Goal: Task Accomplishment & Management: Manage account settings

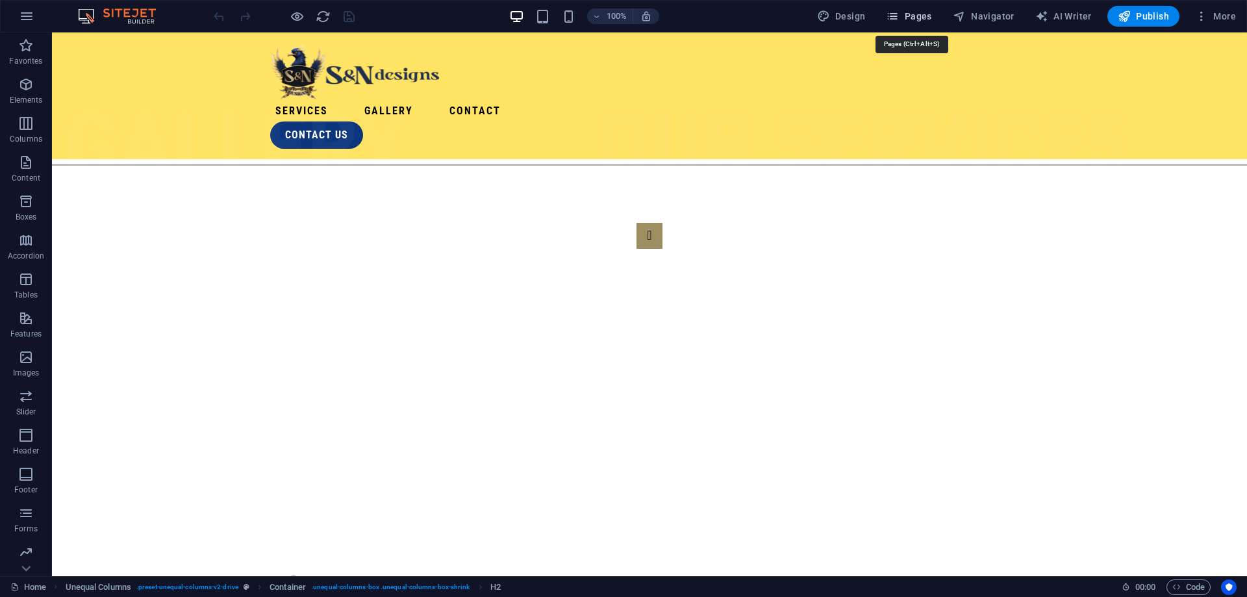
click at [923, 19] on span "Pages" at bounding box center [908, 16] width 45 height 13
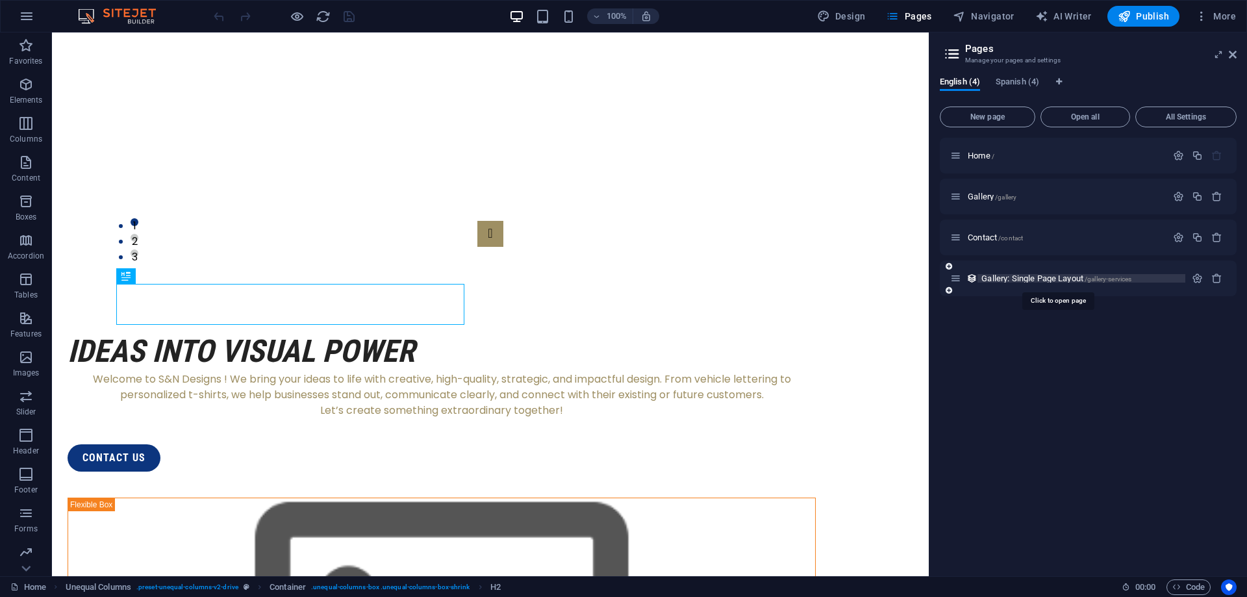
click at [1068, 279] on span "Gallery: Single Page Layout /gallery-services" at bounding box center [1056, 278] width 150 height 10
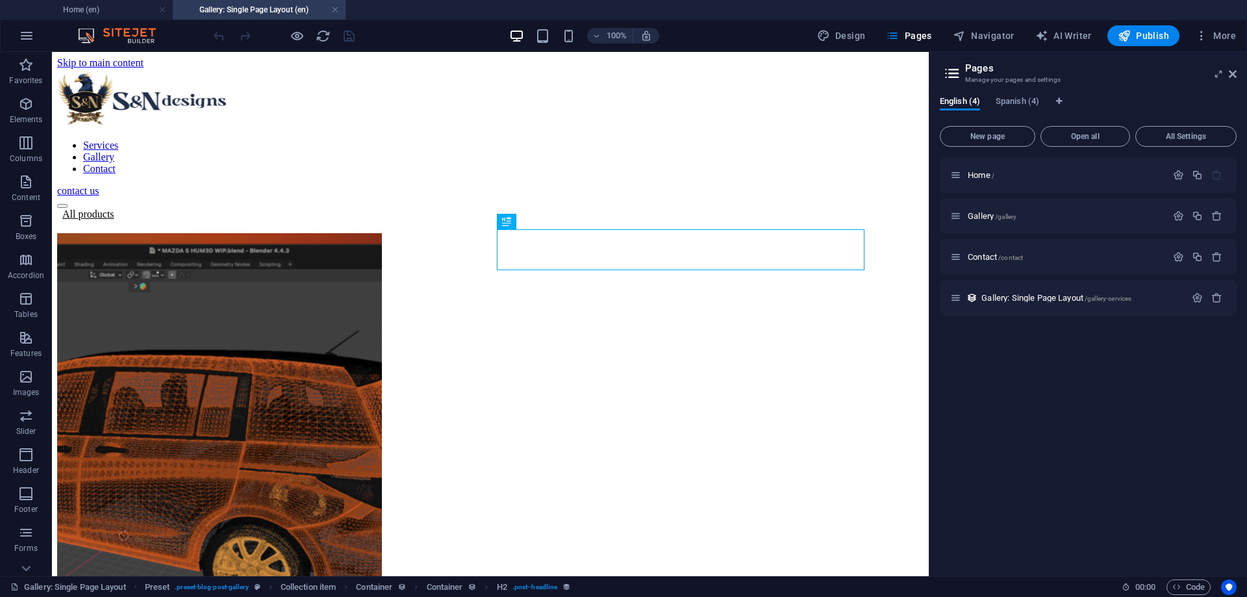
scroll to position [0, 0]
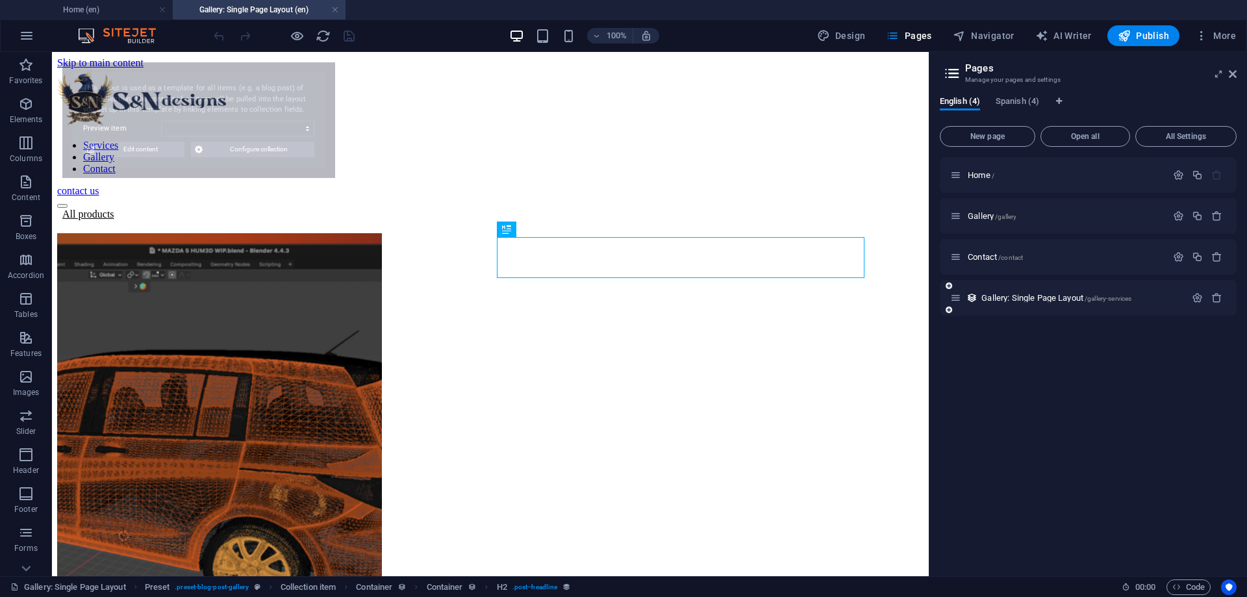
select select "68b5a5f95d8c00b9b008ef52"
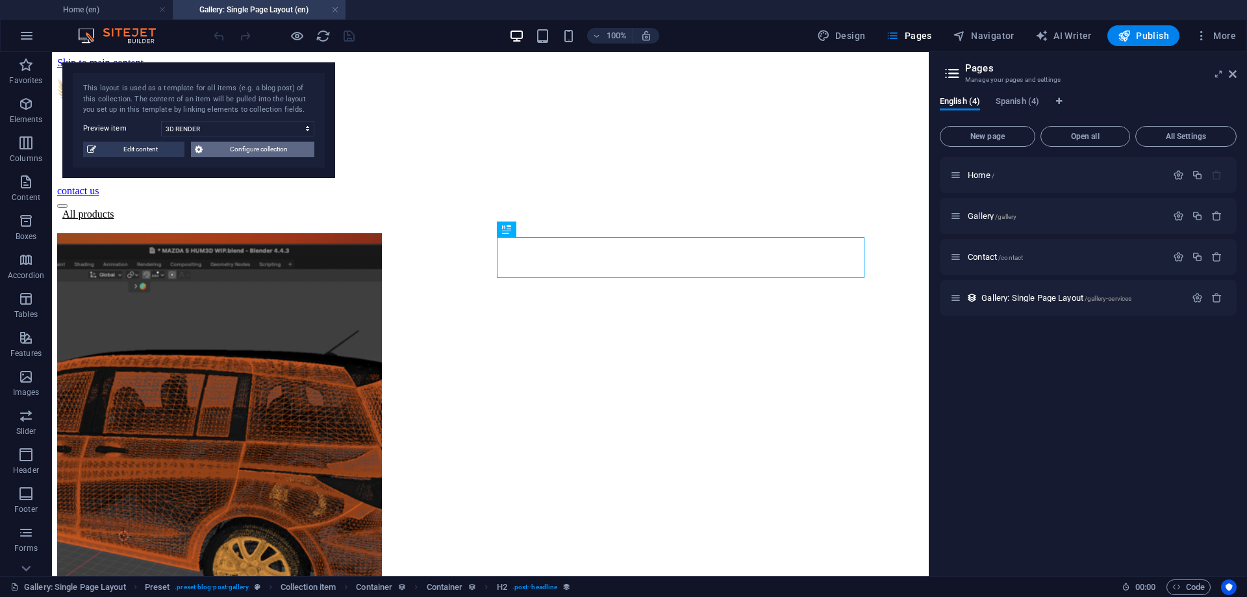
click at [206, 153] on button "Configure collection" at bounding box center [252, 150] width 123 height 16
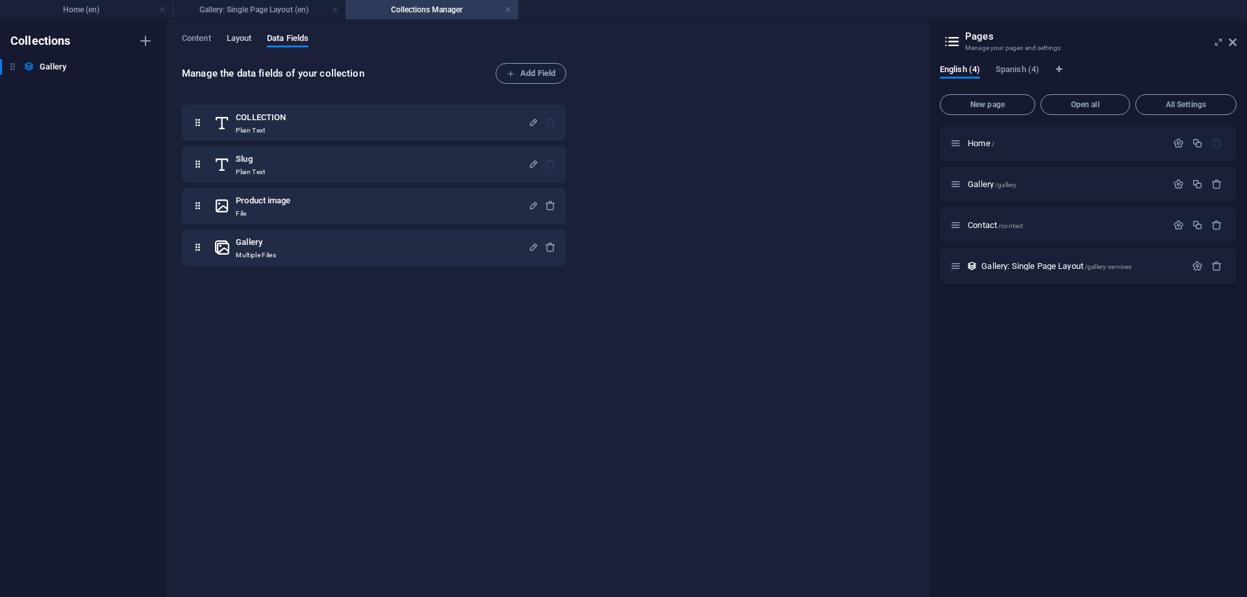
click at [240, 38] on span "Layout" at bounding box center [239, 40] width 25 height 18
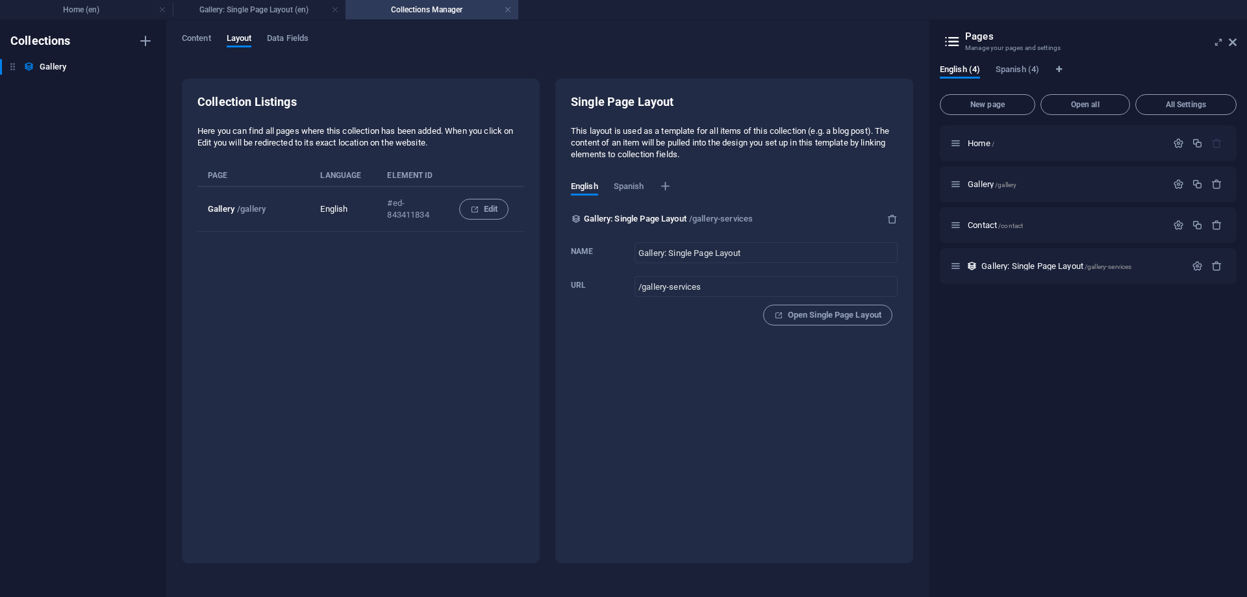
drag, startPoint x: 627, startPoint y: 132, endPoint x: 785, endPoint y: 168, distance: 161.8
click at [785, 168] on div "Single Page Layout This layout is used as a template for all items of this coll…" at bounding box center [734, 215] width 327 height 242
click at [823, 156] on p "This layout is used as a template for all items of this collection (e.g. a blog…" at bounding box center [734, 142] width 327 height 35
drag, startPoint x: 641, startPoint y: 142, endPoint x: 737, endPoint y: 164, distance: 98.6
click at [737, 164] on div "Single Page Layout This layout is used as a template for all items of this coll…" at bounding box center [734, 215] width 327 height 242
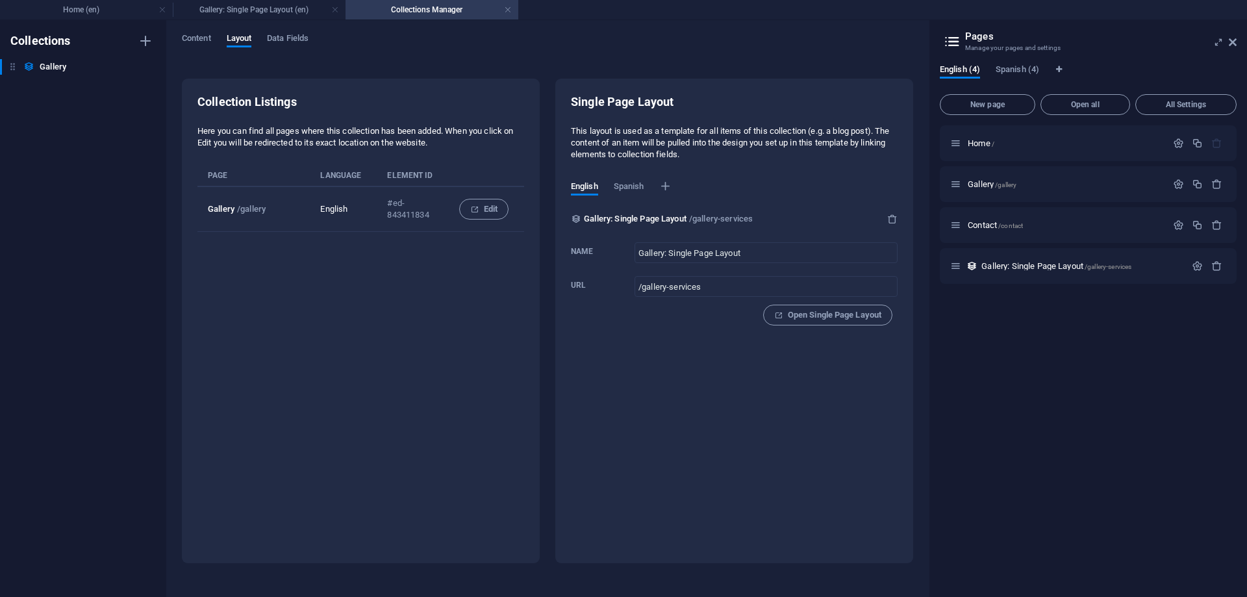
click at [770, 156] on p "This layout is used as a template for all items of this collection (e.g. a blog…" at bounding box center [734, 142] width 327 height 35
click at [629, 182] on span "Spanish" at bounding box center [629, 188] width 31 height 18
type input "Galeria"
type input "/galeria"
click at [571, 184] on span "English" at bounding box center [584, 188] width 27 height 18
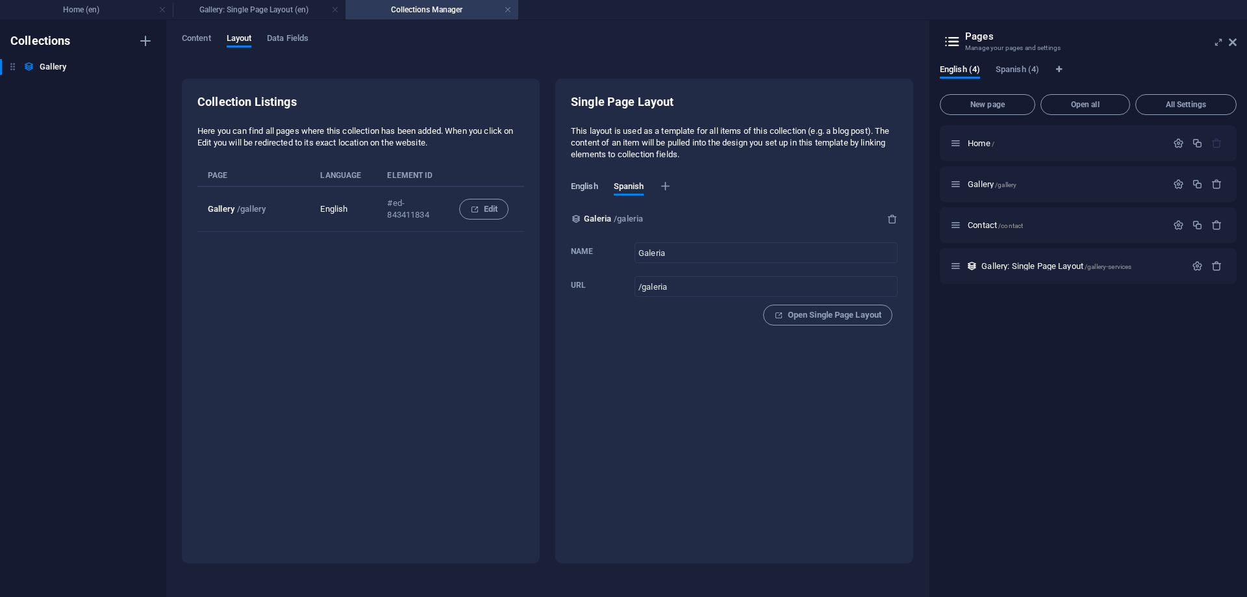
type input "Gallery: Single Page Layout"
type input "/gallery-services"
drag, startPoint x: 615, startPoint y: 156, endPoint x: 736, endPoint y: 156, distance: 121.4
click at [736, 156] on p "This layout is used as a template for all items of this collection (e.g. a blog…" at bounding box center [734, 142] width 327 height 35
click at [629, 184] on span "Spanish" at bounding box center [629, 188] width 31 height 18
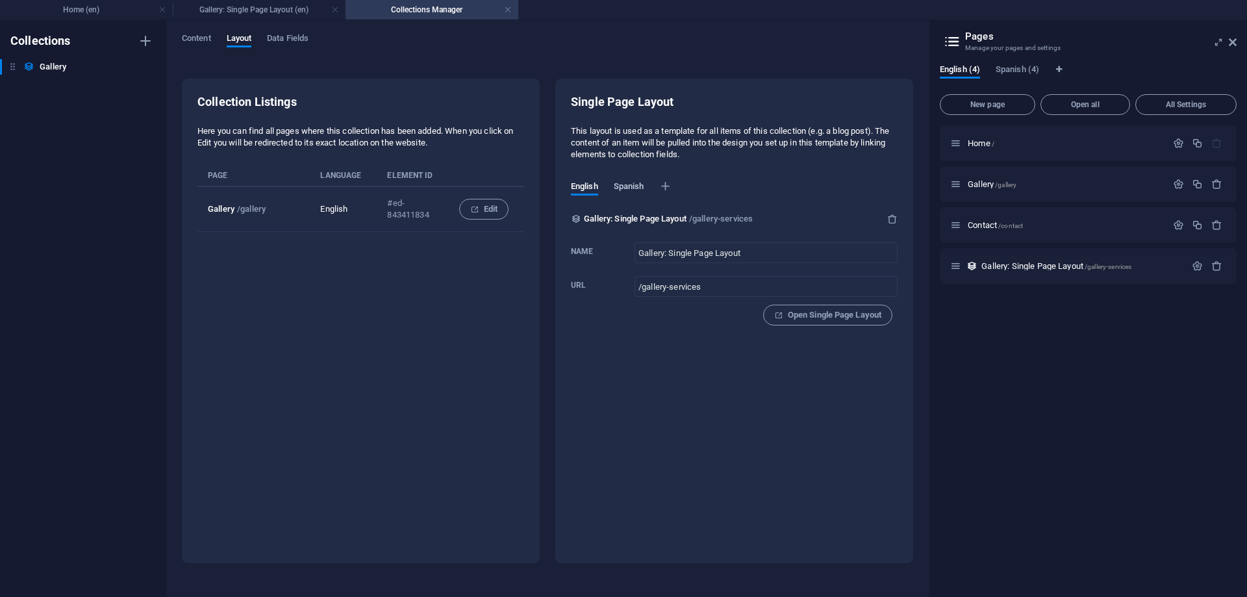
type input "Galeria"
type input "/galeria"
click at [579, 185] on span "English" at bounding box center [584, 188] width 27 height 18
type input "Gallery: Single Page Layout"
type input "/gallery-services"
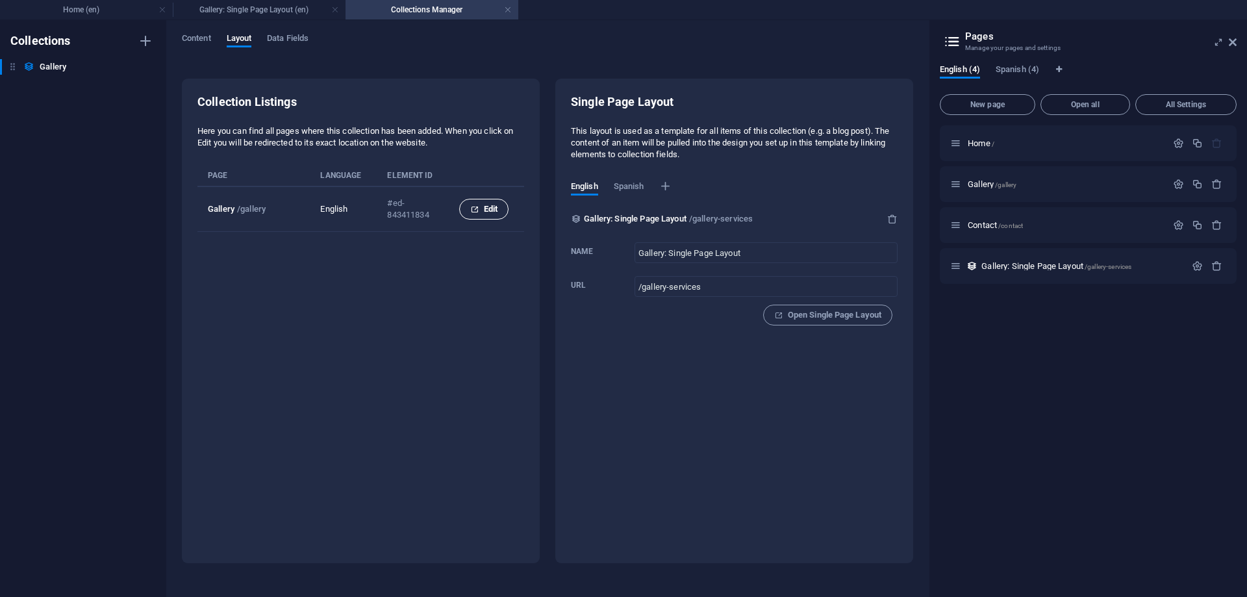
click at [484, 210] on span "Edit" at bounding box center [483, 209] width 27 height 16
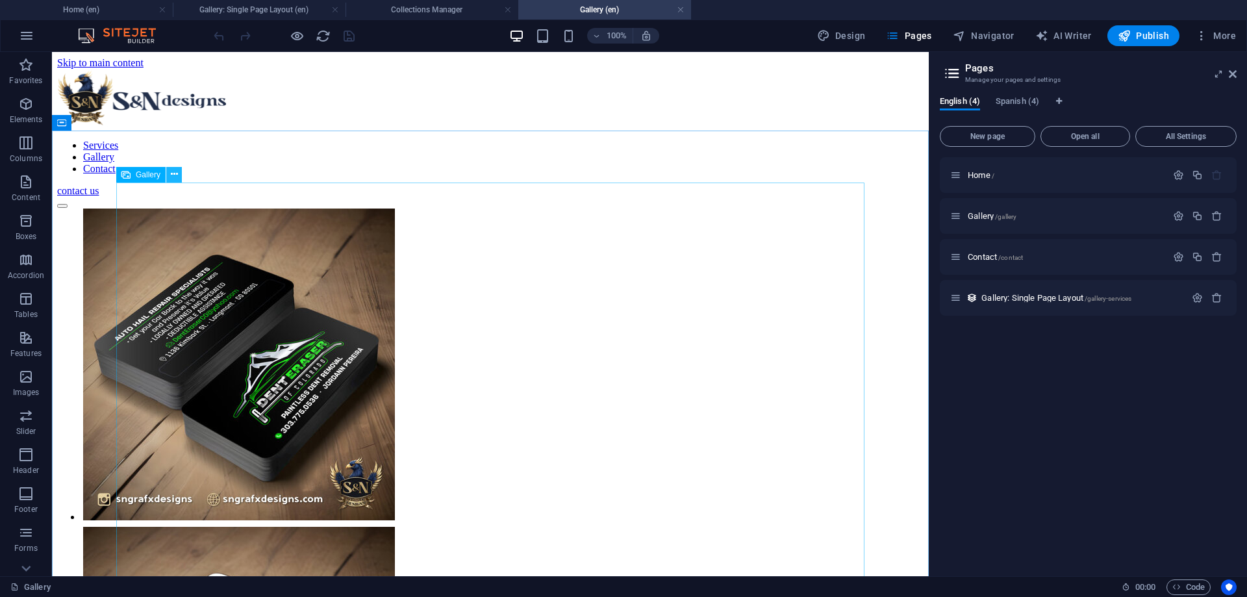
click at [179, 177] on button at bounding box center [174, 175] width 16 height 16
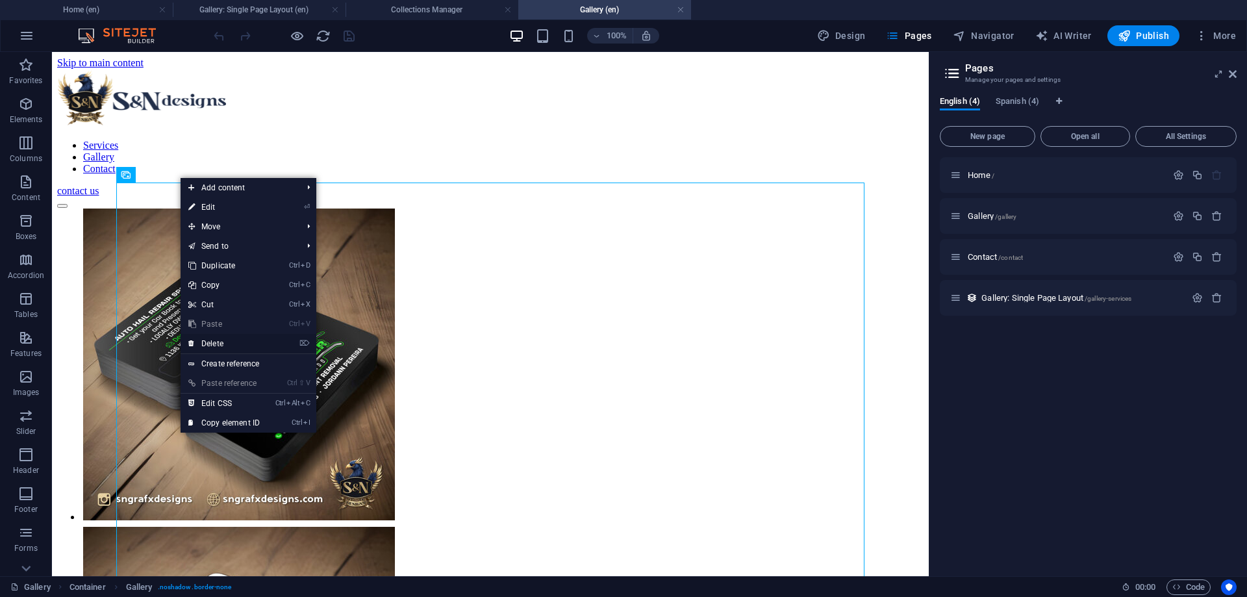
click at [271, 341] on li "⌦ Delete" at bounding box center [249, 344] width 136 height 20
click at [215, 345] on link "⌦ Delete" at bounding box center [224, 343] width 87 height 19
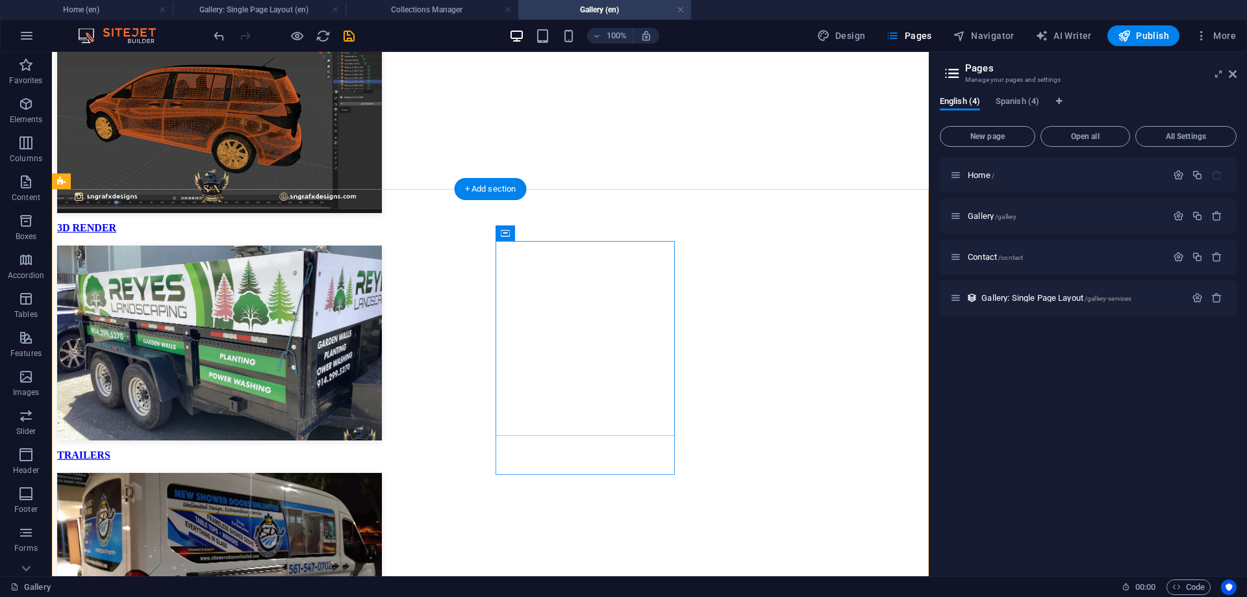
scroll to position [331, 0]
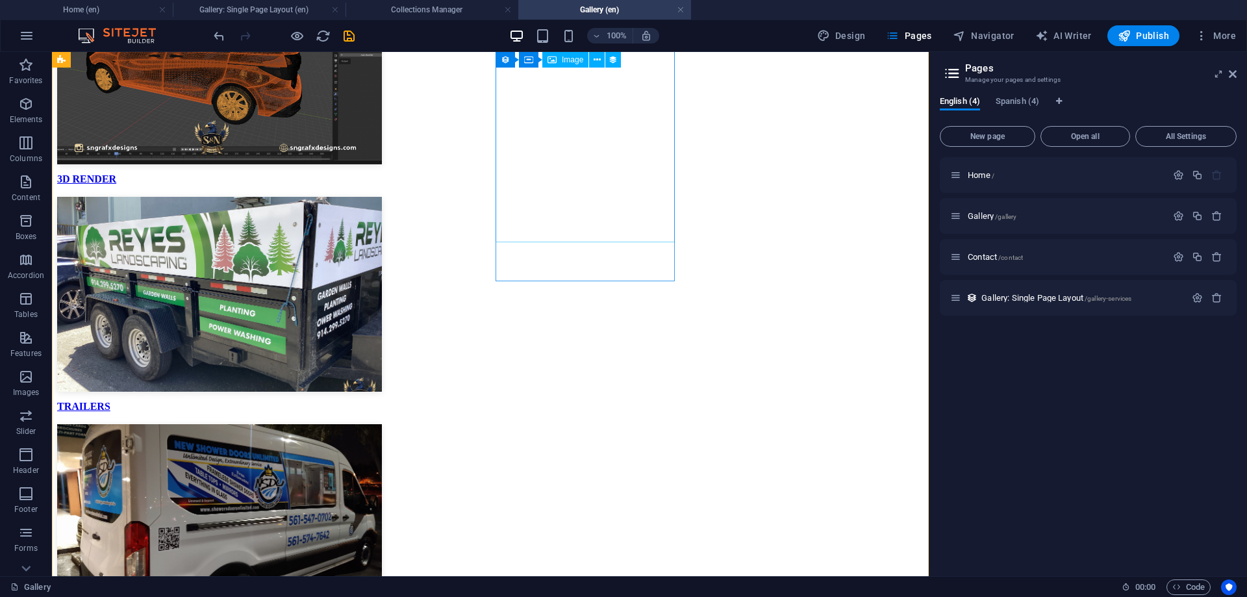
click at [603, 424] on figure at bounding box center [490, 522] width 866 height 197
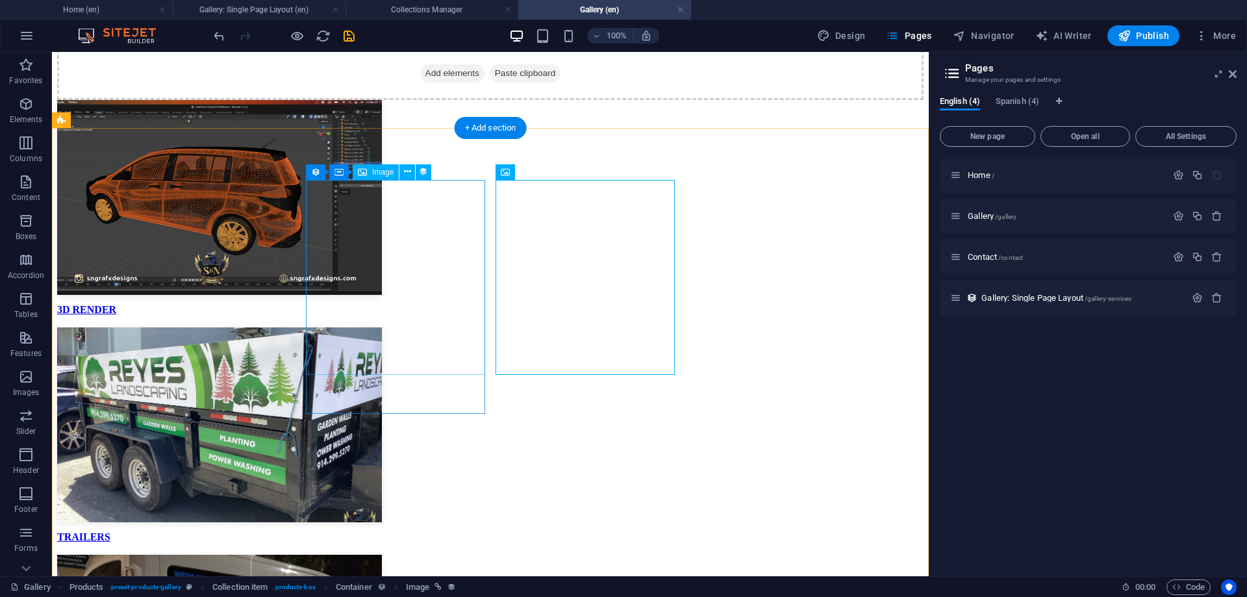
scroll to position [199, 0]
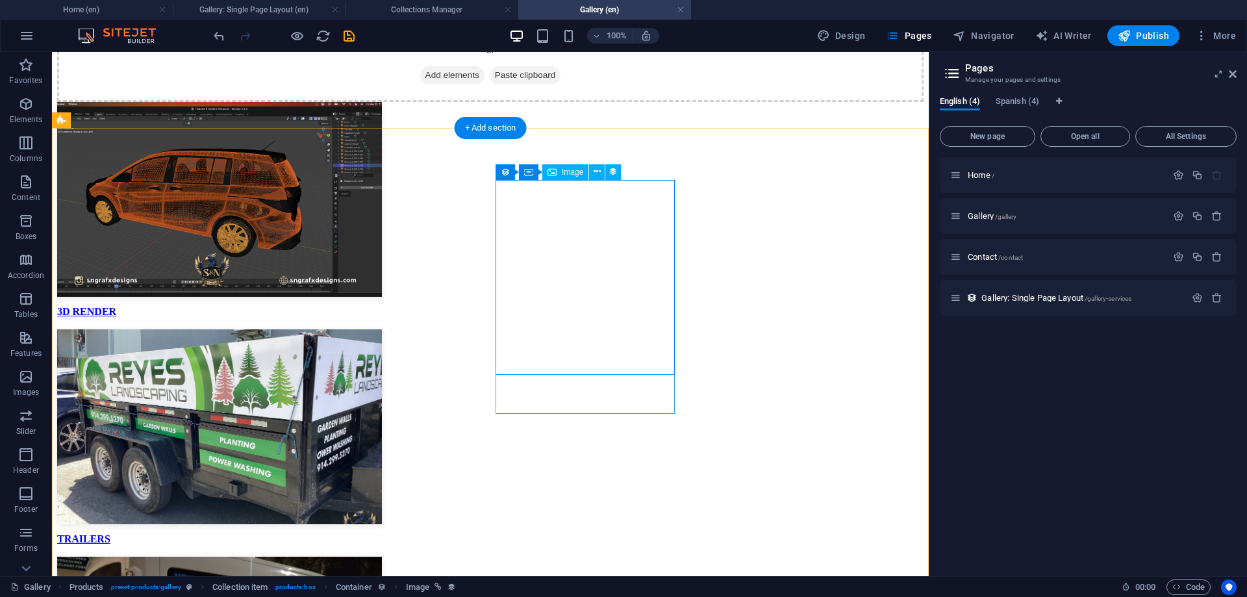
click at [596, 169] on icon at bounding box center [596, 172] width 7 height 14
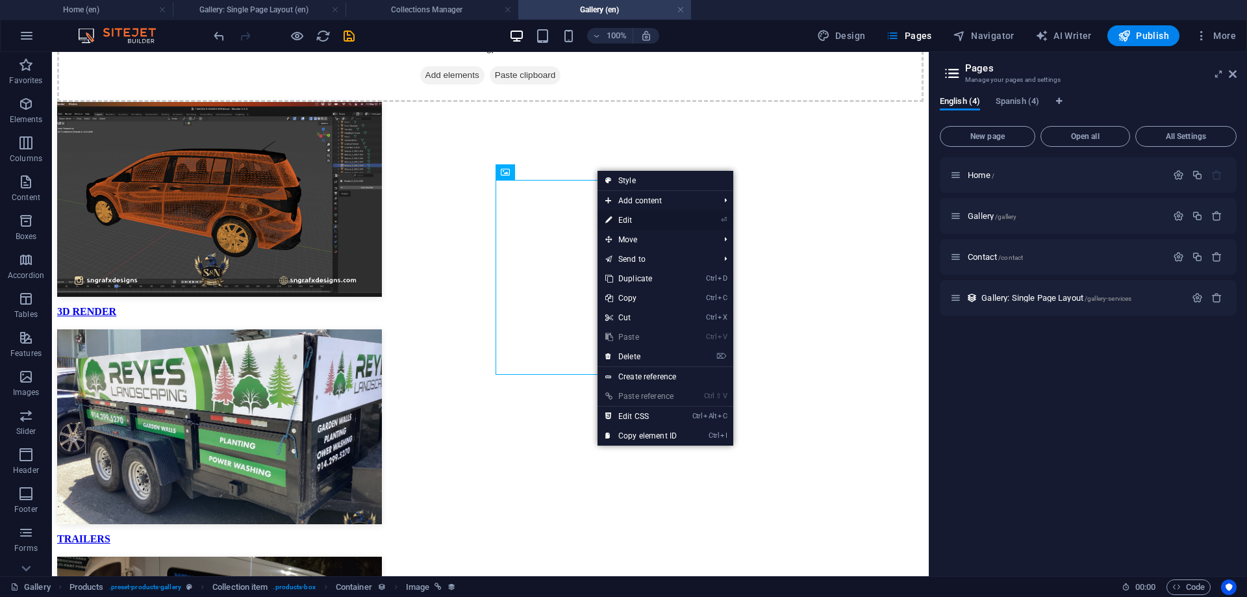
click at [647, 220] on link "⏎ Edit" at bounding box center [640, 219] width 87 height 19
select select "image"
select select "px"
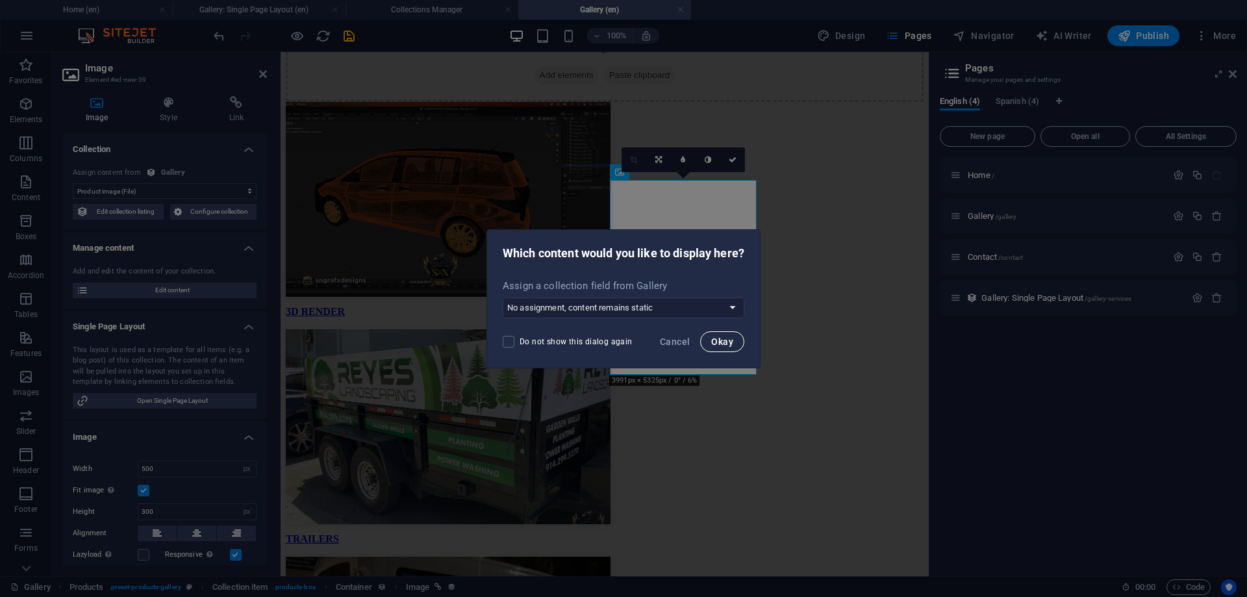
click at [712, 347] on button "Okay" at bounding box center [722, 341] width 44 height 21
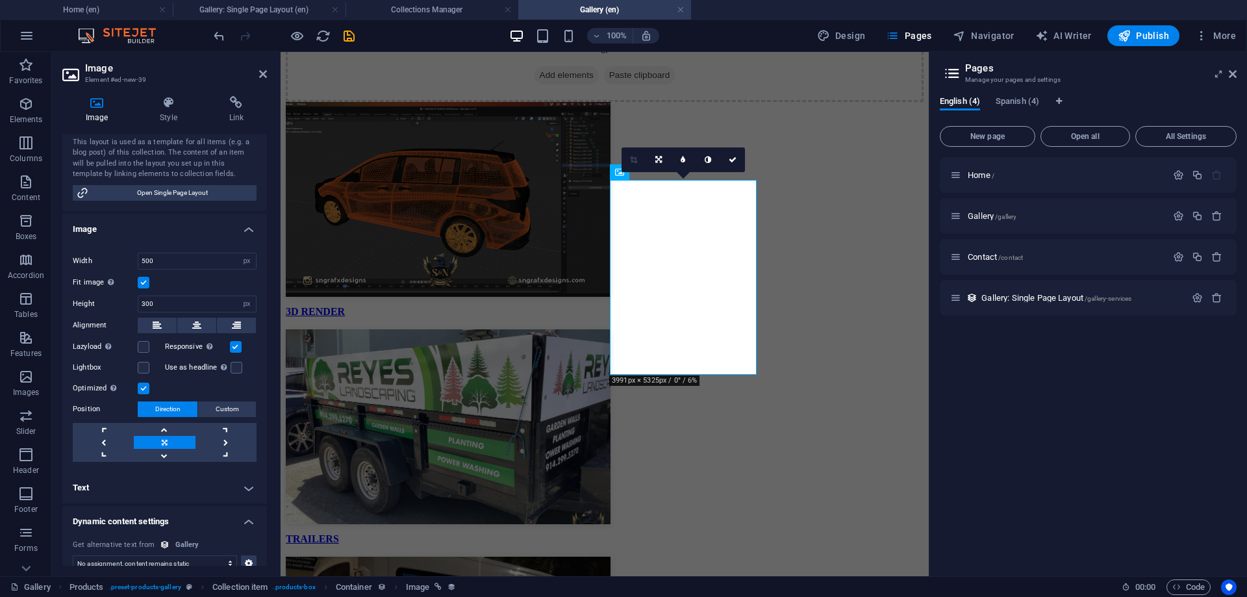
scroll to position [85, 0]
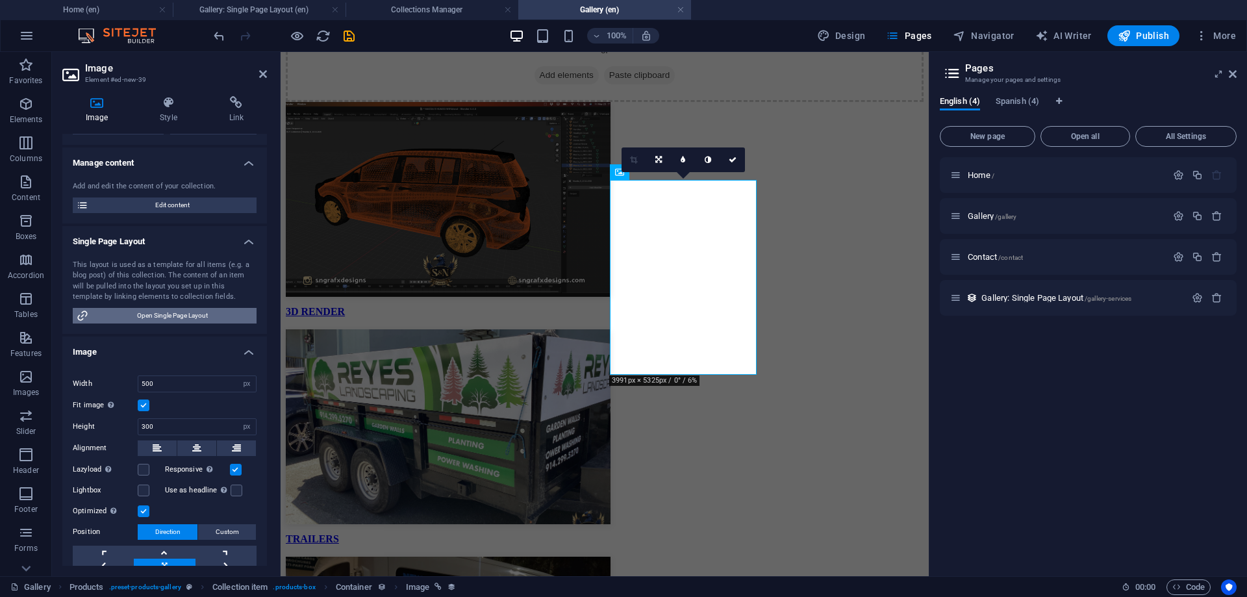
click at [212, 314] on span "Open Single Page Layout" at bounding box center [172, 316] width 160 height 16
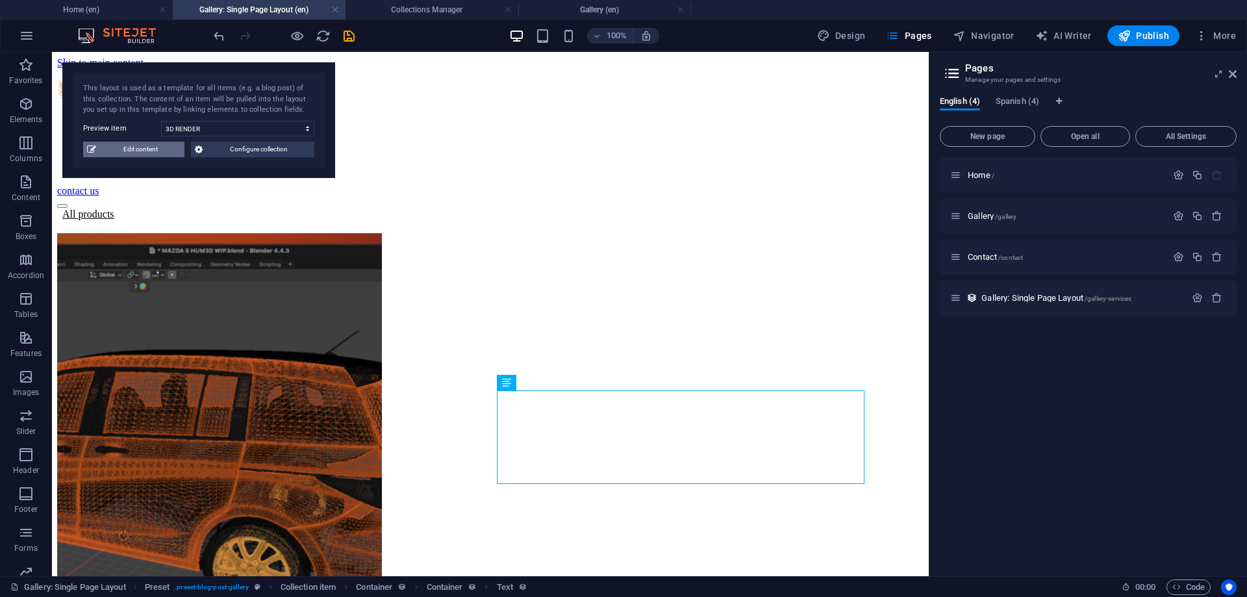
click at [145, 155] on span "Edit content" at bounding box center [140, 150] width 81 height 16
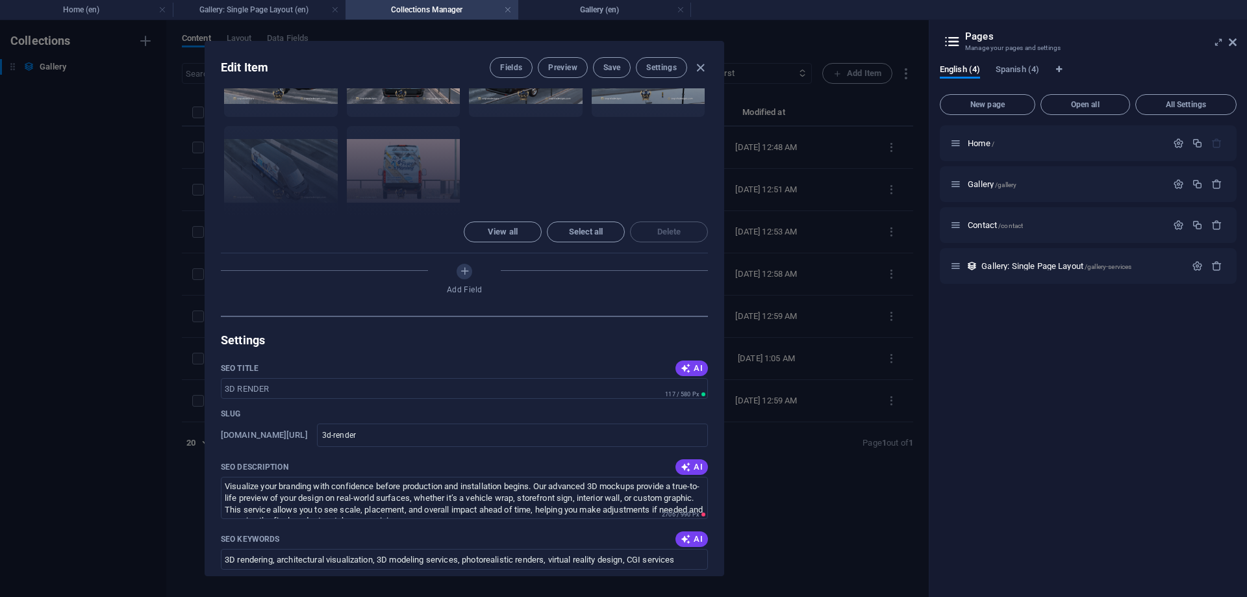
scroll to position [468, 0]
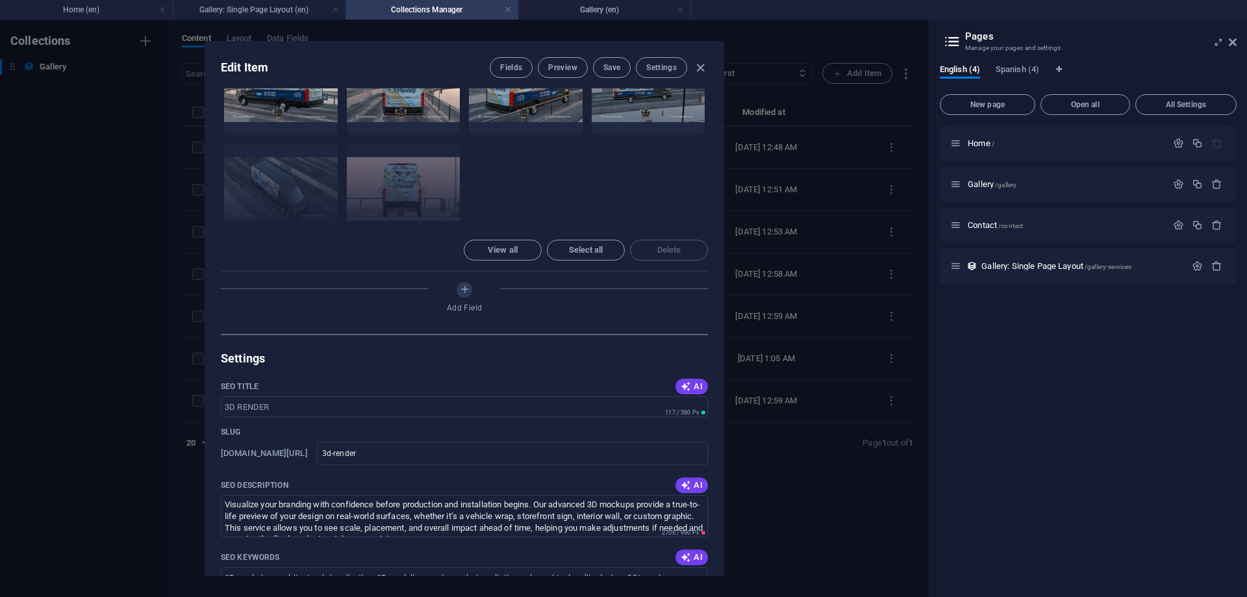
click at [701, 79] on div "Edit Item Fields Preview Save Settings" at bounding box center [464, 65] width 518 height 47
click at [697, 60] on div "Fields Preview Save Settings" at bounding box center [599, 67] width 218 height 21
click at [697, 66] on icon "button" at bounding box center [700, 67] width 15 height 15
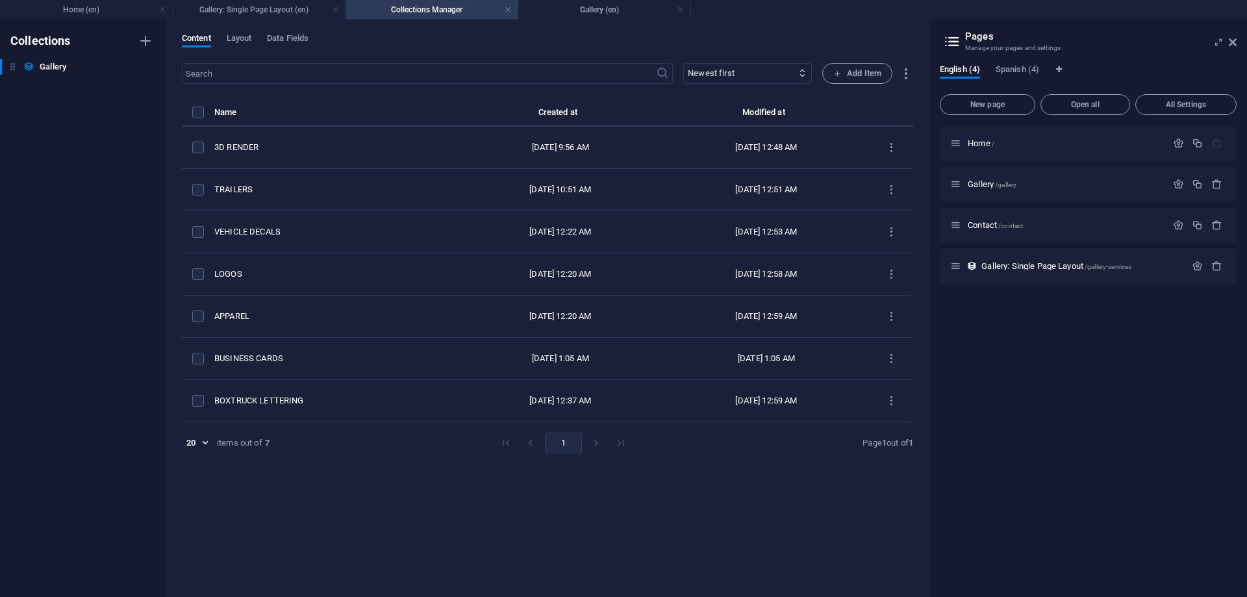
type input "3d-render"
click at [281, 31] on div "Content Layout Data Fields ​ Newest first Oldest first Last modified COLLECTION…" at bounding box center [547, 308] width 762 height 577
click at [284, 36] on span "Data Fields" at bounding box center [288, 40] width 42 height 18
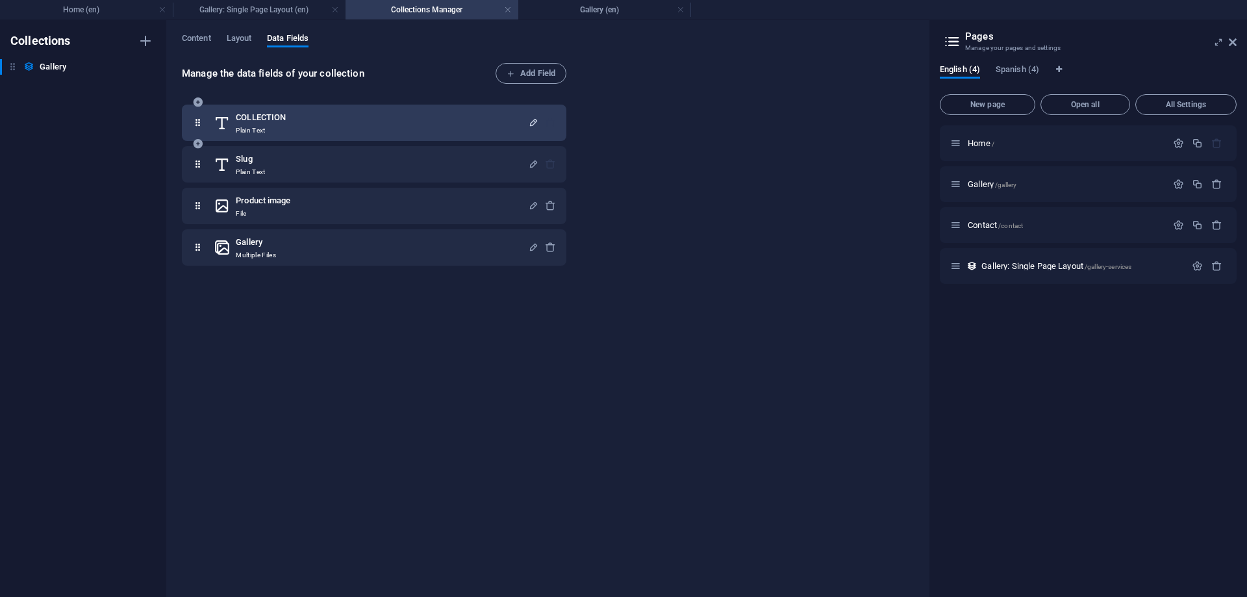
click at [536, 121] on icon "button" at bounding box center [533, 122] width 11 height 11
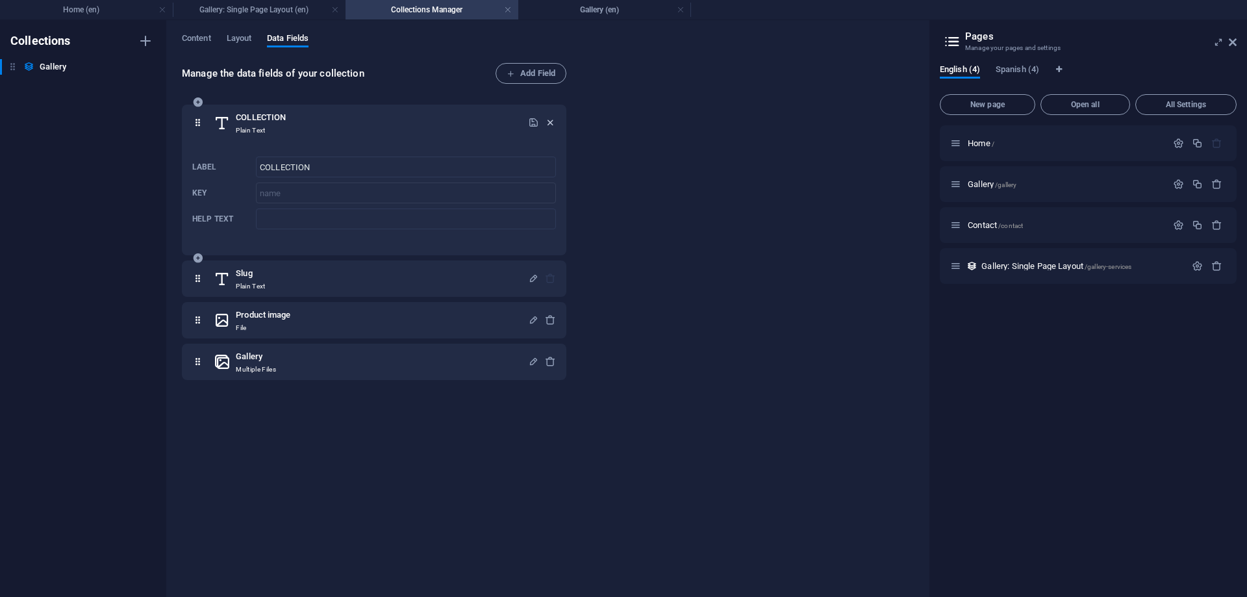
click at [549, 121] on icon "button" at bounding box center [550, 122] width 11 height 11
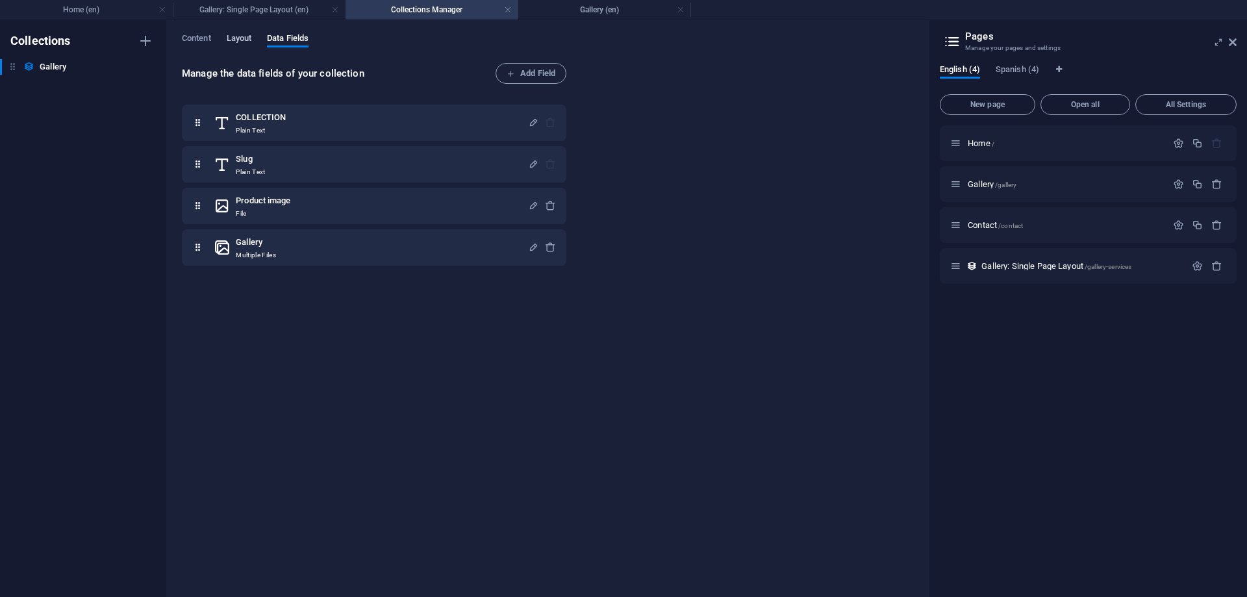
click at [243, 40] on span "Layout" at bounding box center [239, 40] width 25 height 18
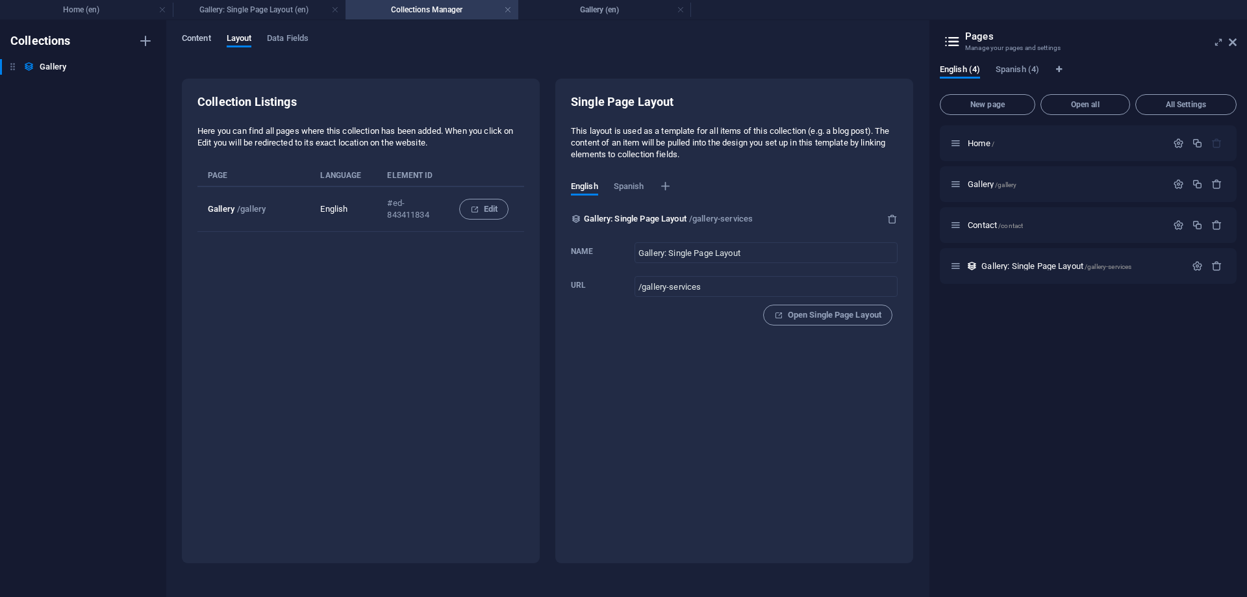
click at [191, 44] on span "Content" at bounding box center [196, 40] width 29 height 18
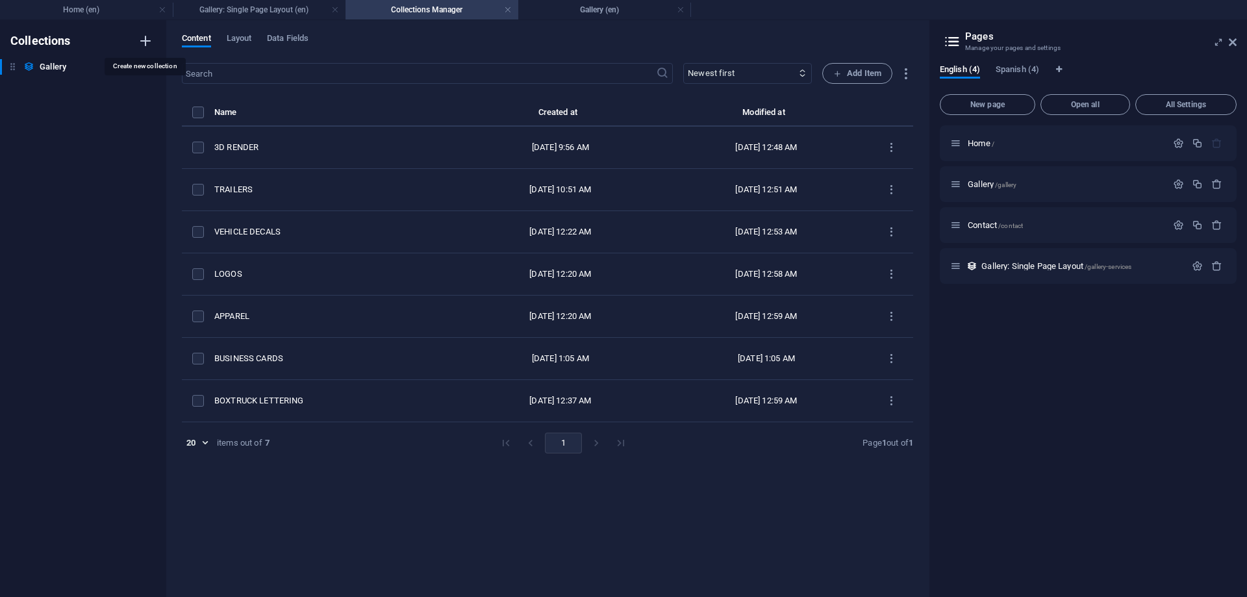
click at [144, 39] on icon "button" at bounding box center [146, 41] width 16 height 16
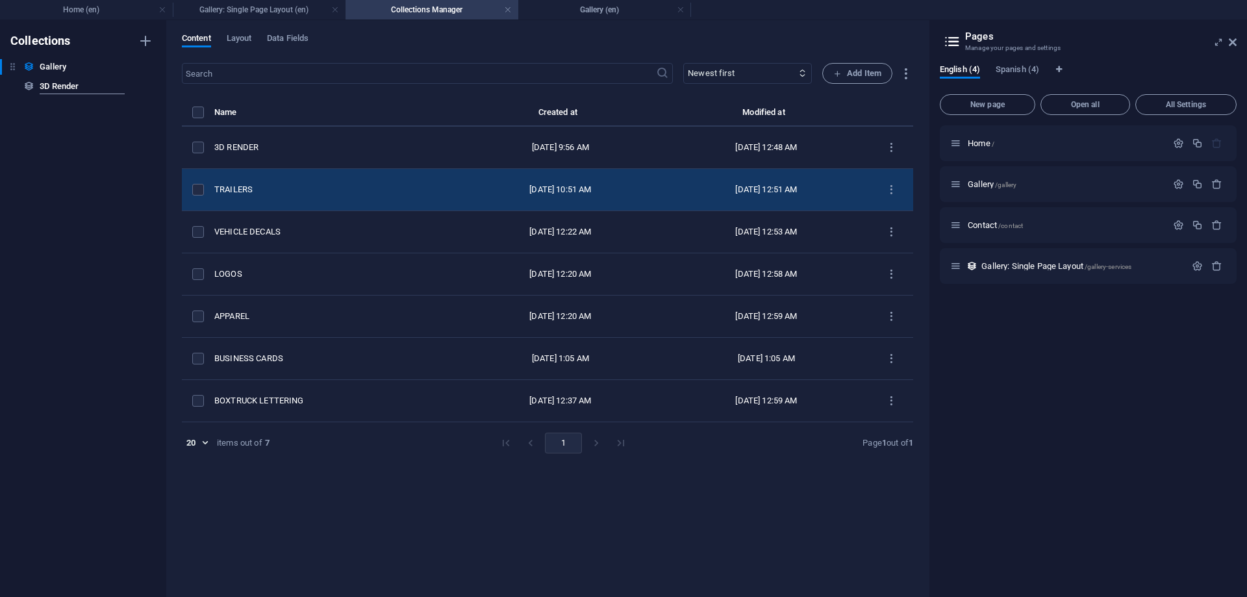
type input "3D Render"
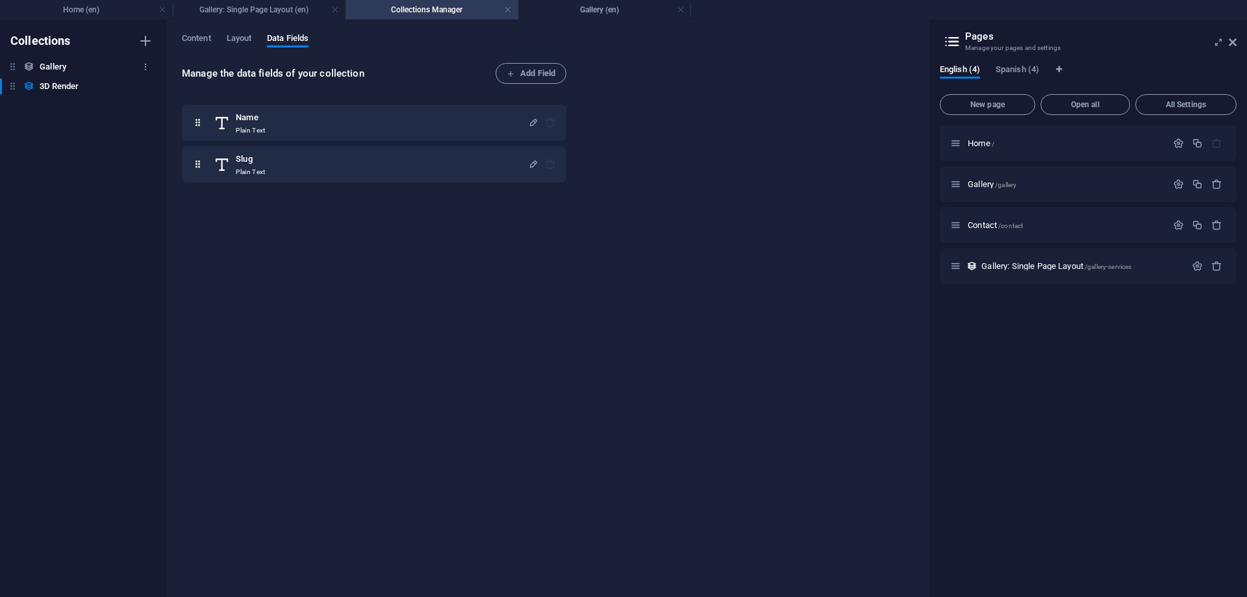
click at [47, 64] on h6 "Gallery" at bounding box center [53, 67] width 27 height 16
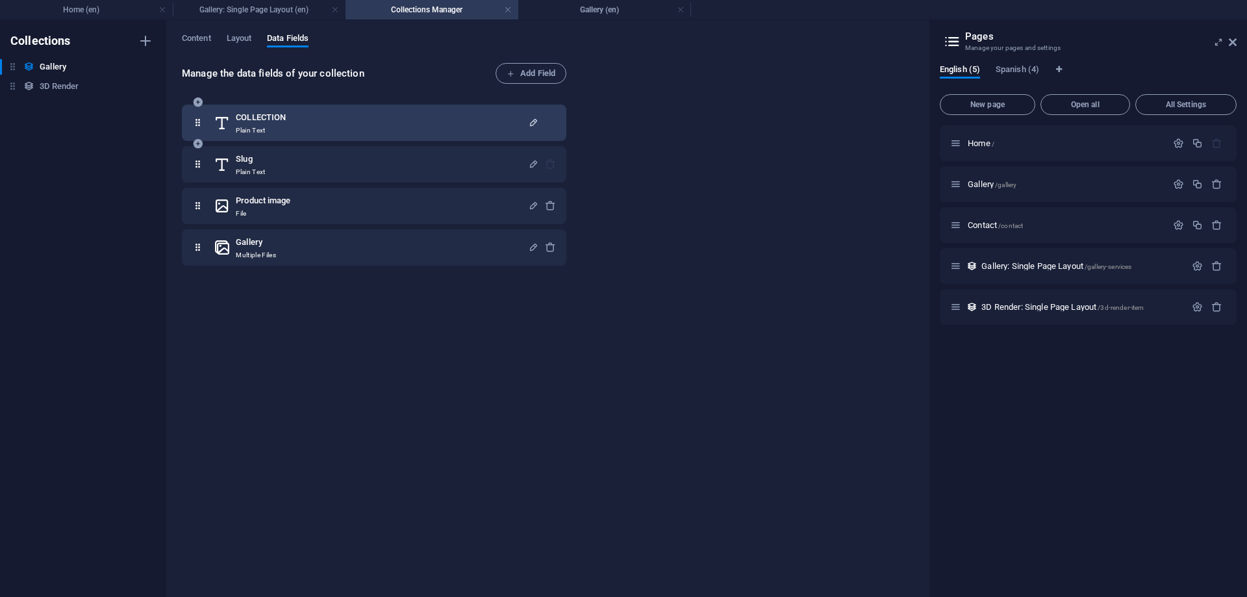
click at [534, 120] on icon "button" at bounding box center [533, 122] width 11 height 11
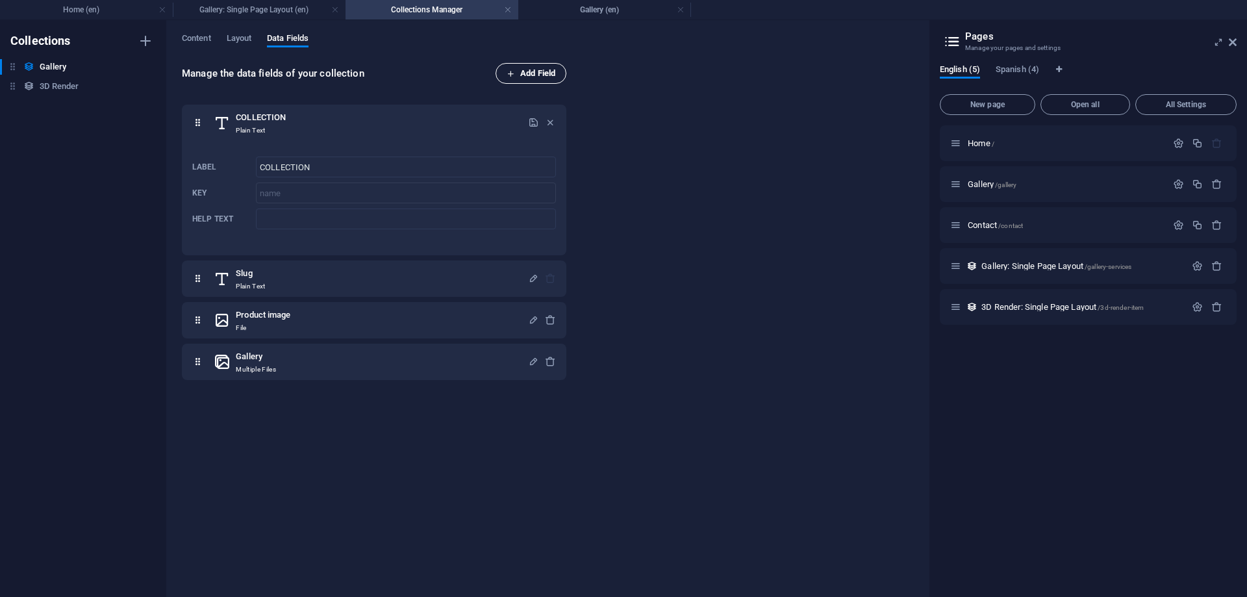
click at [525, 75] on span "Add Field" at bounding box center [530, 74] width 49 height 16
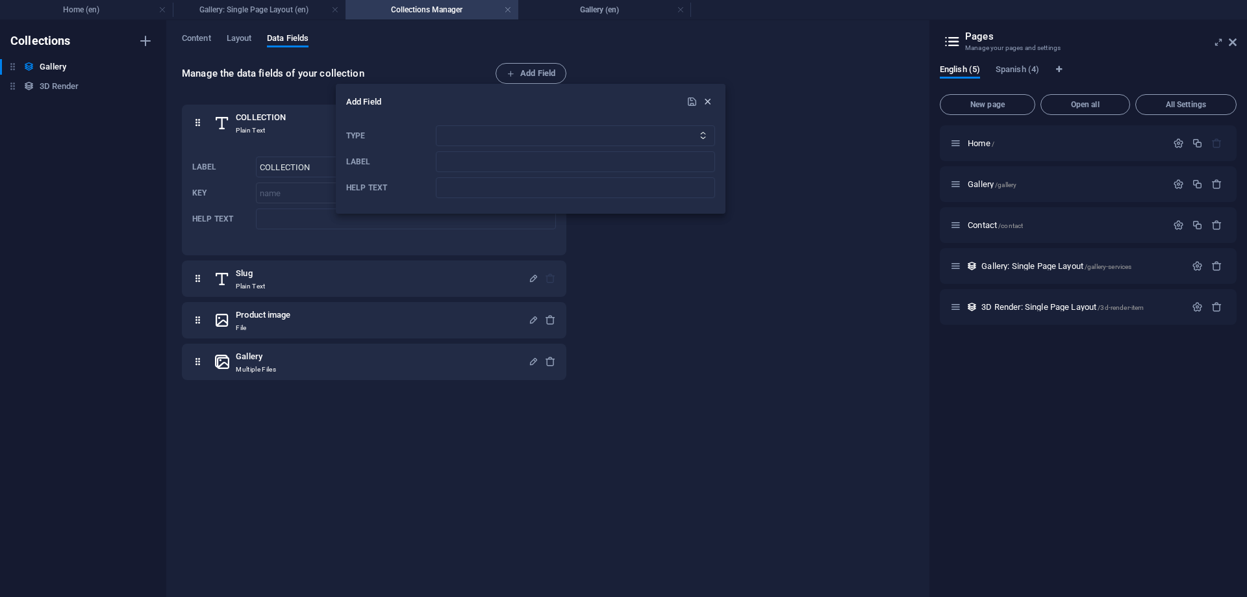
click at [703, 104] on icon "button" at bounding box center [707, 101] width 11 height 11
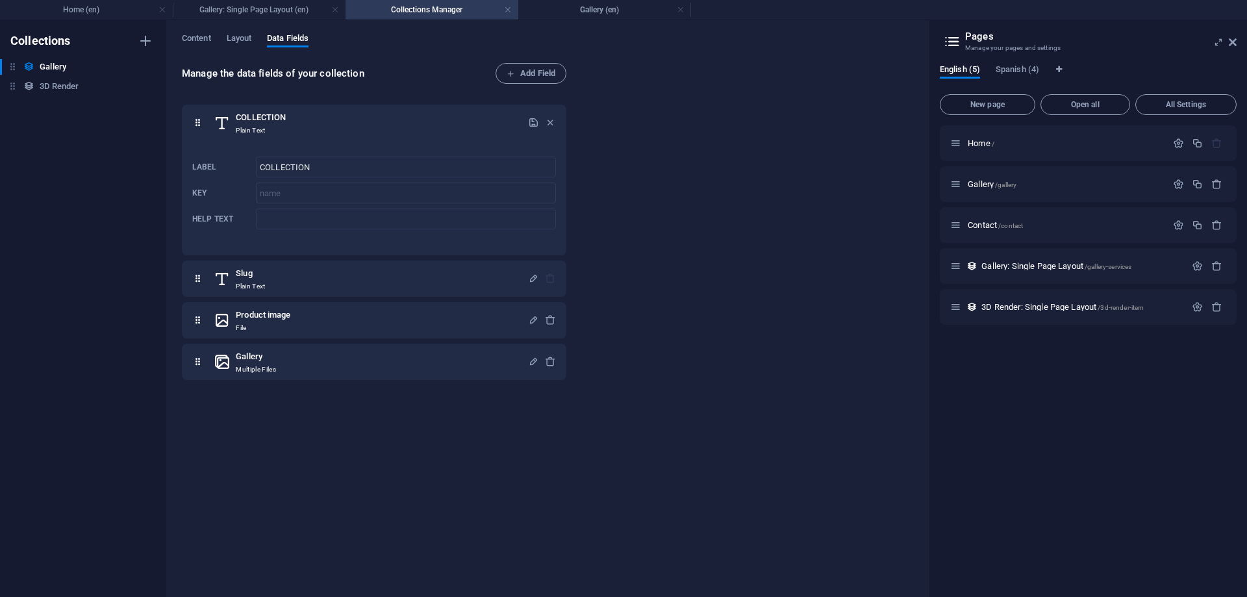
click at [292, 445] on div "COLLECTION Plain Text Label COLLECTION ​ Key name ​ Help text ​ Slug Plain Text…" at bounding box center [377, 339] width 390 height 485
click at [451, 64] on div "Manage the data fields of your collection Add Field" at bounding box center [377, 73] width 390 height 21
click at [51, 86] on h6 "3D Render" at bounding box center [59, 87] width 39 height 16
type input "Name"
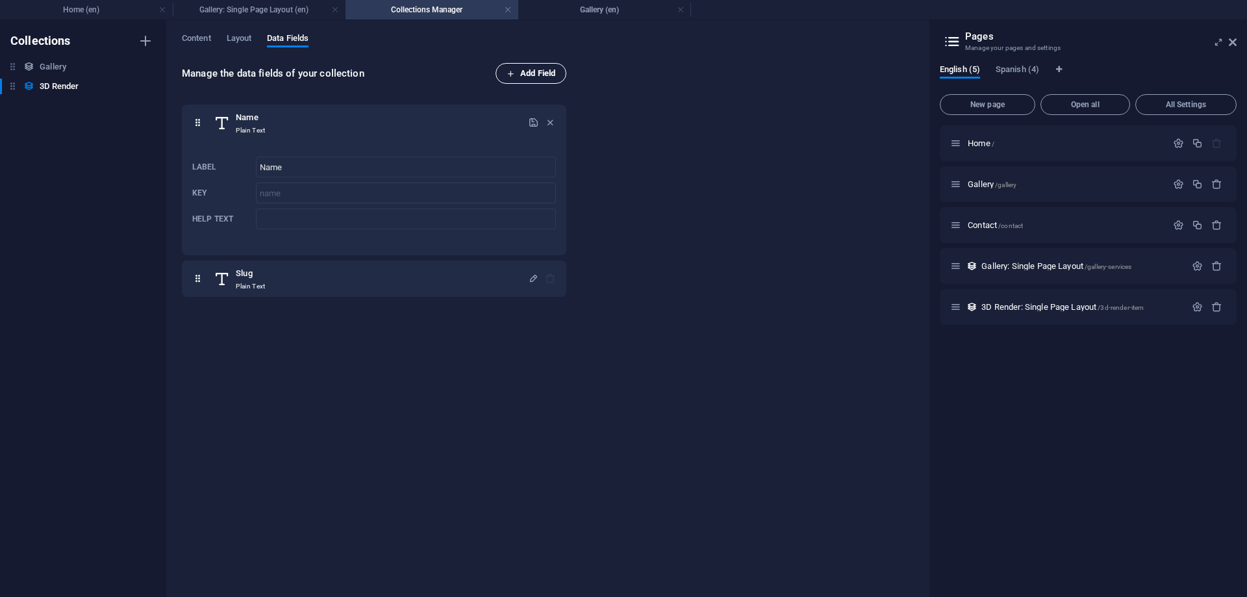
click at [534, 73] on span "Add Field" at bounding box center [530, 74] width 49 height 16
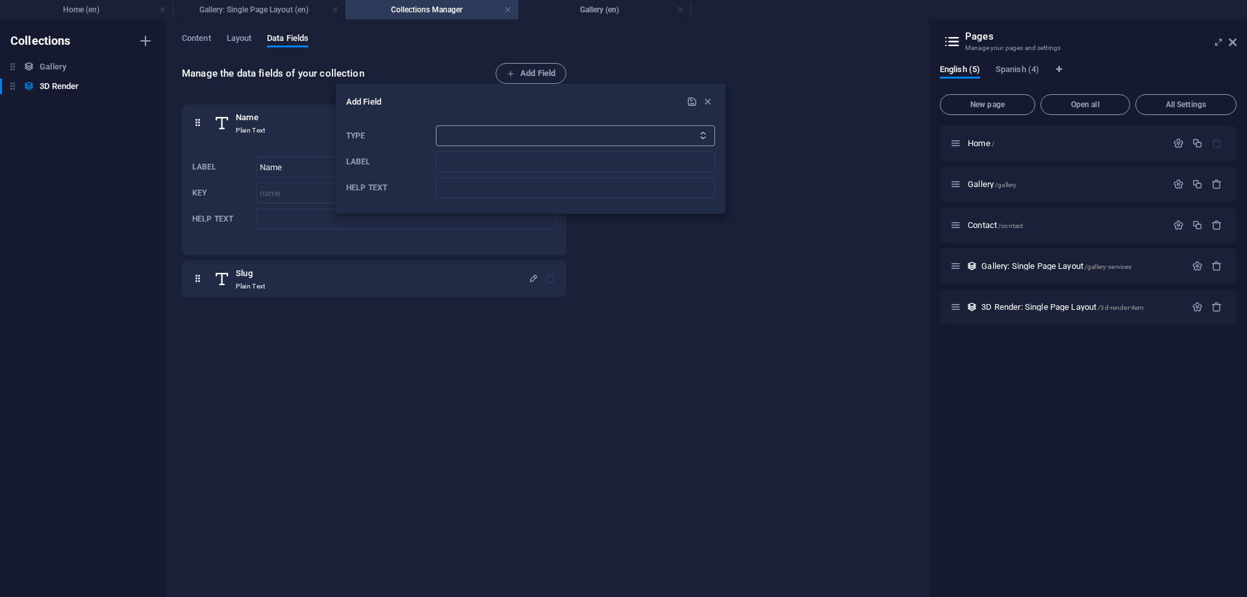
click at [436, 125] on select "Plain Text Link CMS Rich Text File Multiple Files Checkbox Choice Date Number" at bounding box center [575, 135] width 279 height 21
click at [471, 134] on select "Plain Text Link CMS Rich Text File Multiple Files Checkbox Choice Date Number" at bounding box center [575, 135] width 279 height 21
click at [436, 125] on select "Plain Text Link CMS Rich Text File Multiple Files Checkbox Choice Date Number" at bounding box center [575, 135] width 279 height 21
select select "text"
click option "Plain Text" at bounding box center [0, 0] width 0 height 0
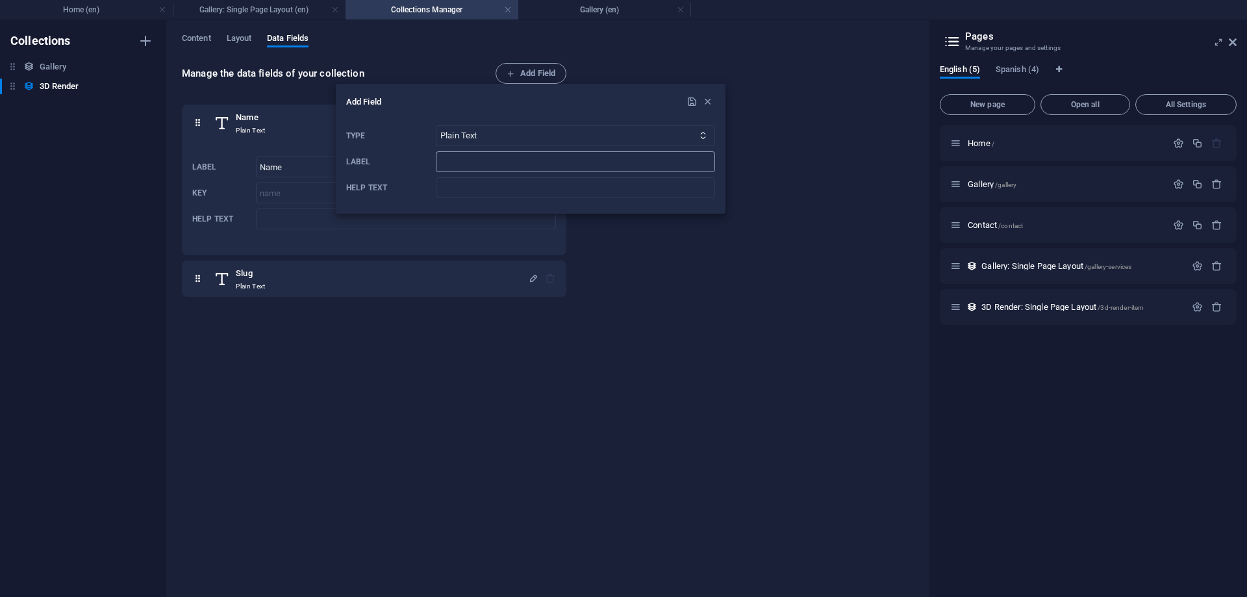
click at [480, 168] on input "Label" at bounding box center [575, 161] width 279 height 21
type input "3D Render"
drag, startPoint x: 691, startPoint y: 103, endPoint x: 628, endPoint y: 145, distance: 76.2
click at [692, 103] on icon "submit" at bounding box center [691, 101] width 11 height 11
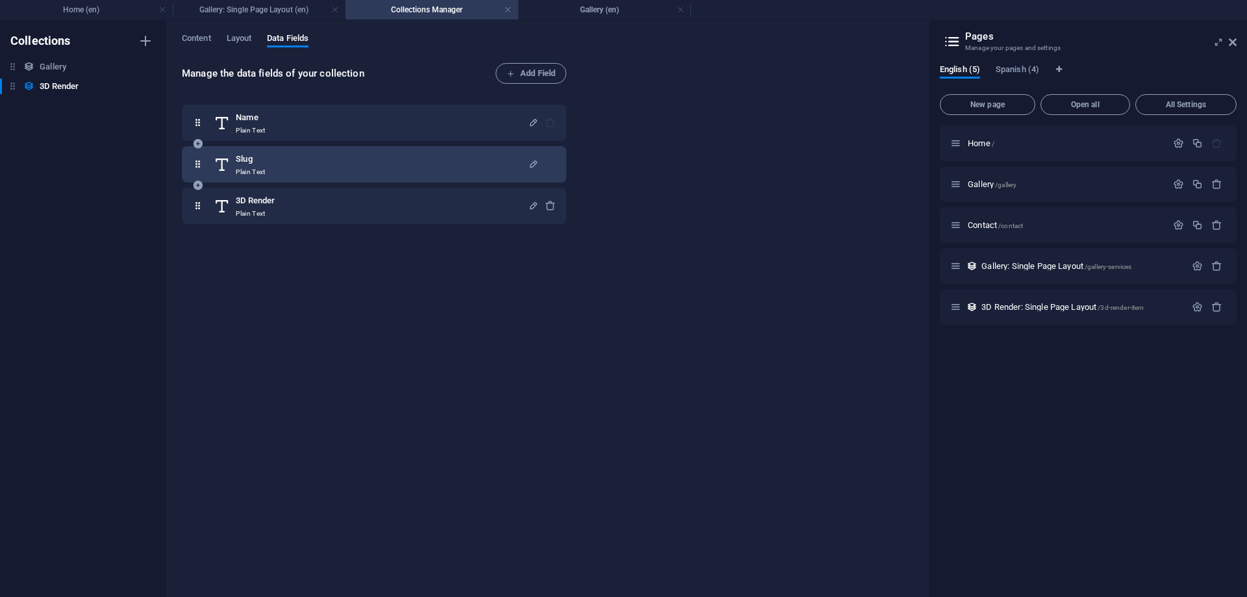
drag, startPoint x: 260, startPoint y: 210, endPoint x: 260, endPoint y: 156, distance: 53.9
click at [262, 156] on div "Name Plain Text Slug Plain Text 3D Render Plain Text" at bounding box center [374, 164] width 384 height 119
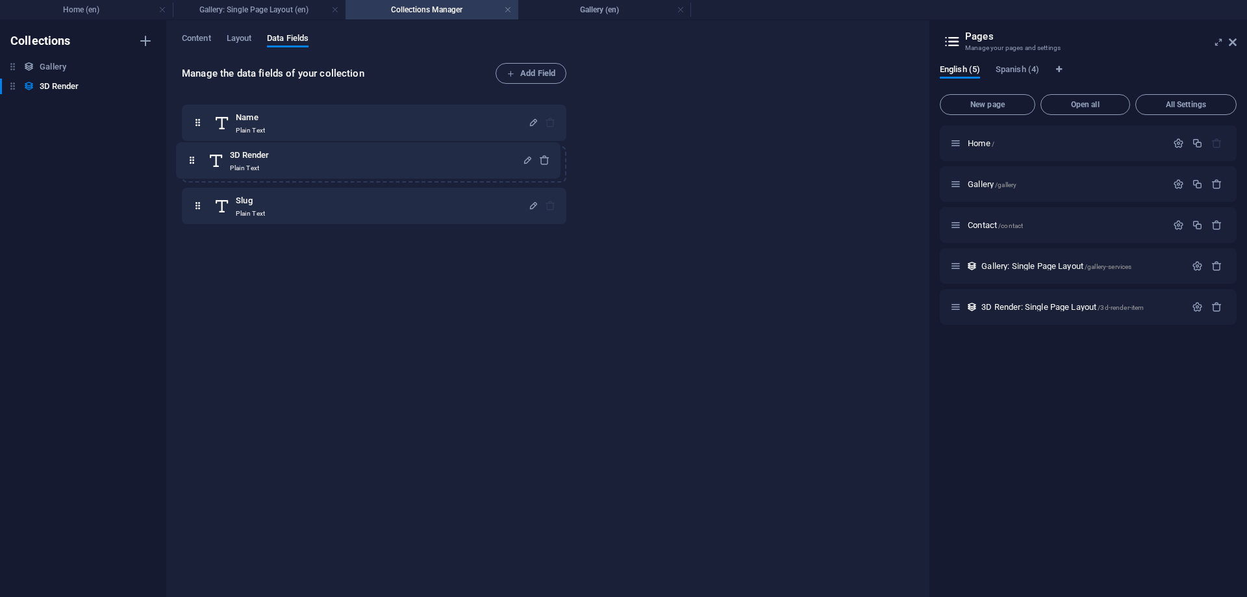
drag, startPoint x: 197, startPoint y: 190, endPoint x: 195, endPoint y: 149, distance: 40.9
click at [195, 149] on div "Name Plain Text Slug Plain Text 3D Render Plain Text" at bounding box center [374, 164] width 384 height 119
click at [44, 66] on h6 "Gallery" at bounding box center [53, 67] width 27 height 16
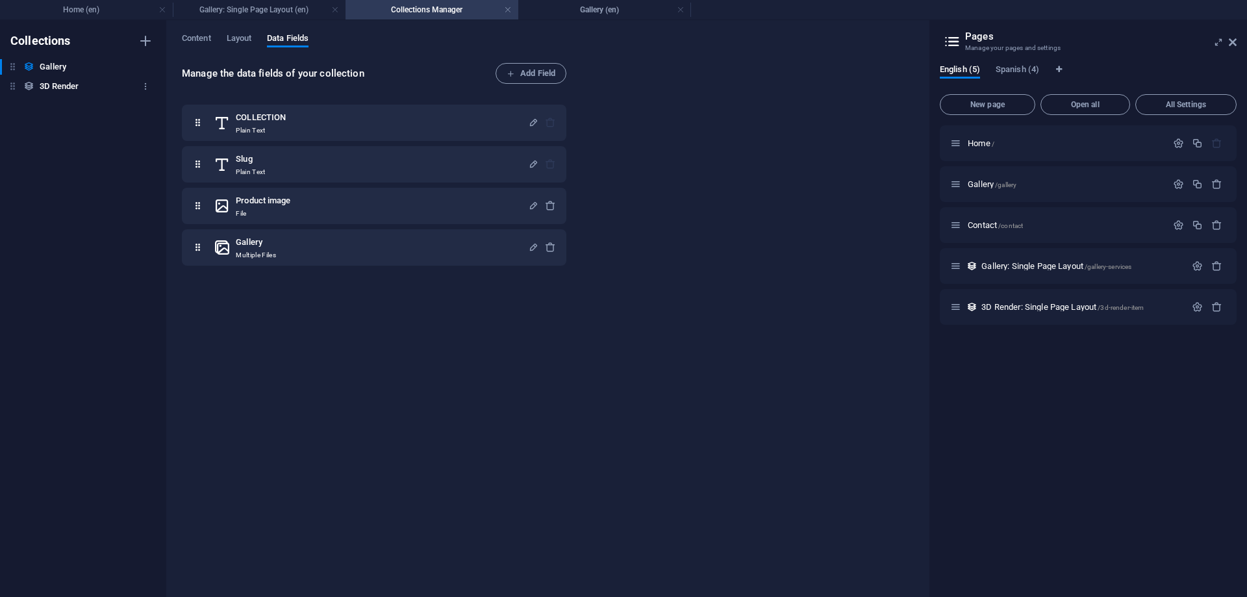
click at [43, 82] on h6 "3D Render" at bounding box center [59, 87] width 39 height 16
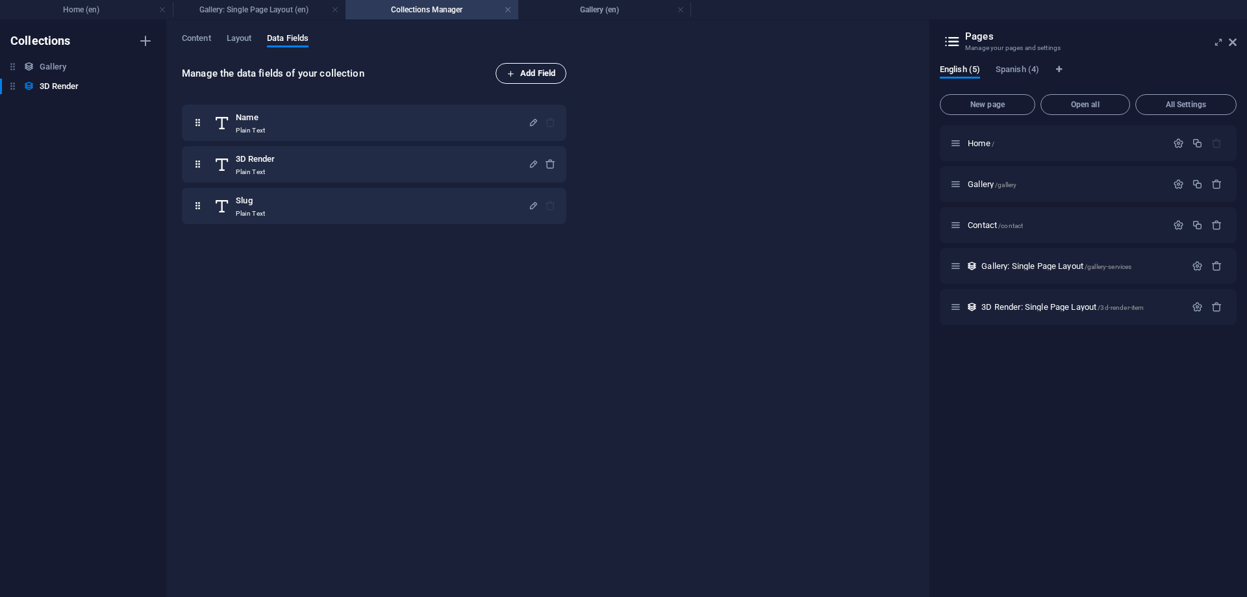
click at [540, 72] on span "Add Field" at bounding box center [530, 74] width 49 height 16
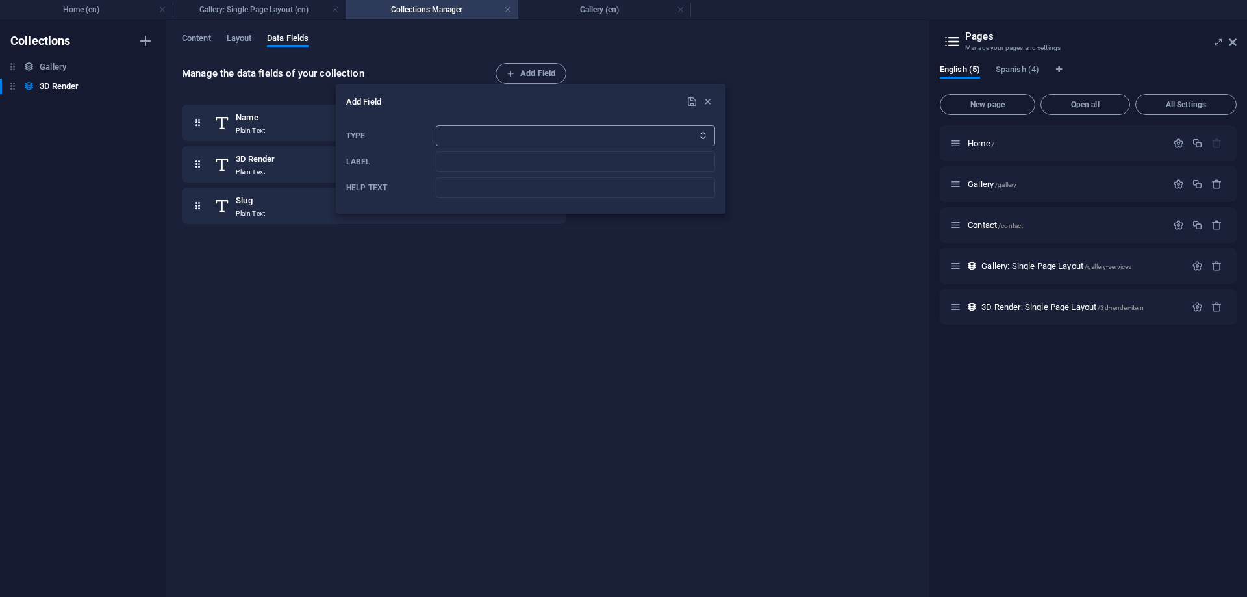
click at [436, 125] on select "Plain Text Link CMS Rich Text File Multiple Files Checkbox Choice Date Number" at bounding box center [575, 135] width 279 height 21
click at [501, 134] on select "Plain Text Link CMS Rich Text File Multiple Files Checkbox Choice Date Number" at bounding box center [575, 135] width 279 height 21
click at [436, 125] on select "Plain Text Link CMS Rich Text File Multiple Files Checkbox Choice Date Number" at bounding box center [575, 135] width 279 height 21
select select "text"
click option "Plain Text" at bounding box center [0, 0] width 0 height 0
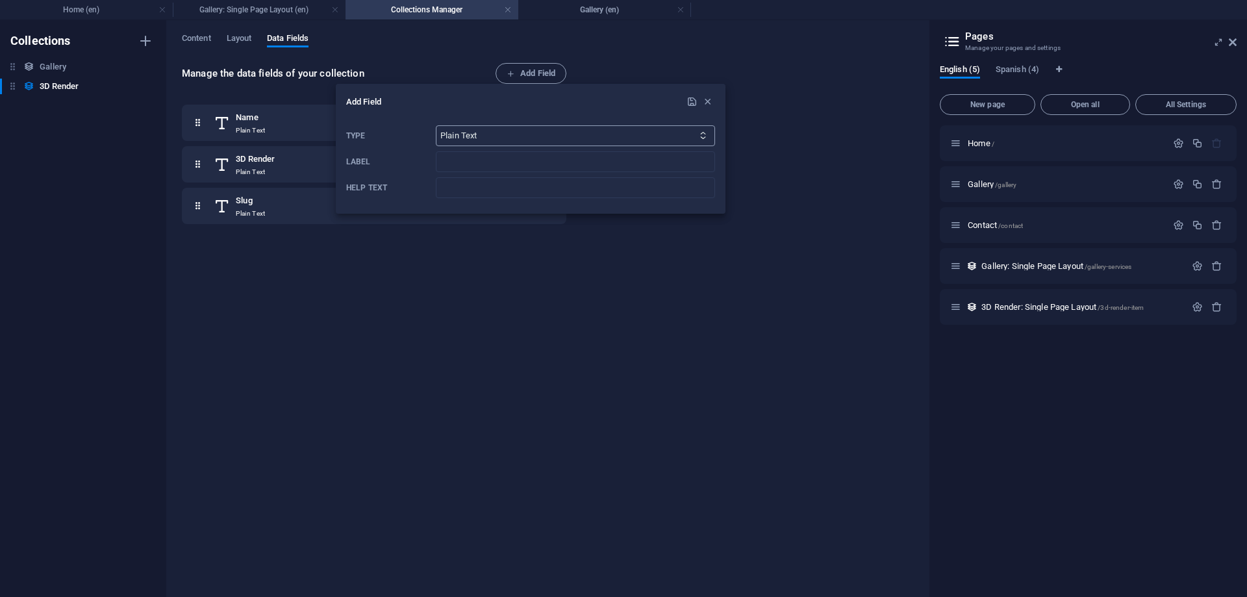
click at [345, 313] on div at bounding box center [623, 298] width 1247 height 597
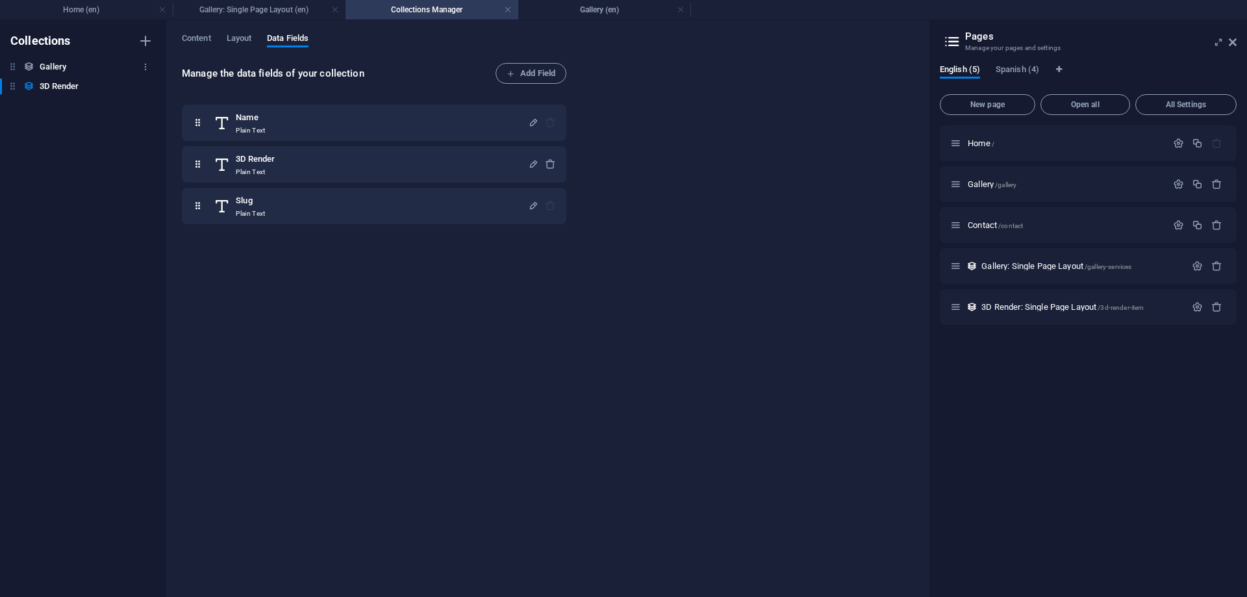
click at [19, 69] on div "Gallery Gallery" at bounding box center [76, 67] width 153 height 16
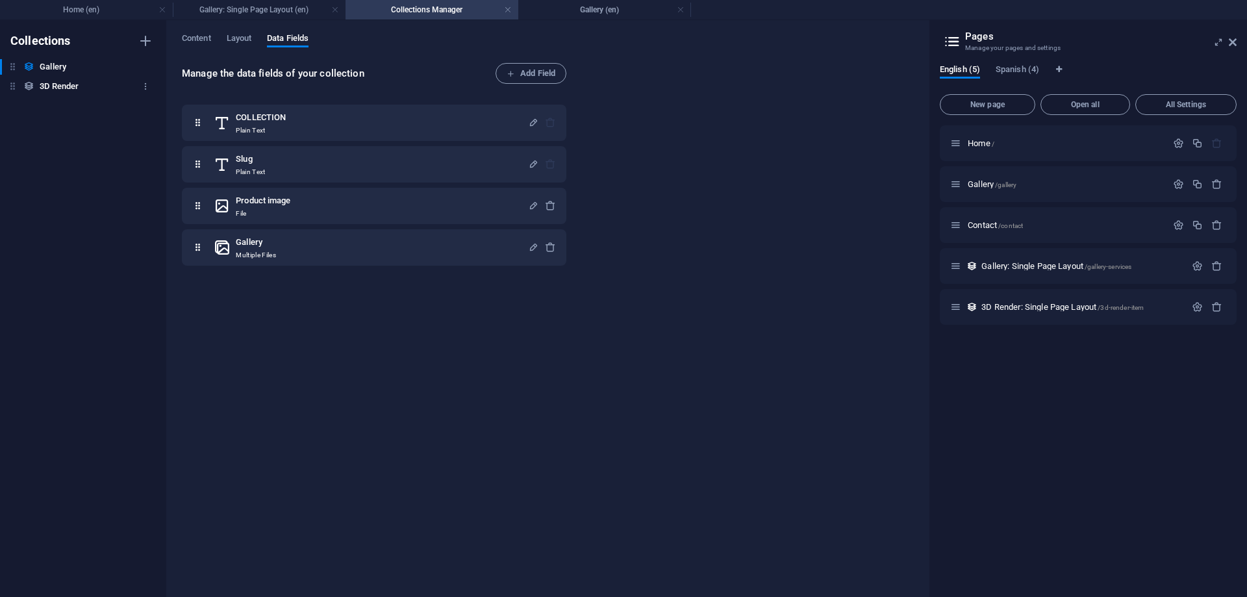
click at [57, 89] on h6 "3D Render" at bounding box center [59, 87] width 39 height 16
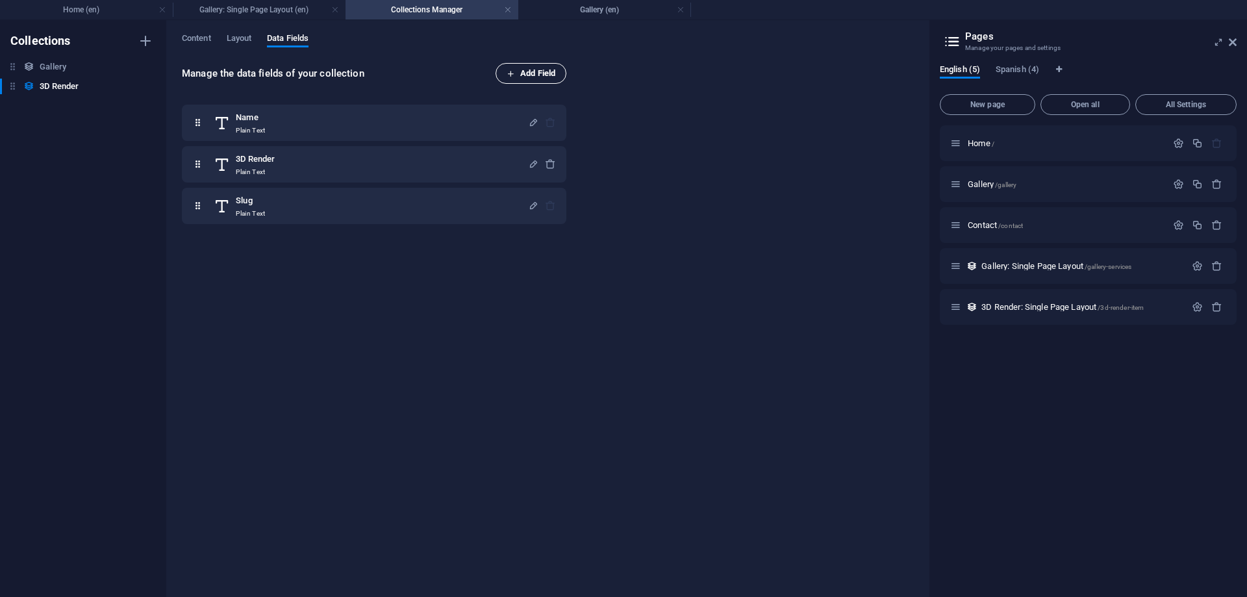
click at [542, 77] on span "Add Field" at bounding box center [530, 74] width 49 height 16
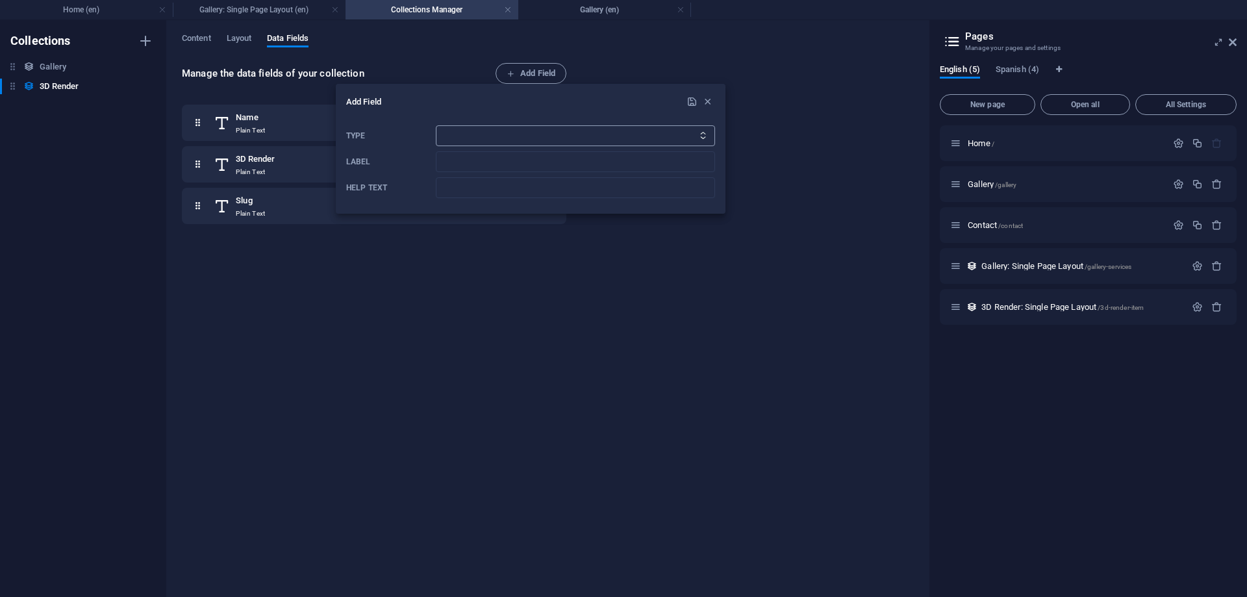
click at [436, 125] on select "Plain Text Link CMS Rich Text File Multiple Files Checkbox Choice Date Number" at bounding box center [575, 135] width 279 height 21
select select "file"
click option "File" at bounding box center [0, 0] width 0 height 0
click at [580, 158] on input "Label" at bounding box center [575, 161] width 279 height 21
type input "Collection Image"
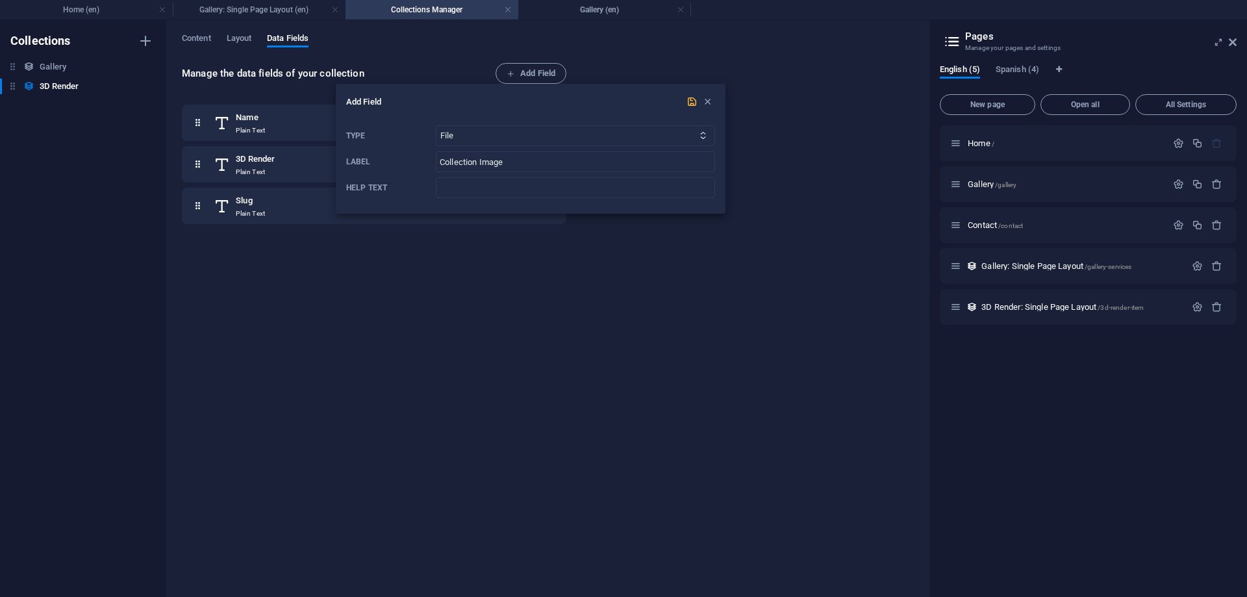
click at [692, 100] on icon "submit" at bounding box center [691, 101] width 11 height 11
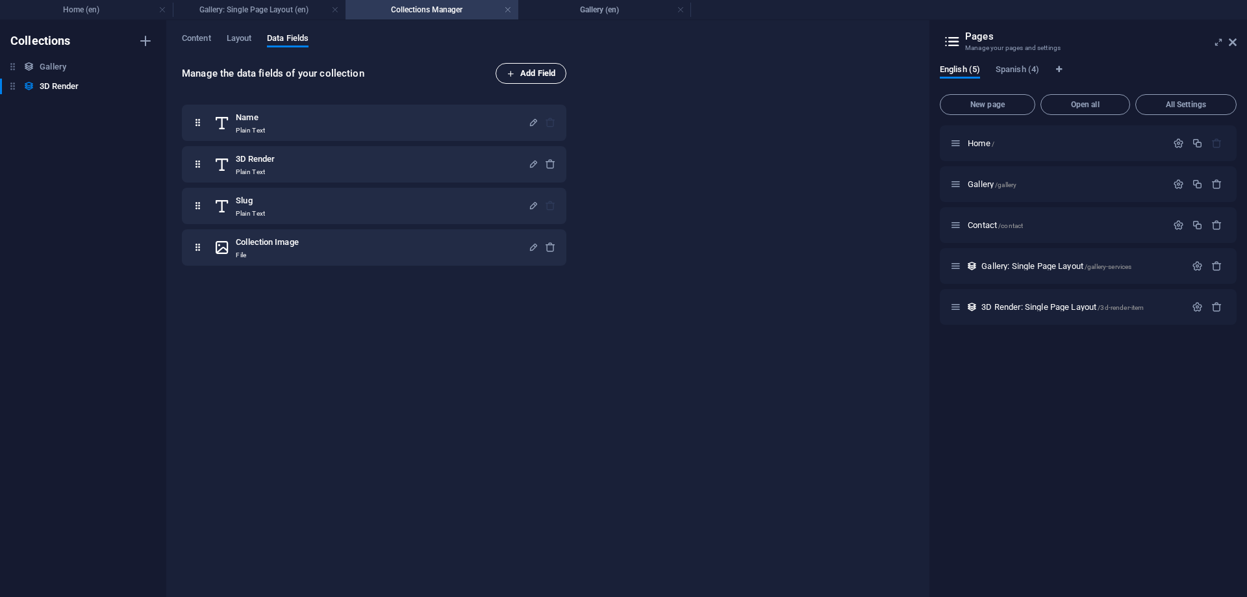
click at [530, 74] on span "Add Field" at bounding box center [530, 74] width 49 height 16
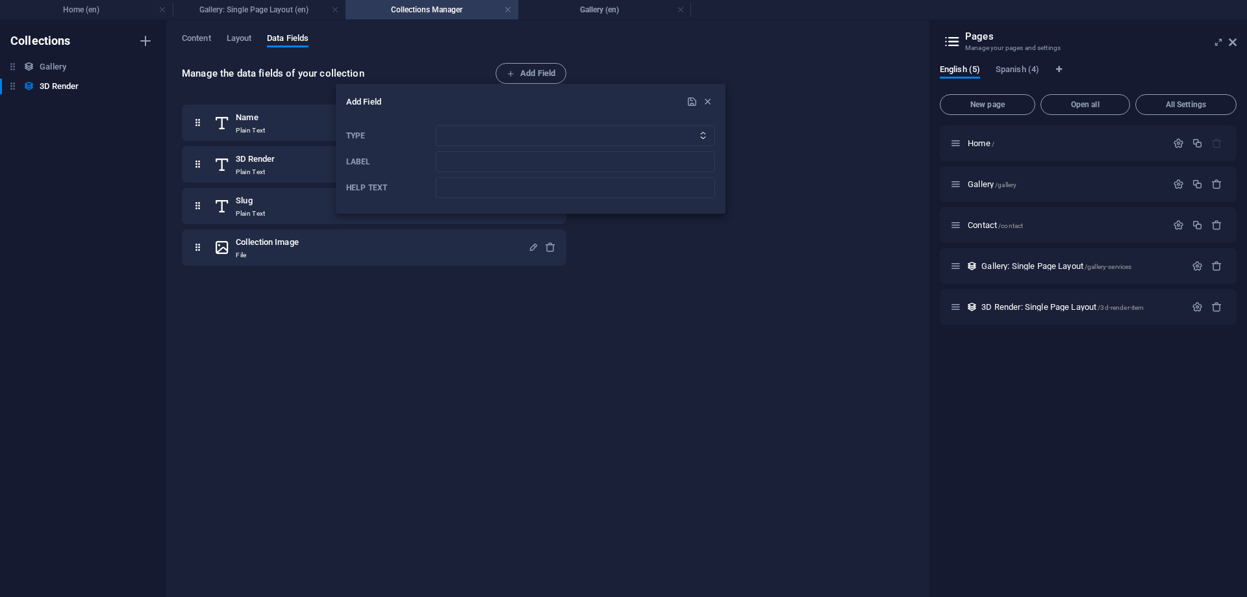
click at [483, 125] on div "Type Plain Text Link CMS Rich Text File Multiple Files Checkbox Choice Date Num…" at bounding box center [530, 161] width 369 height 83
click at [436, 125] on select "Plain Text Link CMS Rich Text File Multiple Files Checkbox Choice Date Number" at bounding box center [575, 135] width 279 height 21
select select "multiple_files"
click option "Multiple Files" at bounding box center [0, 0] width 0 height 0
click at [484, 168] on input "Label" at bounding box center [575, 161] width 279 height 21
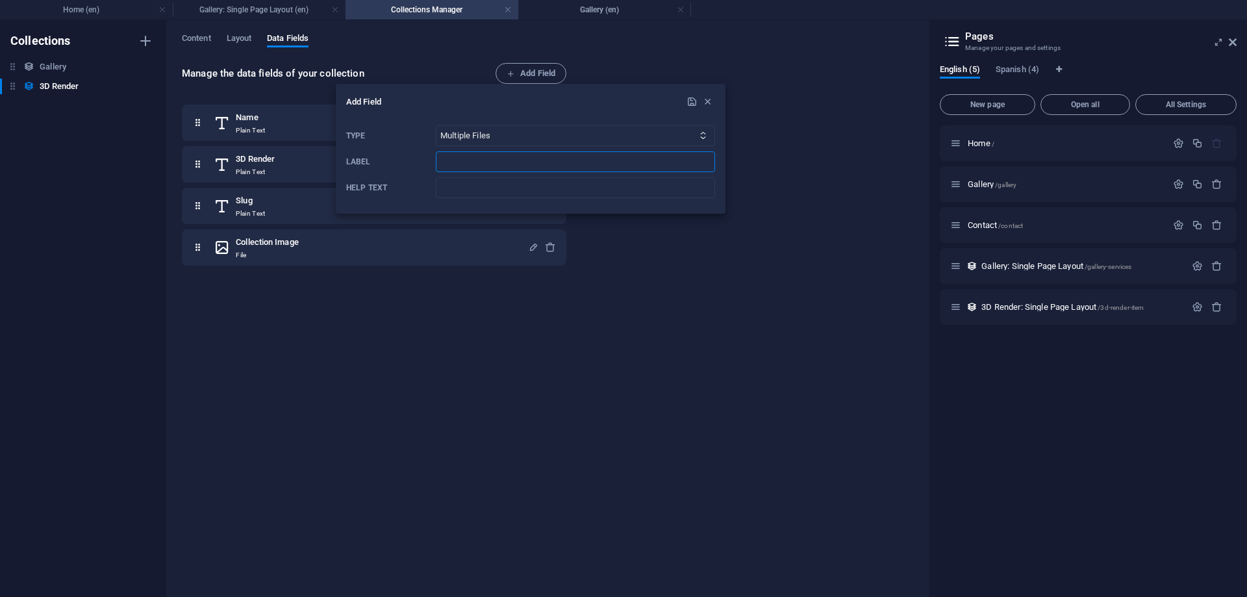
type input "P"
type input "a"
type input "Album"
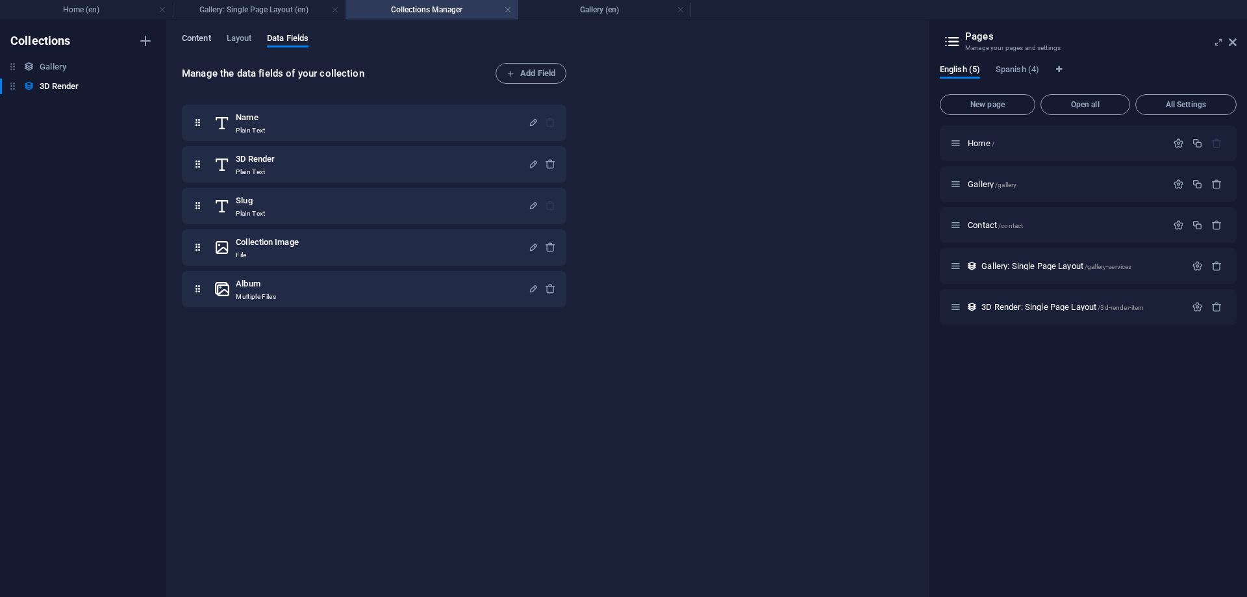
click at [192, 42] on span "Content" at bounding box center [196, 40] width 29 height 18
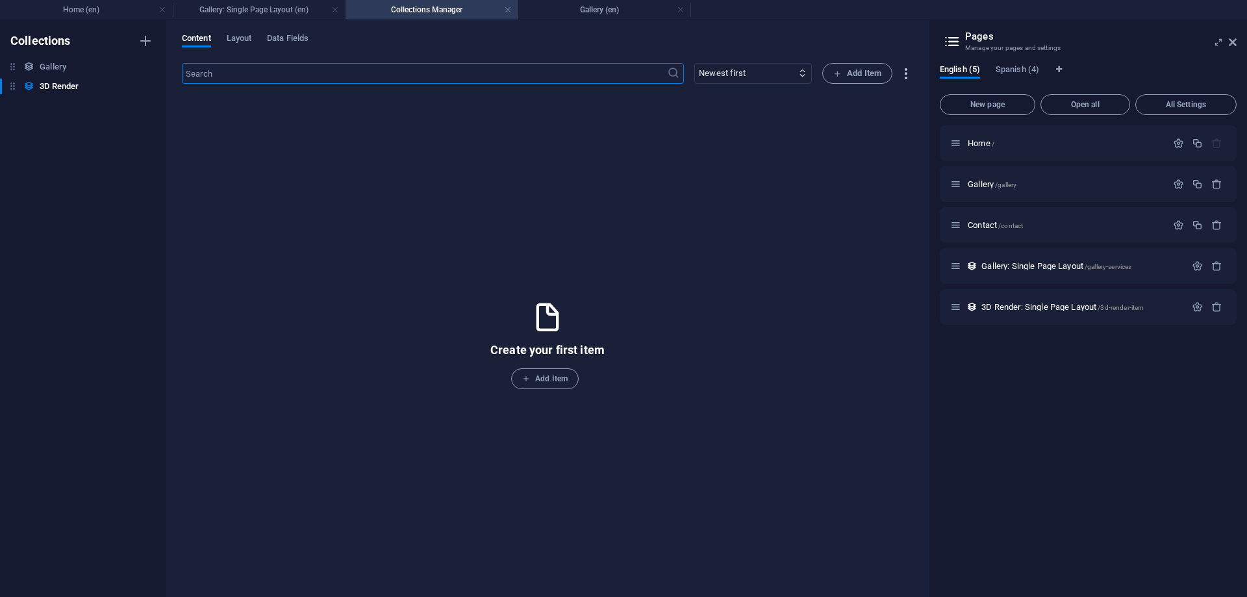
click at [903, 74] on icon "button" at bounding box center [905, 73] width 15 height 15
click at [815, 237] on div at bounding box center [623, 298] width 1247 height 597
click at [903, 73] on icon "button" at bounding box center [905, 73] width 15 height 15
click at [709, 145] on div at bounding box center [623, 298] width 1247 height 597
click at [56, 66] on h6 "Gallery" at bounding box center [53, 67] width 27 height 16
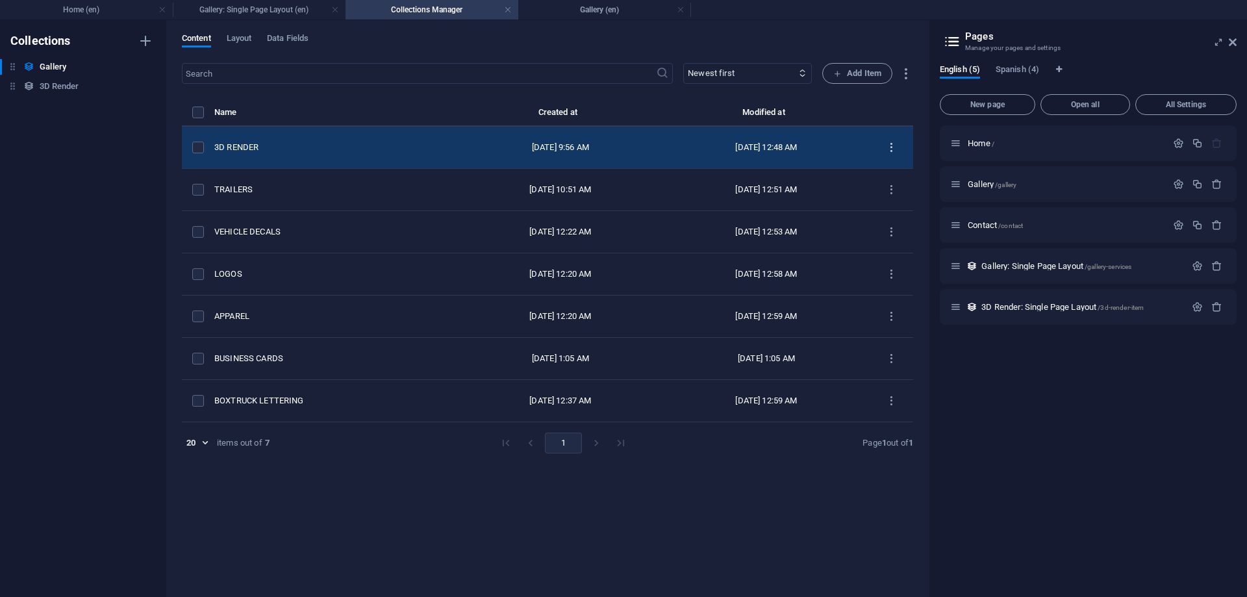
click at [894, 144] on icon "items list" at bounding box center [891, 148] width 12 height 12
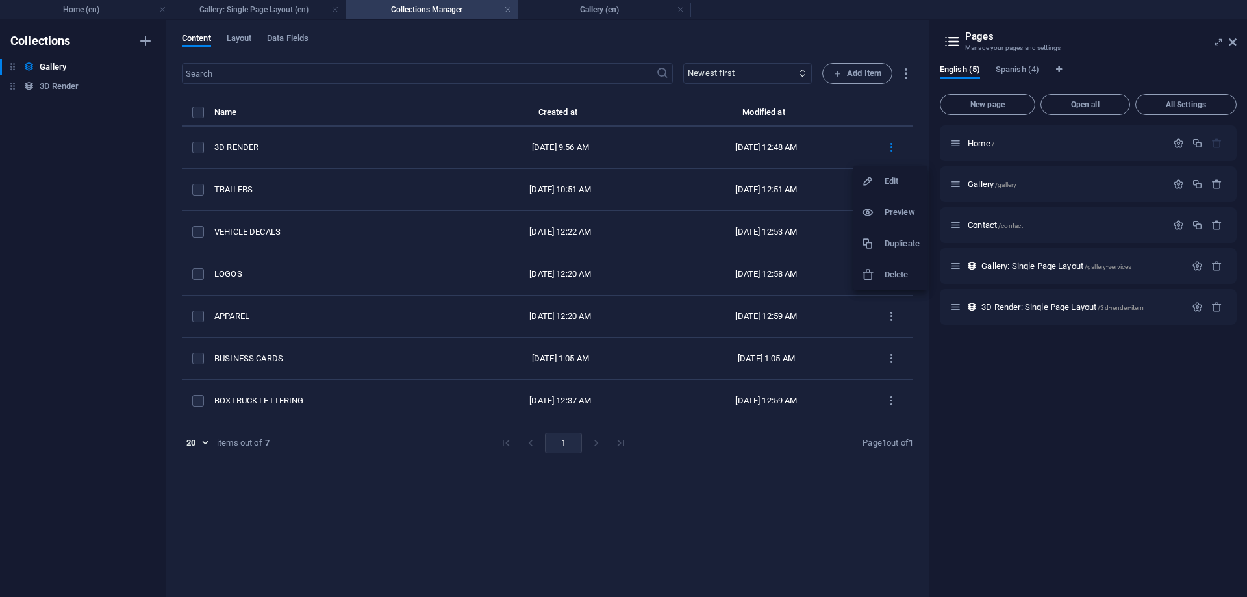
click at [253, 145] on div at bounding box center [623, 298] width 1247 height 597
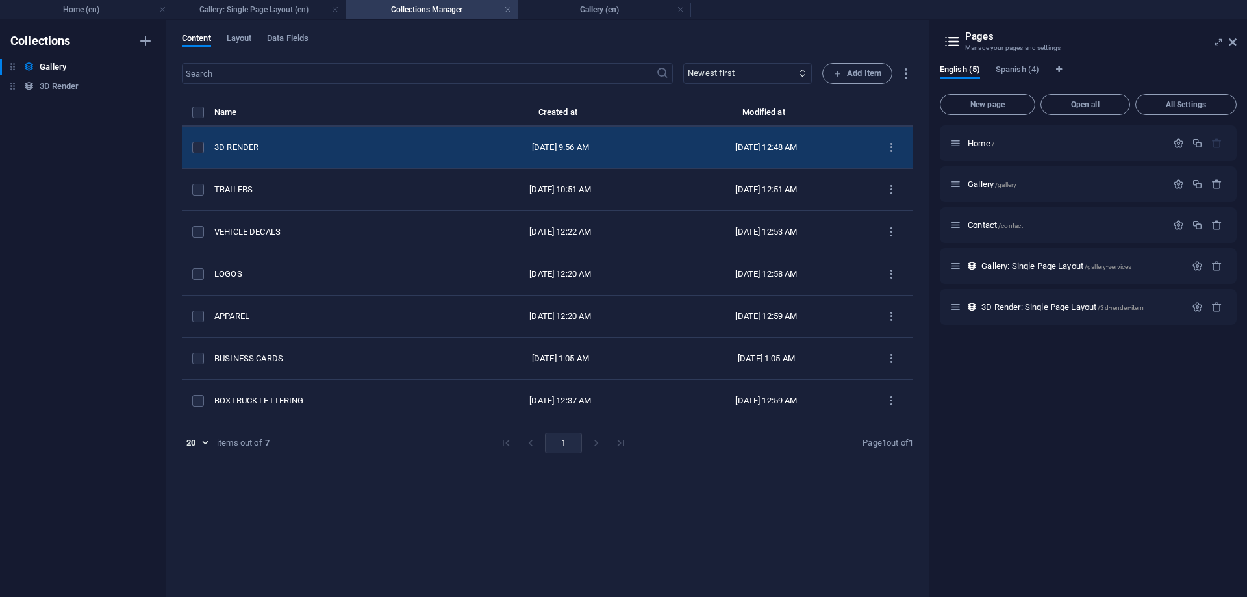
click at [766, 147] on div "[DATE] 12:48 AM" at bounding box center [765, 148] width 185 height 12
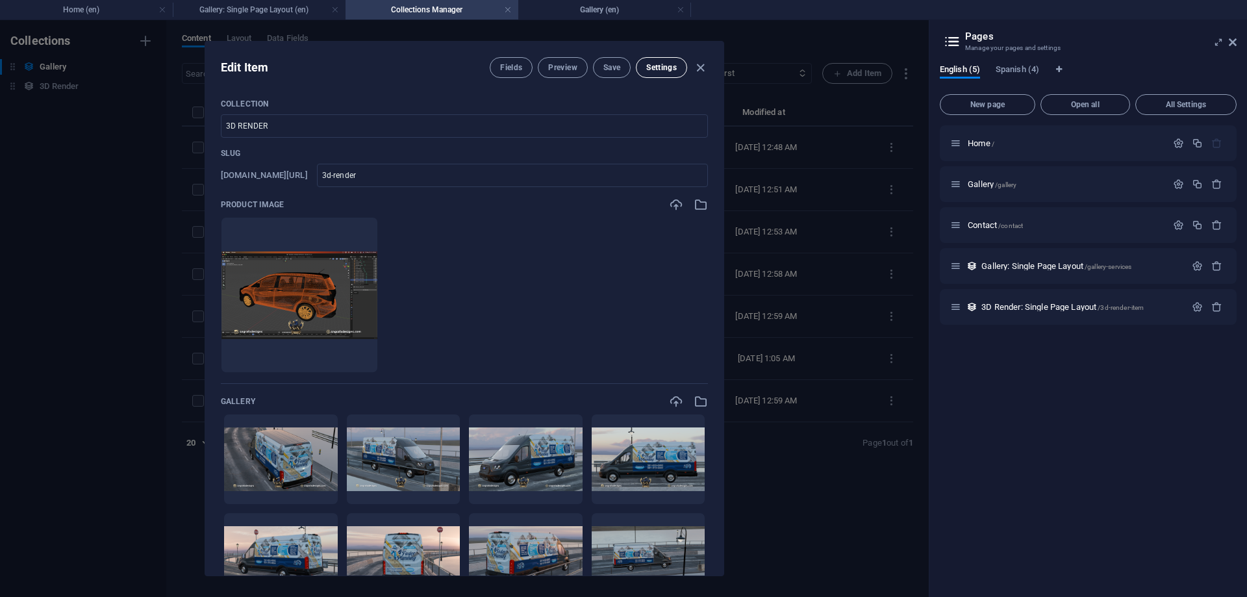
click at [650, 75] on button "Settings" at bounding box center [661, 67] width 51 height 21
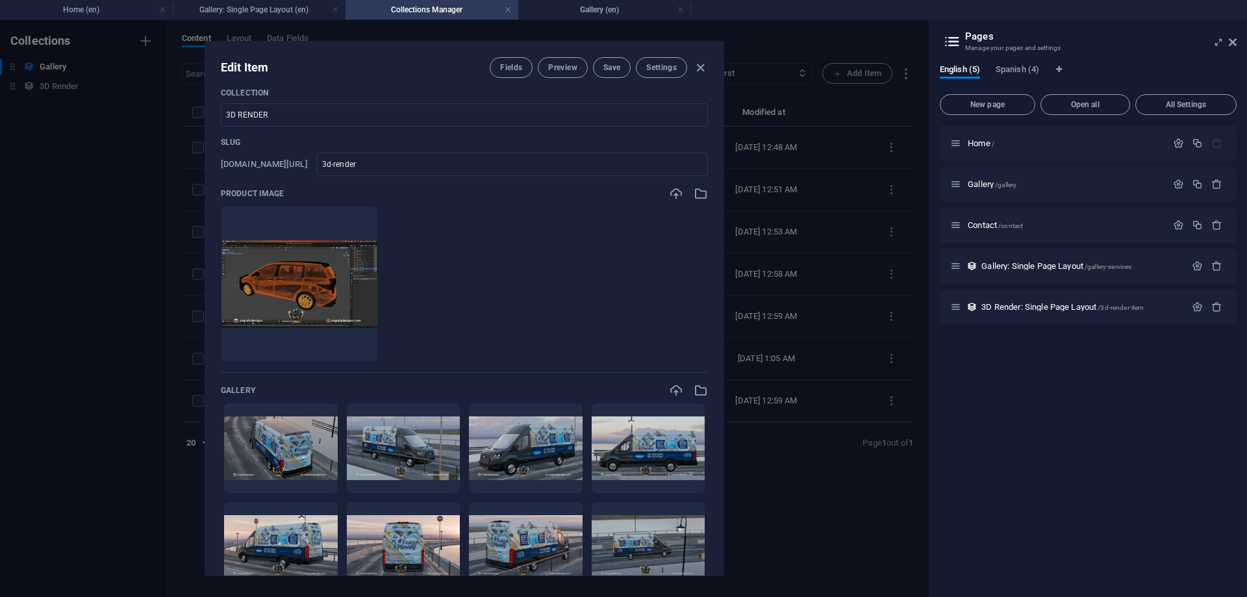
scroll to position [0, 0]
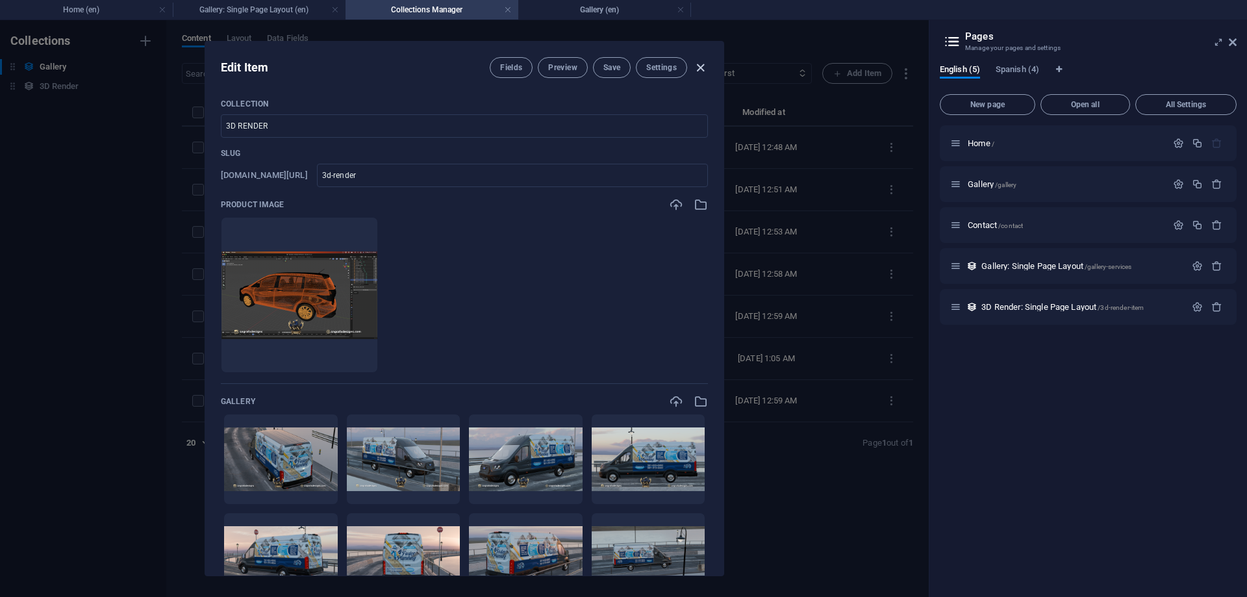
click at [695, 69] on icon "button" at bounding box center [700, 67] width 15 height 15
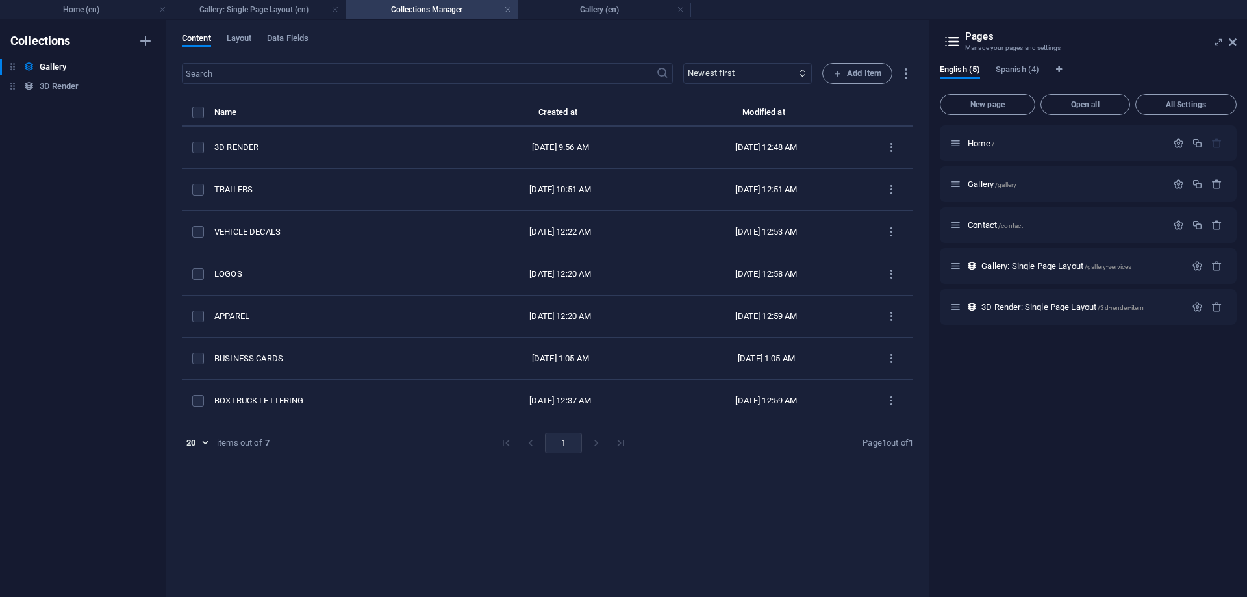
type input "3d-render"
click at [903, 79] on icon "button" at bounding box center [905, 73] width 15 height 15
click at [904, 138] on h6 "Export (CSV)" at bounding box center [917, 136] width 55 height 16
click at [53, 66] on h6 "Gallery" at bounding box center [53, 67] width 27 height 16
click at [61, 82] on h6 "Rename" at bounding box center [65, 78] width 35 height 16
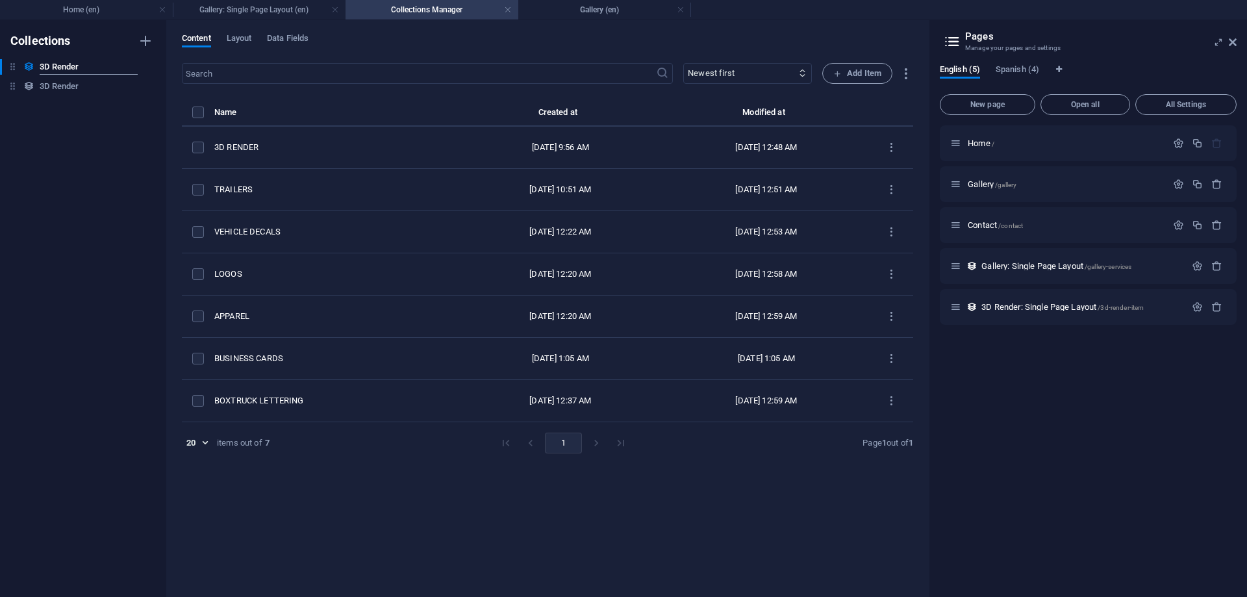
type input "3D Render"
click at [75, 88] on h6 "3D Render" at bounding box center [59, 87] width 39 height 16
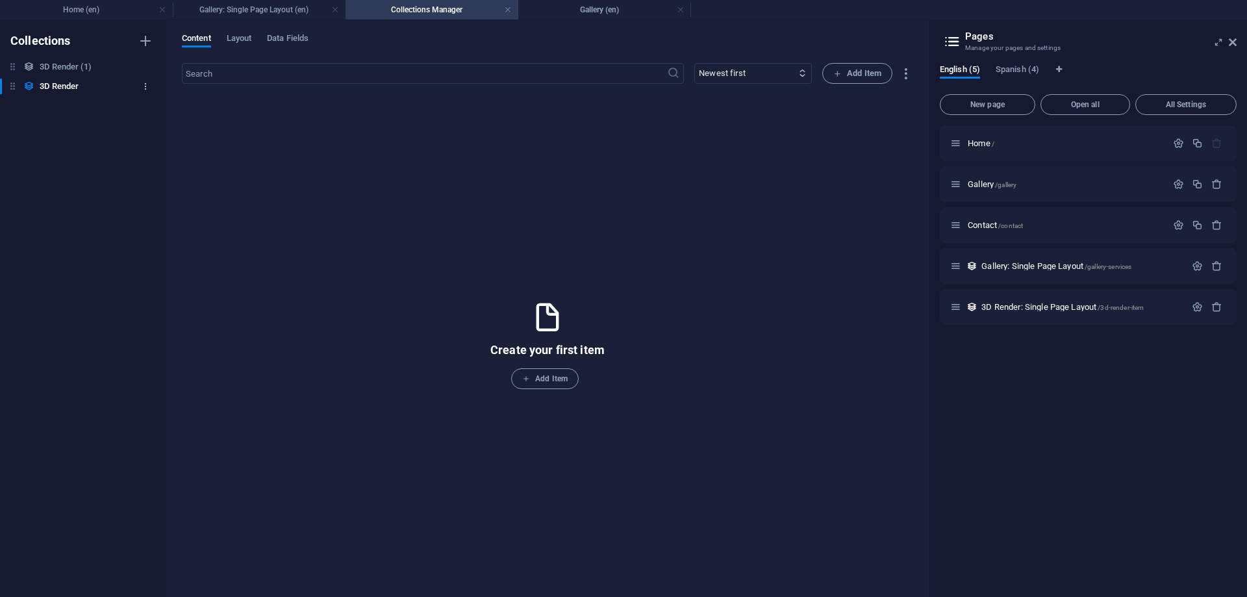
click at [144, 84] on icon "button" at bounding box center [145, 86] width 9 height 9
click at [156, 115] on h6 "Rename" at bounding box center [156, 113] width 35 height 16
type input "Trailers"
click at [82, 68] on h6 "3D Render (1)" at bounding box center [66, 67] width 52 height 16
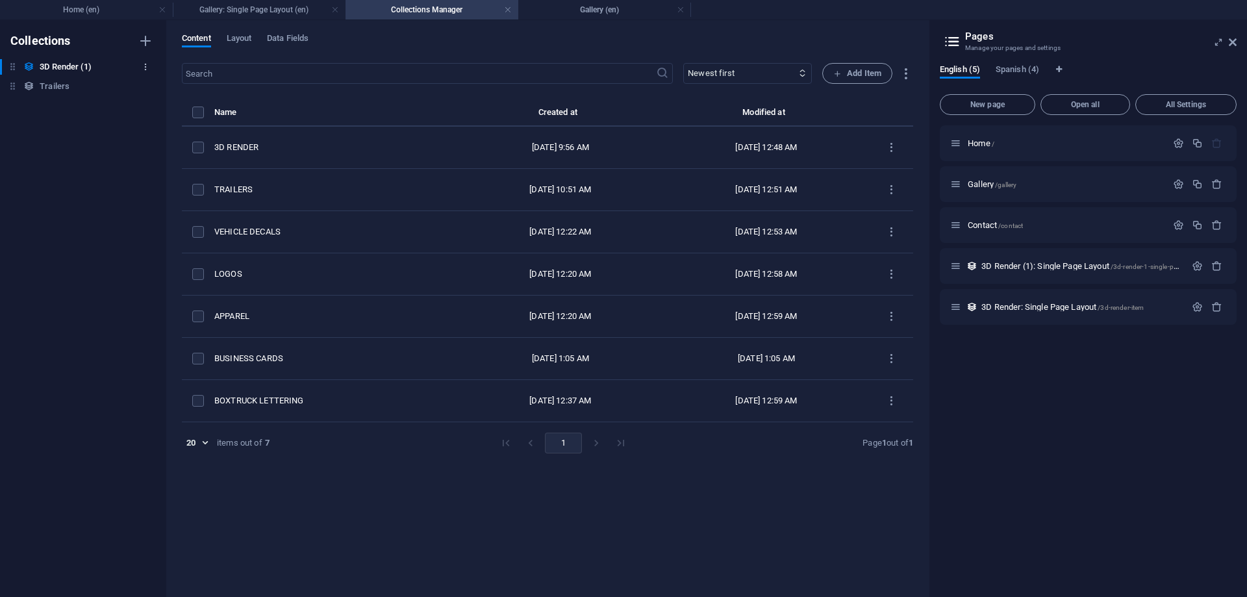
click at [146, 68] on icon "button" at bounding box center [145, 66] width 9 height 9
click at [164, 94] on h6 "Rename" at bounding box center [156, 93] width 35 height 16
type input "3D Render"
click at [145, 41] on icon "button" at bounding box center [146, 41] width 16 height 16
type input "Vehicle Decals"
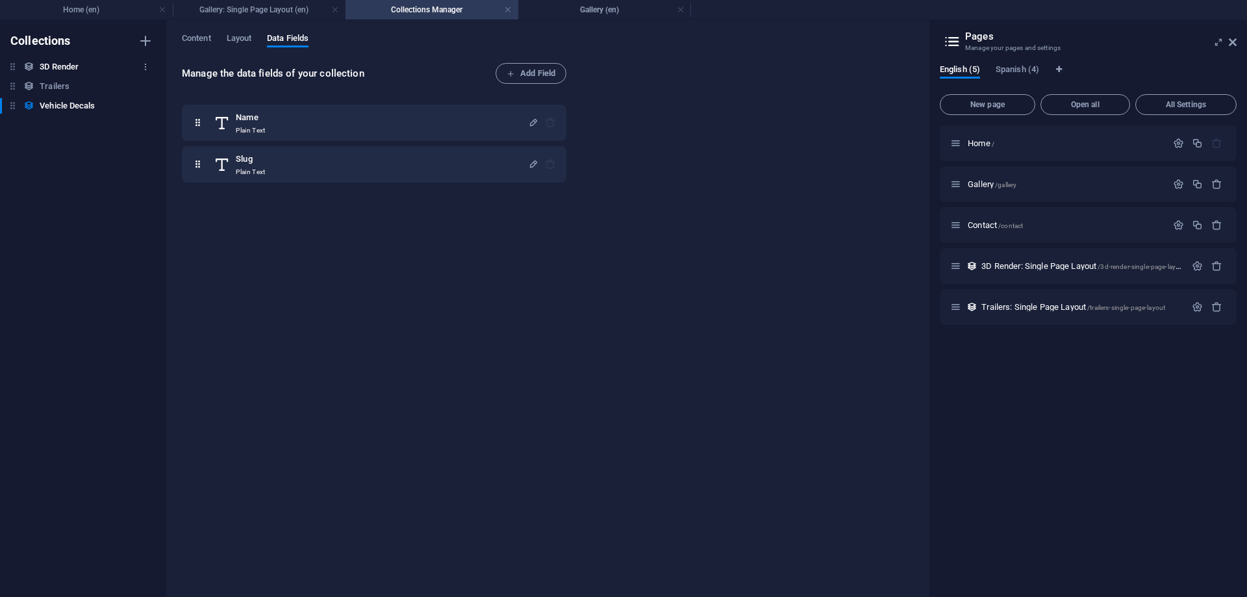
click at [95, 64] on div "3D Render 3D Render" at bounding box center [76, 67] width 153 height 16
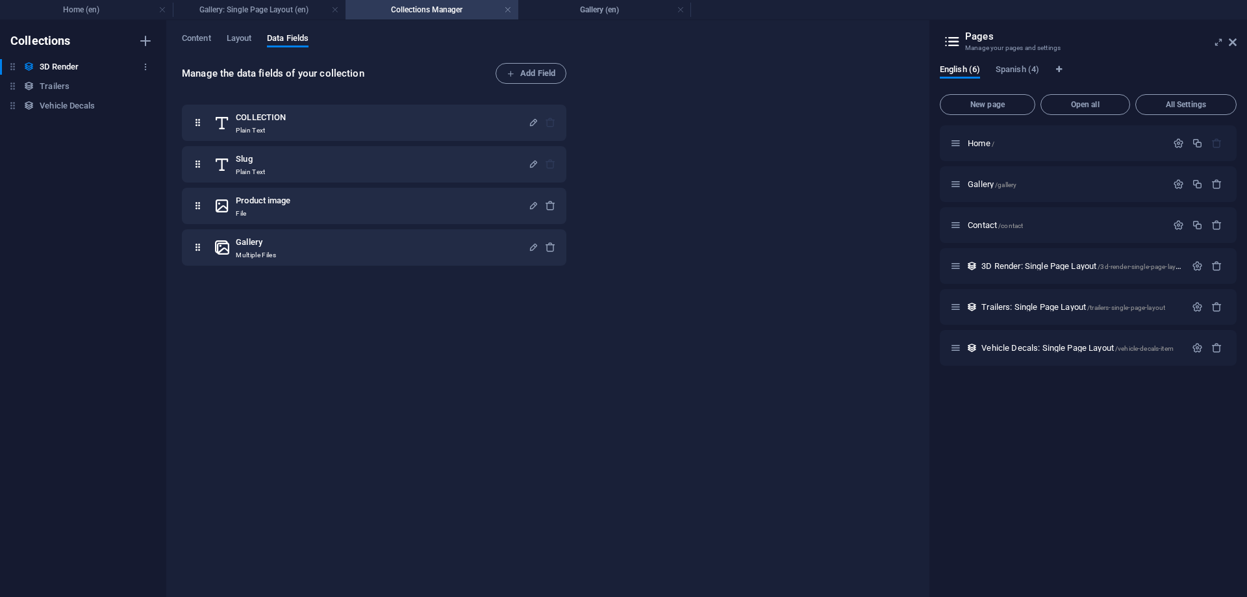
click at [63, 68] on h6 "3D Render" at bounding box center [59, 67] width 39 height 16
click at [82, 84] on div "Trailers Trailers" at bounding box center [76, 87] width 153 height 16
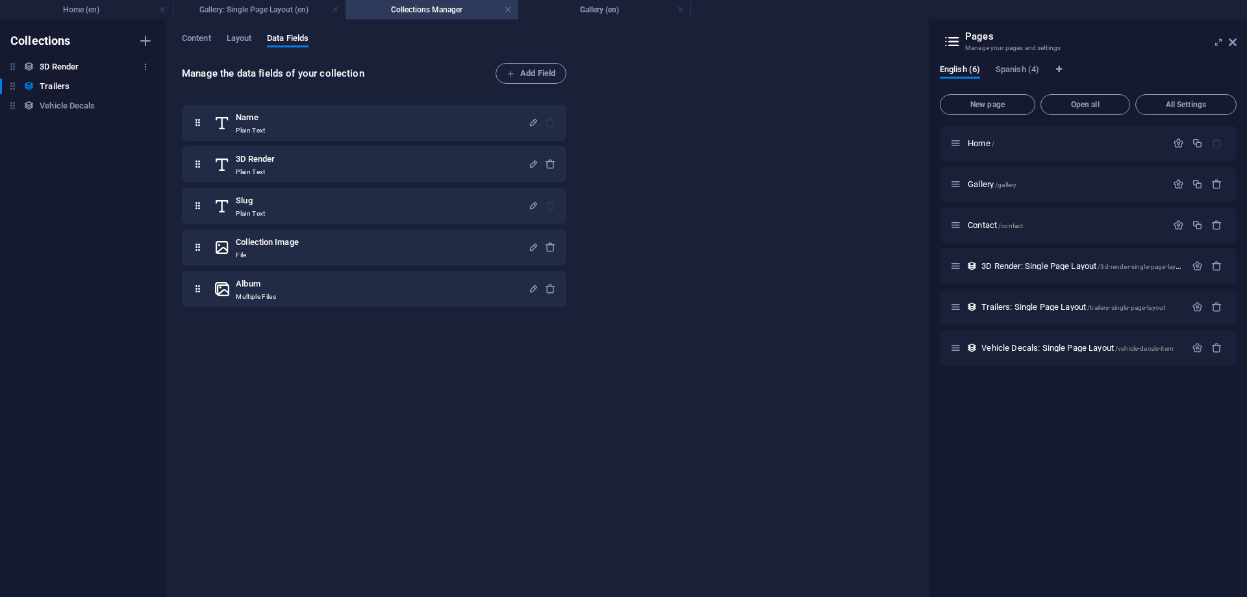
click at [82, 66] on div "3D Render 3D Render" at bounding box center [76, 67] width 153 height 16
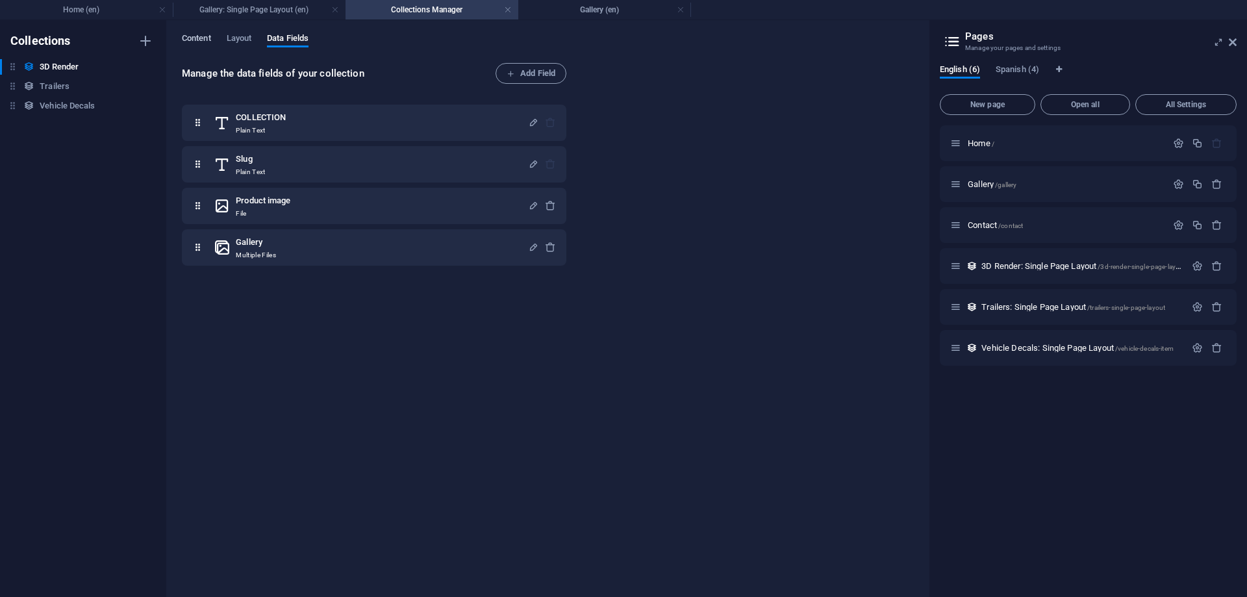
click at [207, 36] on span "Content" at bounding box center [196, 40] width 29 height 18
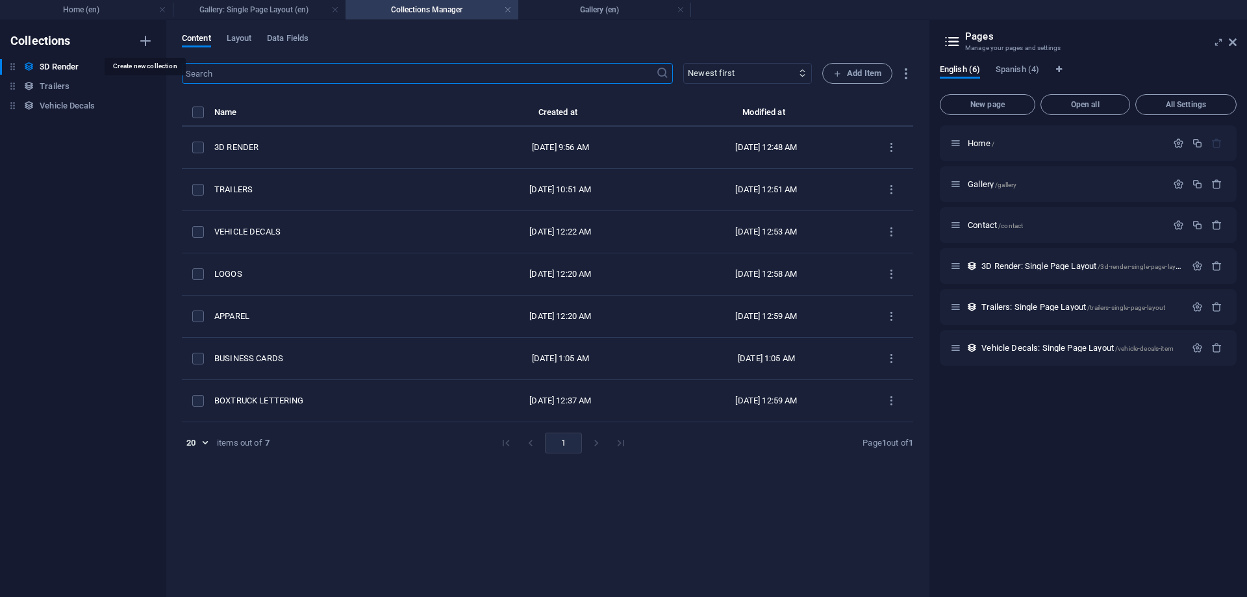
click at [155, 49] on div "Collections 3D Render 3D Render Trailers Trailers Vehicle Decals Vehicle Decals" at bounding box center [83, 308] width 166 height 577
click at [149, 40] on icon "button" at bounding box center [146, 41] width 16 height 16
type input "Logos"
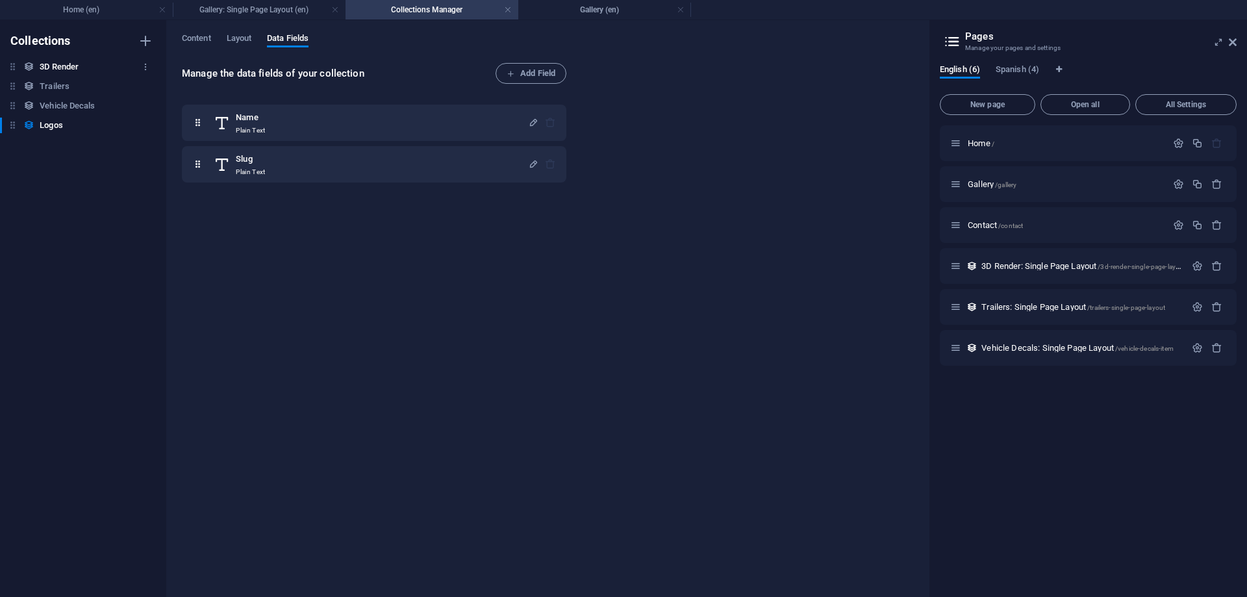
click at [64, 61] on h6 "3D Render" at bounding box center [59, 67] width 39 height 16
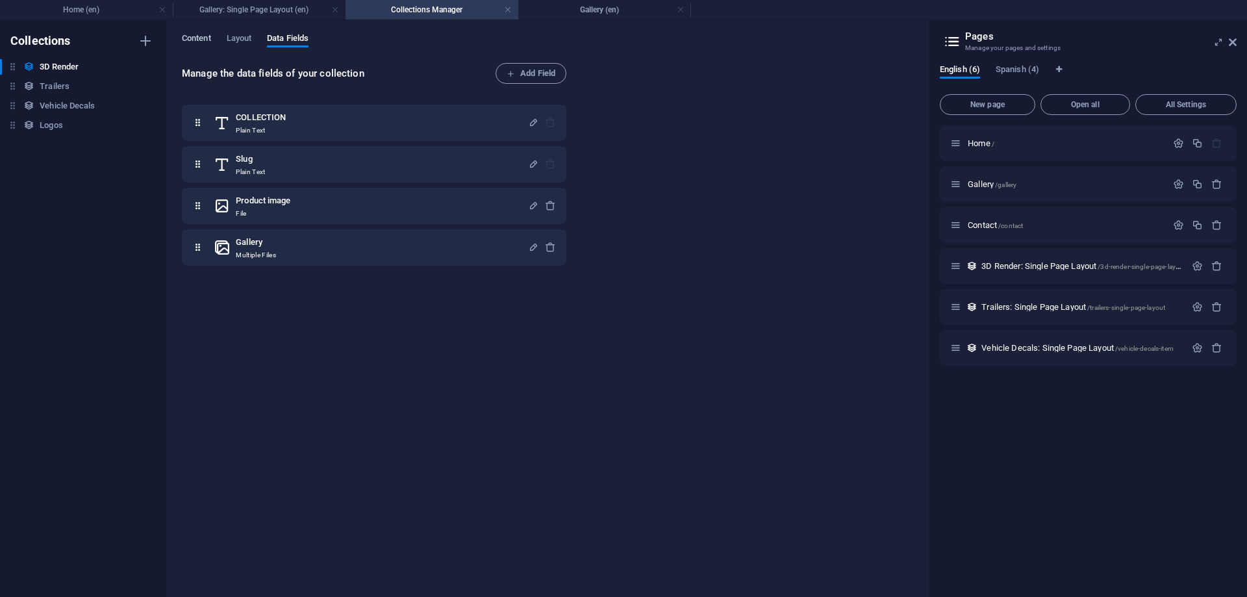
click at [197, 40] on span "Content" at bounding box center [196, 40] width 29 height 18
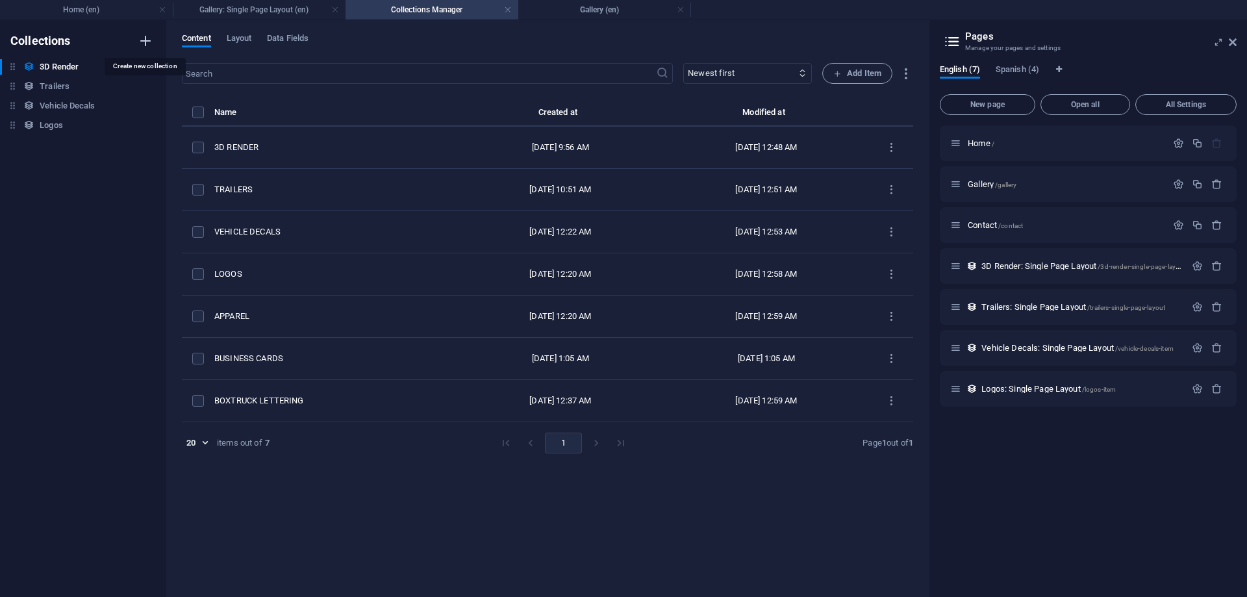
click at [149, 38] on icon "button" at bounding box center [146, 41] width 16 height 16
type input "Apparel"
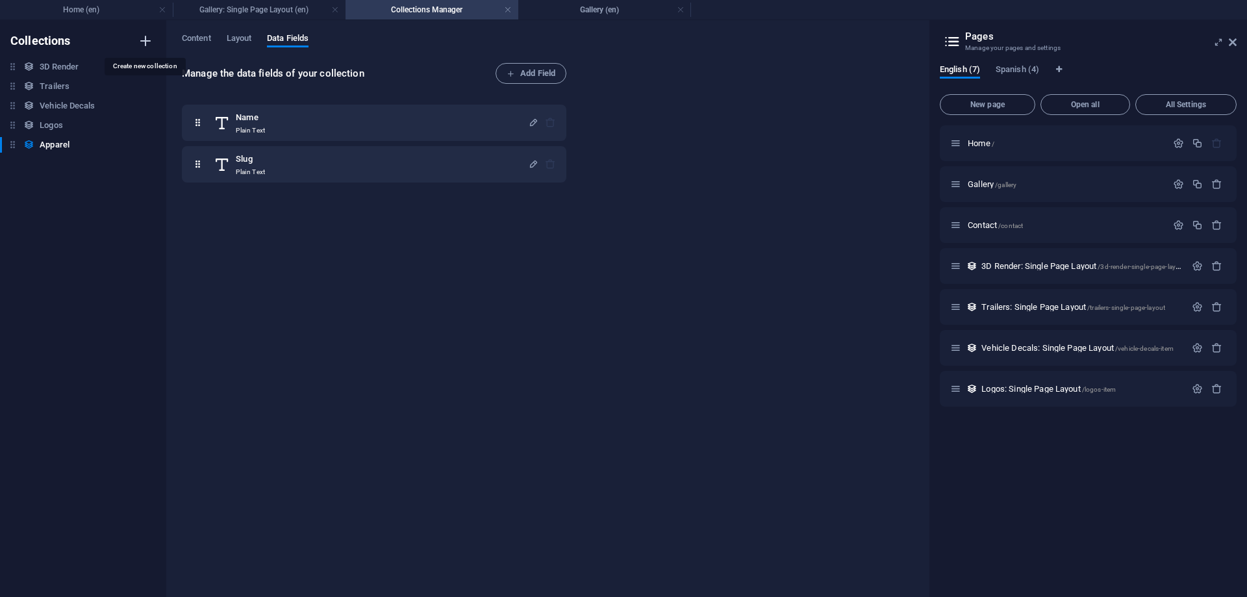
click at [144, 36] on icon "button" at bounding box center [146, 41] width 16 height 16
type input "Business Cards"
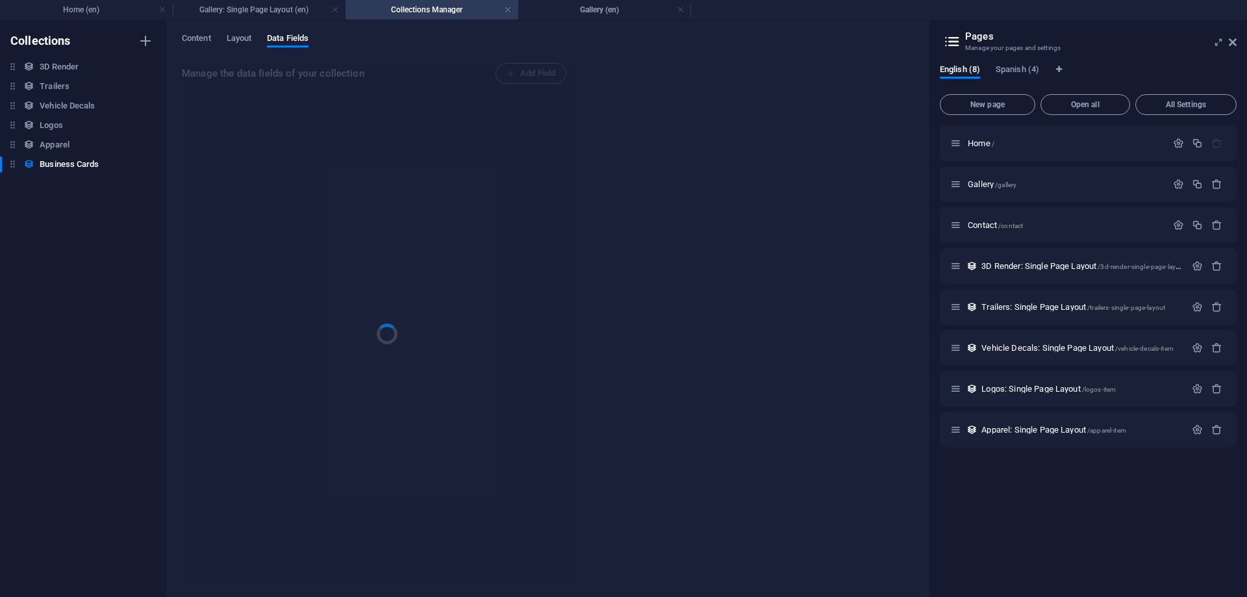
click at [204, 31] on div "Content Layout Data Fields Manage the data fields of your collection Add Field" at bounding box center [547, 308] width 762 height 577
click at [188, 44] on span "Content" at bounding box center [196, 40] width 29 height 18
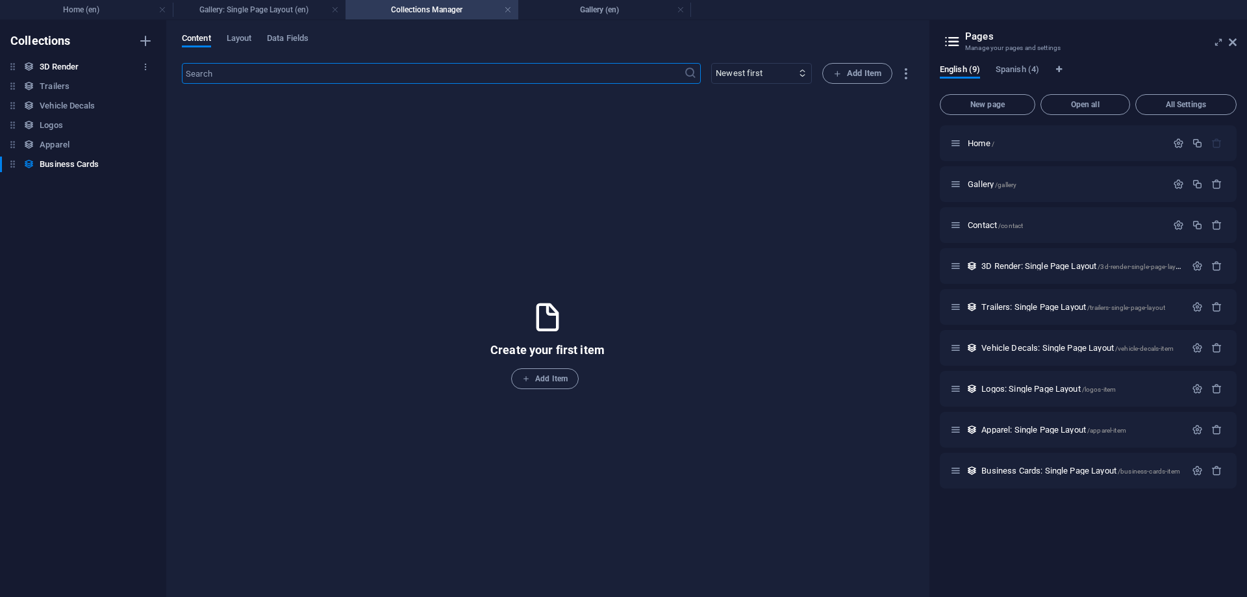
click at [82, 71] on div "3D Render 3D Render" at bounding box center [76, 67] width 153 height 16
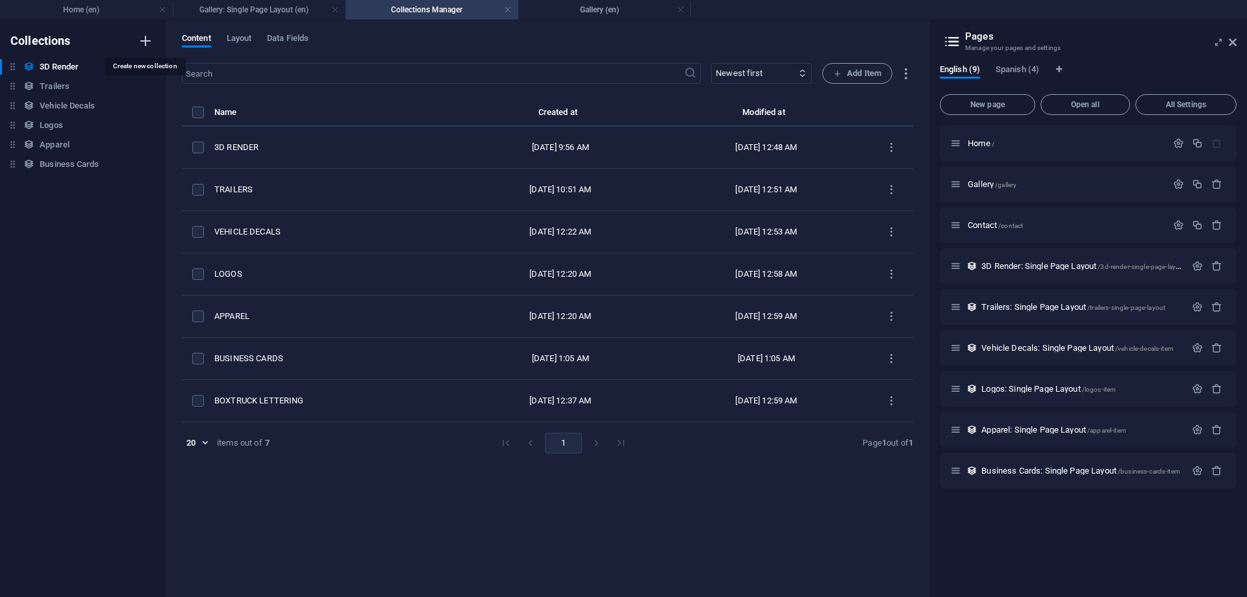
click at [146, 42] on icon "button" at bounding box center [146, 41] width 16 height 16
type input "Boxtruck Lettering"
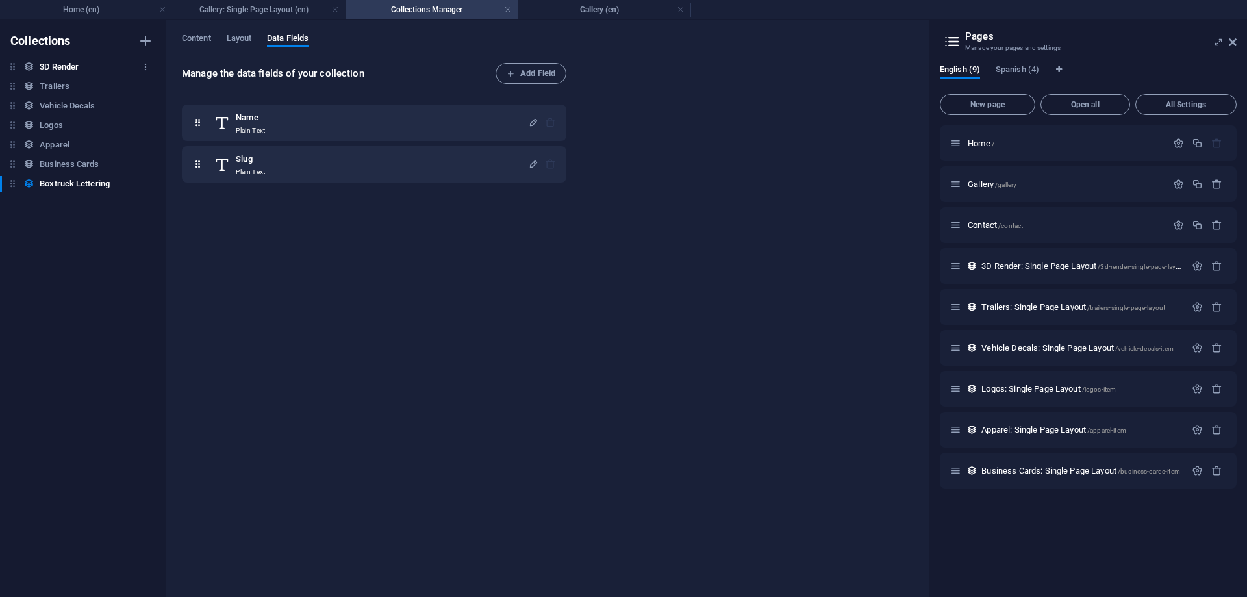
click at [51, 62] on h6 "3D Render" at bounding box center [59, 67] width 39 height 16
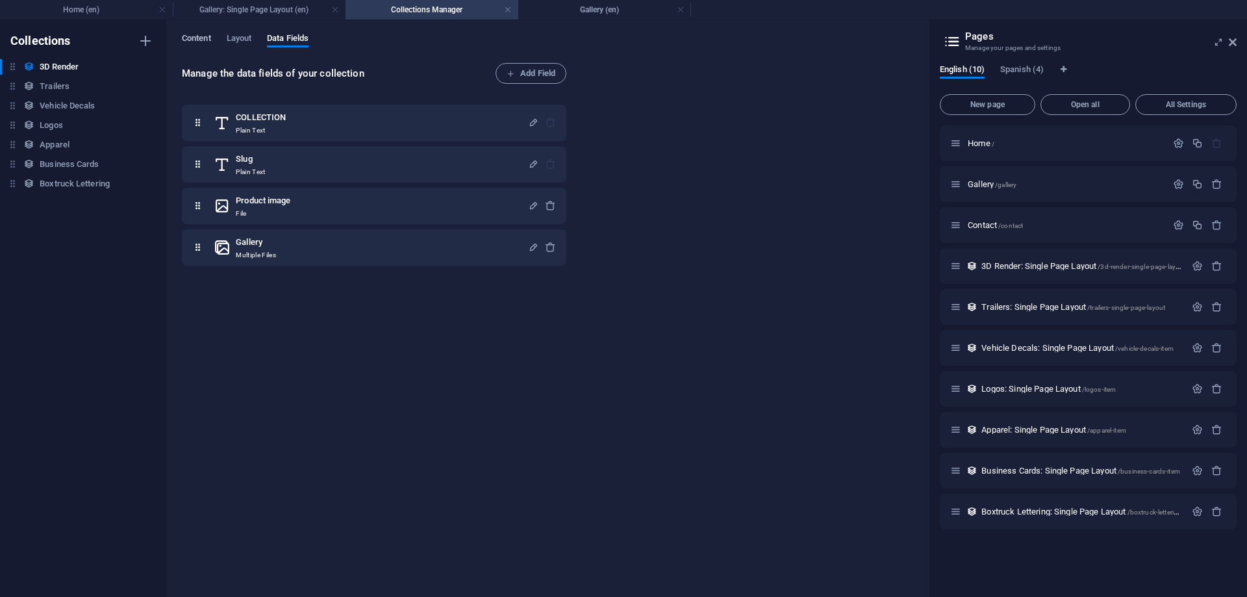
click at [206, 38] on span "Content" at bounding box center [196, 40] width 29 height 18
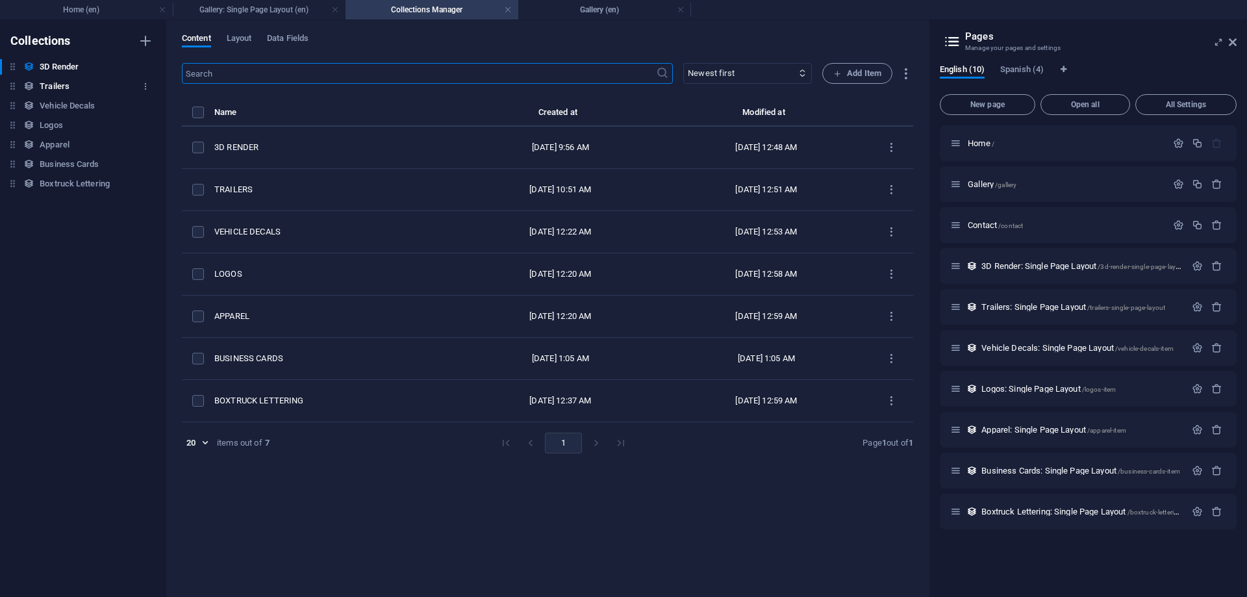
click at [52, 82] on h6 "Trailers" at bounding box center [55, 87] width 30 height 16
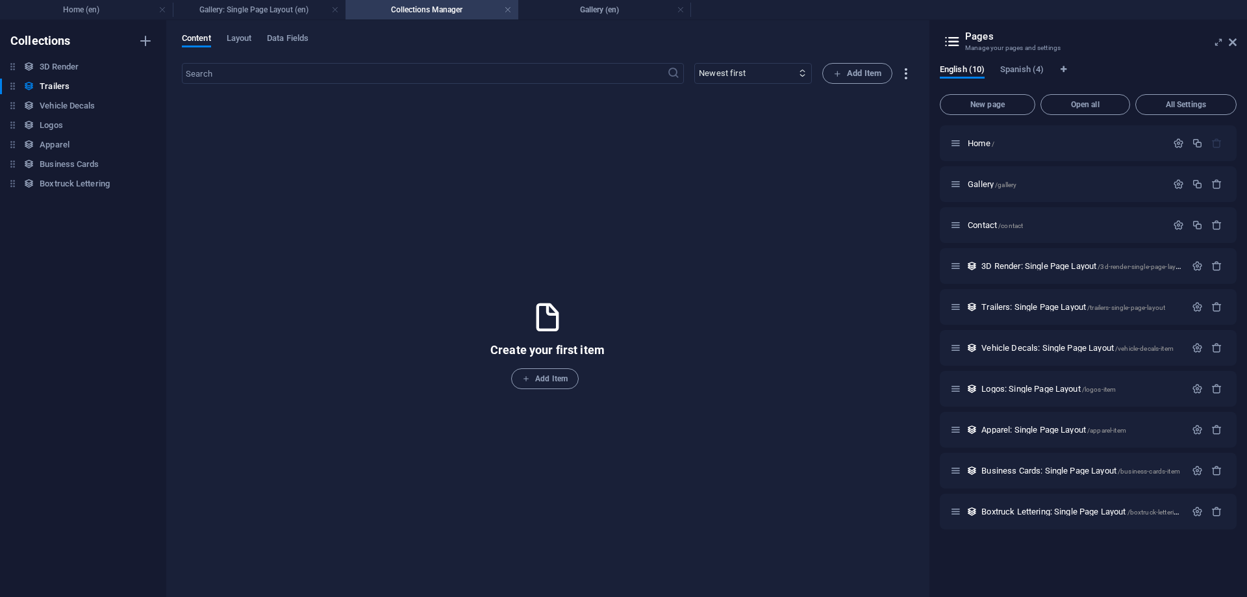
click at [906, 69] on icon "button" at bounding box center [905, 73] width 15 height 15
click at [904, 168] on h6 "Import" at bounding box center [917, 167] width 55 height 16
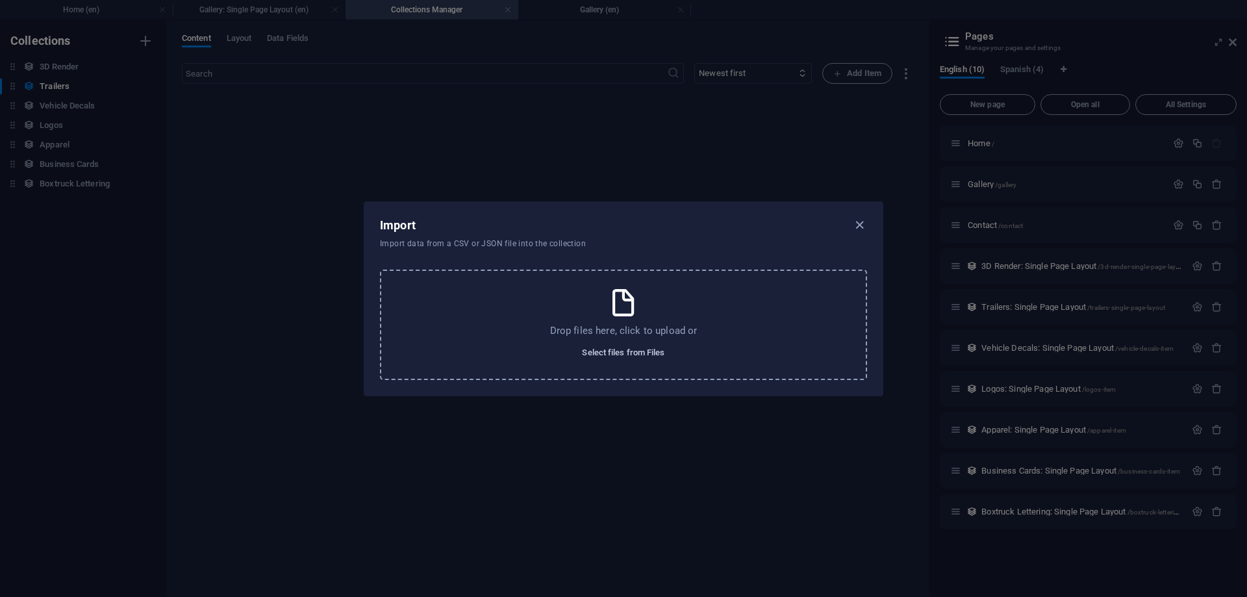
click at [640, 356] on span "Select files from Files" at bounding box center [623, 353] width 82 height 16
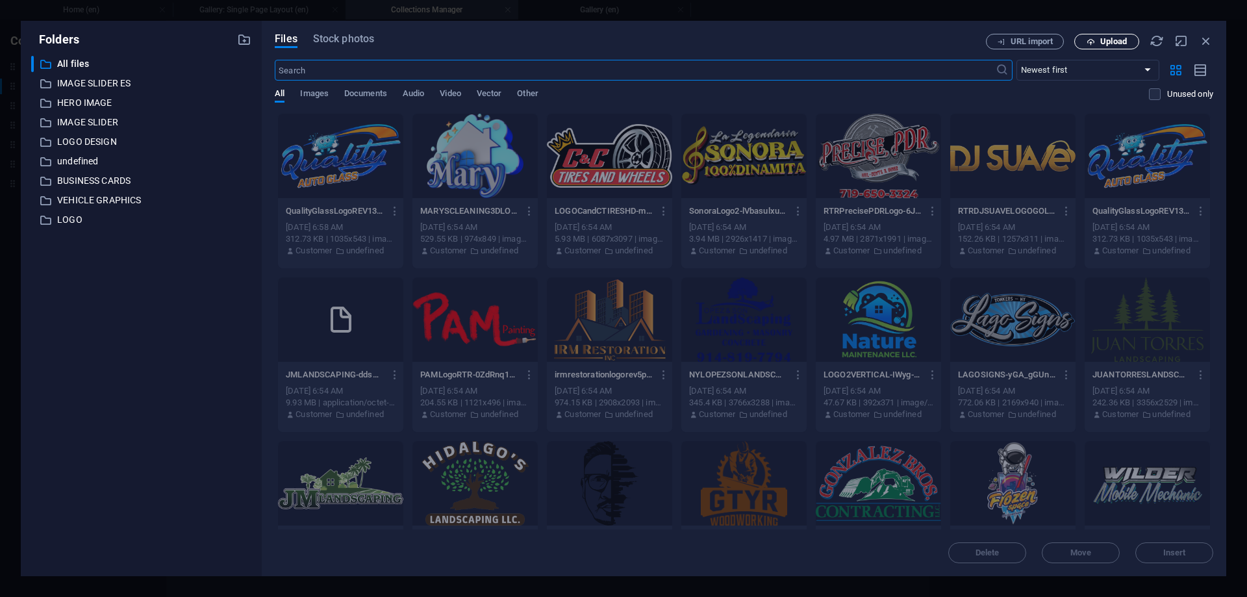
click at [1112, 43] on span "Upload" at bounding box center [1113, 42] width 27 height 8
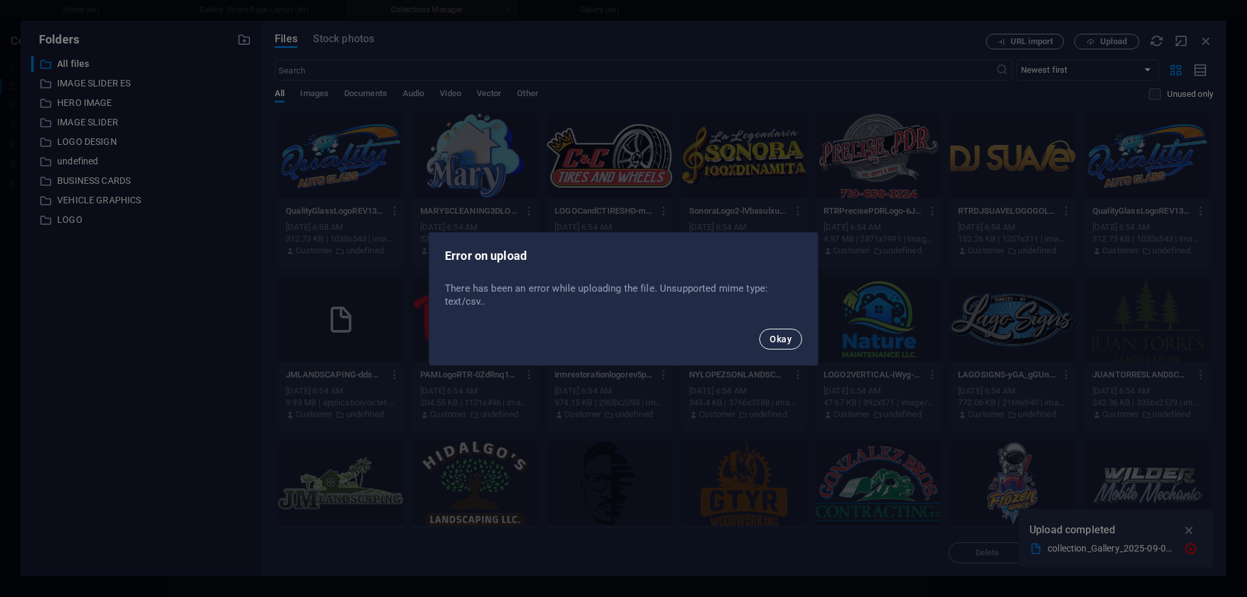
click at [788, 341] on span "Okay" at bounding box center [780, 339] width 22 height 10
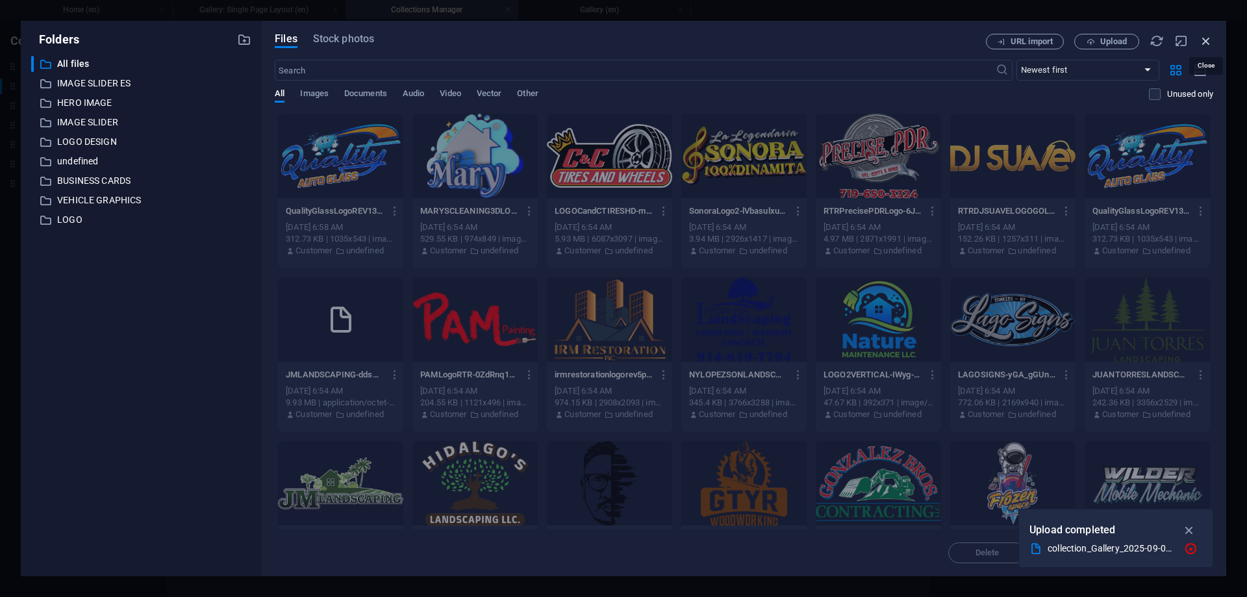
click at [1205, 44] on icon "button" at bounding box center [1206, 41] width 14 height 14
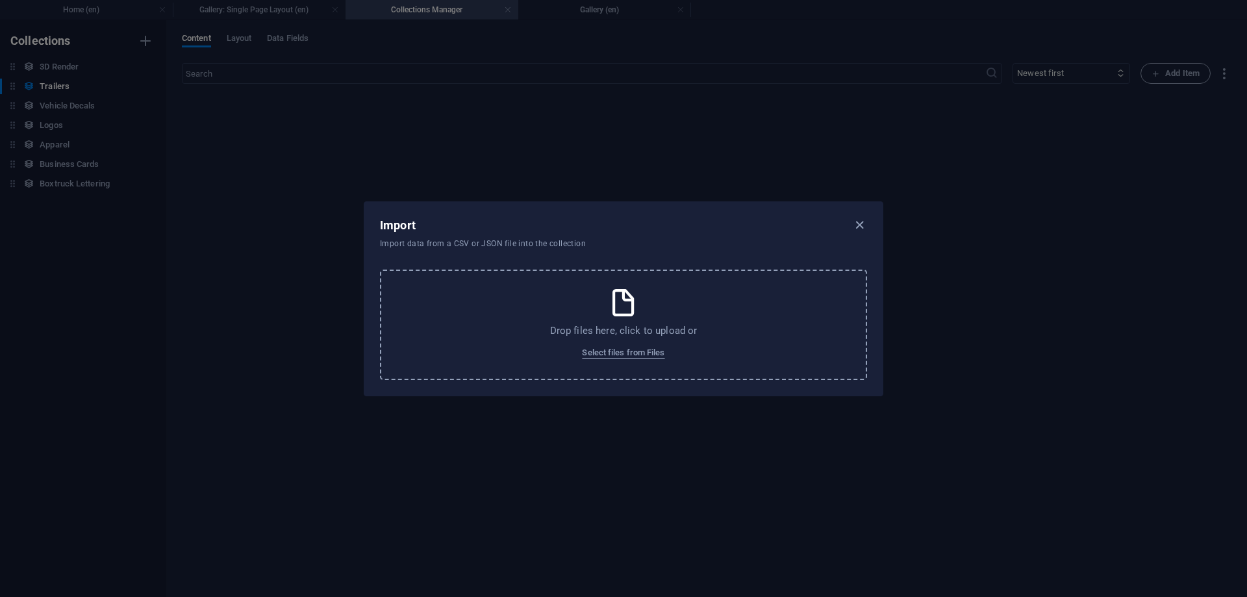
click at [516, 232] on div "Import" at bounding box center [623, 226] width 487 height 16
click at [638, 354] on span "Select files from Files" at bounding box center [623, 353] width 82 height 16
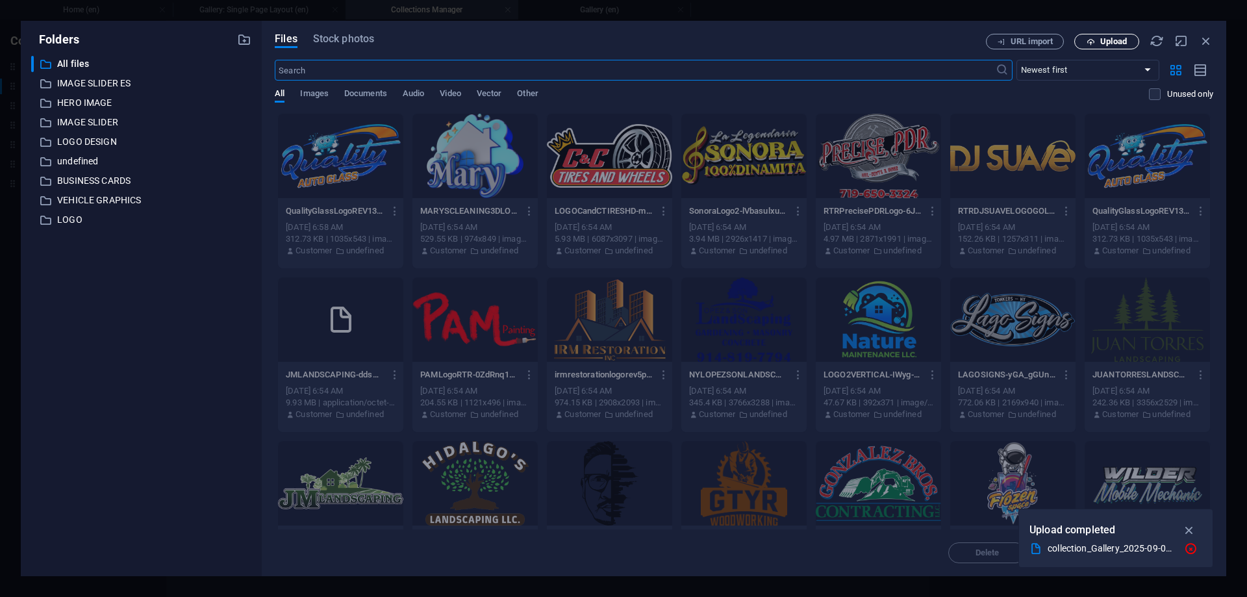
click at [1110, 45] on span "Upload" at bounding box center [1113, 42] width 27 height 8
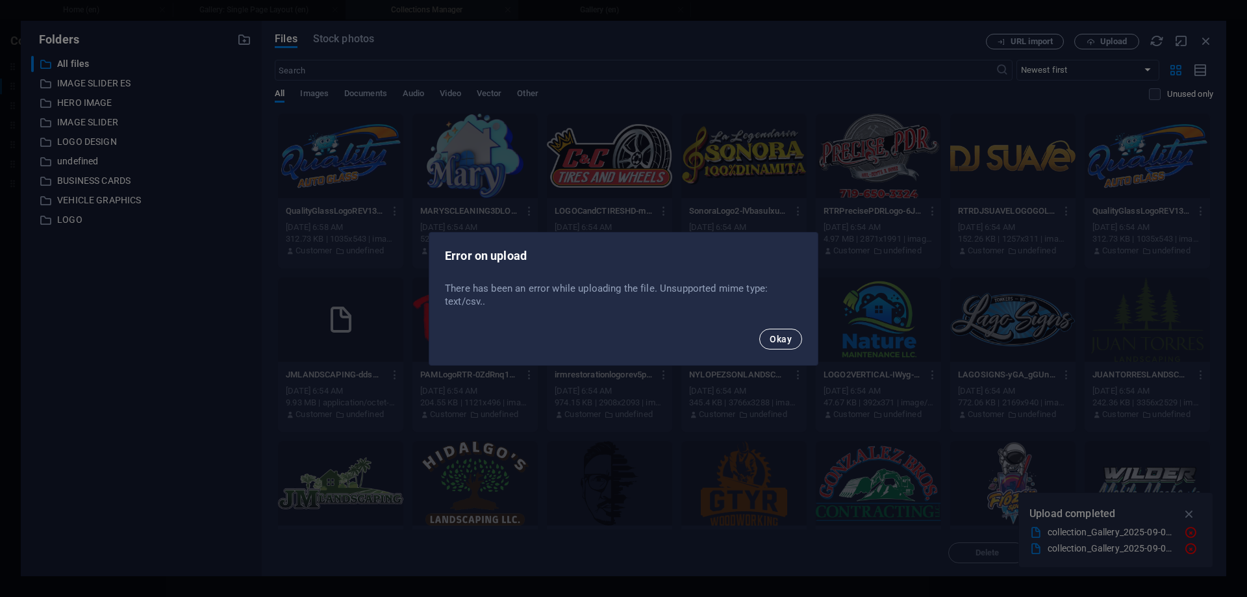
click at [781, 335] on span "Okay" at bounding box center [780, 339] width 22 height 10
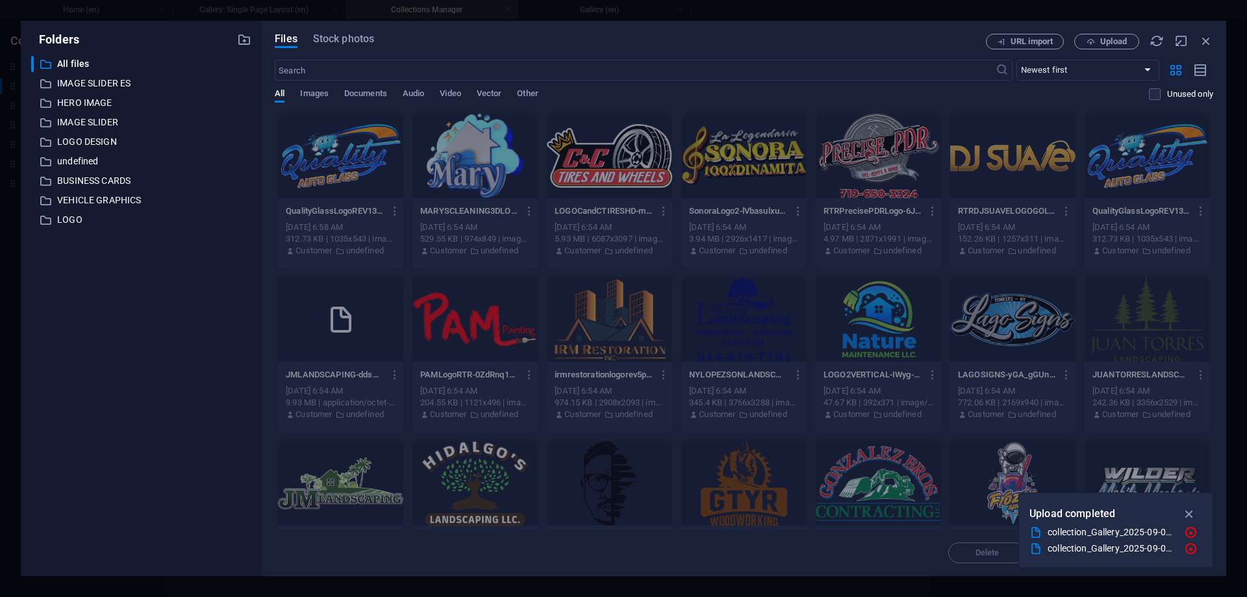
click at [1214, 43] on div "Files Stock photos URL import Upload ​ Newest first Oldest first Name (A-Z) Nam…" at bounding box center [744, 298] width 964 height 555
click at [1206, 44] on icon "button" at bounding box center [1206, 41] width 14 height 14
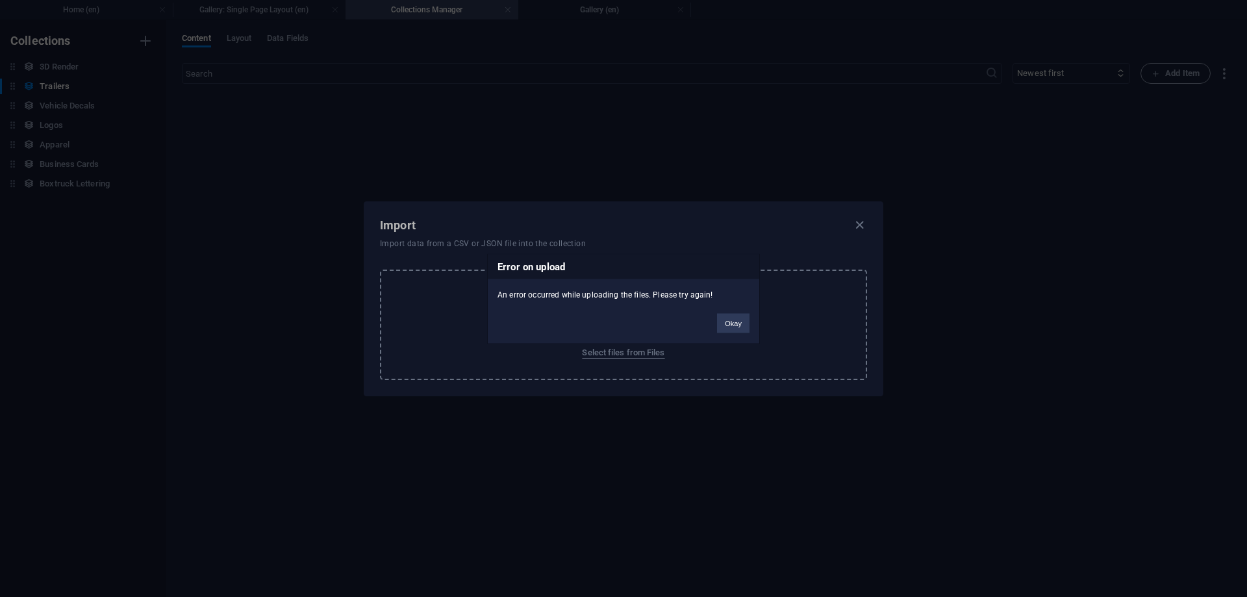
click at [623, 303] on div "Error on upload An error occurred while uploading the files. Please try again! …" at bounding box center [623, 298] width 273 height 90
click at [740, 324] on button "Okay" at bounding box center [733, 322] width 32 height 19
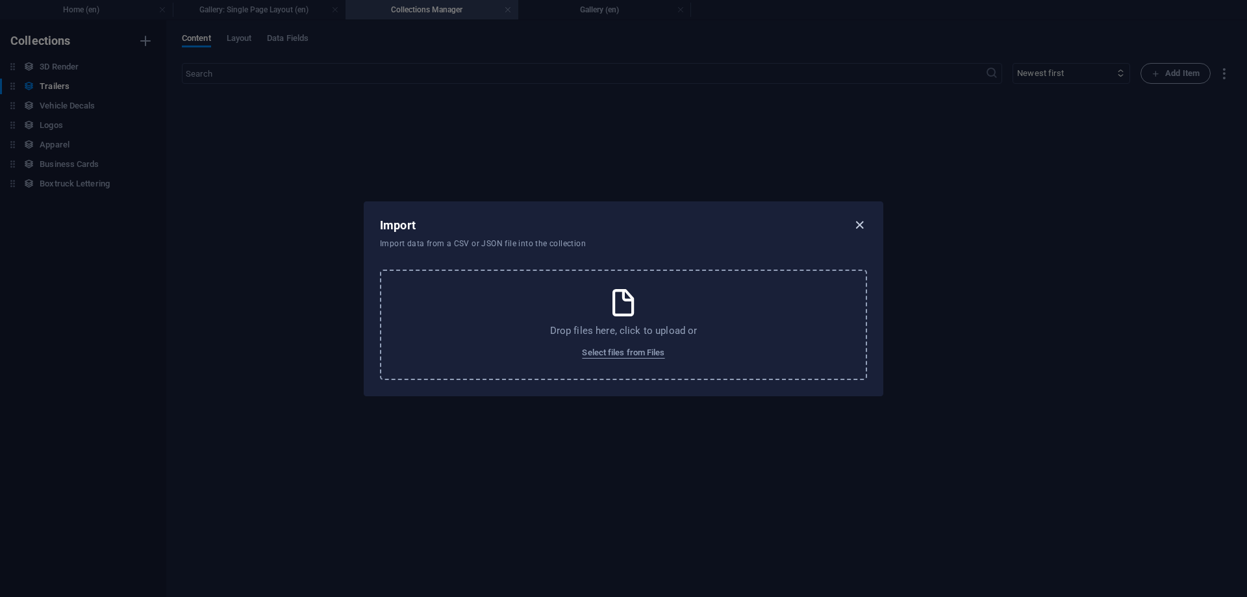
click at [861, 225] on icon "button" at bounding box center [859, 225] width 15 height 15
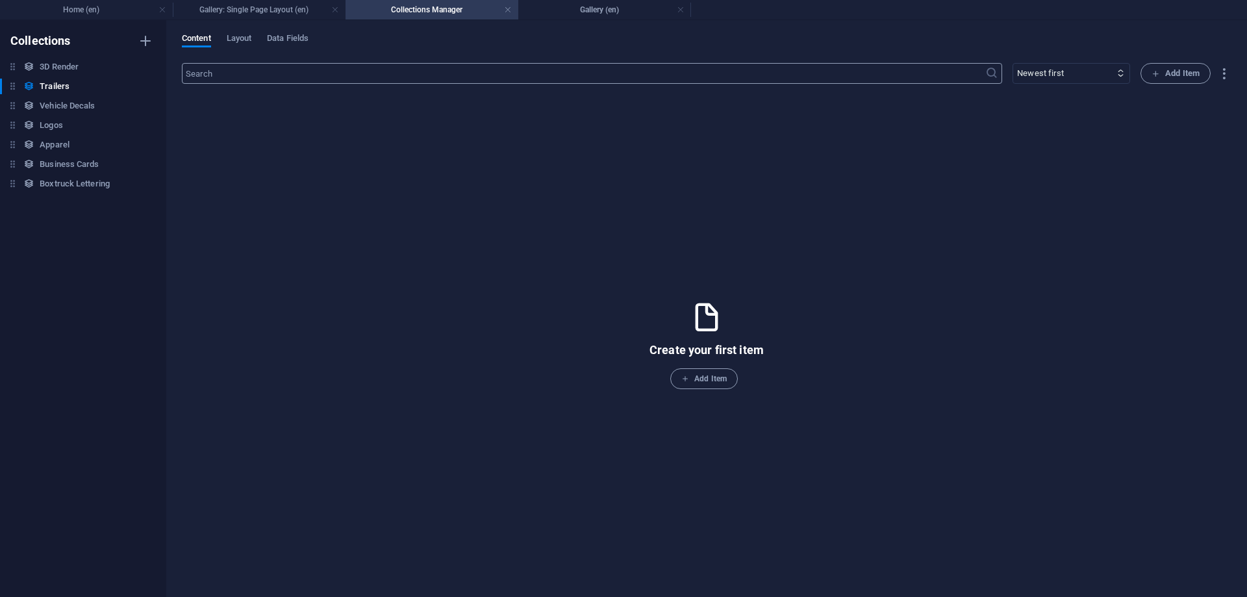
click at [368, 65] on input "text" at bounding box center [583, 73] width 803 height 21
type input "d"
type input "render"
click at [1219, 73] on icon "button" at bounding box center [1223, 73] width 15 height 15
click at [1090, 134] on div at bounding box center [623, 298] width 1247 height 597
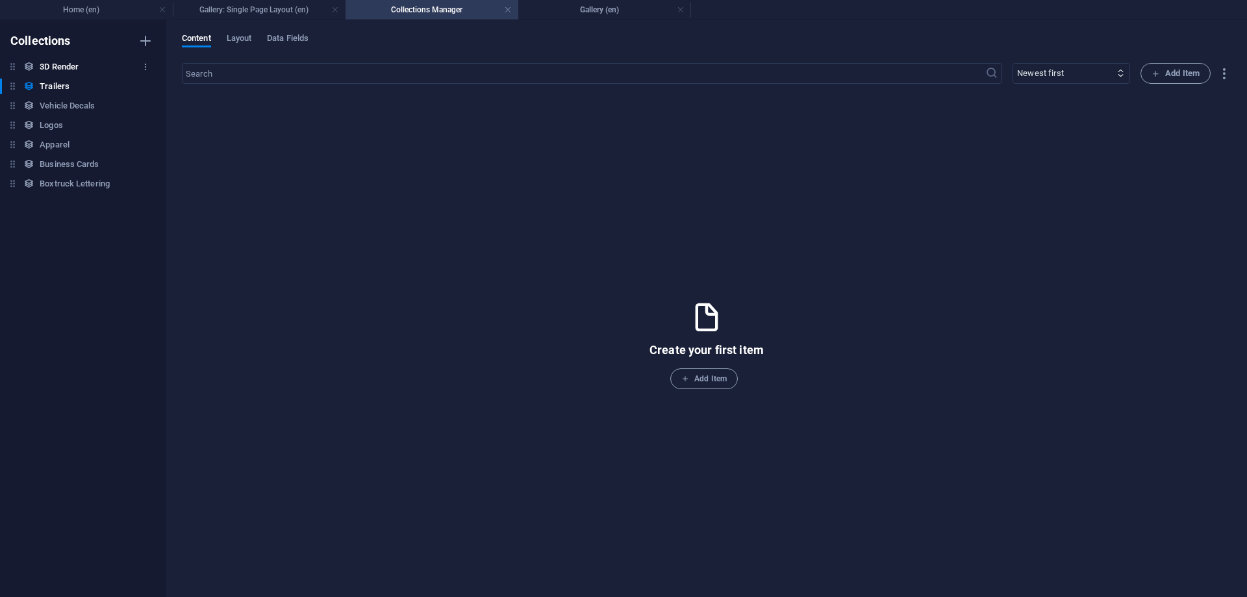
click at [78, 71] on h6 "3D Render" at bounding box center [59, 67] width 39 height 16
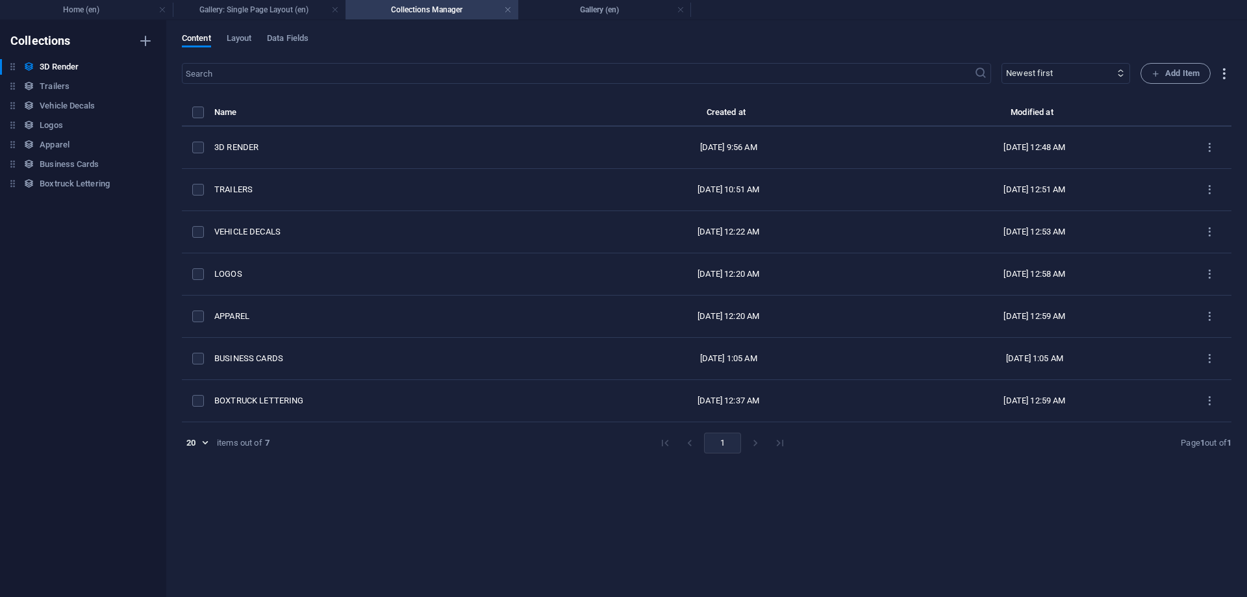
click at [1229, 77] on icon "button" at bounding box center [1223, 73] width 15 height 15
click at [1179, 100] on h6 "Export (JSON)" at bounding box center [1200, 105] width 55 height 16
click at [43, 87] on h6 "Trailers" at bounding box center [55, 87] width 30 height 16
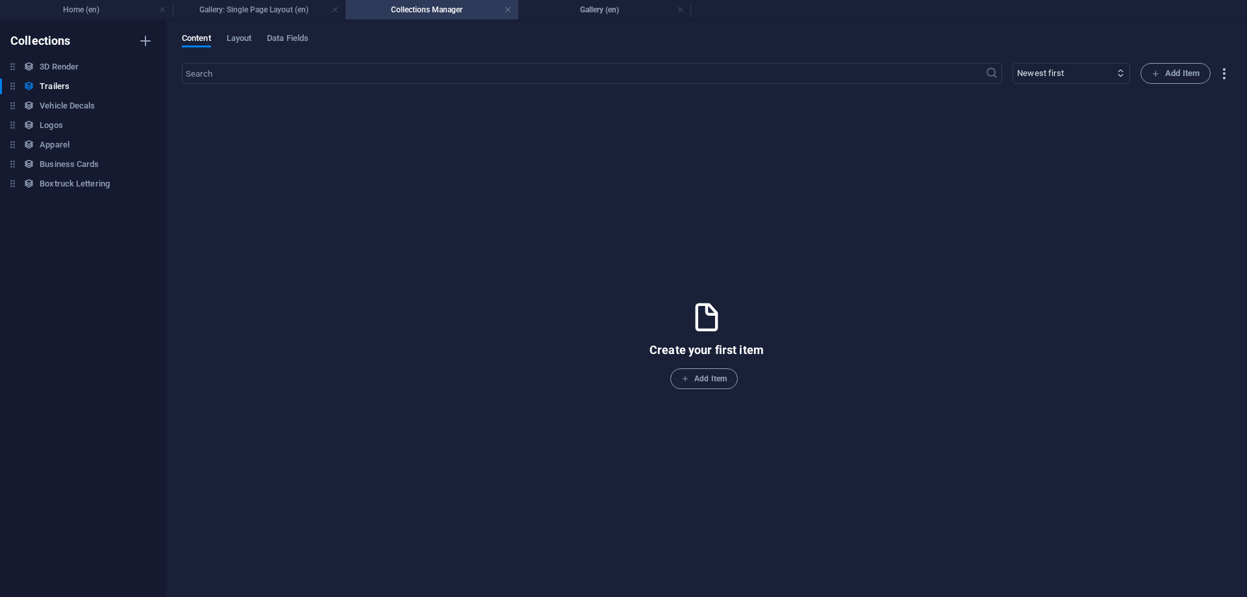
click at [1223, 73] on icon "button" at bounding box center [1223, 73] width 15 height 15
click at [1192, 164] on h6 "Import" at bounding box center [1200, 167] width 55 height 16
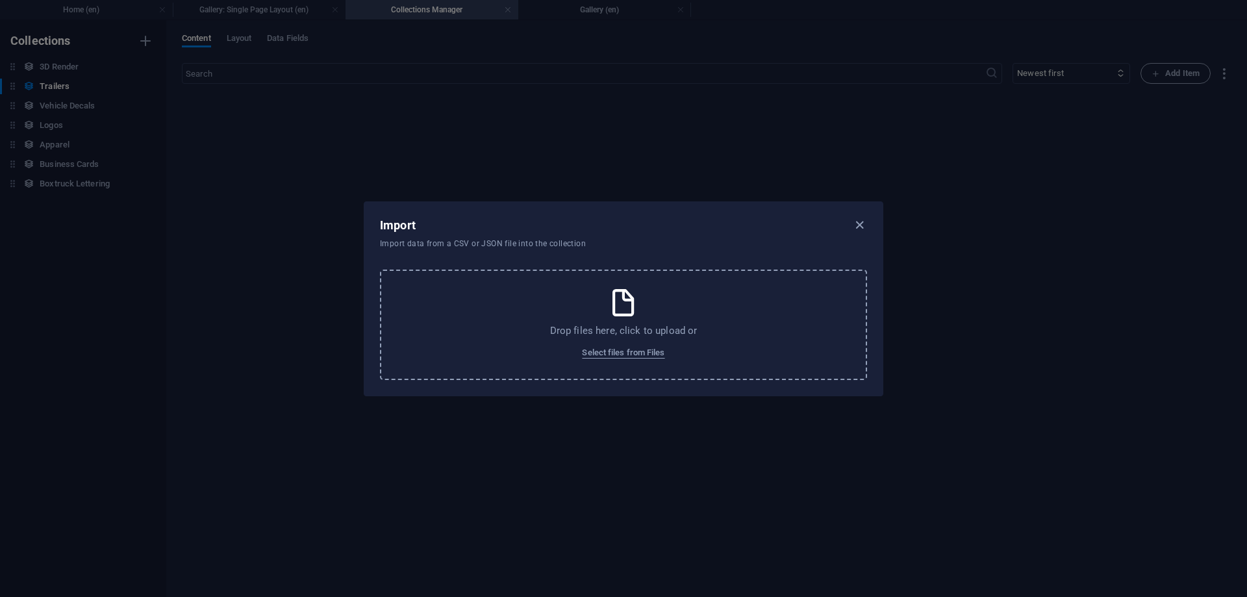
select select "name"
select select "slug"
select select "seo"
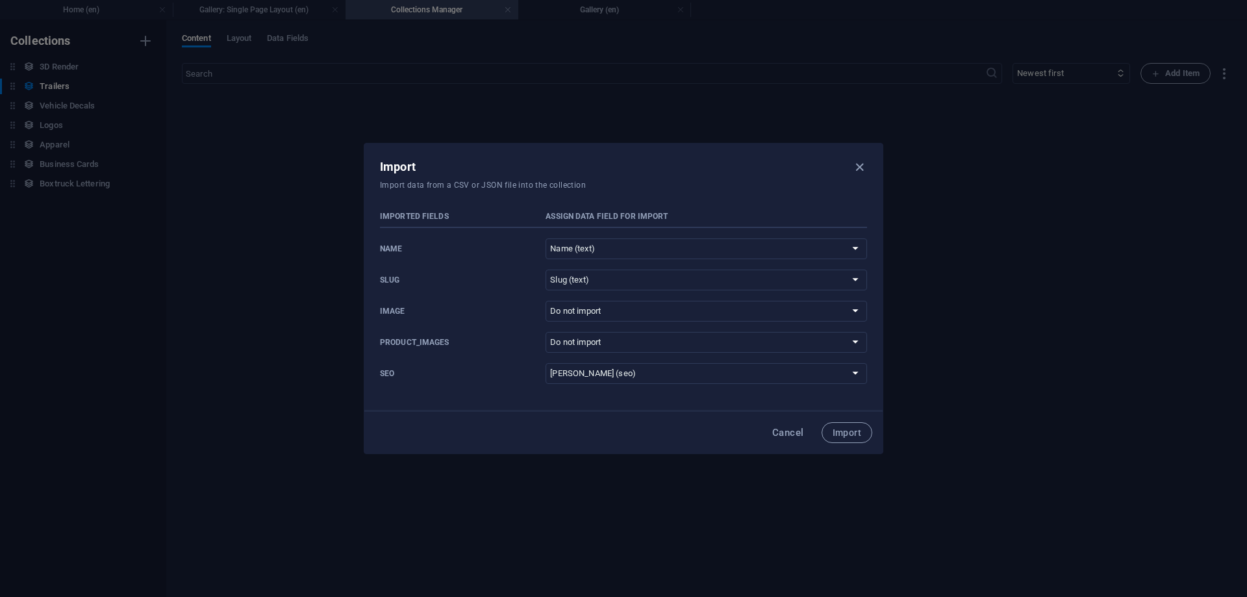
click at [736, 197] on div "Import Import data from a CSV or JSON file into the collection" at bounding box center [623, 172] width 518 height 57
click at [545, 301] on select "Do not import Name (text) 3D Render (text) Slug (text) Collection Image (file) …" at bounding box center [705, 311] width 321 height 21
drag, startPoint x: 719, startPoint y: 309, endPoint x: 443, endPoint y: 328, distance: 276.6
click at [443, 328] on div "Imported Fields Assign data field for import name Do not import Name (text) 3D …" at bounding box center [623, 297] width 487 height 173
click at [545, 332] on select "Do not import Name (text) 3D Render (text) Slug (text) Collection Image (file) …" at bounding box center [705, 342] width 321 height 21
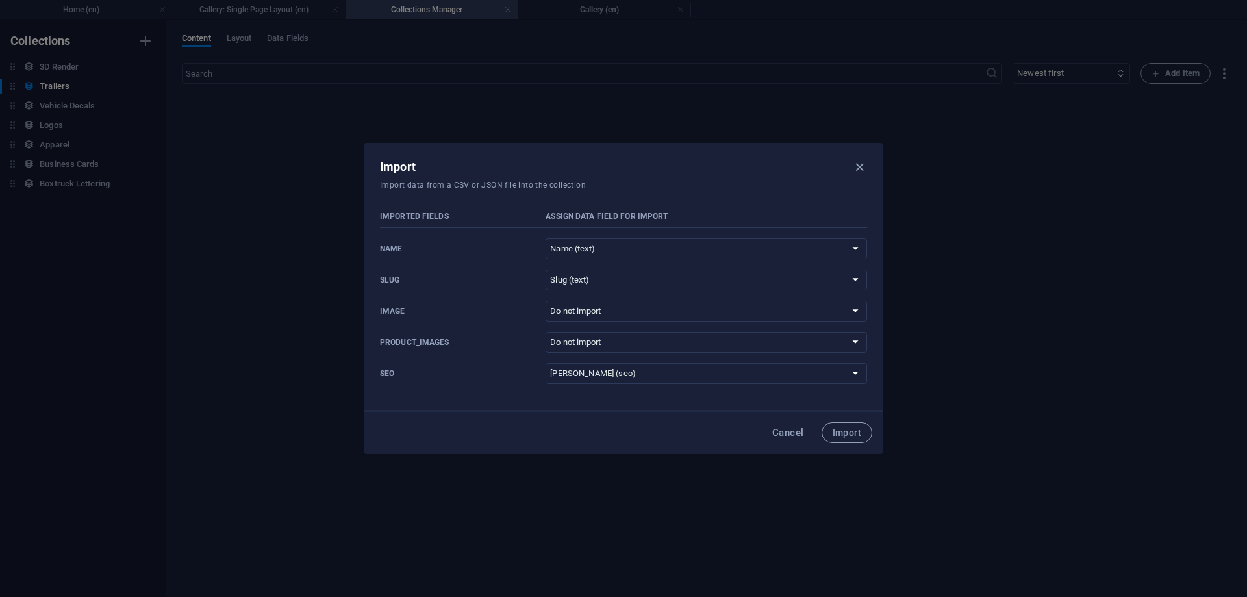
drag, startPoint x: 582, startPoint y: 343, endPoint x: 436, endPoint y: 423, distance: 166.8
click at [428, 429] on div "Cancel Import" at bounding box center [623, 432] width 497 height 21
click at [611, 214] on p "Assign data field for import" at bounding box center [705, 216] width 321 height 10
click at [846, 424] on button "Import" at bounding box center [846, 432] width 51 height 21
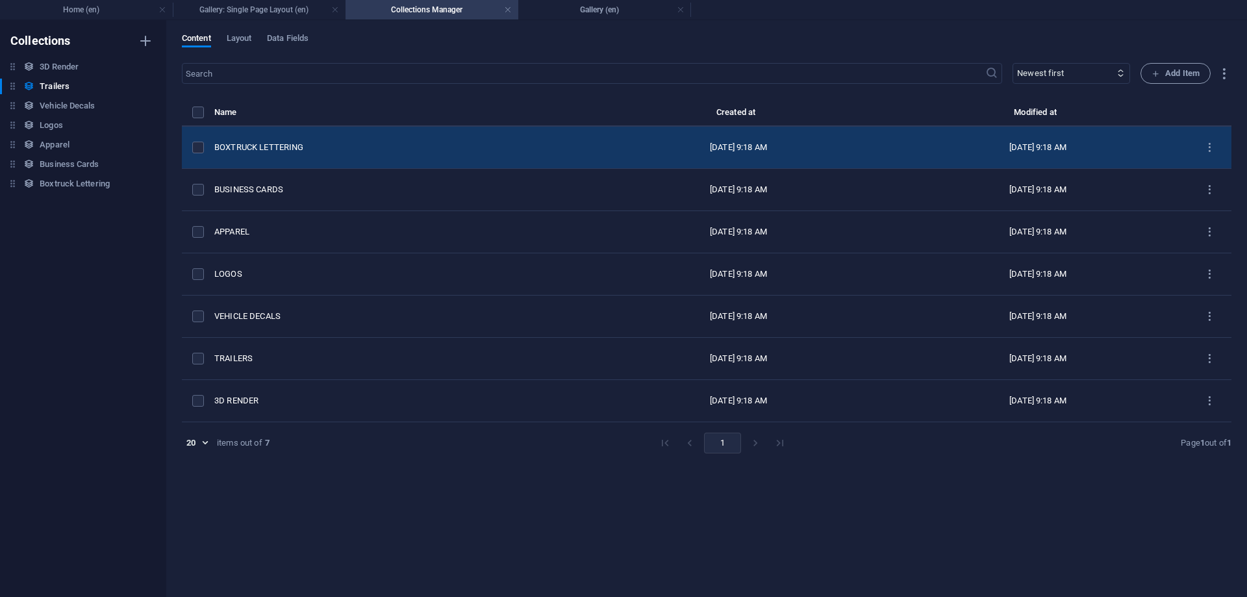
click at [242, 150] on div "BOXTRUCK LETTERING" at bounding box center [396, 148] width 364 height 12
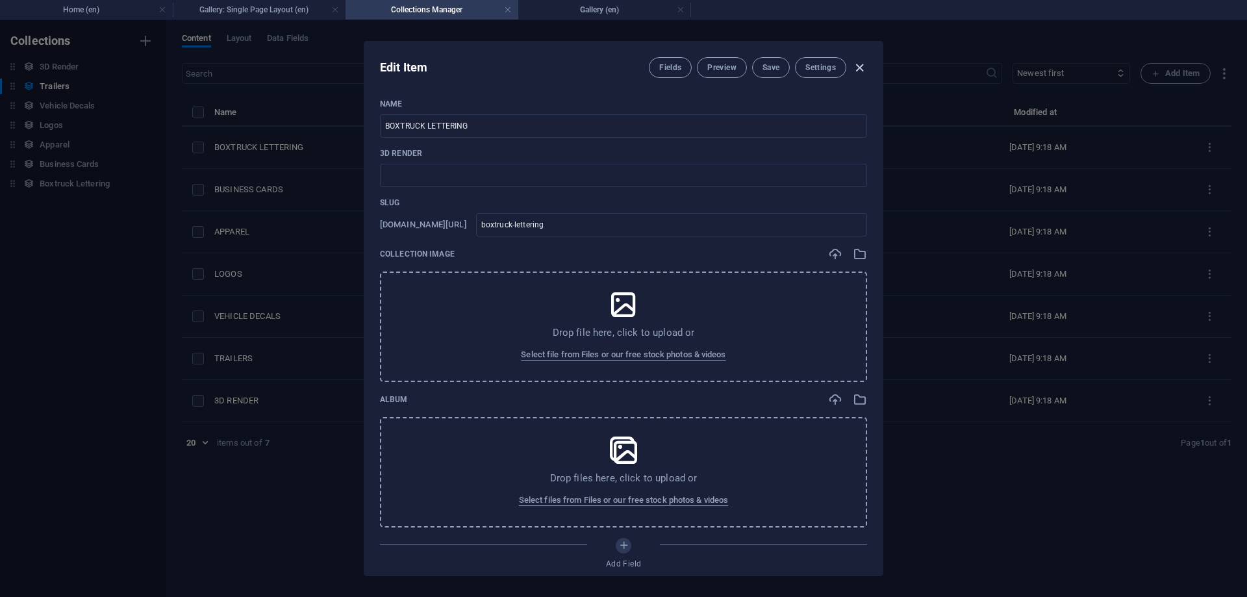
click at [860, 73] on icon "button" at bounding box center [859, 67] width 15 height 15
type input "boxtruck-lettering"
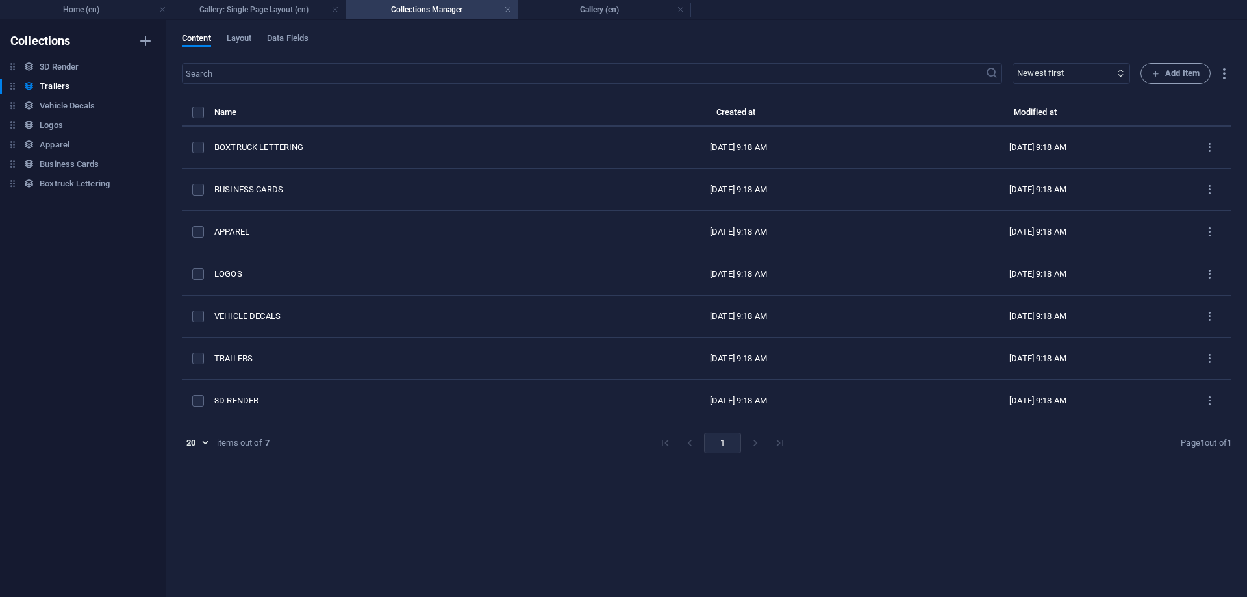
click at [206, 115] on th "items list" at bounding box center [198, 116] width 32 height 22
click at [197, 108] on label "items list" at bounding box center [198, 112] width 12 height 12
click at [0, 0] on input "items list" at bounding box center [0, 0] width 0 height 0
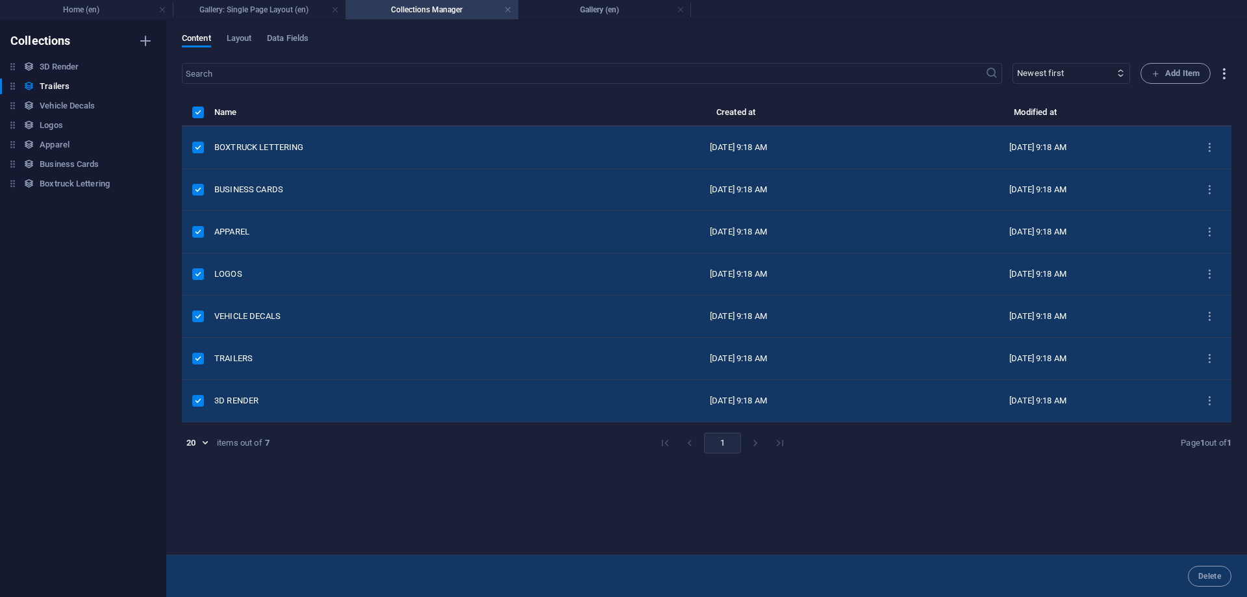
click at [1221, 79] on icon "button" at bounding box center [1223, 73] width 15 height 15
click at [1092, 92] on div at bounding box center [623, 298] width 1247 height 597
click at [1226, 77] on icon "button" at bounding box center [1223, 73] width 15 height 15
click at [1048, 106] on div at bounding box center [623, 298] width 1247 height 597
click at [1211, 577] on span "Delete" at bounding box center [1209, 576] width 23 height 8
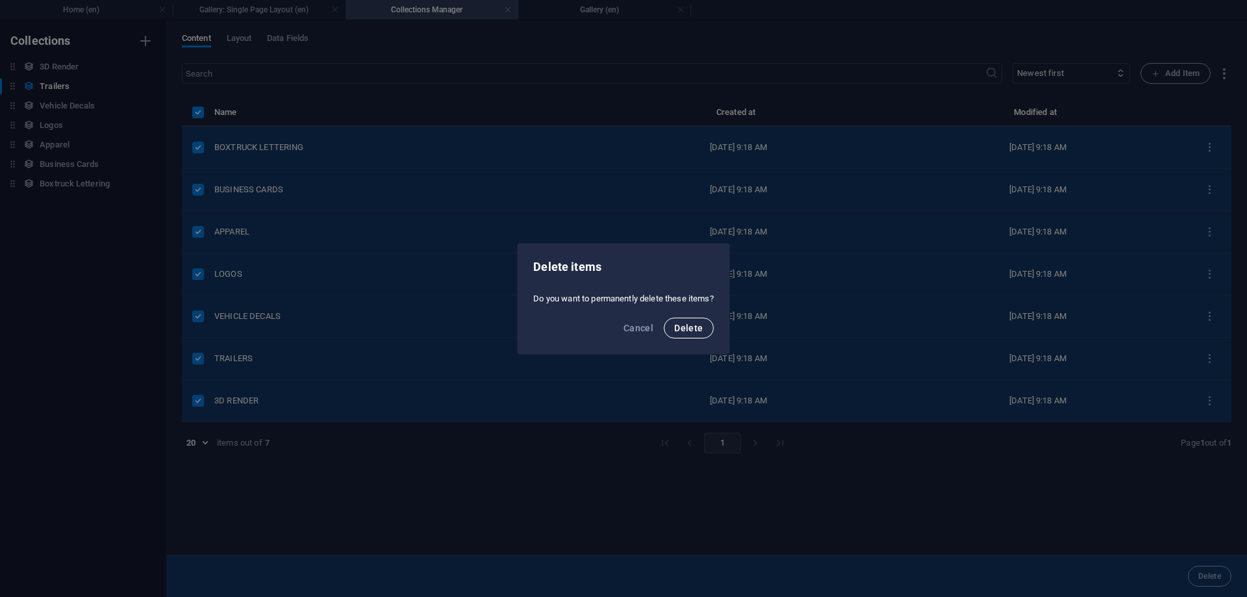
click at [703, 321] on button "Delete" at bounding box center [688, 328] width 49 height 21
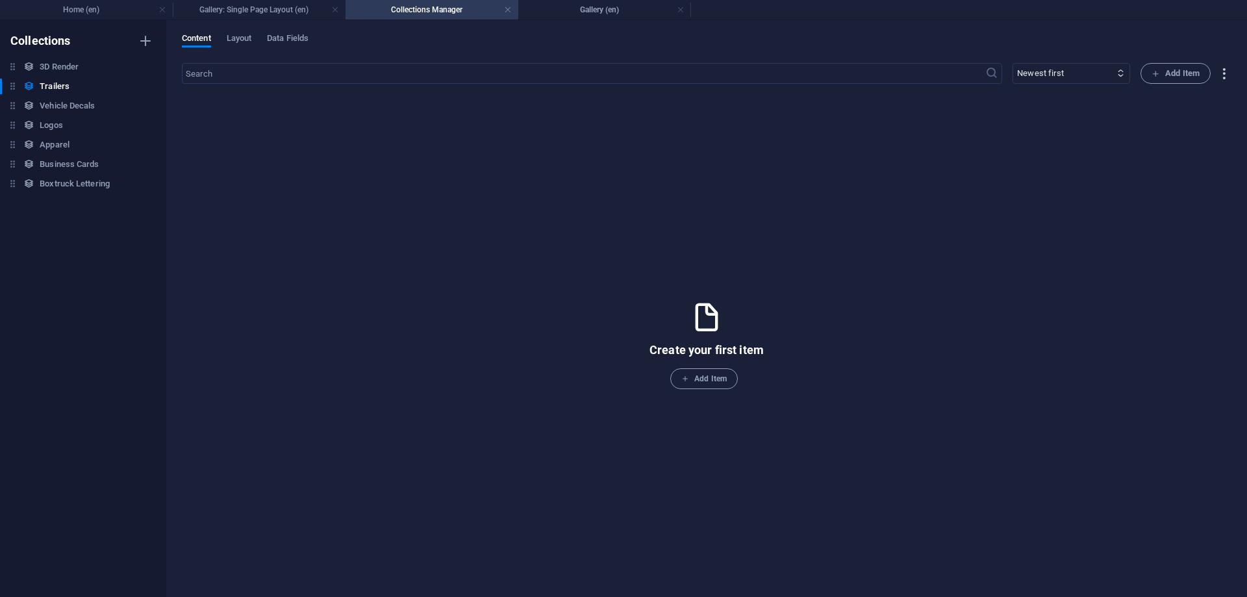
click at [1224, 70] on icon "button" at bounding box center [1223, 73] width 15 height 15
click at [1195, 165] on h6 "Import" at bounding box center [1200, 167] width 55 height 16
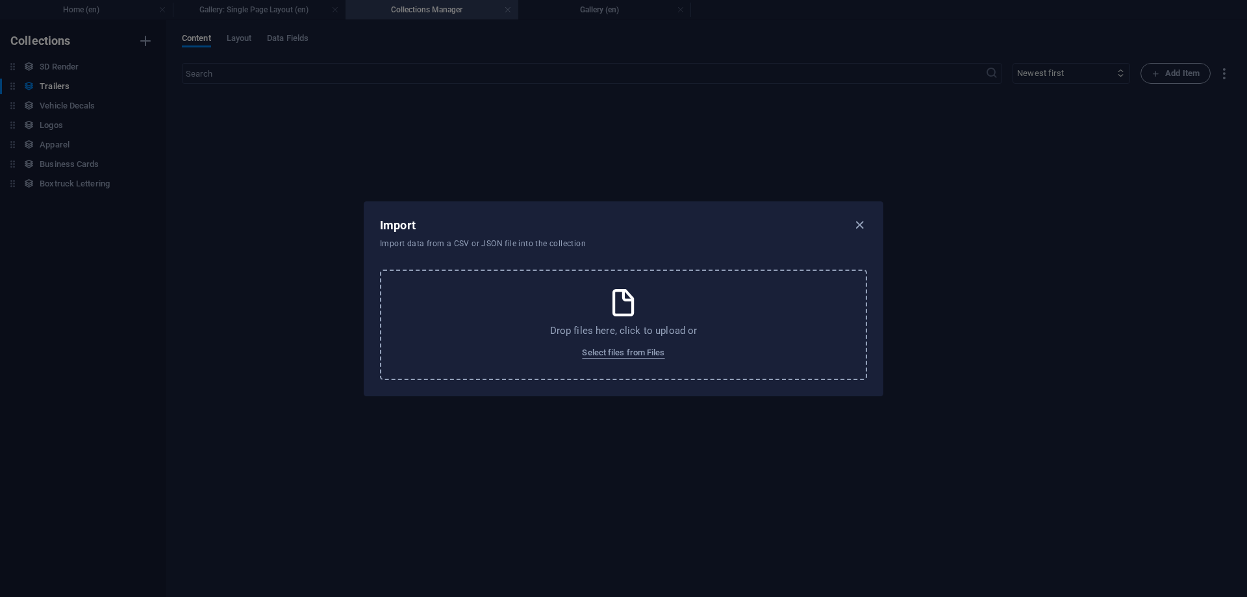
select select "name"
select select "slug"
select select "seo"
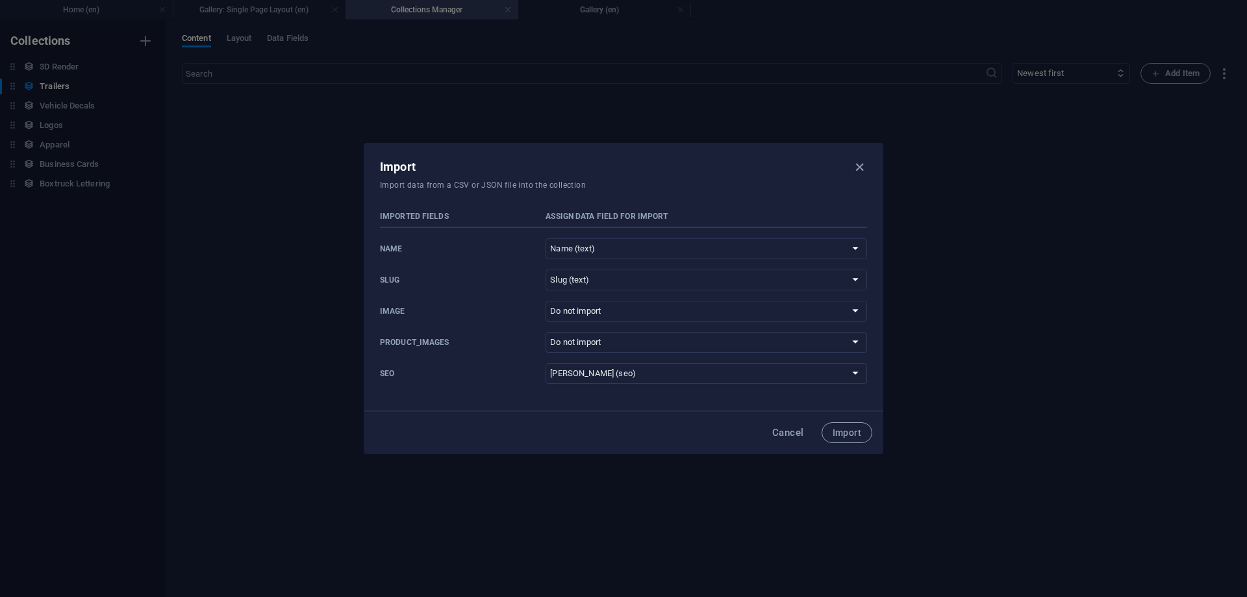
click at [722, 190] on div "Import Import data from a CSV or JSON file into the collection" at bounding box center [623, 172] width 518 height 57
click at [545, 301] on select "Do not import Name (text) 3D Render (text) Slug (text) Collection Image (file) …" at bounding box center [705, 311] width 321 height 21
select select "collection-image"
click option "Collection Image (file)" at bounding box center [0, 0] width 0 height 0
click at [545, 332] on select "Do not import Name (text) 3D Render (text) Slug (text) Collection Image (file) …" at bounding box center [705, 342] width 321 height 21
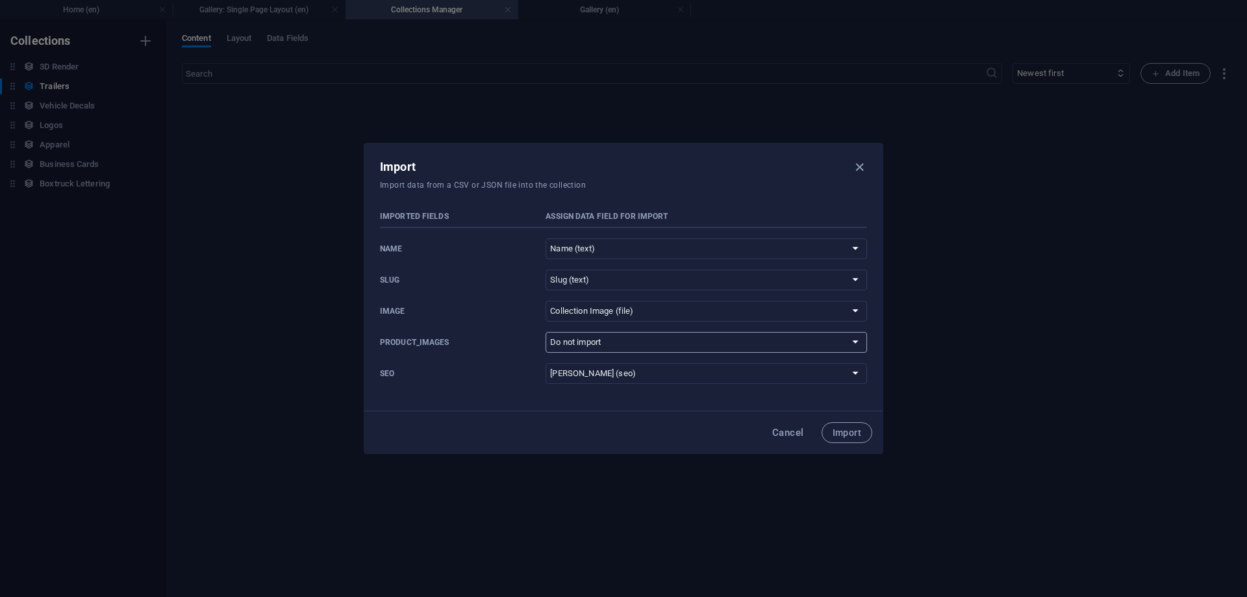
select select "album"
click option "Album (file)" at bounding box center [0, 0] width 0 height 0
click at [851, 430] on span "Import" at bounding box center [846, 432] width 29 height 10
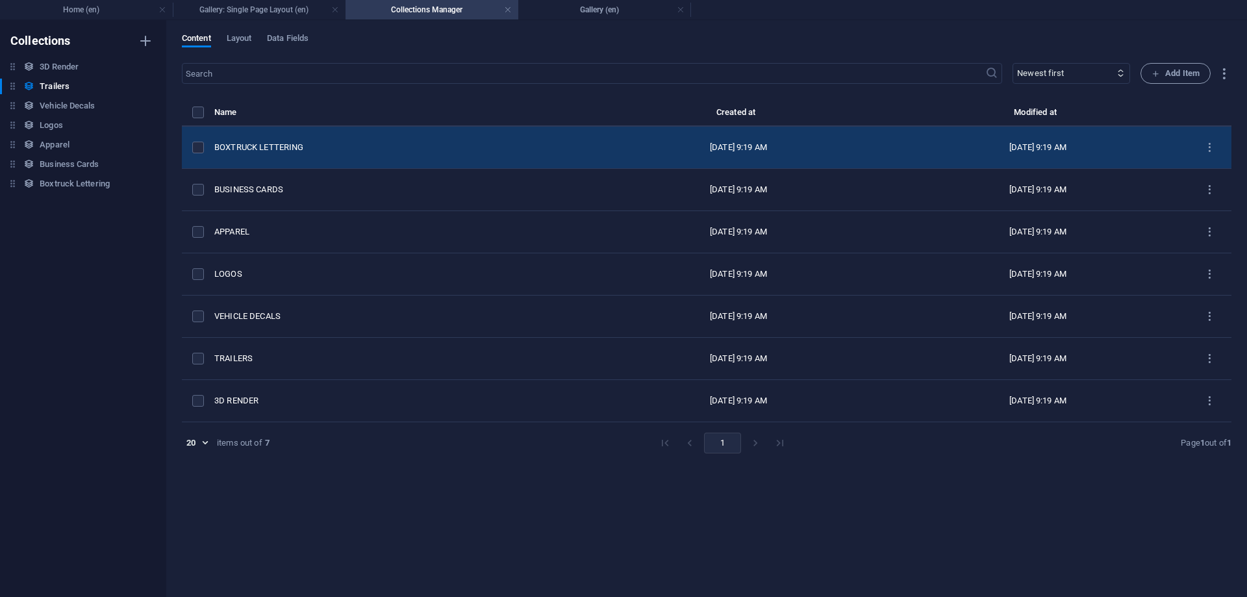
click at [277, 144] on div "BOXTRUCK LETTERING" at bounding box center [396, 148] width 364 height 12
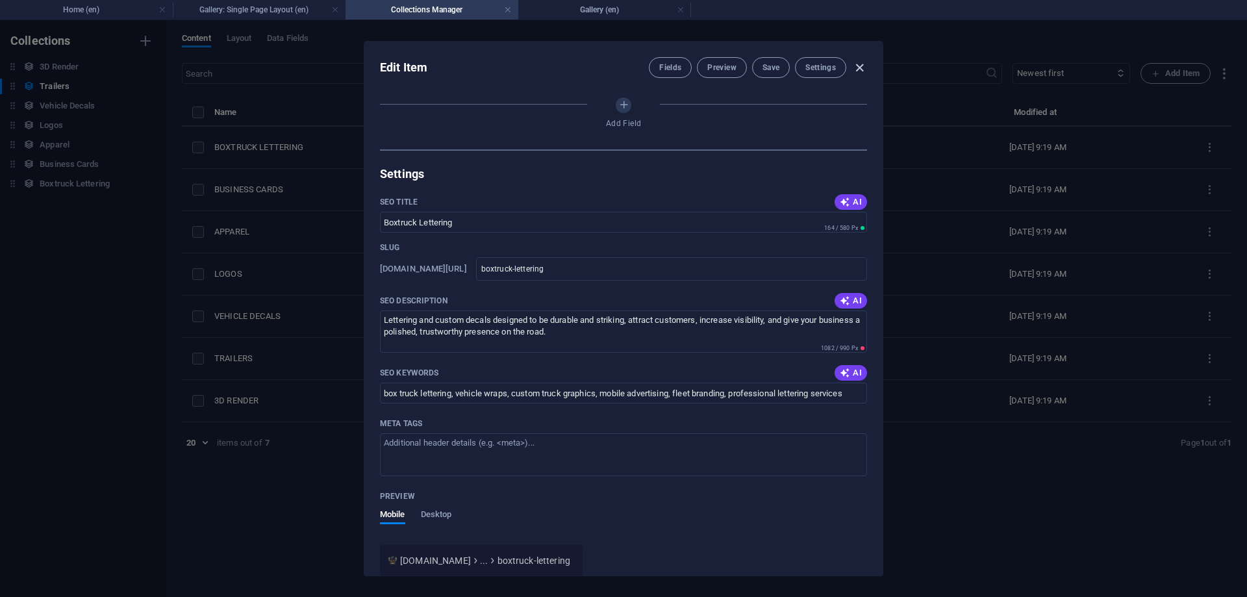
click at [864, 66] on icon "button" at bounding box center [859, 67] width 15 height 15
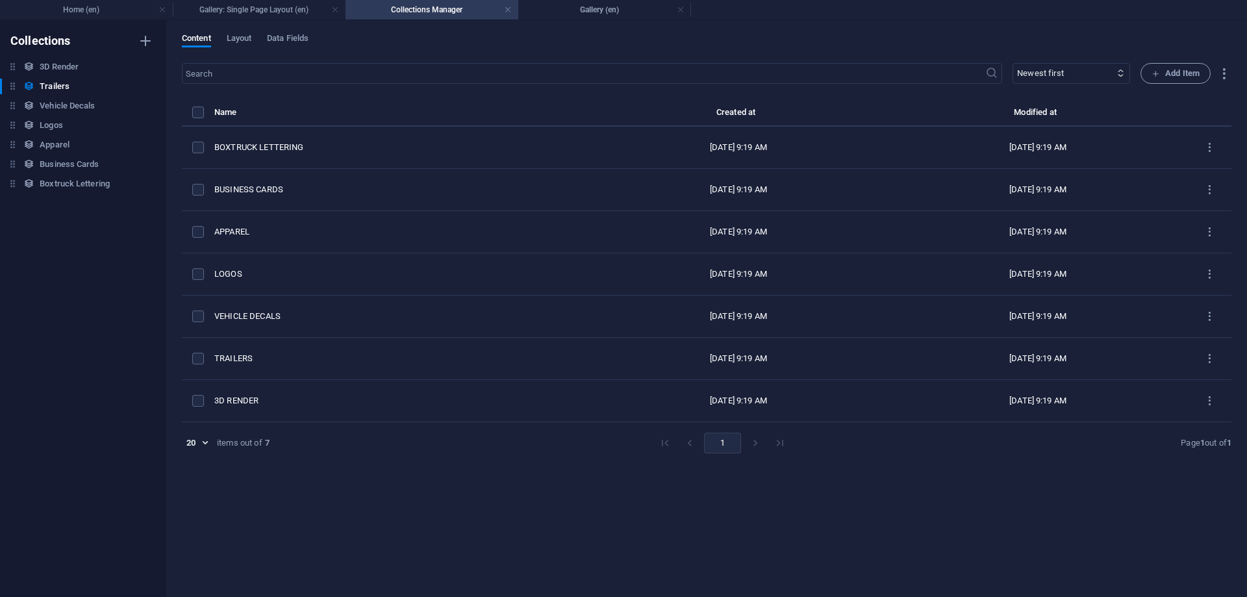
type input "boxtruck-lettering"
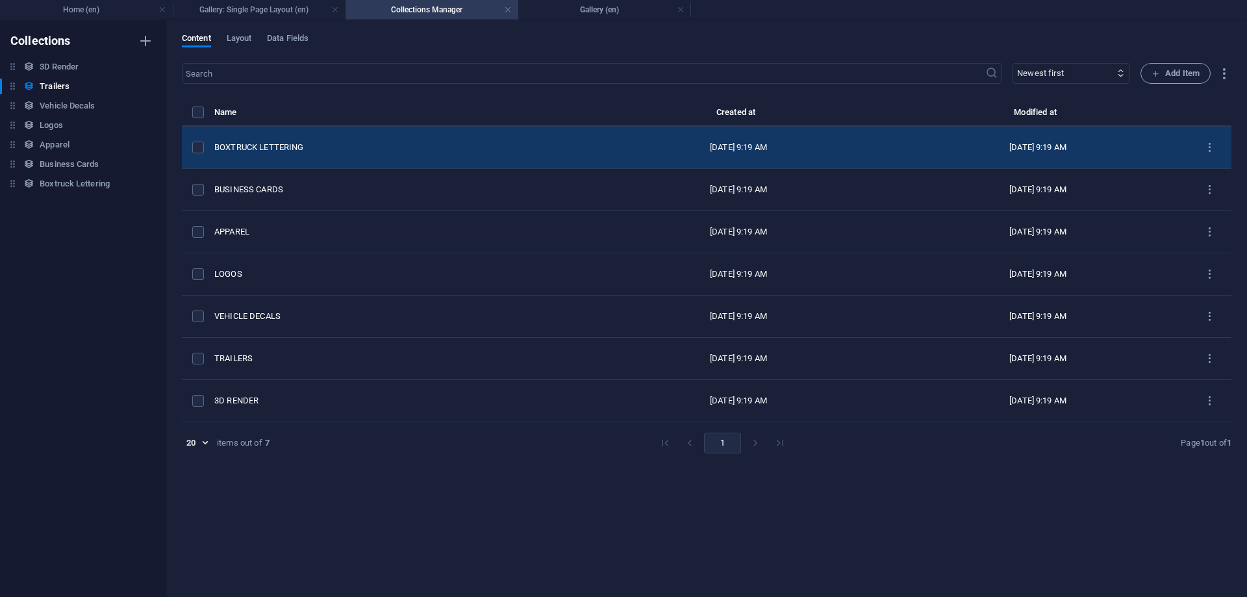
click at [199, 140] on td "items list" at bounding box center [198, 148] width 32 height 42
click at [195, 145] on label "items list" at bounding box center [198, 148] width 12 height 12
click at [0, 0] on input "items list" at bounding box center [0, 0] width 0 height 0
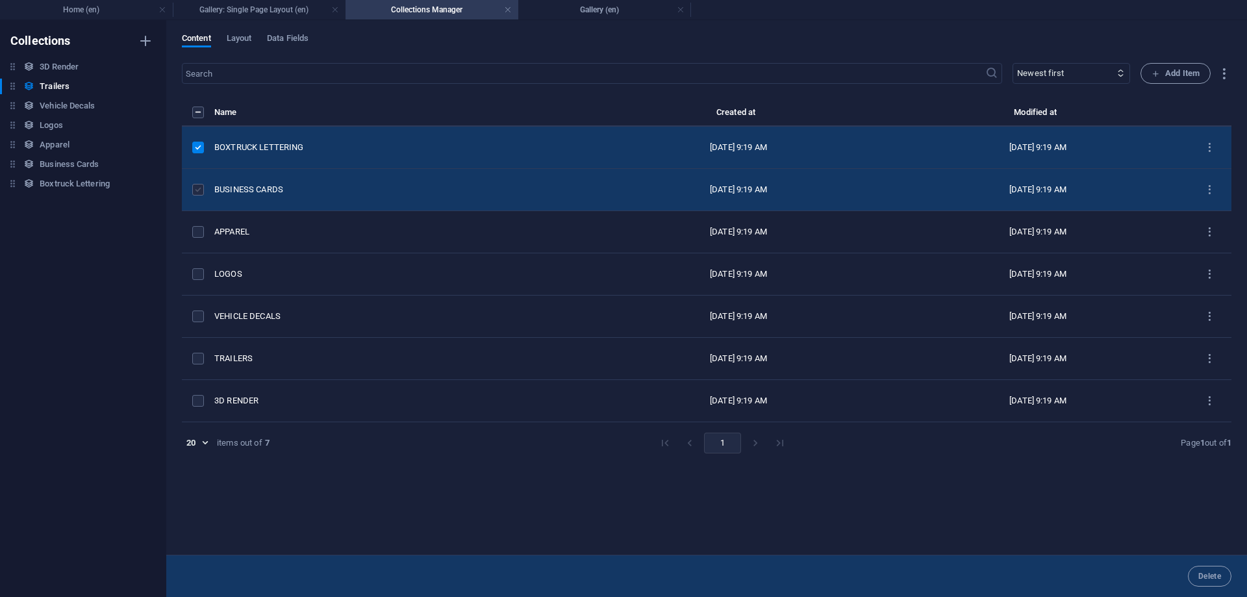
click at [198, 192] on label "items list" at bounding box center [198, 190] width 12 height 12
click at [0, 0] on input "items list" at bounding box center [0, 0] width 0 height 0
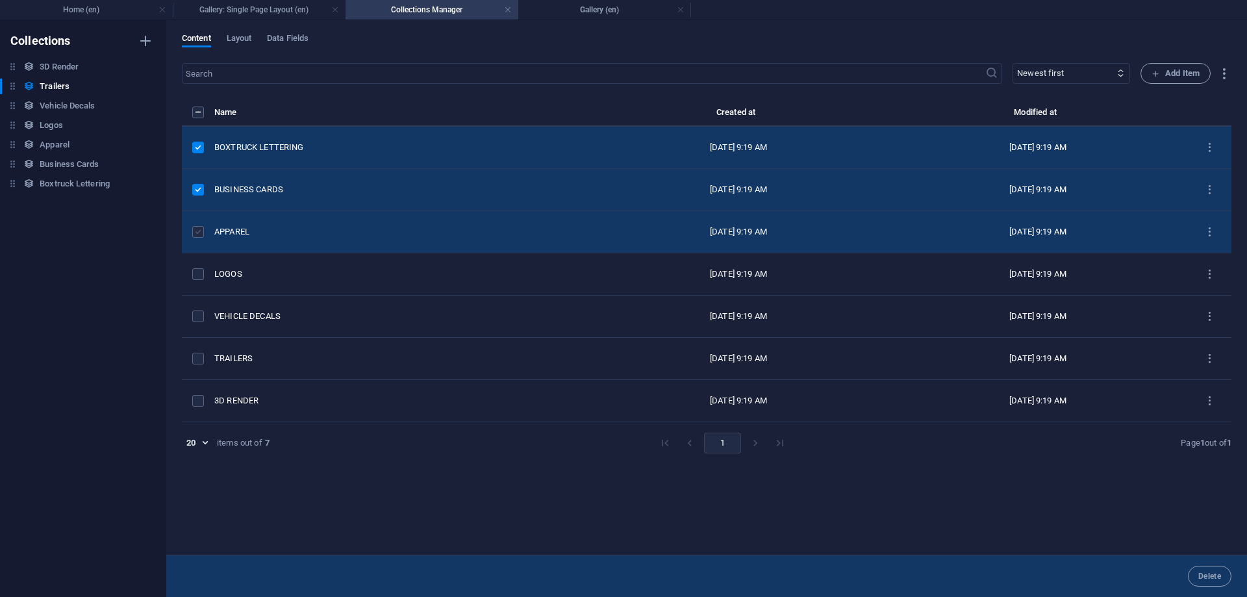
click at [197, 228] on label "items list" at bounding box center [198, 232] width 12 height 12
click at [0, 0] on input "items list" at bounding box center [0, 0] width 0 height 0
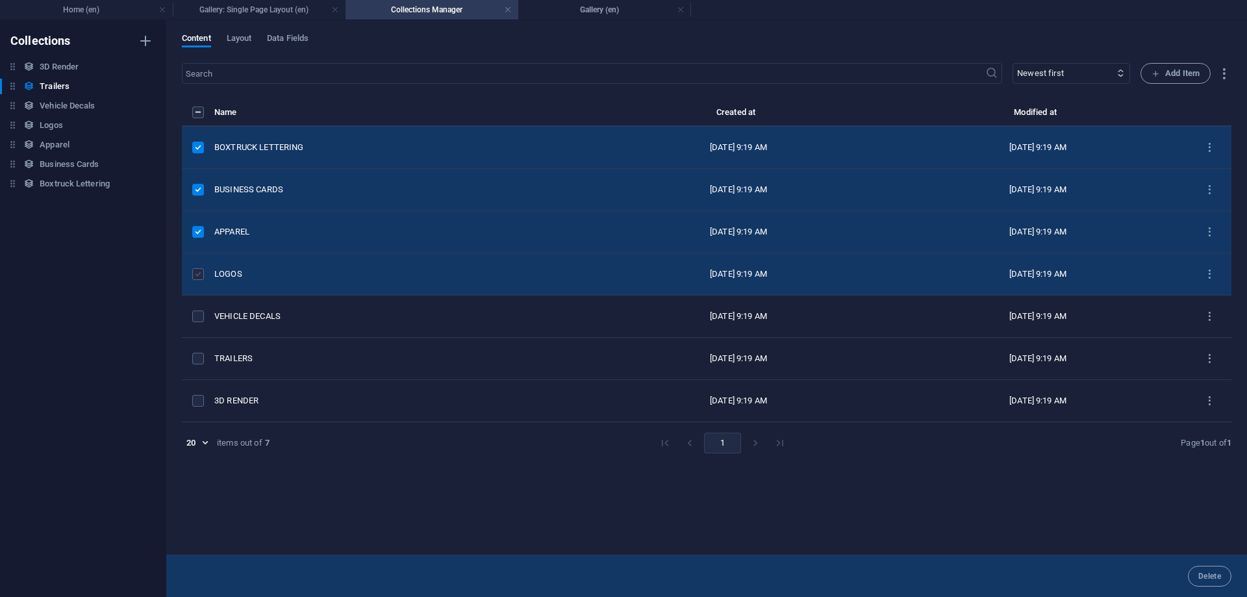
click at [193, 273] on label "items list" at bounding box center [198, 274] width 12 height 12
click at [0, 0] on input "items list" at bounding box center [0, 0] width 0 height 0
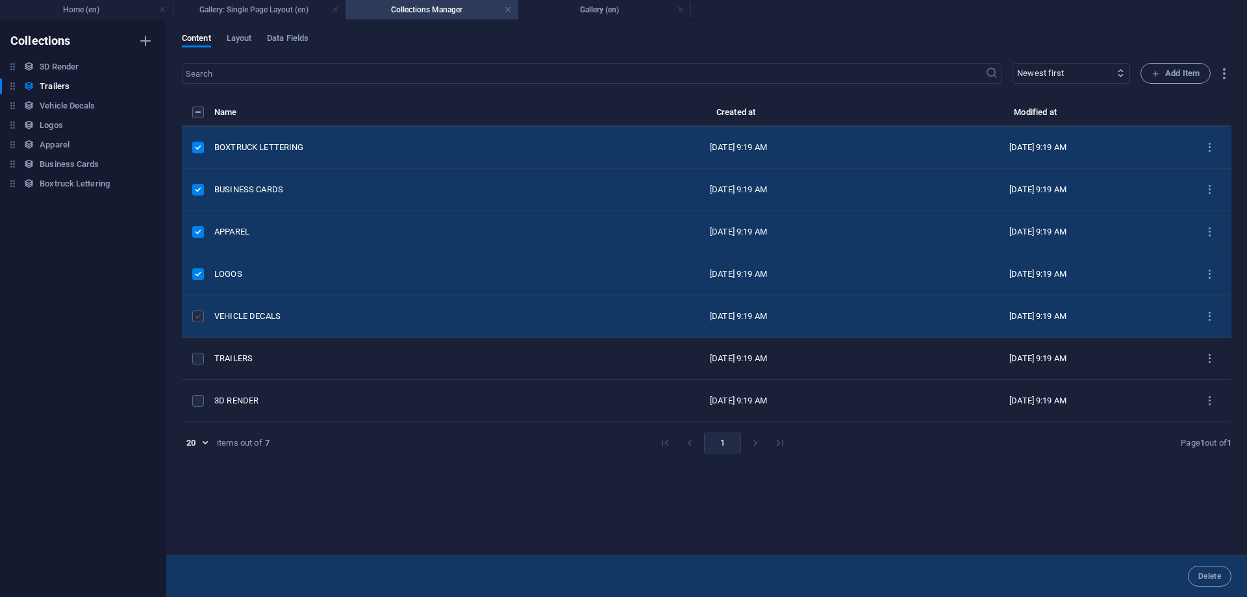
click at [197, 314] on label "items list" at bounding box center [198, 316] width 12 height 12
click at [0, 0] on input "items list" at bounding box center [0, 0] width 0 height 0
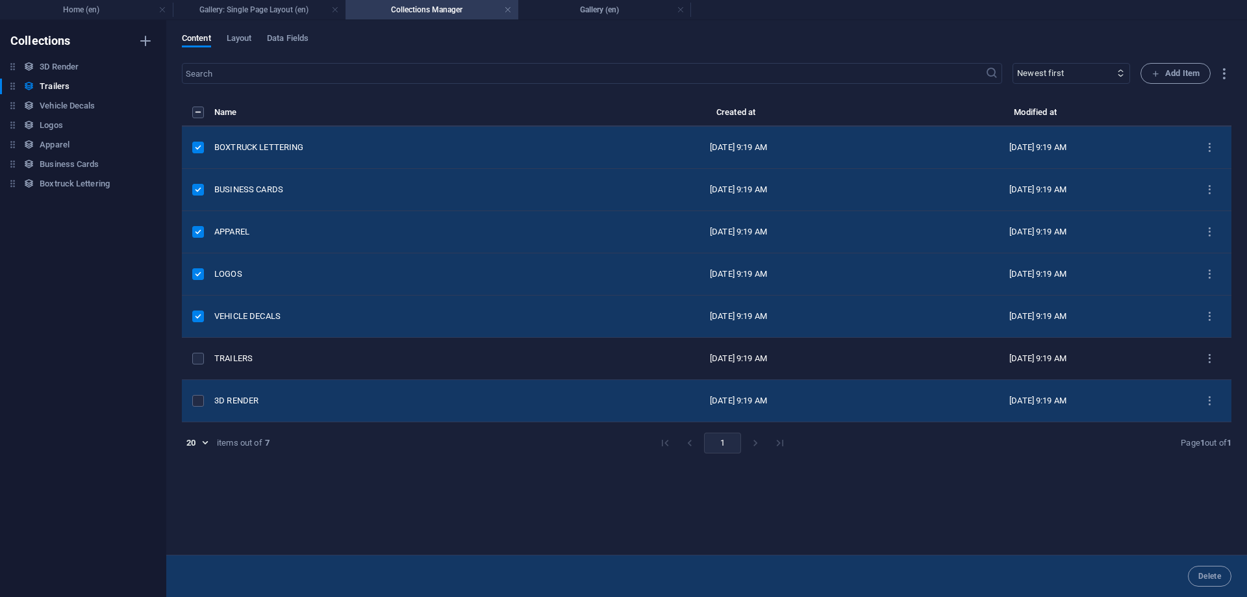
click at [191, 405] on td "items list" at bounding box center [198, 401] width 32 height 42
click at [196, 398] on label "items list" at bounding box center [198, 401] width 12 height 12
click at [0, 0] on input "items list" at bounding box center [0, 0] width 0 height 0
click at [1213, 577] on span "Delete" at bounding box center [1209, 576] width 23 height 8
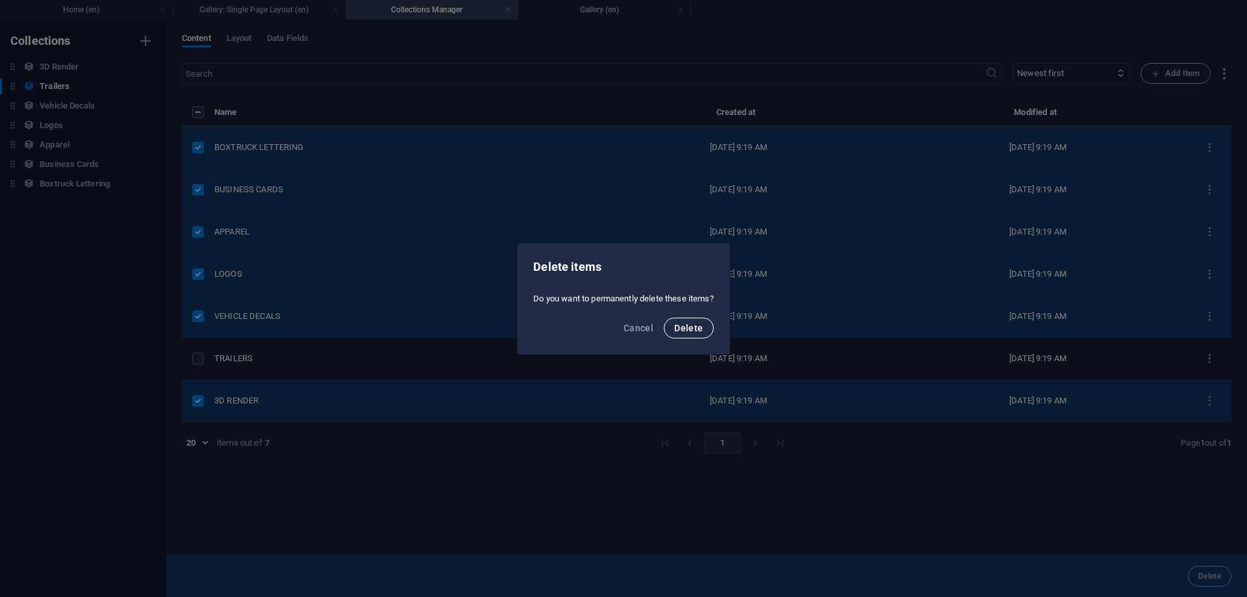
click at [706, 333] on button "Delete" at bounding box center [688, 328] width 49 height 21
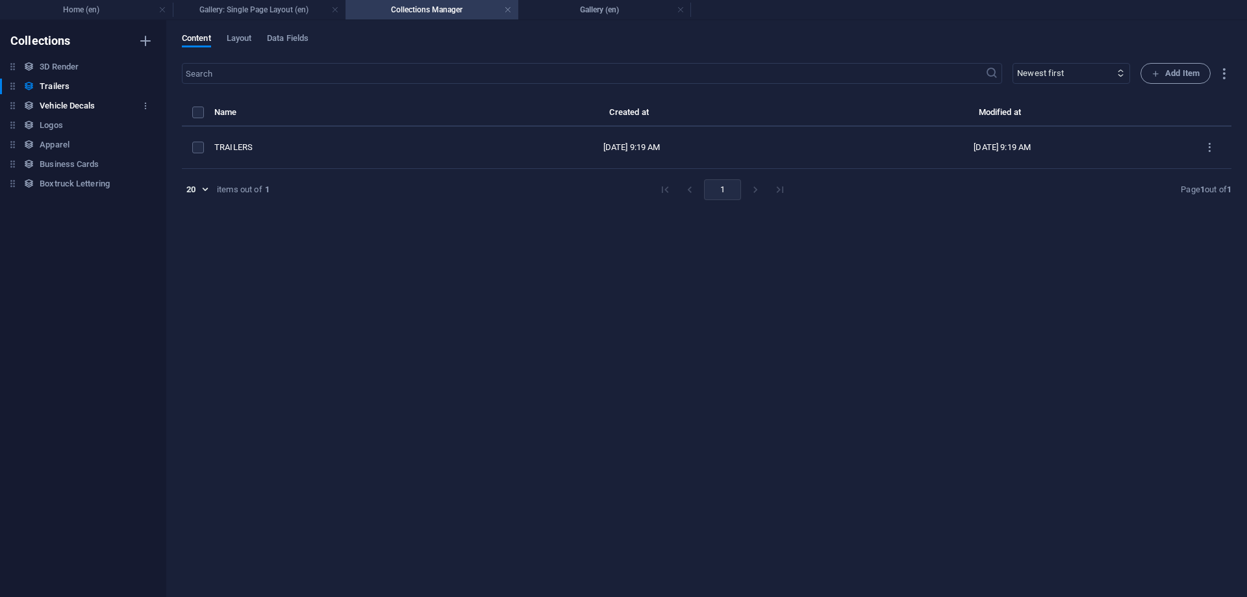
click at [49, 106] on h6 "Vehicle Decals" at bounding box center [67, 106] width 55 height 16
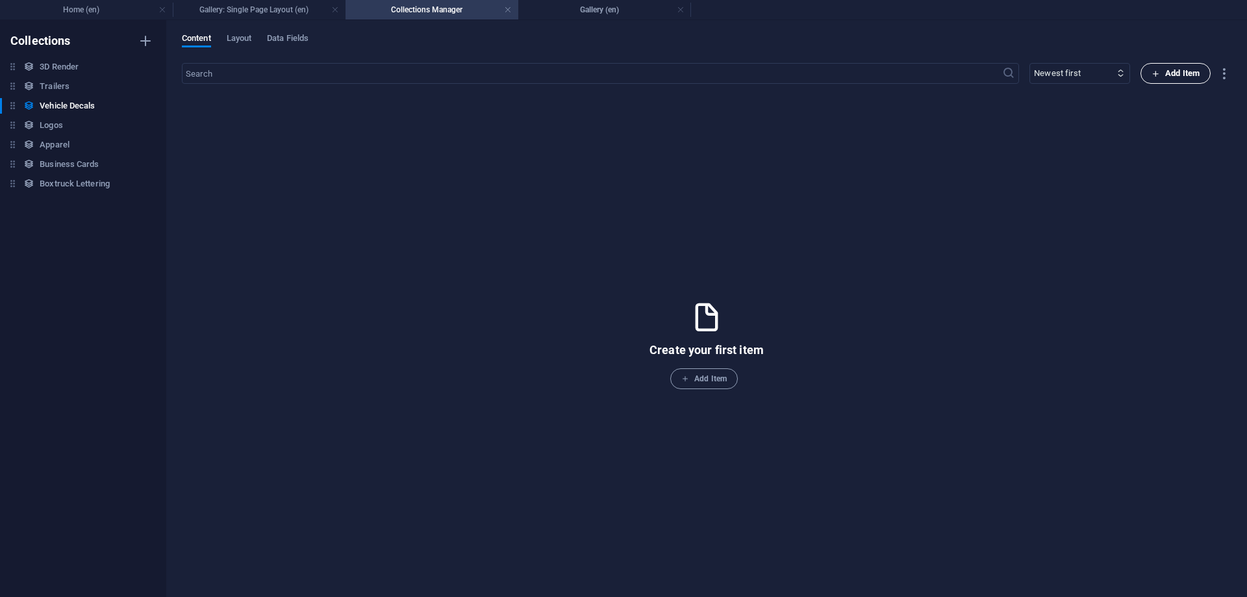
click at [1177, 68] on span "Add Item" at bounding box center [1175, 74] width 48 height 16
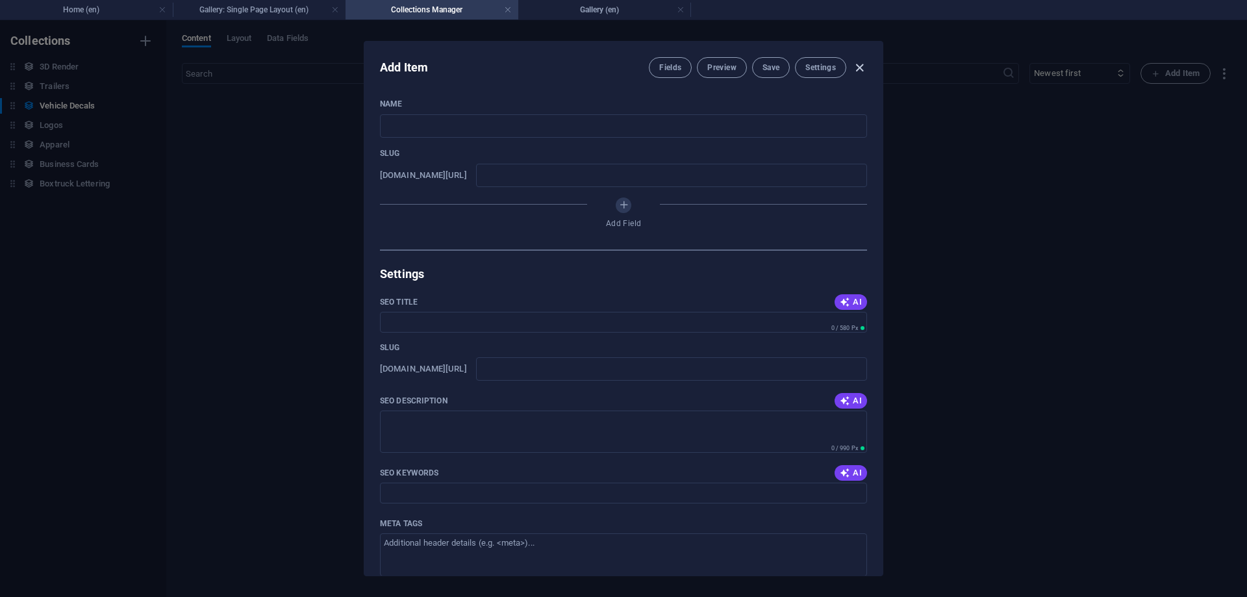
click at [861, 70] on icon "button" at bounding box center [859, 67] width 15 height 15
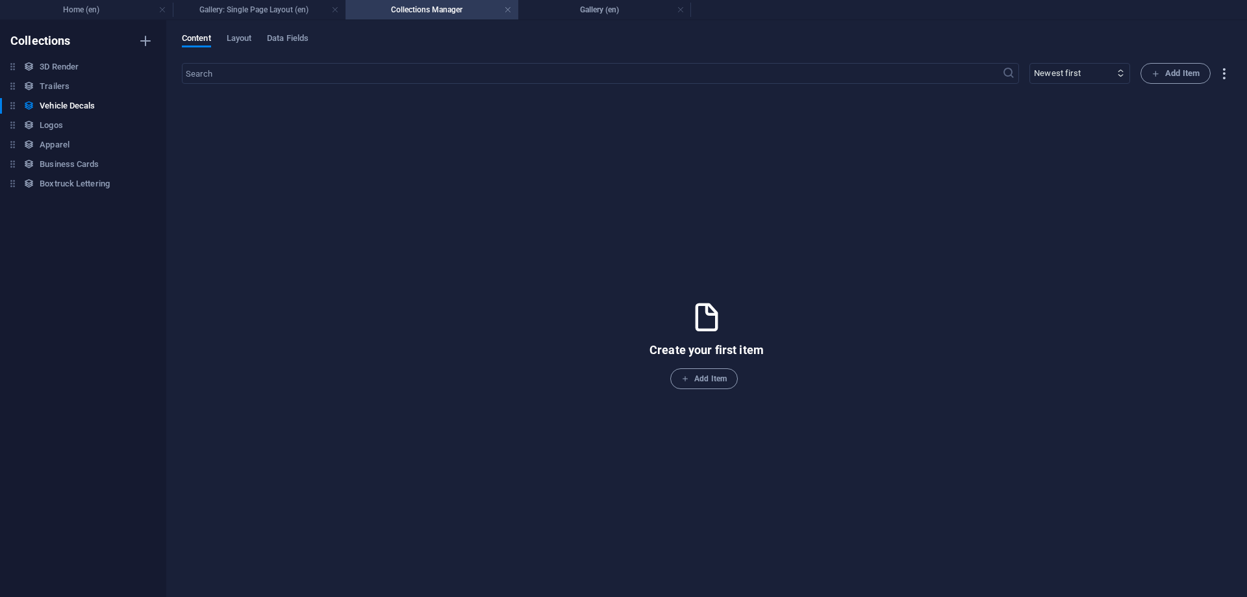
click at [1223, 71] on icon "button" at bounding box center [1223, 73] width 15 height 15
click at [1185, 156] on li "Import" at bounding box center [1189, 166] width 94 height 31
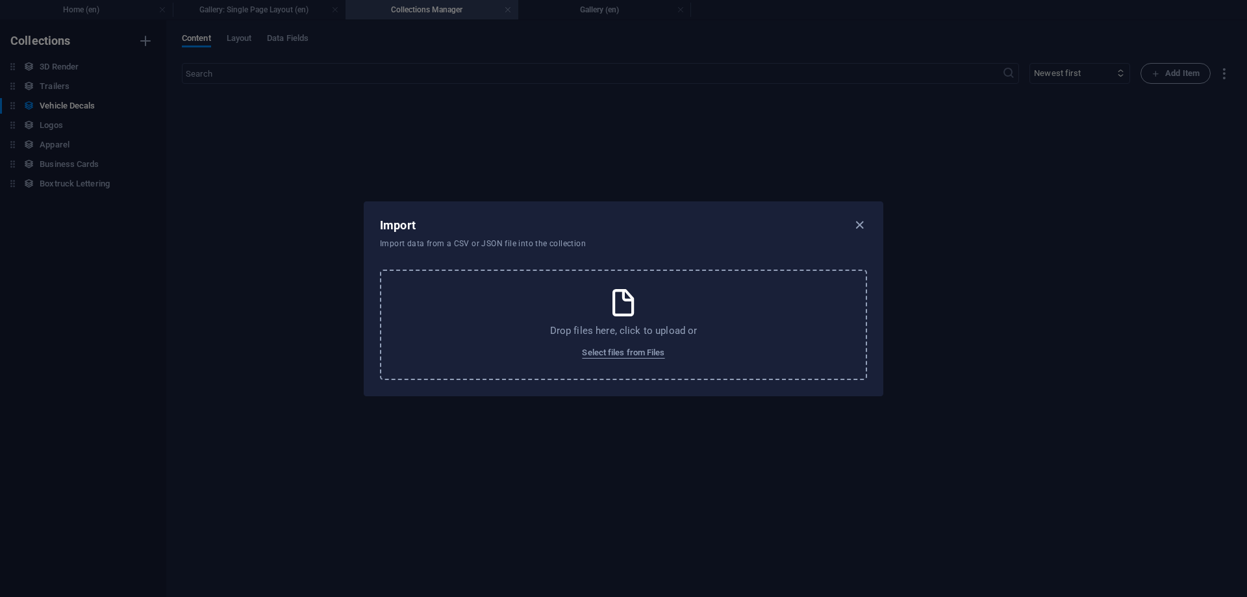
select select "name"
select select "slug"
select select "seo"
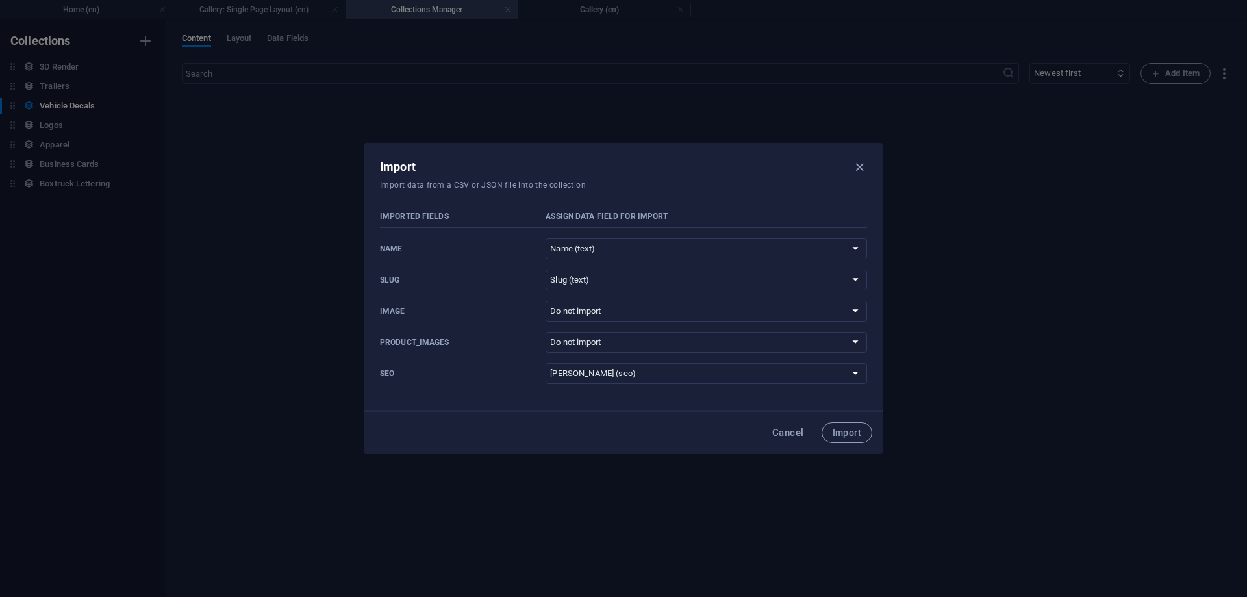
click at [653, 181] on span "Import data from a CSV or JSON file into the collection" at bounding box center [623, 185] width 487 height 10
click at [545, 301] on select "Do not import Name (text) Slug (text) [PERSON_NAME] (seo)" at bounding box center [705, 311] width 321 height 21
click at [622, 435] on div "Cancel Import" at bounding box center [623, 432] width 497 height 21
click at [545, 301] on select "Do not import Name (text) Slug (text) [PERSON_NAME] (seo)" at bounding box center [705, 311] width 321 height 21
click at [615, 421] on div "Cancel Import" at bounding box center [623, 432] width 518 height 44
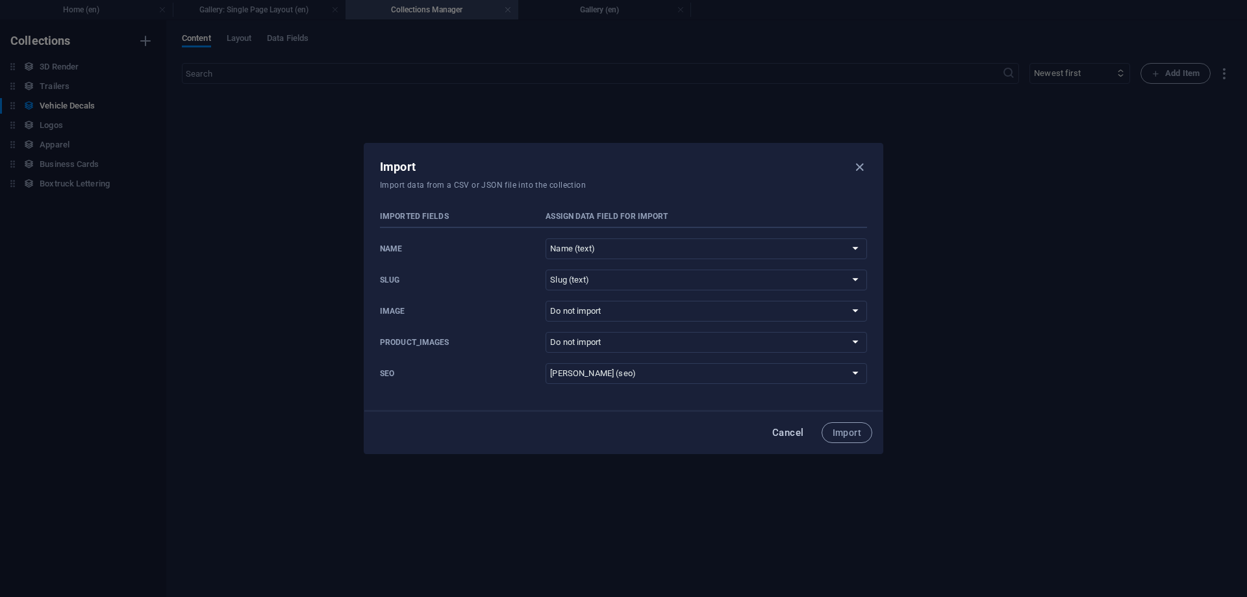
click at [797, 436] on span "Cancel" at bounding box center [788, 432] width 32 height 10
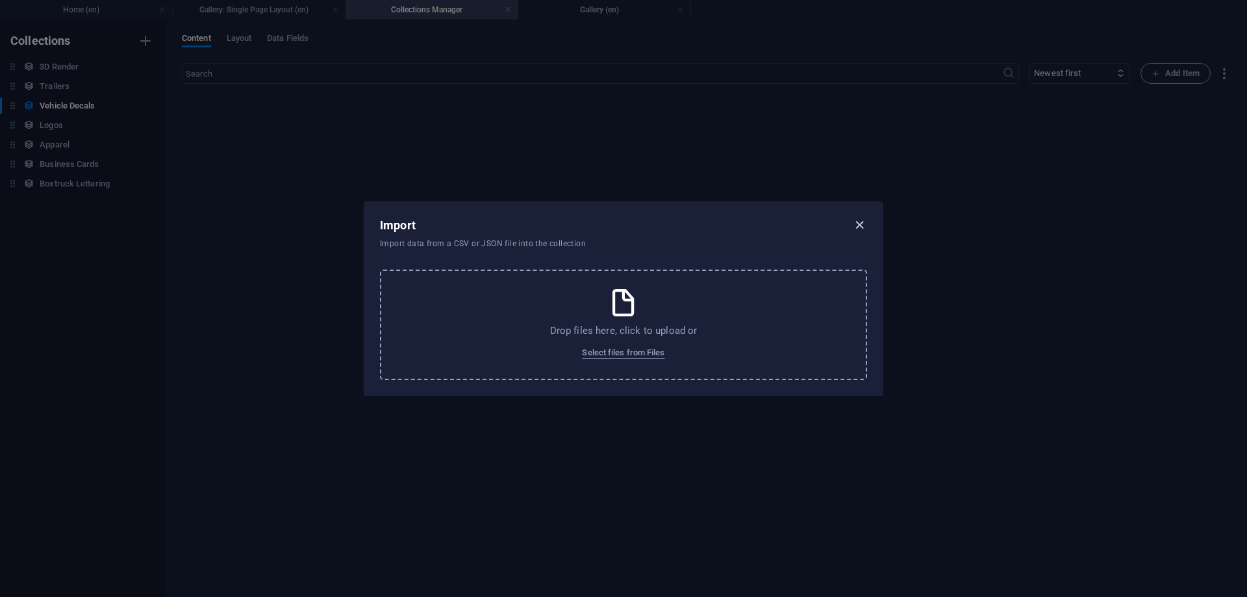
click at [855, 229] on icon "button" at bounding box center [859, 225] width 15 height 15
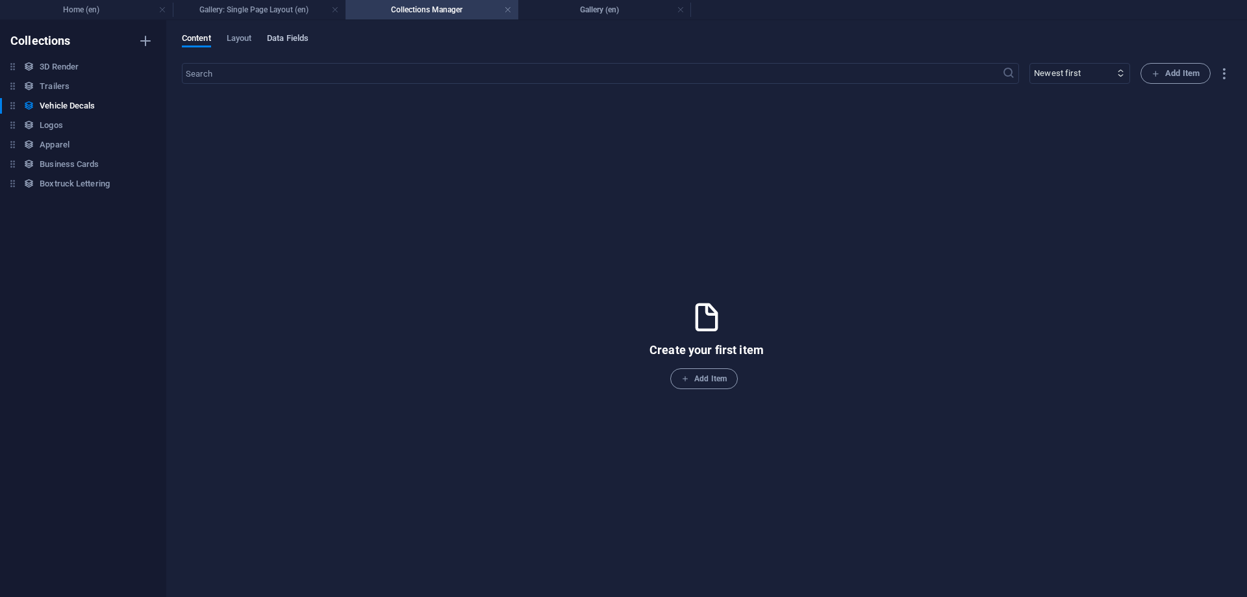
click at [297, 36] on span "Data Fields" at bounding box center [288, 40] width 42 height 18
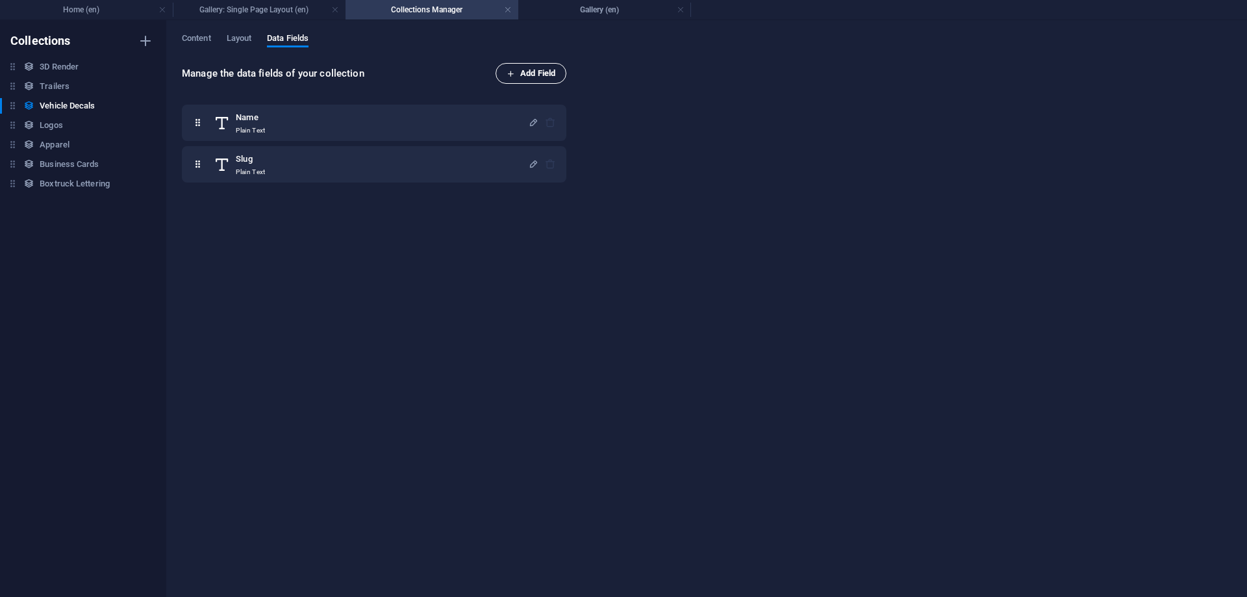
click at [547, 74] on span "Add Field" at bounding box center [530, 74] width 49 height 16
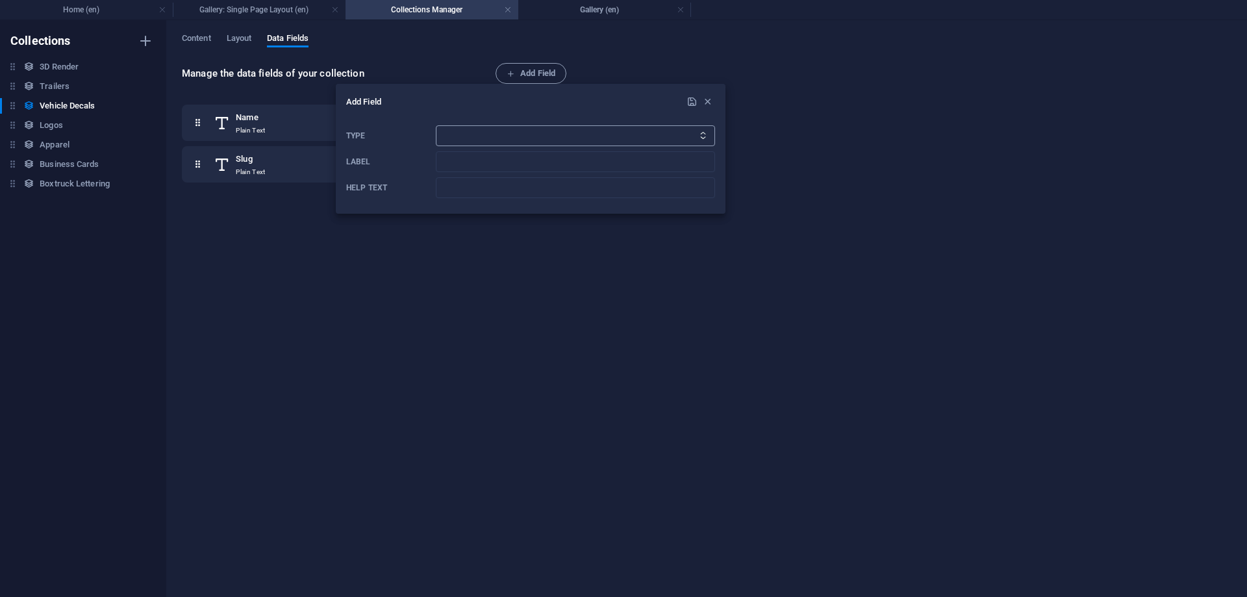
click at [436, 125] on select "Plain Text Link CMS Rich Text File Multiple Files Checkbox Choice Date Number" at bounding box center [575, 135] width 279 height 21
select select "file"
click option "File" at bounding box center [0, 0] width 0 height 0
click at [484, 156] on input "Label" at bounding box center [575, 161] width 279 height 21
type input "Album"
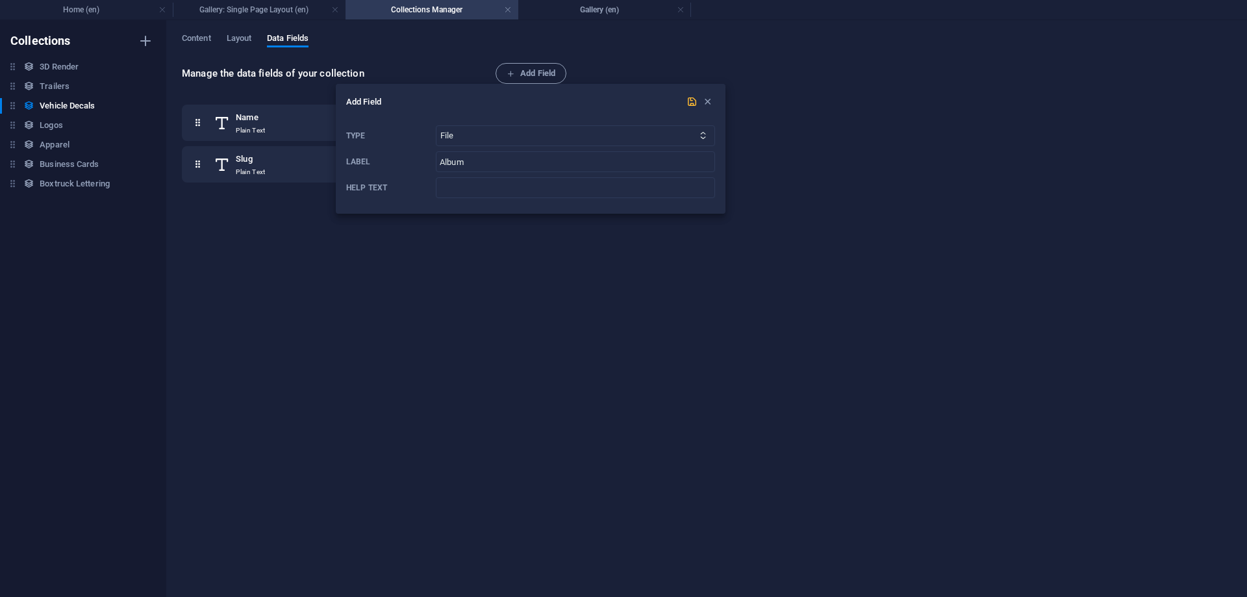
click at [688, 100] on icon "submit" at bounding box center [691, 101] width 11 height 11
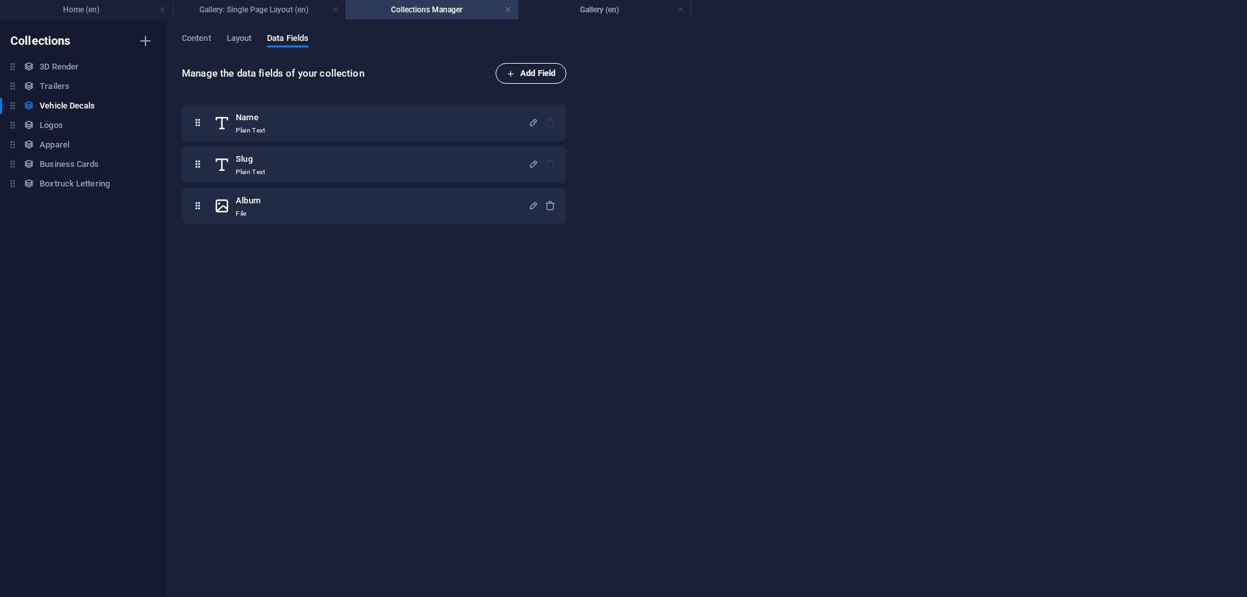
click at [510, 71] on icon "button" at bounding box center [510, 73] width 8 height 8
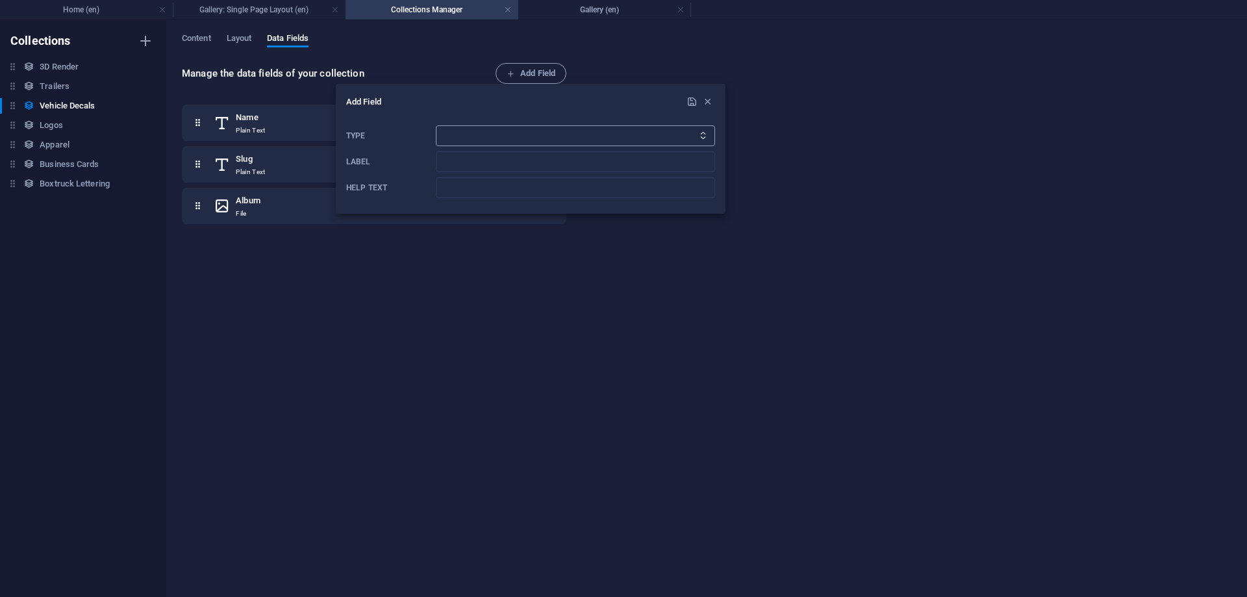
click at [436, 125] on select "Plain Text Link CMS Rich Text File Multiple Files Checkbox Choice Date Number" at bounding box center [575, 135] width 279 height 21
select select "multiple_files"
click option "Multiple Files" at bounding box center [0, 0] width 0 height 0
click at [508, 161] on input "Label" at bounding box center [575, 161] width 279 height 21
type input "Album1"
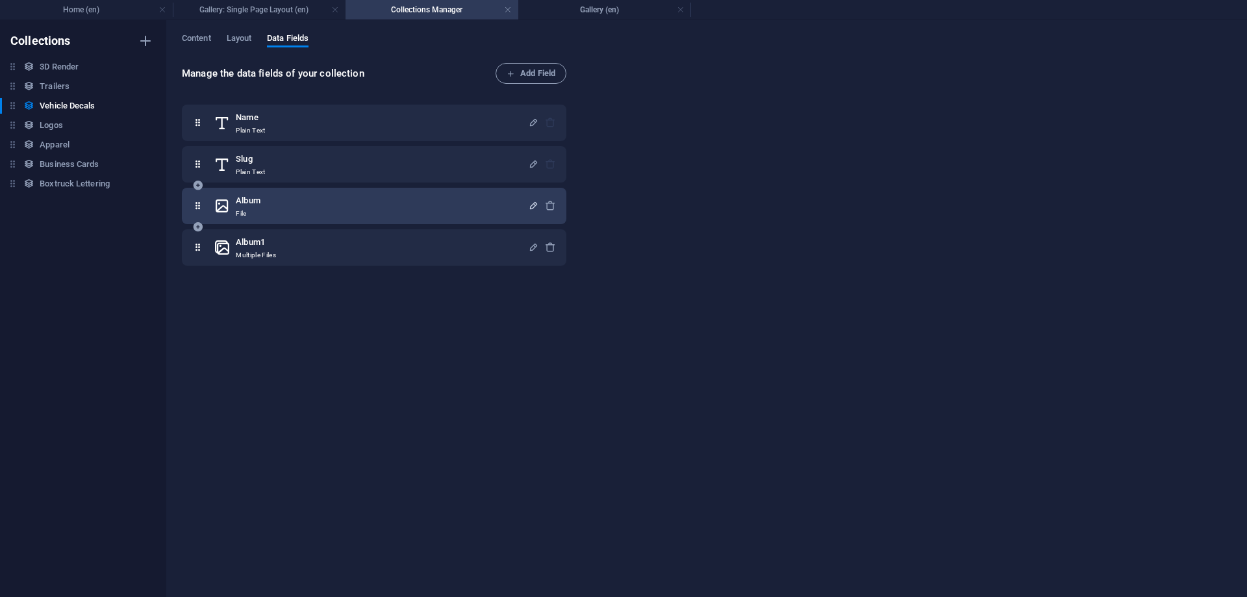
click at [534, 205] on icon "button" at bounding box center [533, 205] width 11 height 11
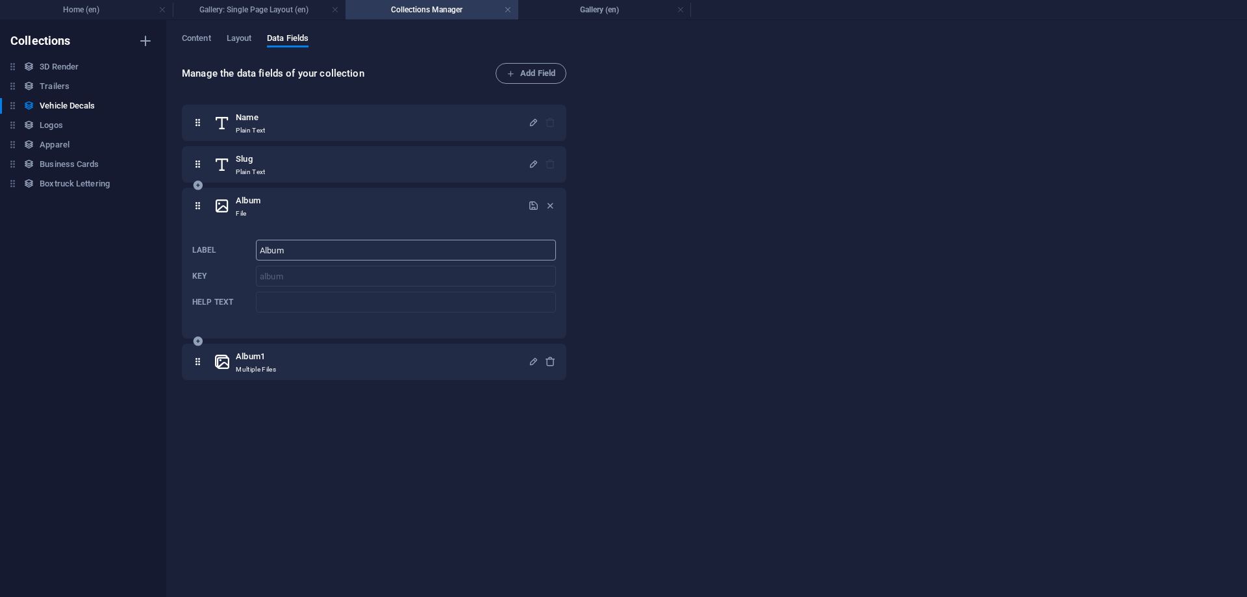
click at [448, 251] on input "Album" at bounding box center [406, 250] width 300 height 21
drag, startPoint x: 445, startPoint y: 251, endPoint x: 76, endPoint y: 191, distance: 374.3
click at [256, 240] on input "Album" at bounding box center [406, 250] width 300 height 21
type input "Collection Image"
click at [532, 203] on icon "button" at bounding box center [533, 205] width 11 height 11
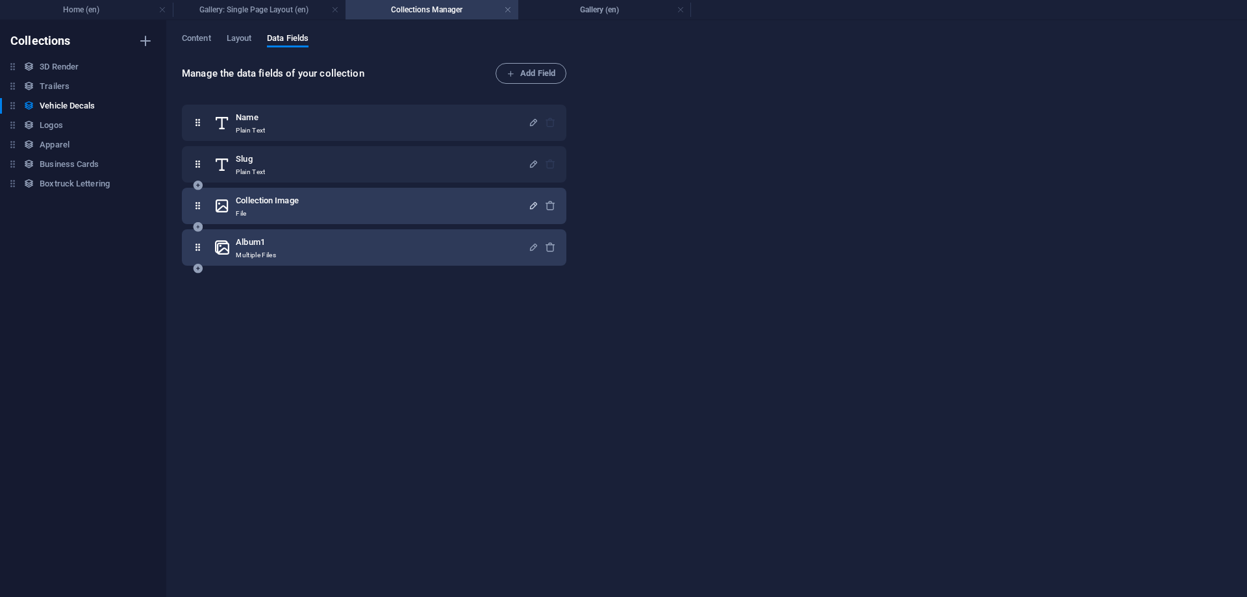
click at [532, 240] on div at bounding box center [542, 247] width 28 height 26
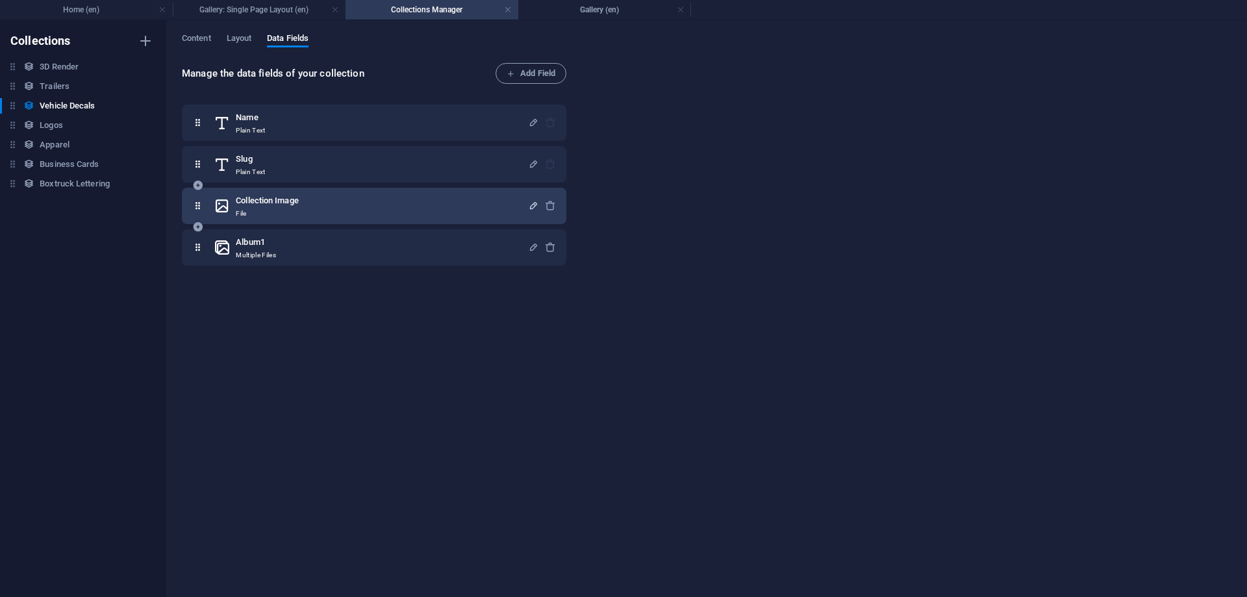
click at [527, 205] on div "Collection Image File" at bounding box center [371, 206] width 314 height 26
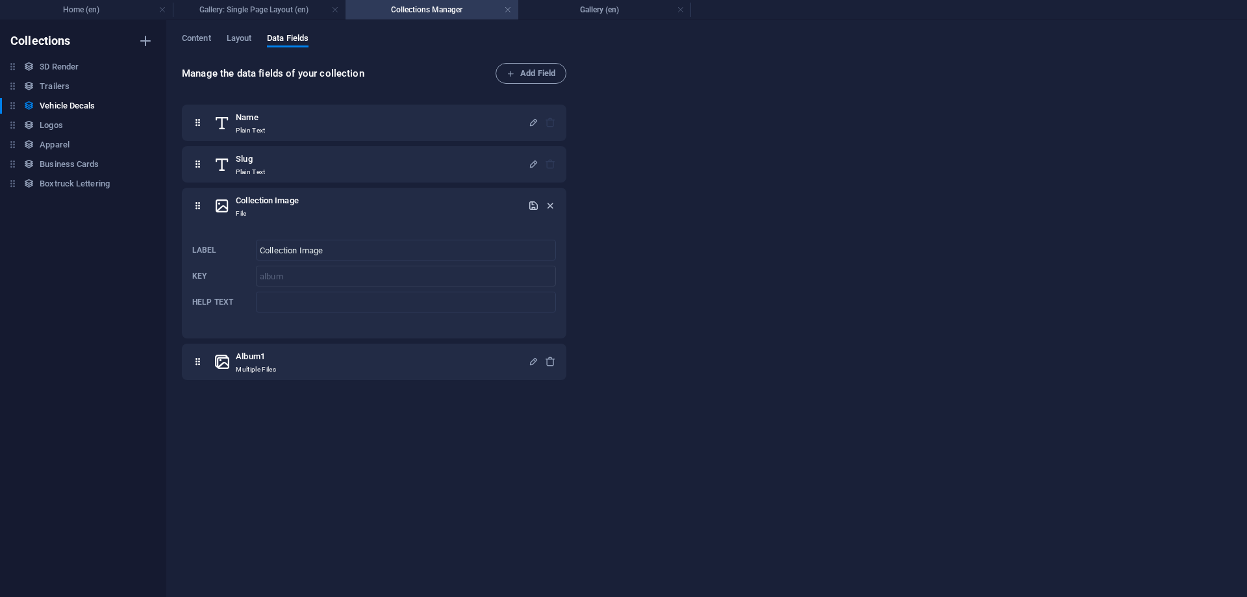
click at [549, 204] on icon "button" at bounding box center [550, 205] width 11 height 11
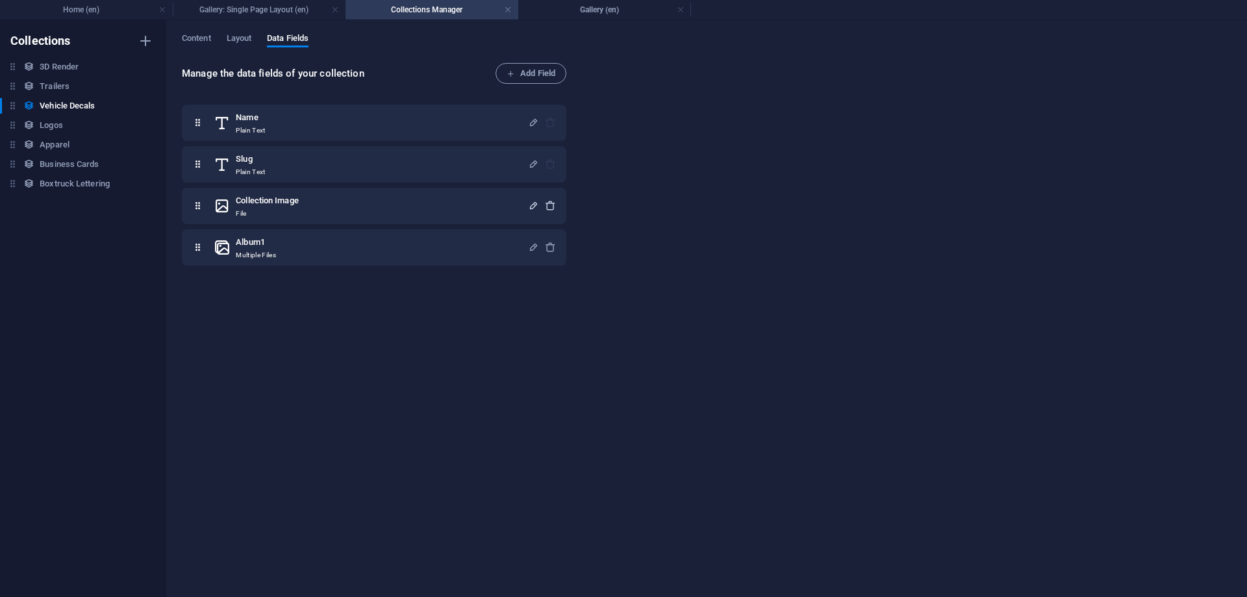
click at [551, 206] on icon "button" at bounding box center [550, 205] width 11 height 11
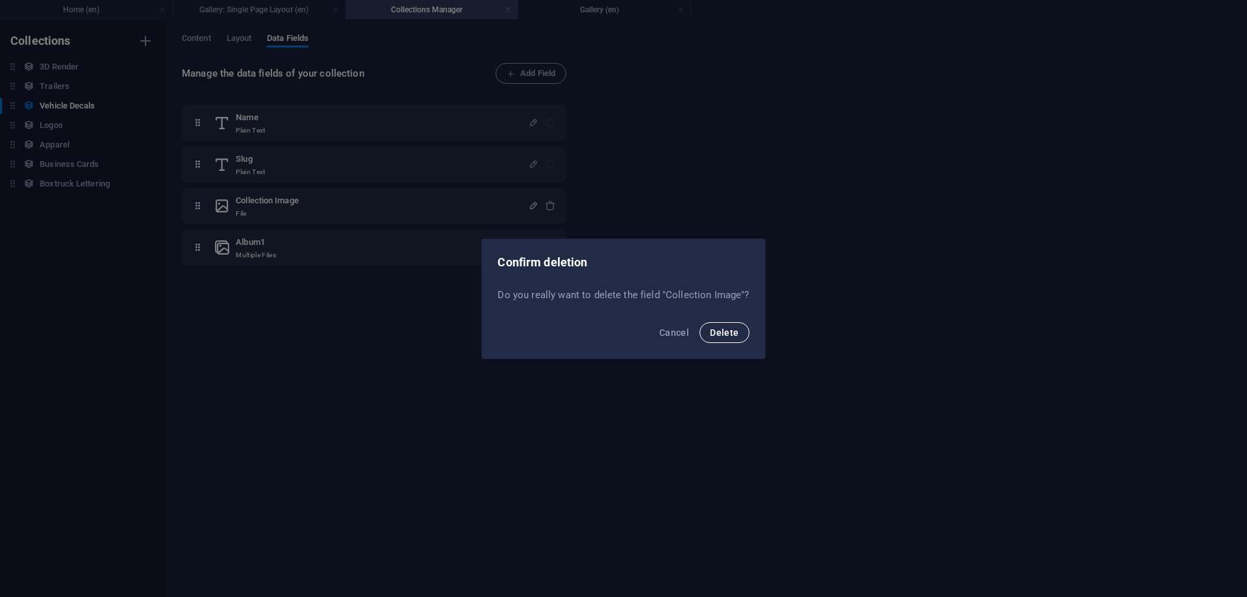
click at [737, 334] on button "Delete" at bounding box center [723, 332] width 49 height 21
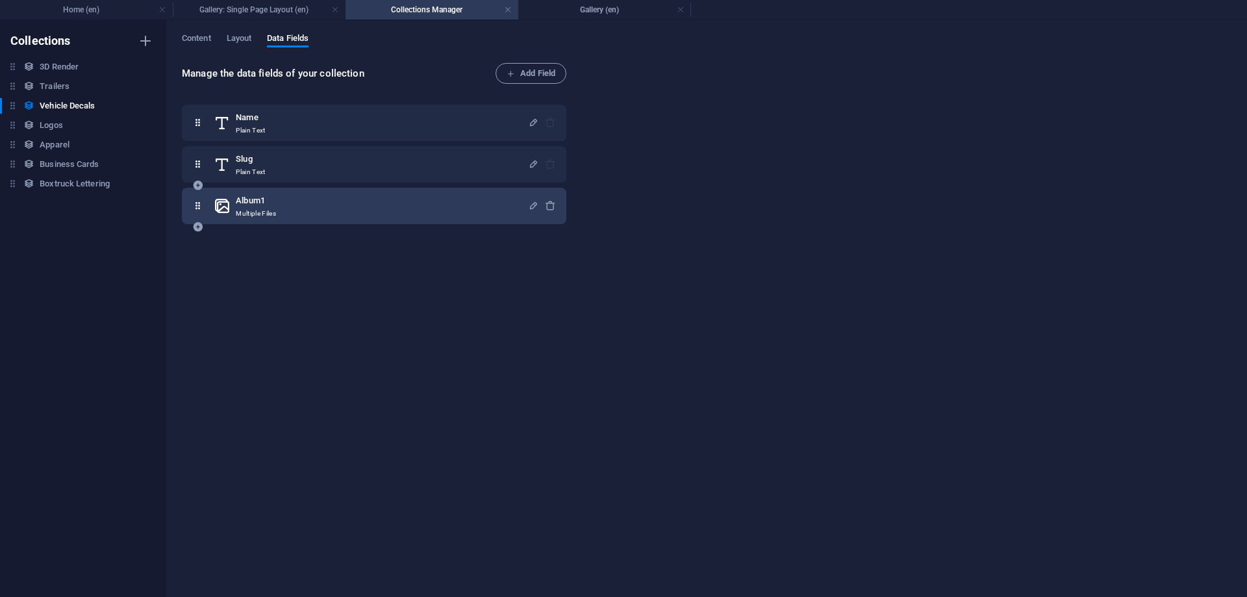
click at [549, 199] on div at bounding box center [542, 206] width 28 height 26
click at [550, 203] on icon "button" at bounding box center [550, 205] width 11 height 11
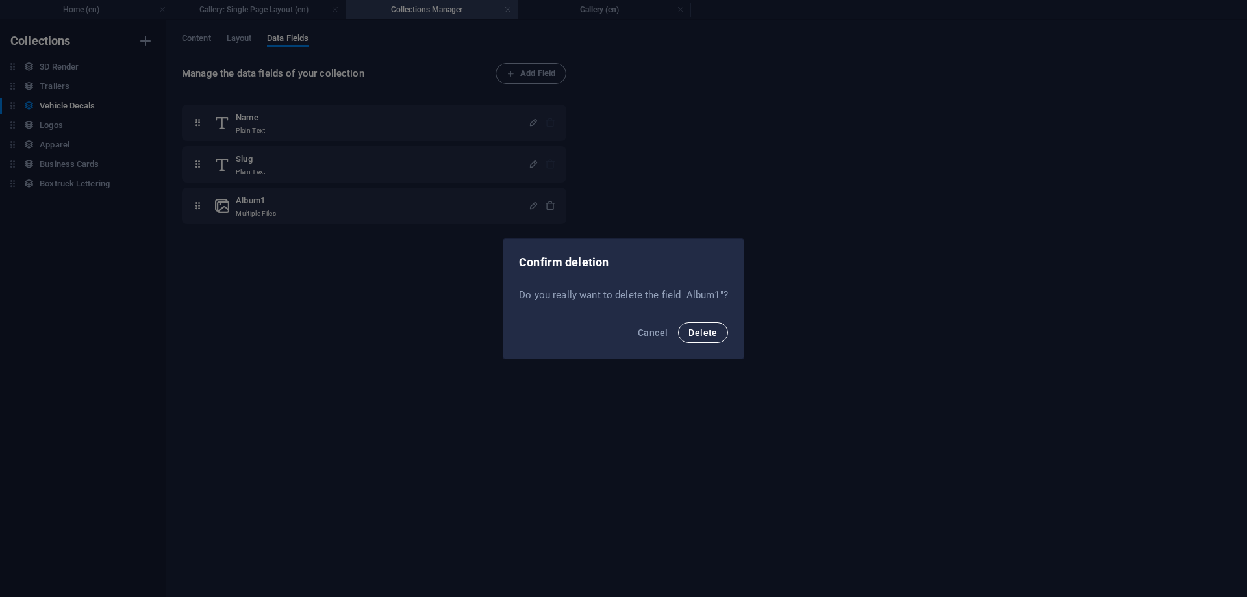
click at [691, 327] on span "Delete" at bounding box center [702, 332] width 29 height 10
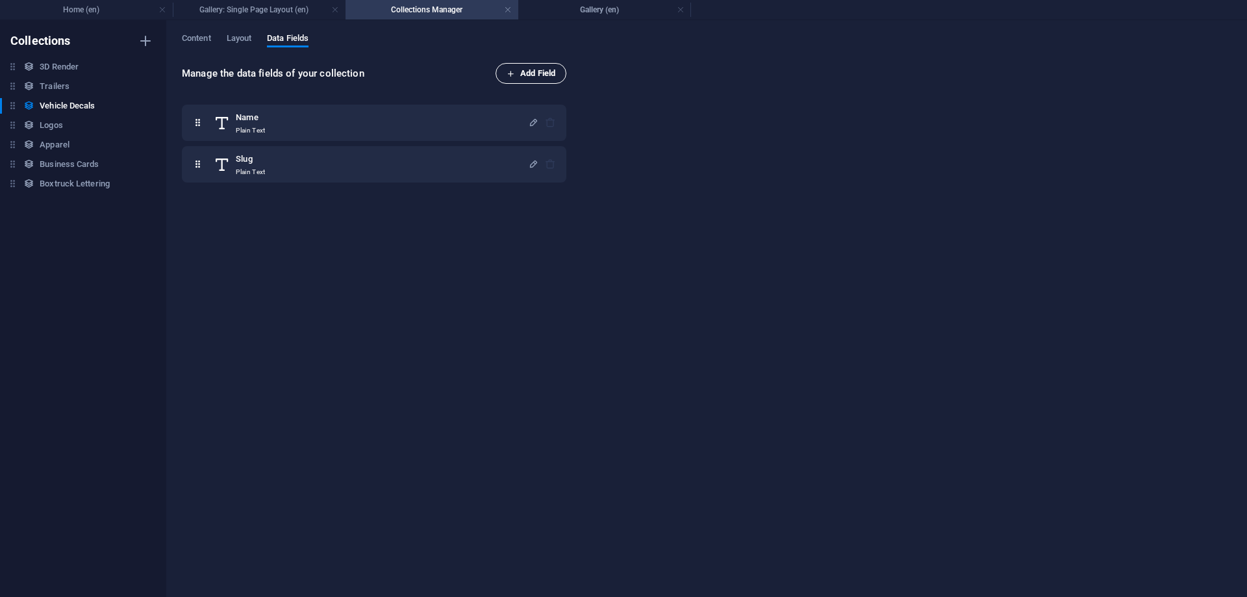
click at [518, 78] on span "Add Field" at bounding box center [530, 74] width 49 height 16
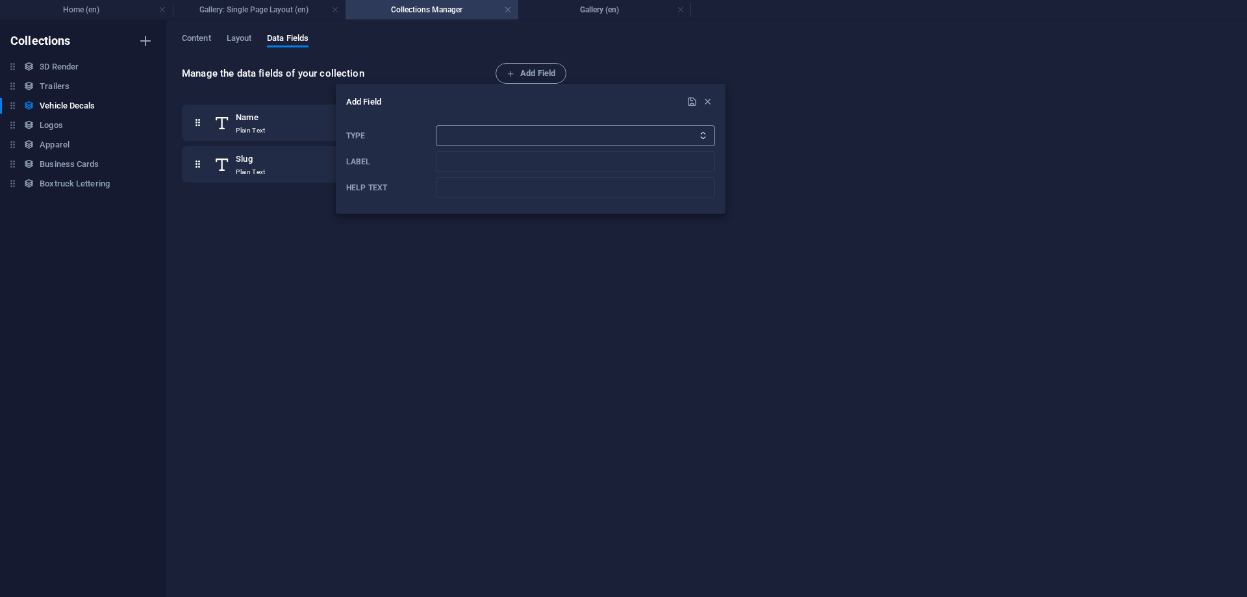
click at [436, 125] on select "Plain Text Link CMS Rich Text File Multiple Files Checkbox Choice Date Number" at bounding box center [575, 135] width 279 height 21
select select "file"
click option "File" at bounding box center [0, 0] width 0 height 0
click at [468, 153] on input "Label" at bounding box center [575, 161] width 279 height 21
type input "Collection Image"
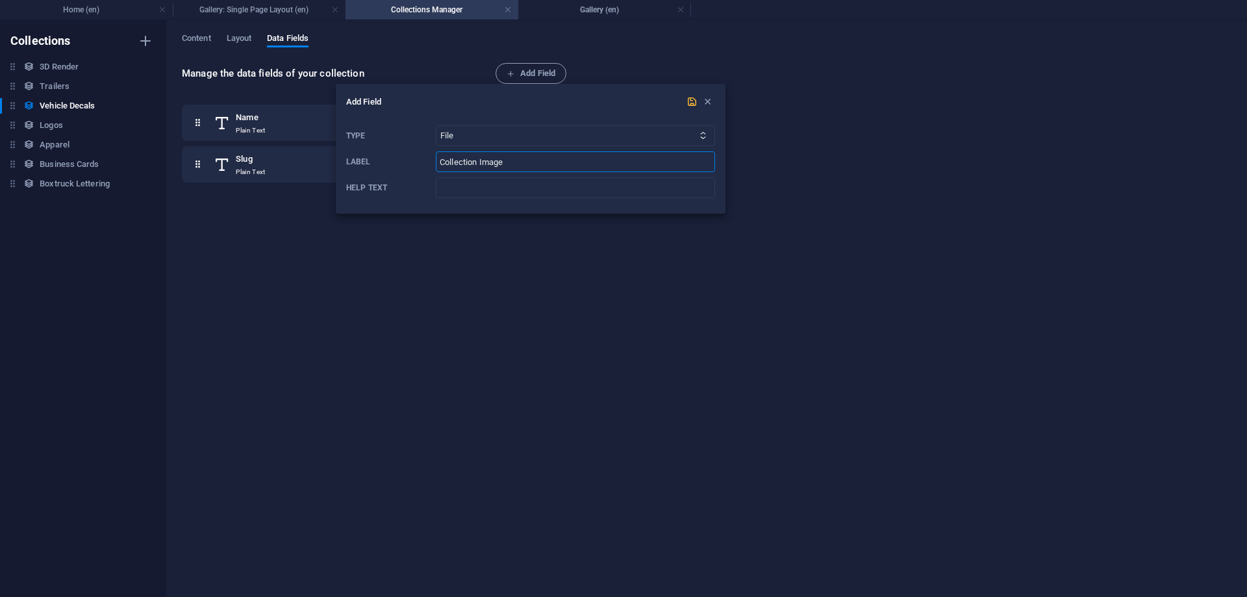
click at [693, 106] on icon "submit" at bounding box center [691, 101] width 11 height 11
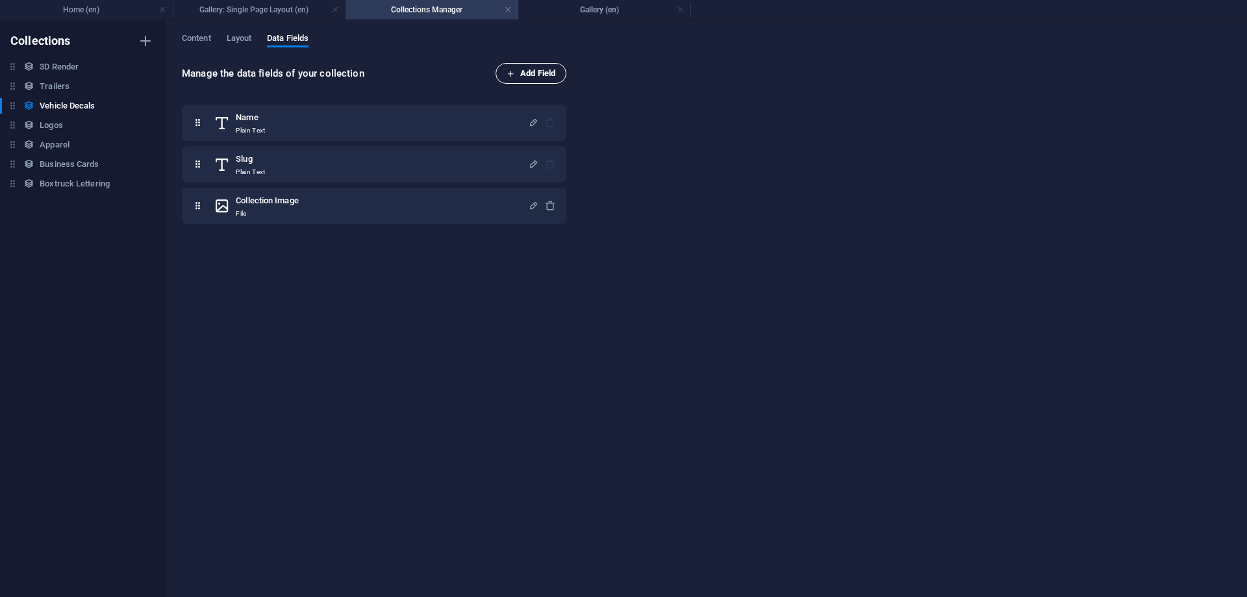
click at [510, 62] on div "Content Layout Data Fields Manage the data fields of your collection Add Field …" at bounding box center [706, 308] width 1080 height 577
click at [512, 68] on span "Add Field" at bounding box center [530, 74] width 49 height 16
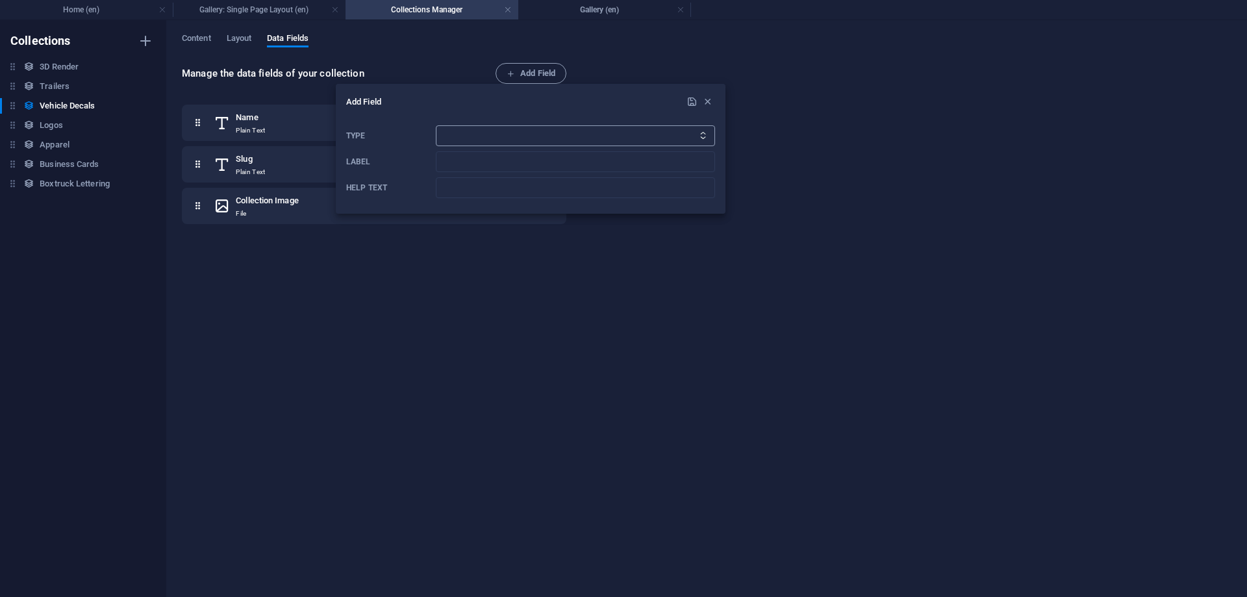
click at [436, 125] on select "Plain Text Link CMS Rich Text File Multiple Files Checkbox Choice Date Number" at bounding box center [575, 135] width 279 height 21
select select "multiple_files"
click option "Multiple Files" at bounding box center [0, 0] width 0 height 0
click at [508, 164] on input "Label" at bounding box center [575, 161] width 279 height 21
type input "Album"
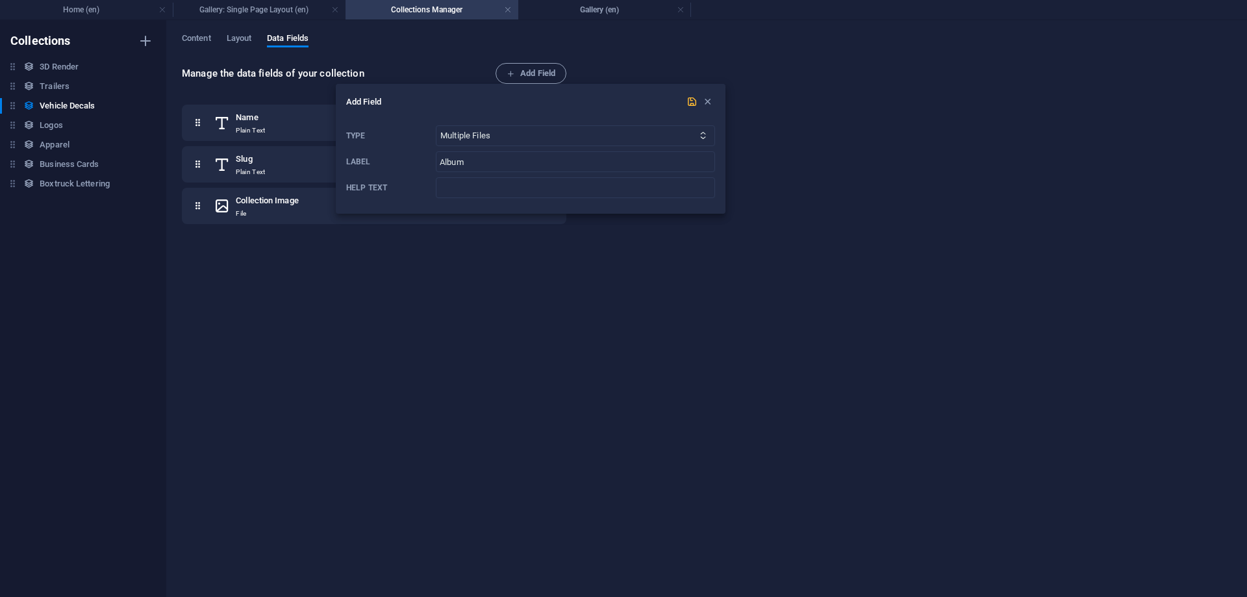
click at [688, 103] on icon "submit" at bounding box center [691, 101] width 11 height 11
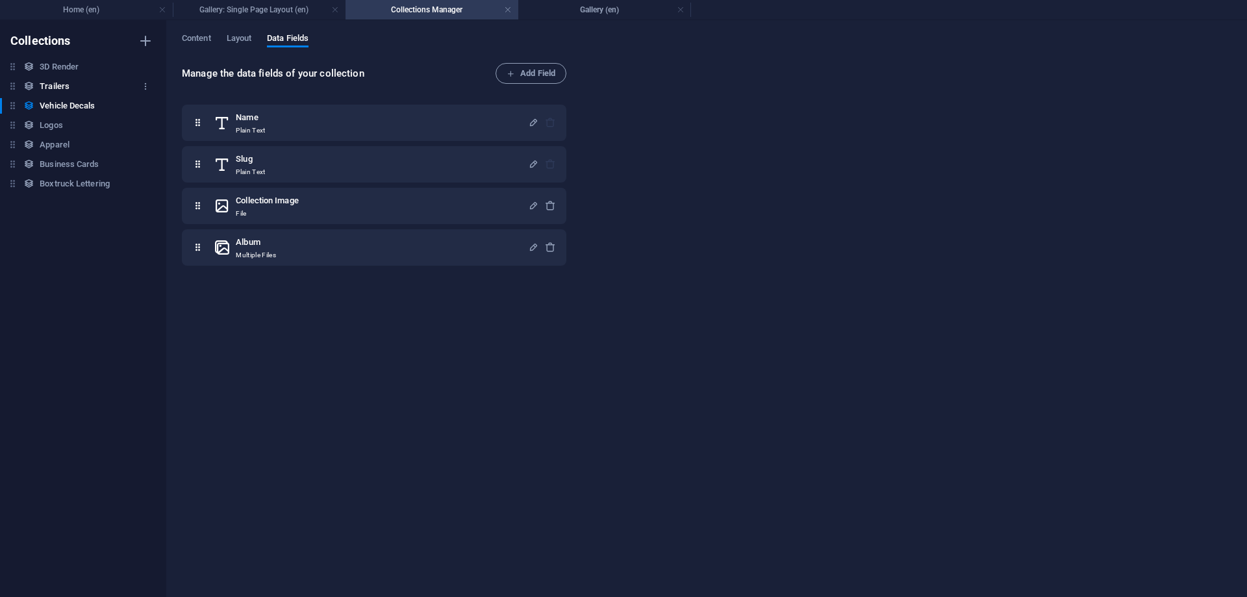
click at [68, 86] on h6 "Trailers" at bounding box center [55, 87] width 30 height 16
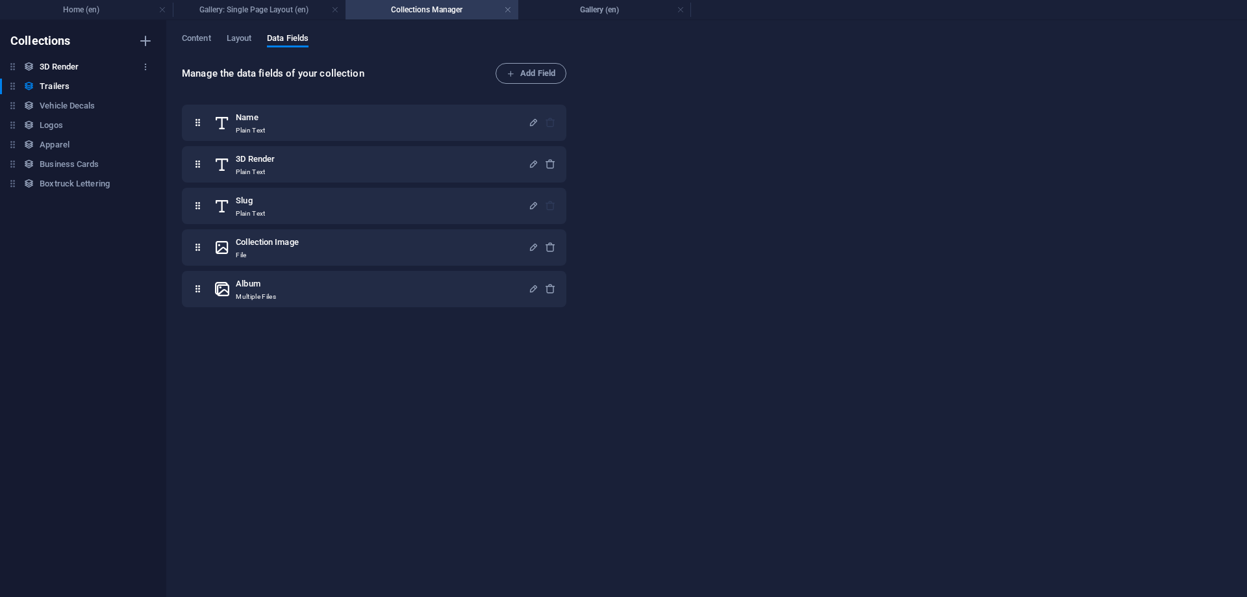
click at [59, 71] on h6 "3D Render" at bounding box center [59, 67] width 39 height 16
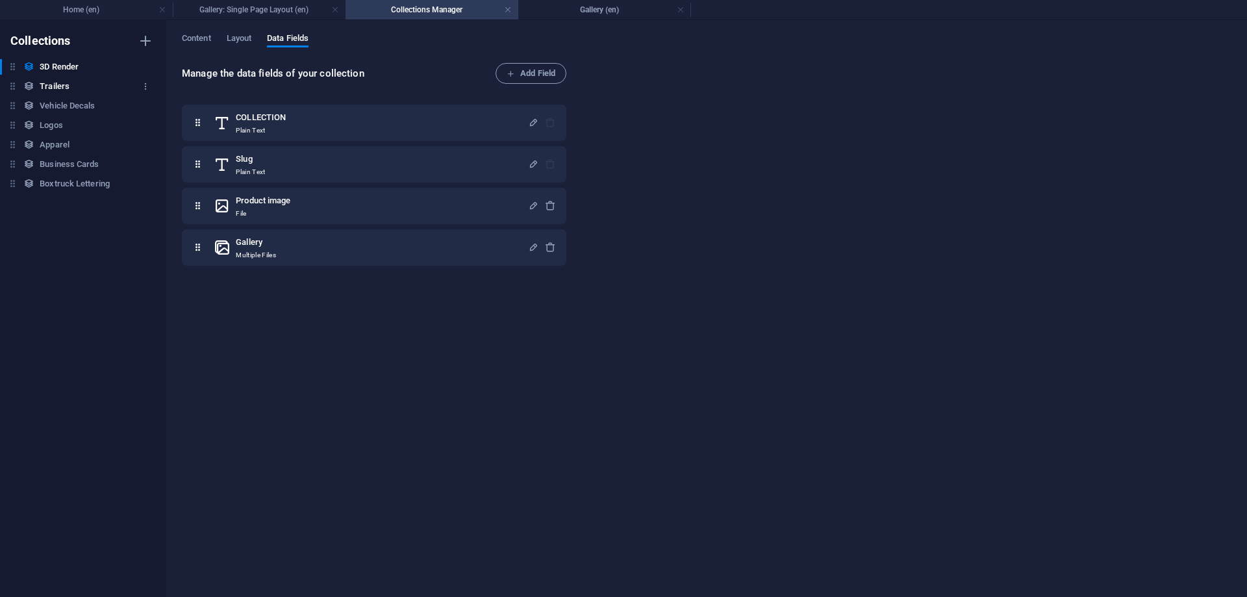
click at [55, 86] on h6 "Trailers" at bounding box center [55, 87] width 30 height 16
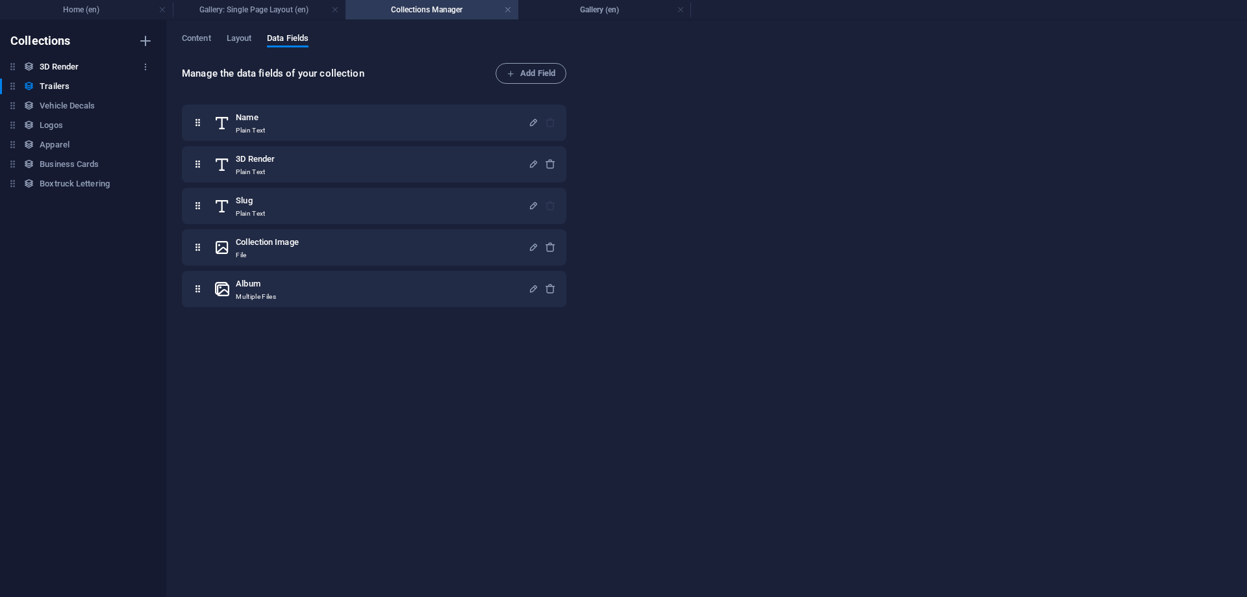
click at [43, 60] on h6 "3D Render" at bounding box center [59, 67] width 39 height 16
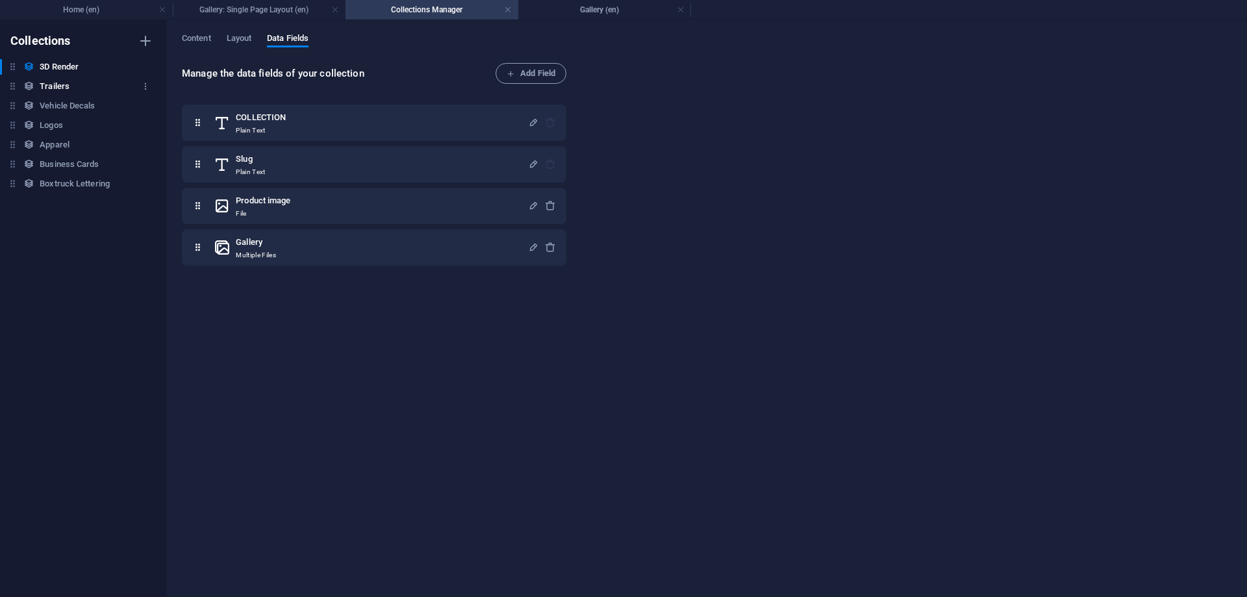
click at [50, 84] on h6 "Trailers" at bounding box center [55, 87] width 30 height 16
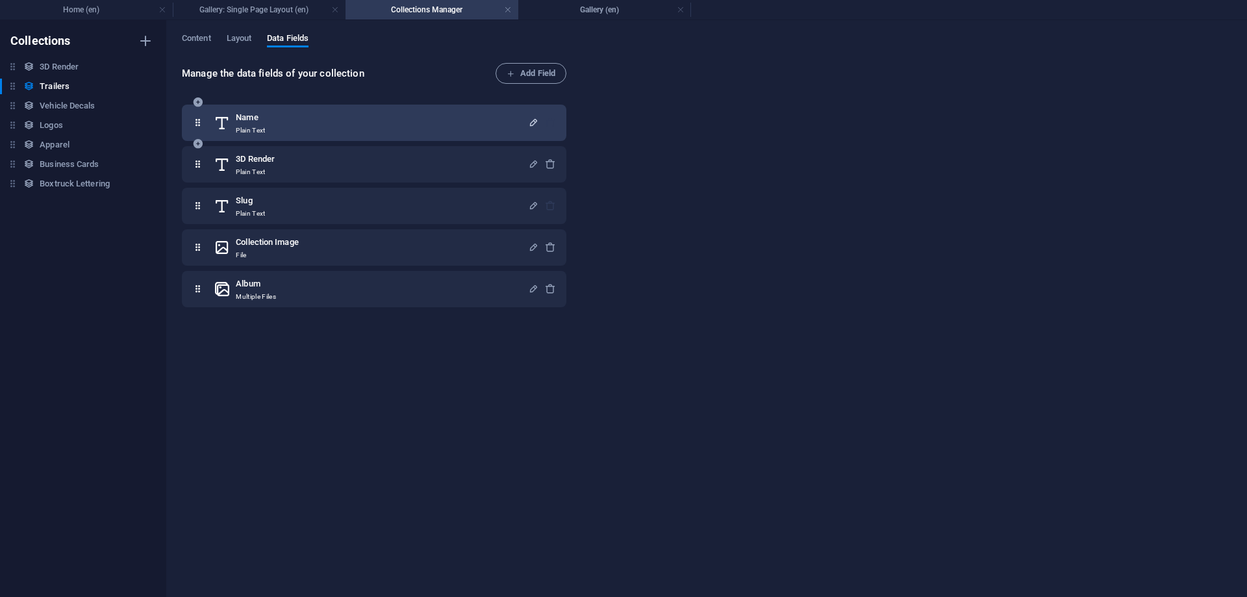
click at [529, 124] on icon "button" at bounding box center [533, 122] width 11 height 11
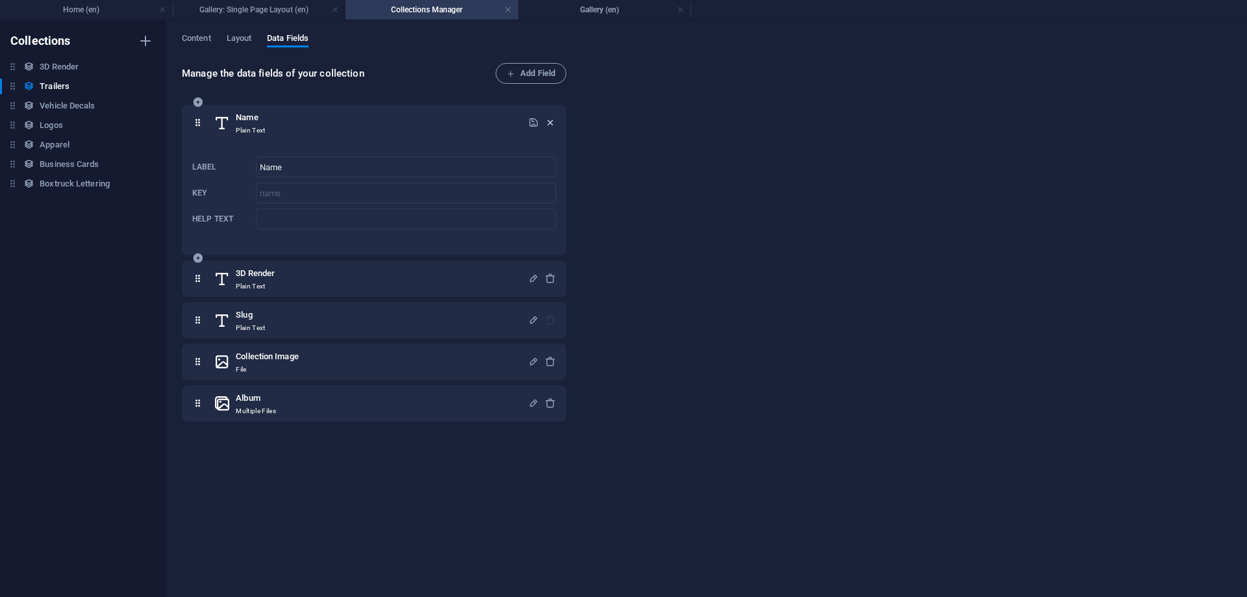
click at [553, 121] on icon "button" at bounding box center [550, 122] width 11 height 11
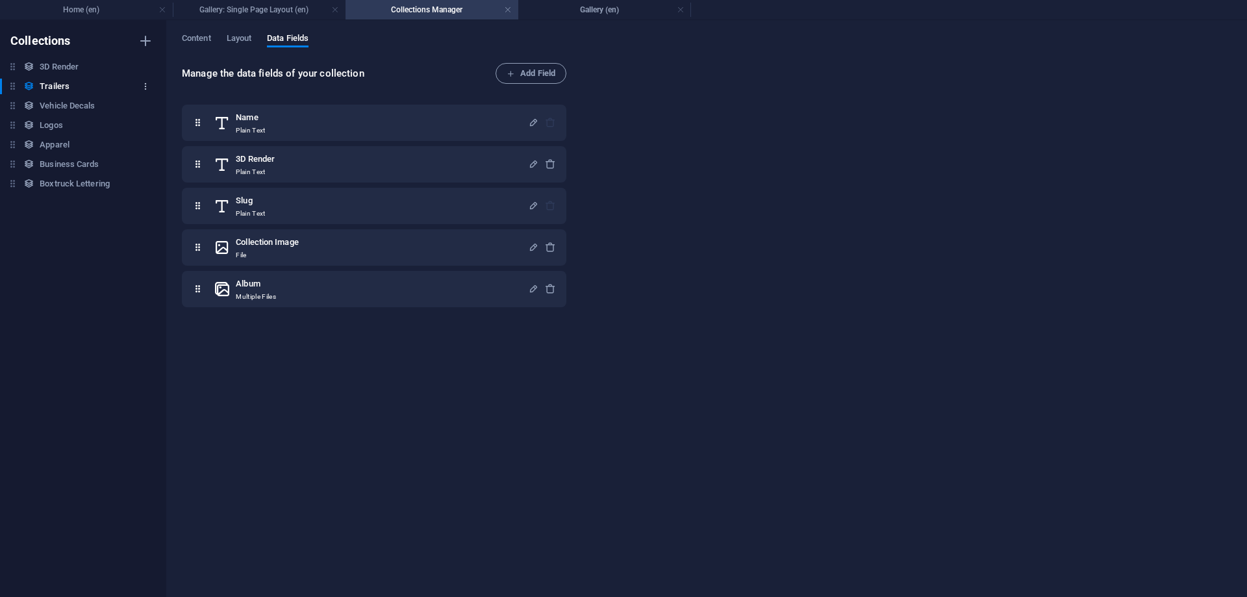
click at [141, 86] on icon "button" at bounding box center [145, 86] width 9 height 9
click at [156, 171] on h6 "Delete" at bounding box center [156, 175] width 35 height 16
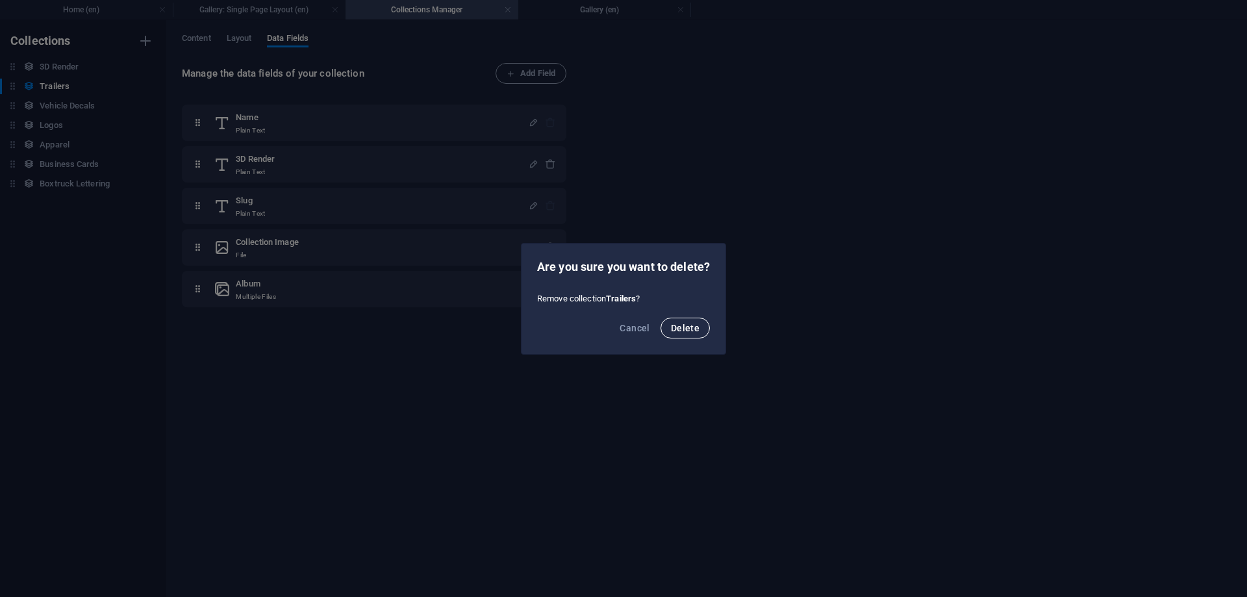
click at [684, 335] on button "Delete" at bounding box center [684, 328] width 49 height 21
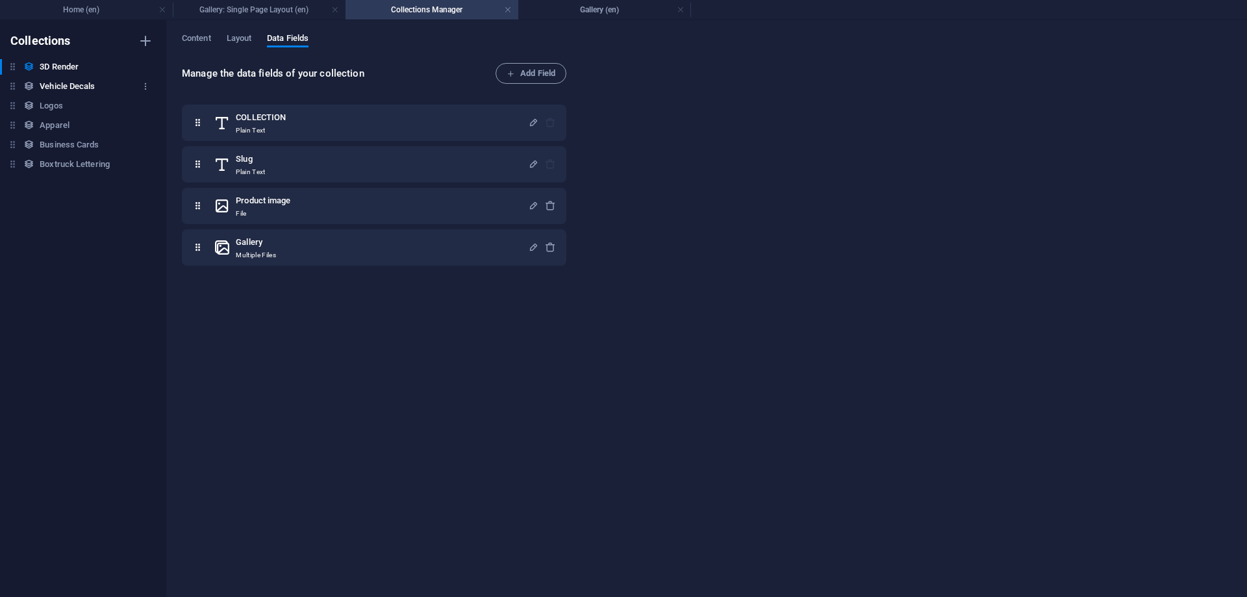
click at [103, 88] on div "Vehicle Decals Vehicle Decals" at bounding box center [76, 87] width 153 height 16
click at [199, 34] on span "Content" at bounding box center [196, 40] width 29 height 18
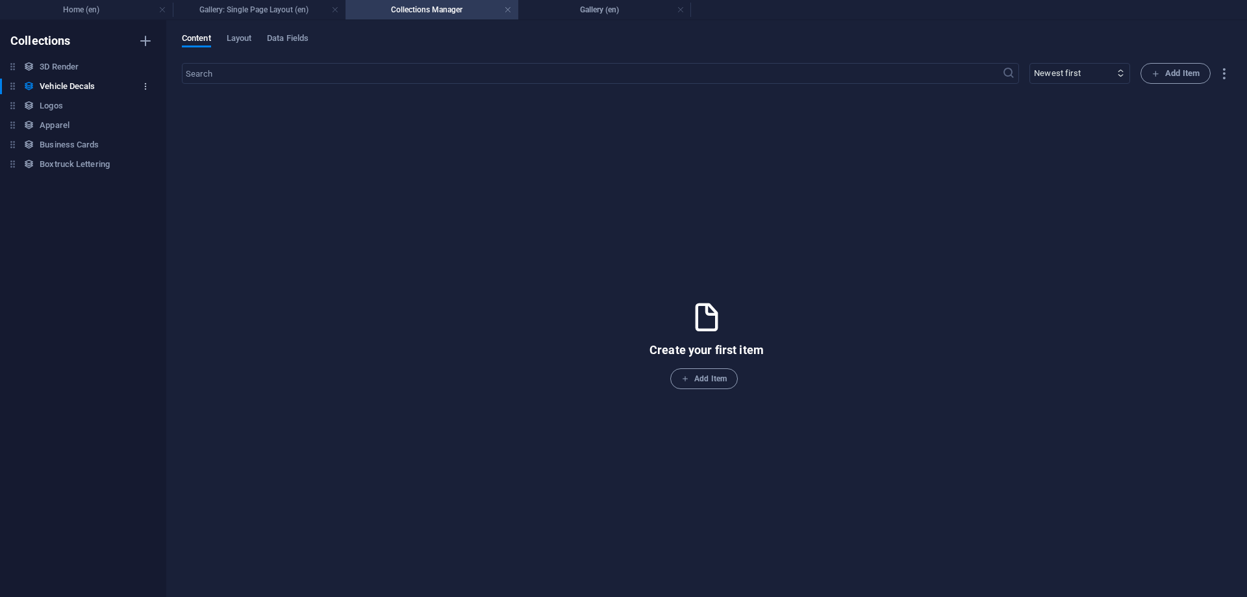
click at [147, 85] on icon "button" at bounding box center [145, 86] width 9 height 9
click at [149, 171] on h6 "Delete" at bounding box center [156, 175] width 35 height 16
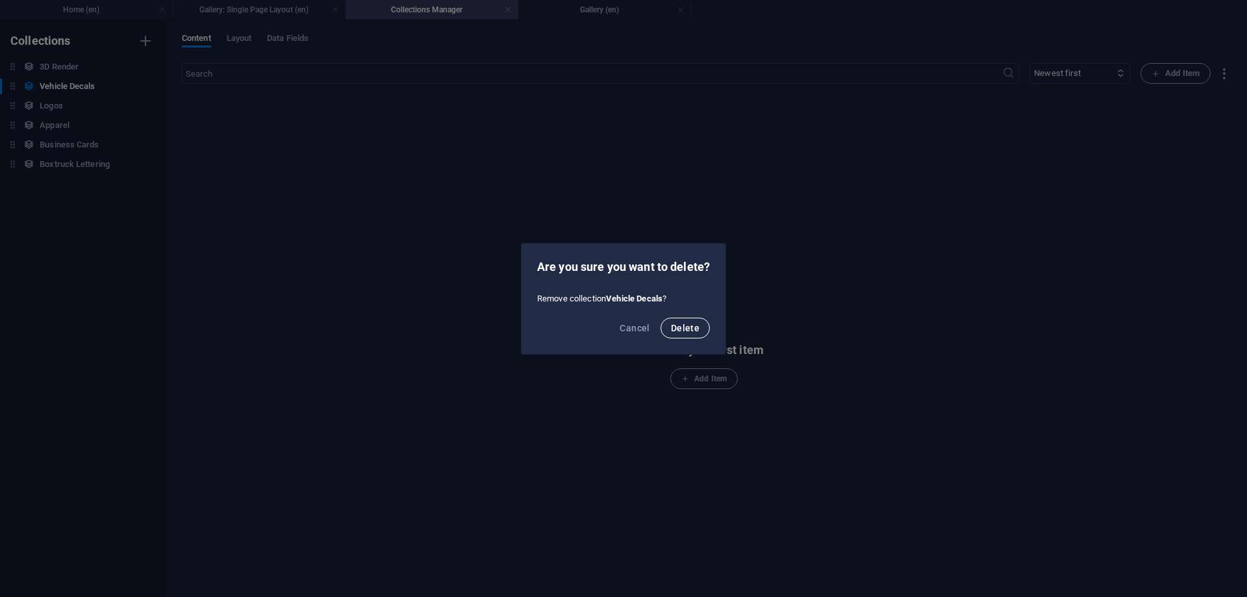
click at [682, 324] on span "Delete" at bounding box center [685, 328] width 29 height 10
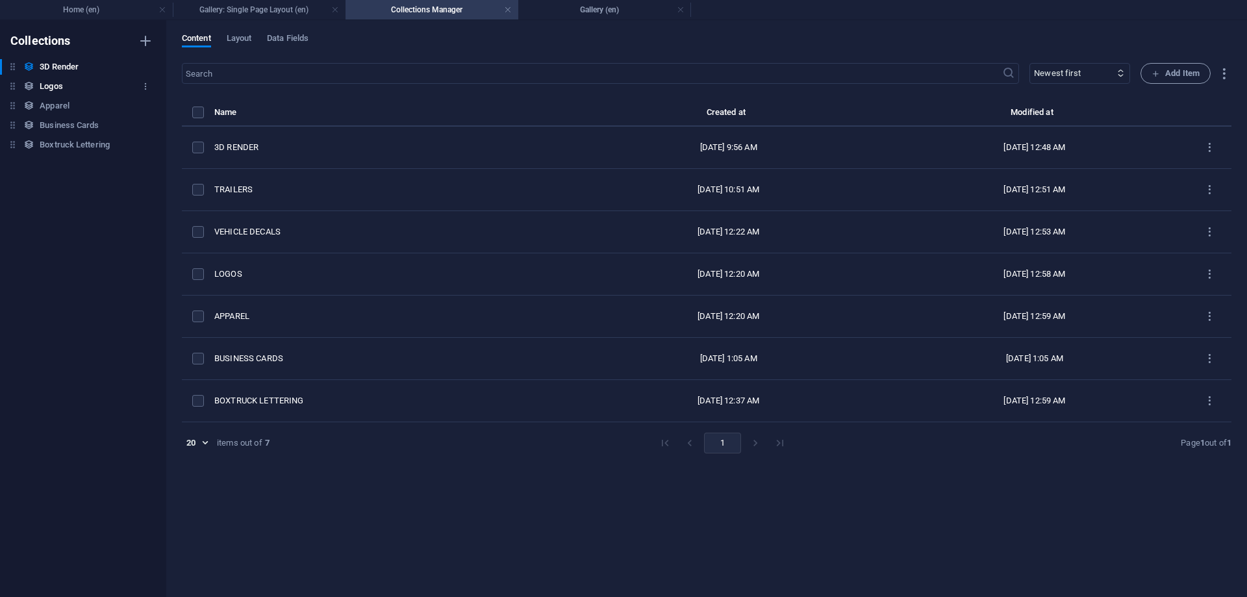
click at [114, 83] on div "Logos Logos" at bounding box center [76, 87] width 153 height 16
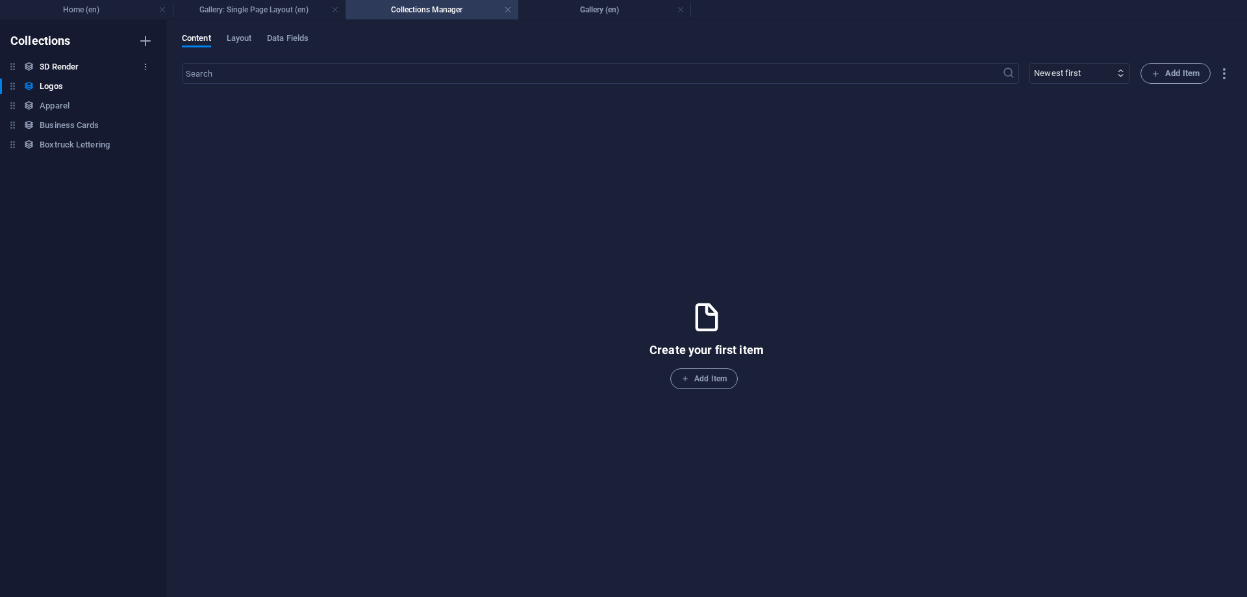
click at [69, 65] on h6 "3D Render" at bounding box center [59, 67] width 39 height 16
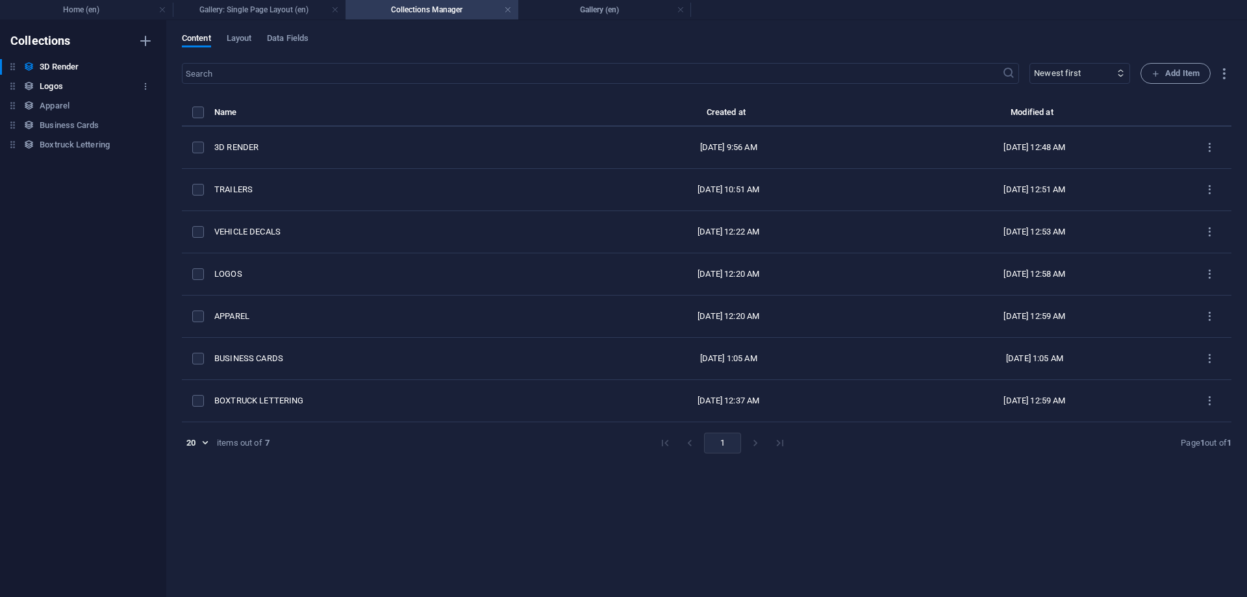
click at [88, 81] on div "Logos Logos" at bounding box center [76, 87] width 153 height 16
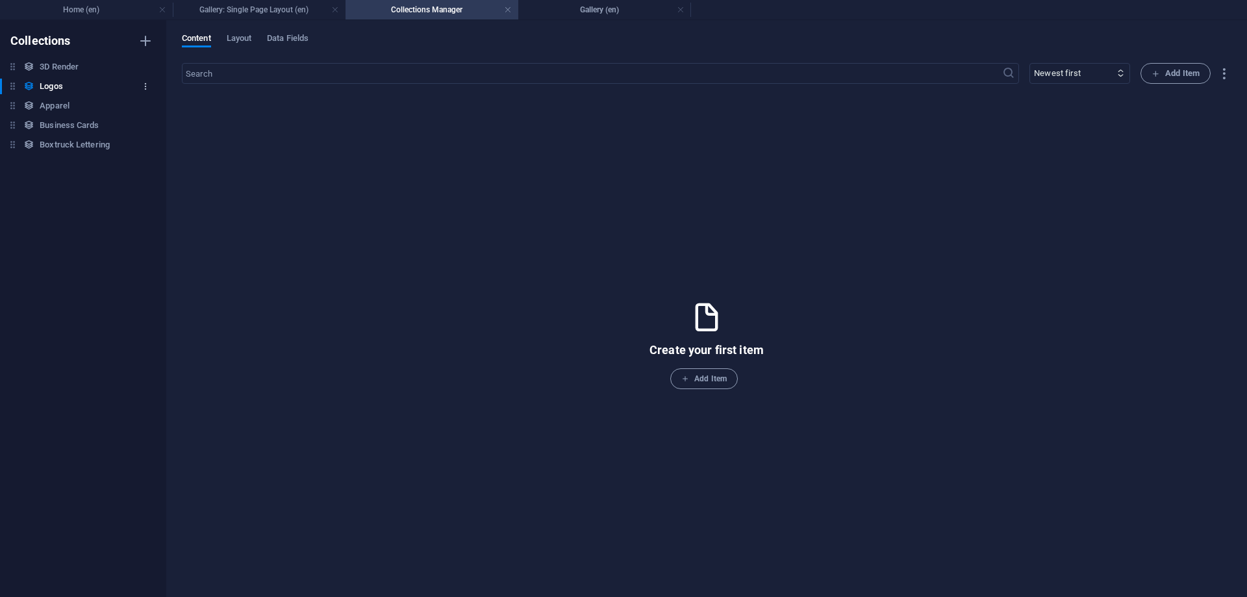
click at [145, 84] on icon "button" at bounding box center [145, 86] width 9 height 9
click at [152, 166] on li "Delete" at bounding box center [145, 174] width 74 height 31
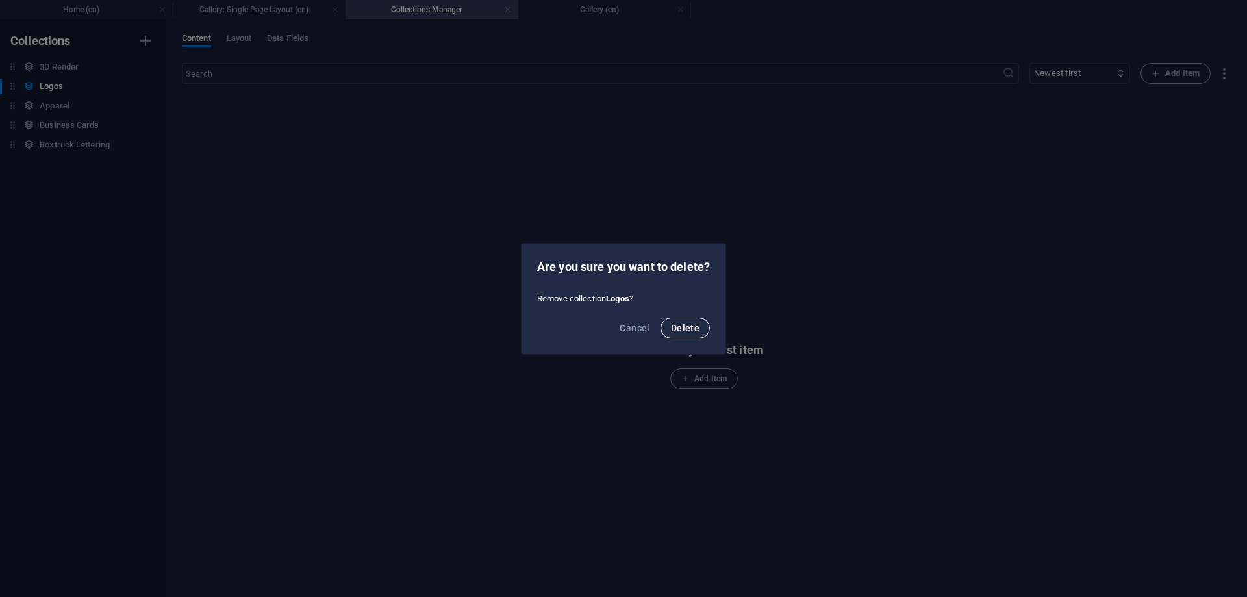
click at [685, 326] on span "Delete" at bounding box center [685, 328] width 29 height 10
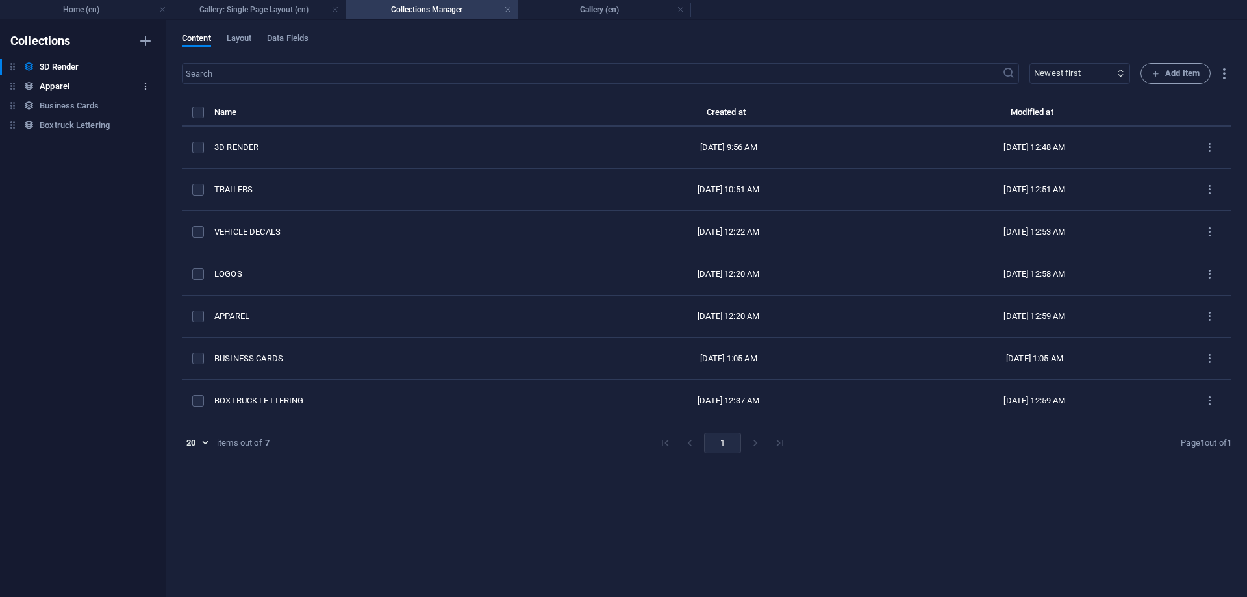
click at [141, 81] on button "button" at bounding box center [146, 86] width 16 height 21
click at [155, 171] on h6 "Delete" at bounding box center [156, 175] width 35 height 16
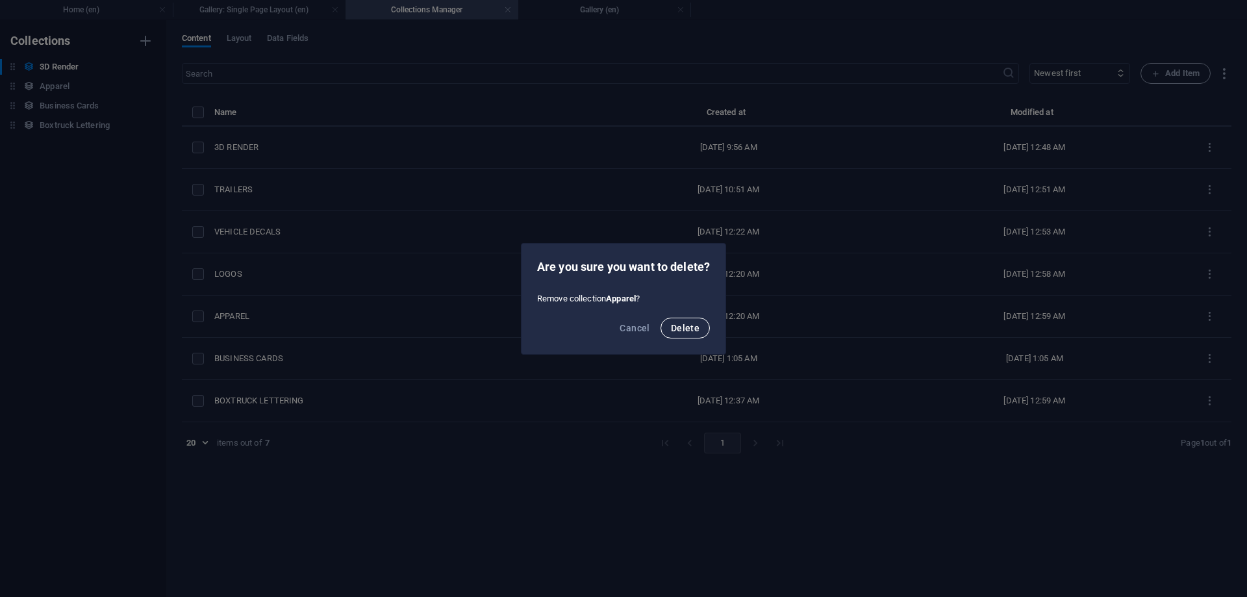
click at [686, 329] on span "Delete" at bounding box center [685, 328] width 29 height 10
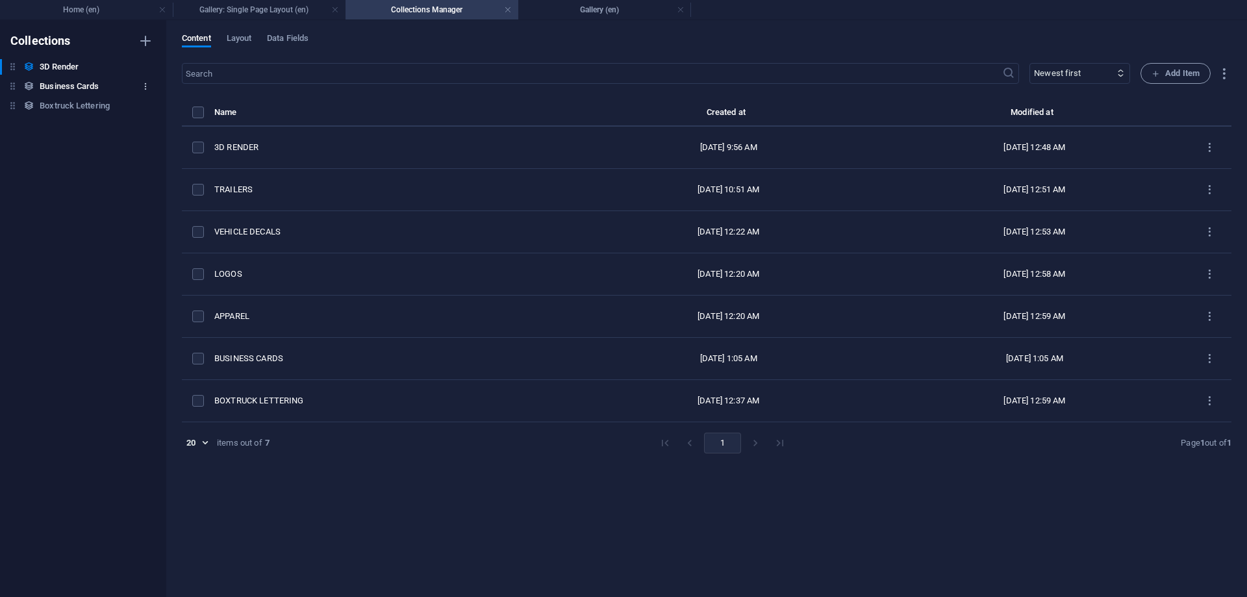
click at [140, 87] on button "button" at bounding box center [146, 86] width 16 height 21
click at [161, 180] on h6 "Delete" at bounding box center [156, 175] width 35 height 16
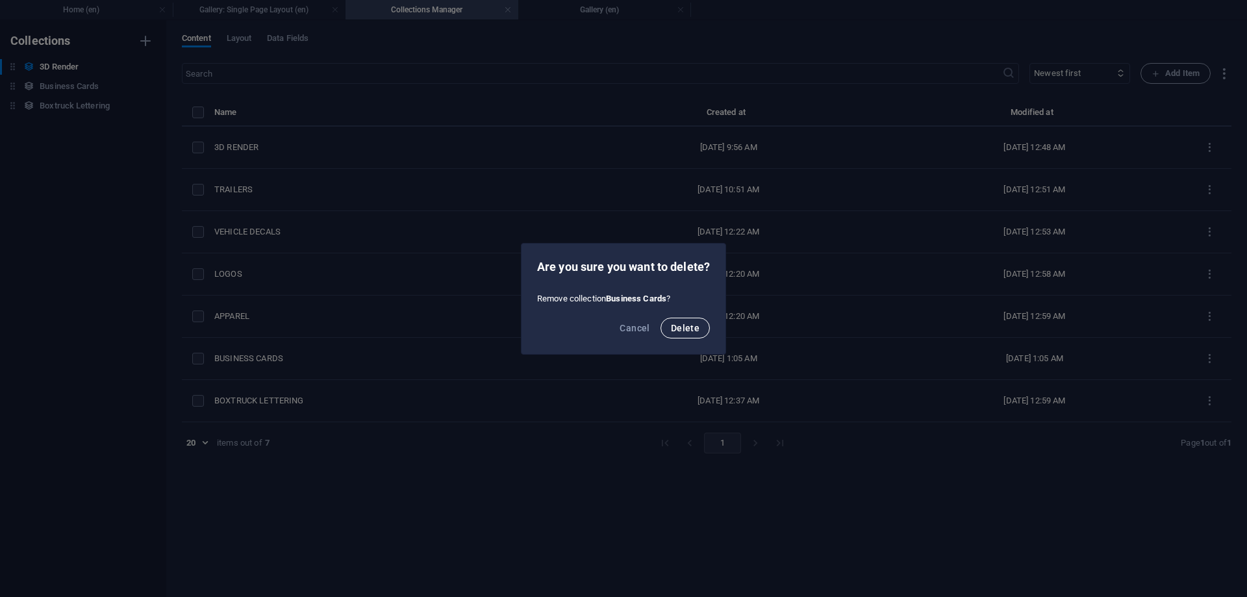
click at [674, 334] on button "Delete" at bounding box center [684, 328] width 49 height 21
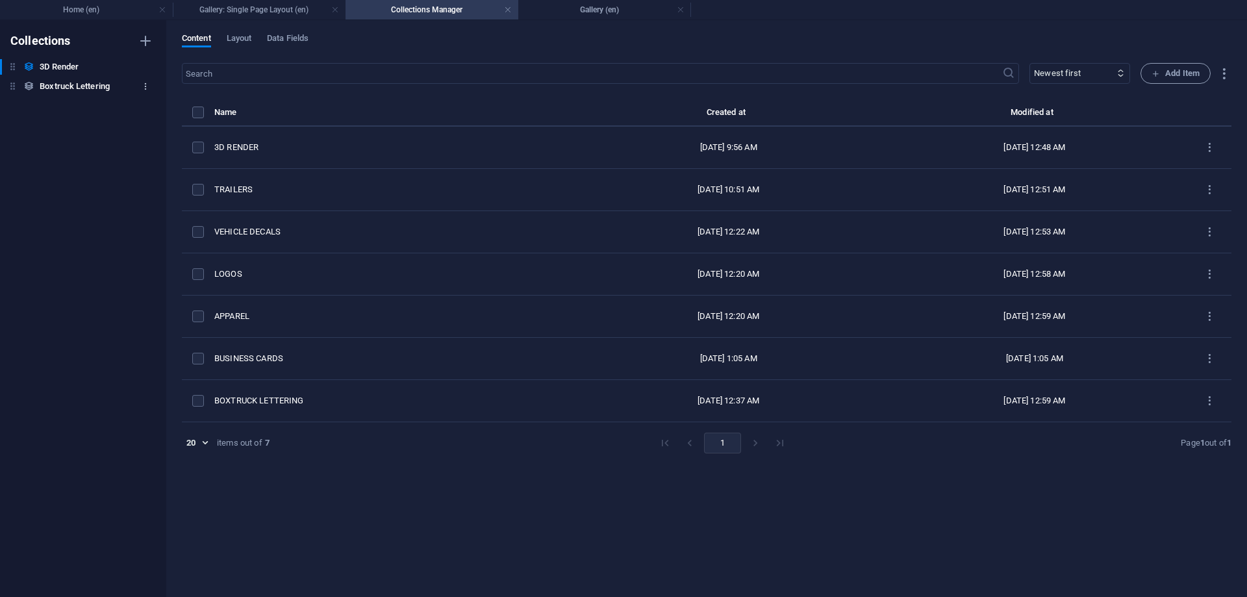
click at [145, 84] on icon "button" at bounding box center [145, 86] width 9 height 9
click at [163, 184] on li "Delete" at bounding box center [145, 174] width 74 height 31
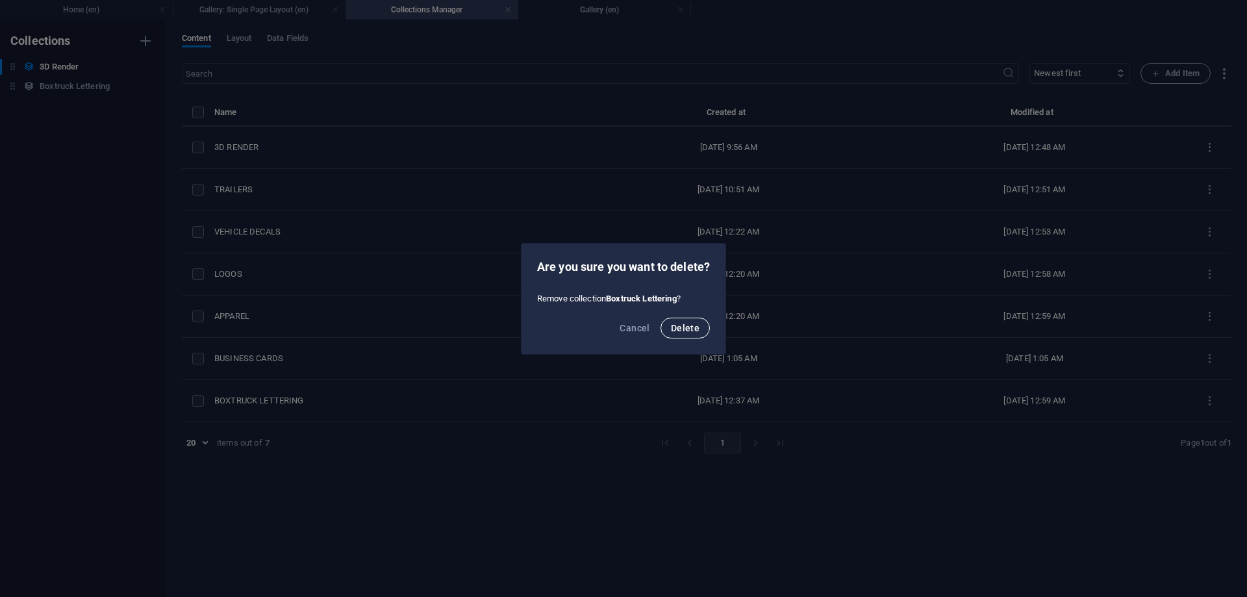
click at [675, 331] on span "Delete" at bounding box center [685, 328] width 29 height 10
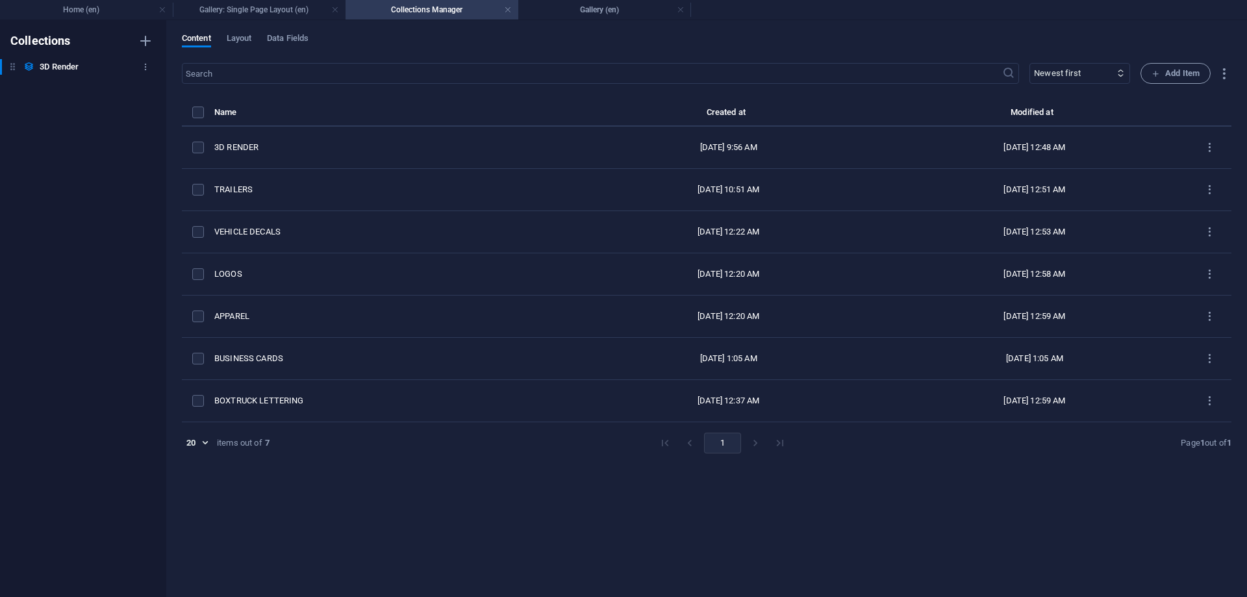
click at [104, 64] on div "3D Render 3D Render" at bounding box center [76, 67] width 153 height 16
click at [146, 64] on icon "button" at bounding box center [145, 66] width 9 height 9
click at [160, 125] on h6 "Duplicate" at bounding box center [156, 124] width 35 height 16
type input "Trailers"
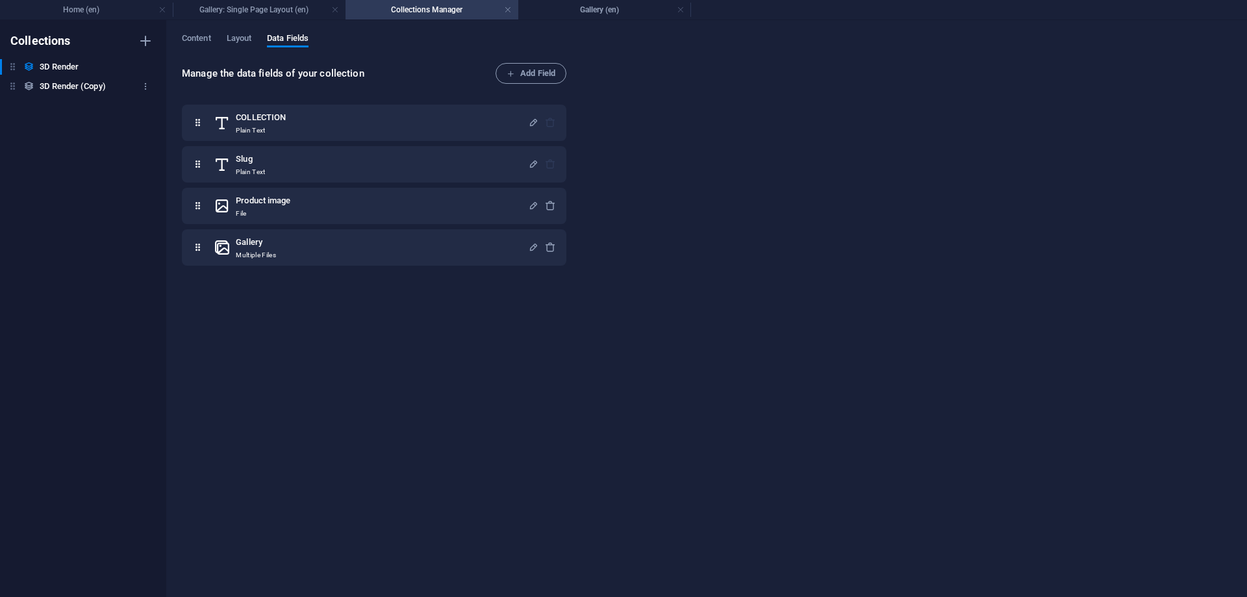
click at [99, 84] on h6 "3D Render (Copy)" at bounding box center [73, 87] width 66 height 16
click at [144, 85] on icon "button" at bounding box center [145, 86] width 9 height 9
click at [156, 144] on h6 "Duplicate" at bounding box center [156, 144] width 35 height 16
click at [106, 136] on div "Collections 3D Render 3D Render 3D Render (Copy) 3D Render (Copy)" at bounding box center [83, 308] width 166 height 577
click at [140, 83] on button "button" at bounding box center [146, 86] width 16 height 21
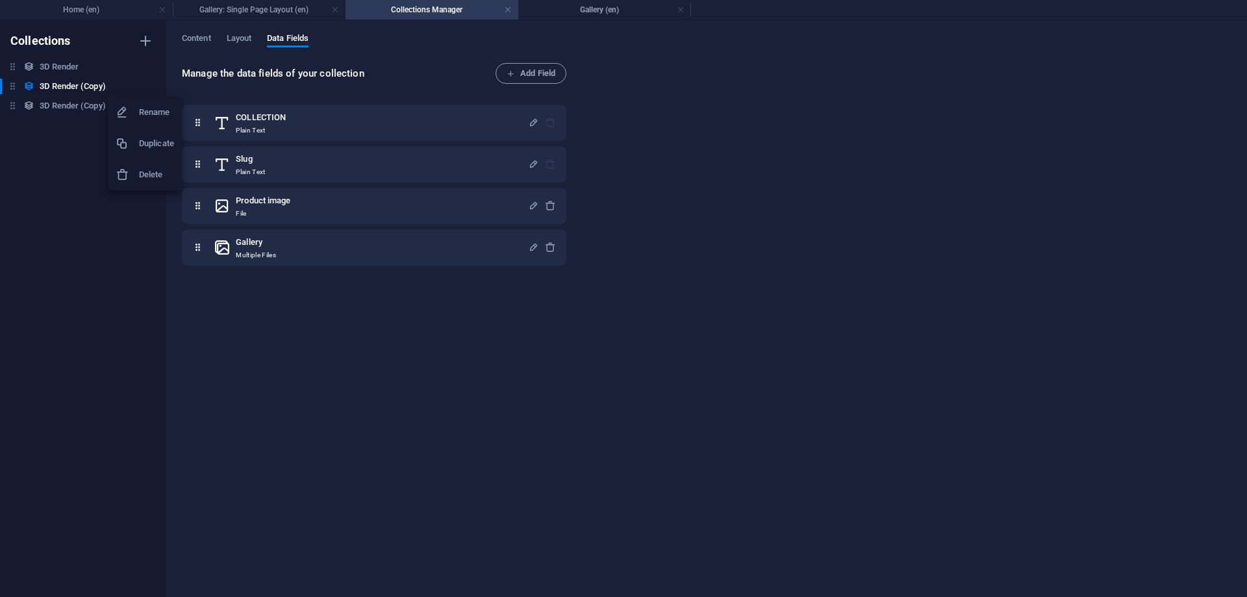
click at [158, 111] on h6 "Rename" at bounding box center [156, 113] width 35 height 16
type input "Trailers"
click at [60, 68] on h6 "3D Render" at bounding box center [59, 67] width 39 height 16
click at [191, 36] on span "Content" at bounding box center [196, 40] width 29 height 18
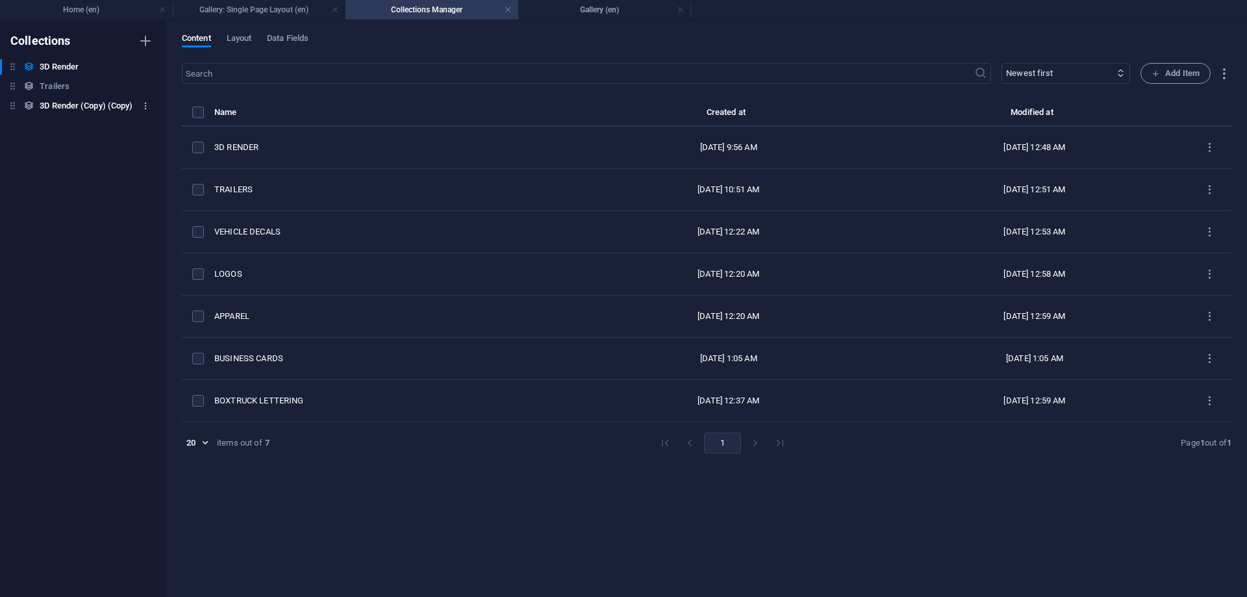
click at [149, 105] on icon "button" at bounding box center [145, 105] width 9 height 9
click at [155, 134] on h6 "Rename" at bounding box center [156, 132] width 35 height 16
type input "Vehicle Decals"
click at [145, 67] on icon "button" at bounding box center [145, 66] width 9 height 9
click at [151, 121] on h6 "Duplicate" at bounding box center [156, 124] width 35 height 16
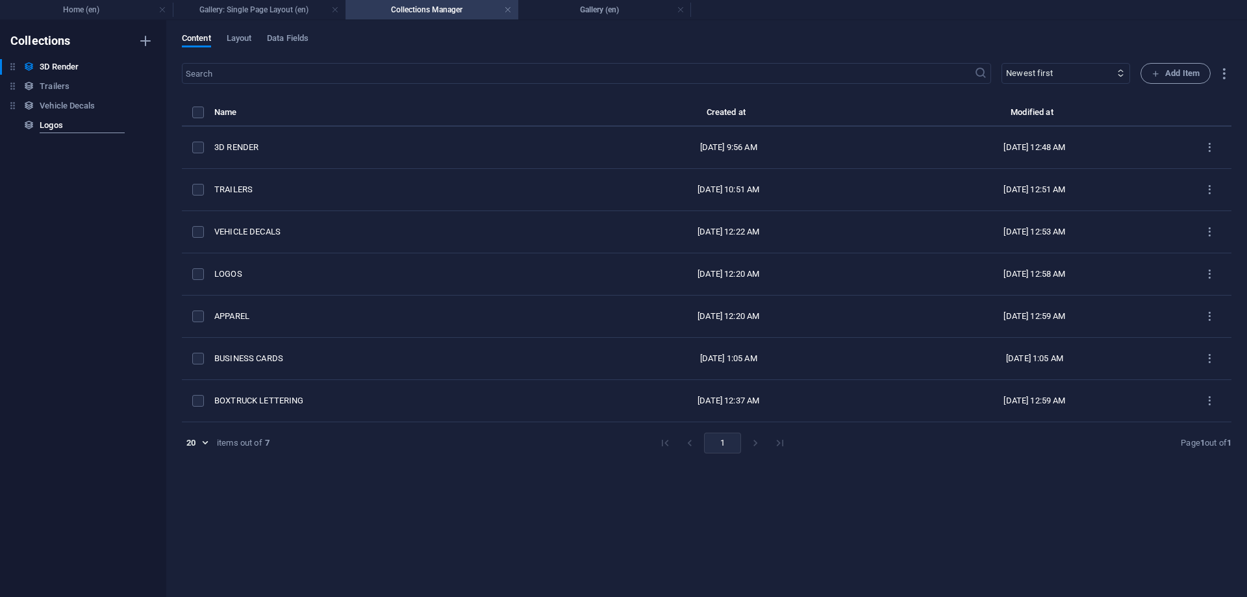
type input "Logos"
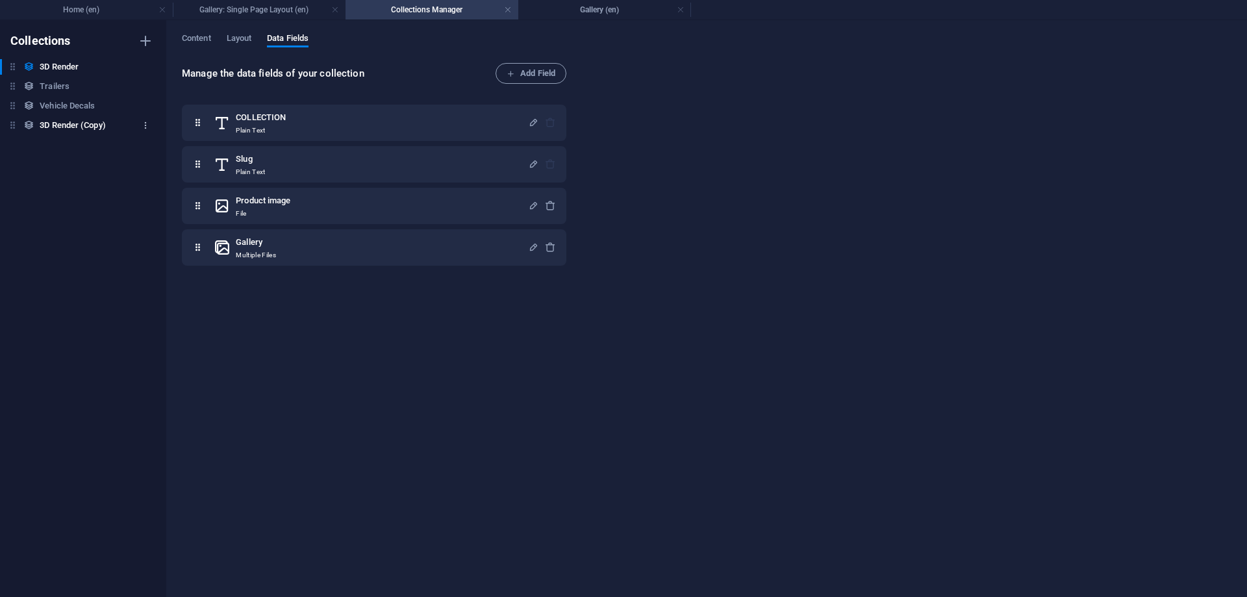
click at [145, 125] on icon "button" at bounding box center [145, 125] width 9 height 9
click at [154, 156] on h6 "Rename" at bounding box center [156, 152] width 35 height 16
type input "Logos"
click at [190, 36] on span "Content" at bounding box center [196, 40] width 29 height 18
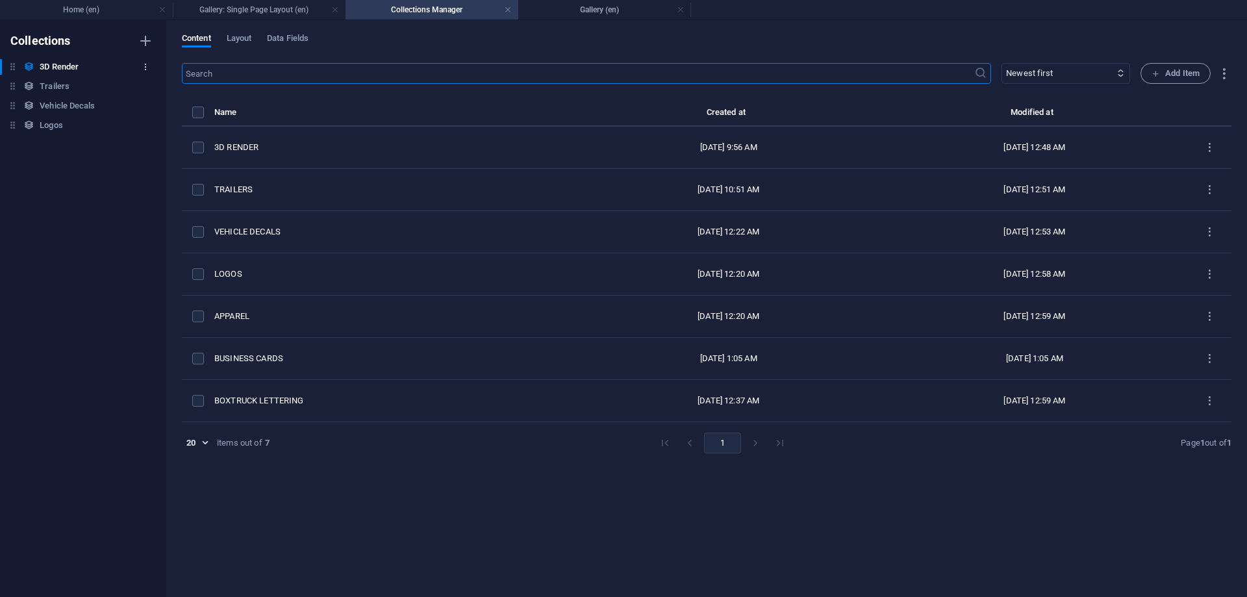
click at [140, 67] on button "button" at bounding box center [146, 66] width 16 height 21
click at [149, 128] on h6 "Duplicate" at bounding box center [156, 124] width 35 height 16
type input "Apparel"
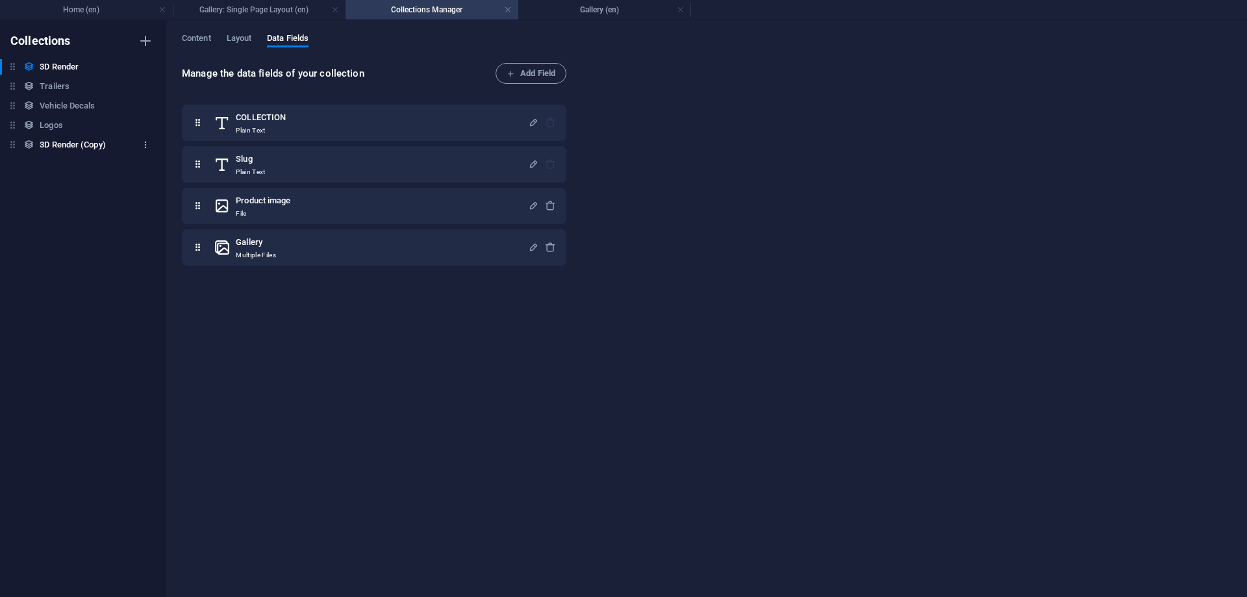
click at [144, 144] on icon "button" at bounding box center [145, 144] width 9 height 9
click at [149, 180] on li "Rename" at bounding box center [145, 170] width 74 height 31
type input "a"
type input "Apparel"
click at [195, 33] on span "Content" at bounding box center [196, 40] width 29 height 18
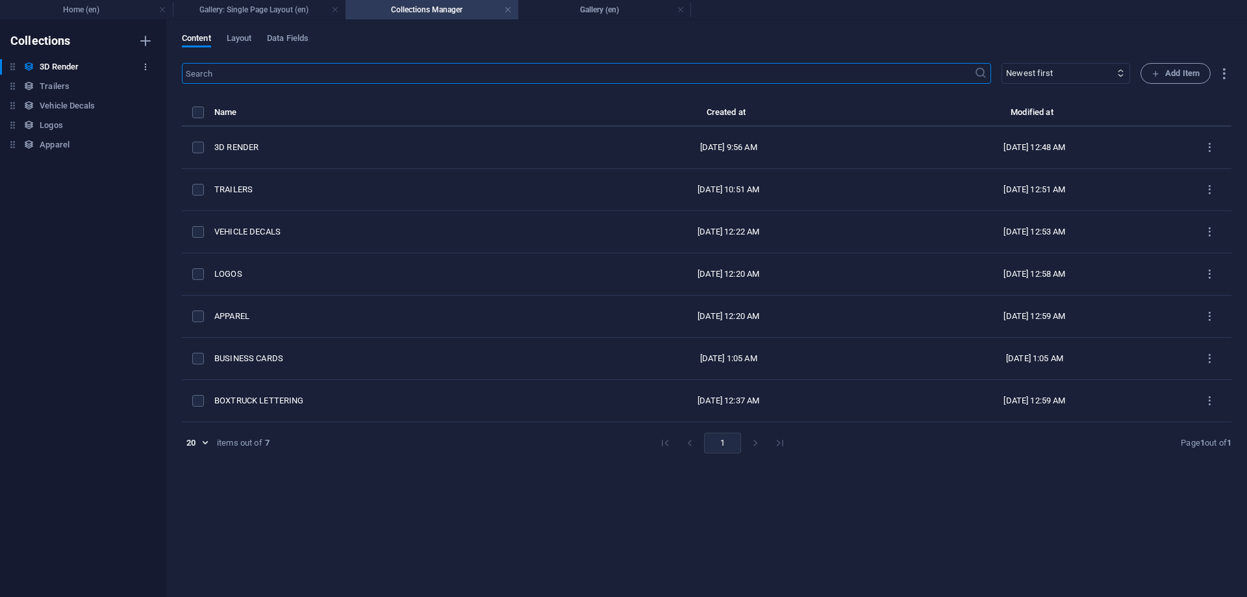
click at [147, 64] on icon "button" at bounding box center [145, 66] width 9 height 9
click at [153, 121] on h6 "Duplicate" at bounding box center [156, 124] width 35 height 16
type input "Business Cards"
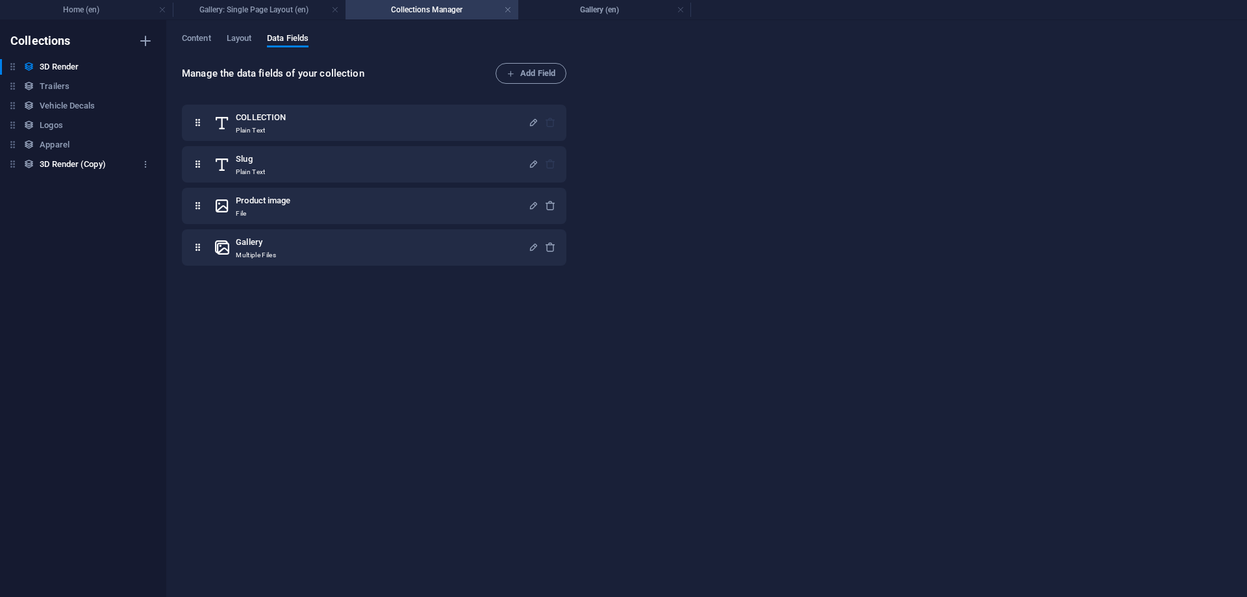
click at [121, 166] on div "3D Render (Copy) 3D Render (Copy)" at bounding box center [76, 164] width 153 height 16
click at [144, 164] on icon "button" at bounding box center [145, 164] width 9 height 9
click at [150, 194] on h6 "Rename" at bounding box center [156, 190] width 35 height 16
type input "Business Cards"
click at [83, 57] on div "Collections 3D Render 3D Render Trailers Trailers Vehicle Decals Vehicle Decals…" at bounding box center [83, 308] width 166 height 577
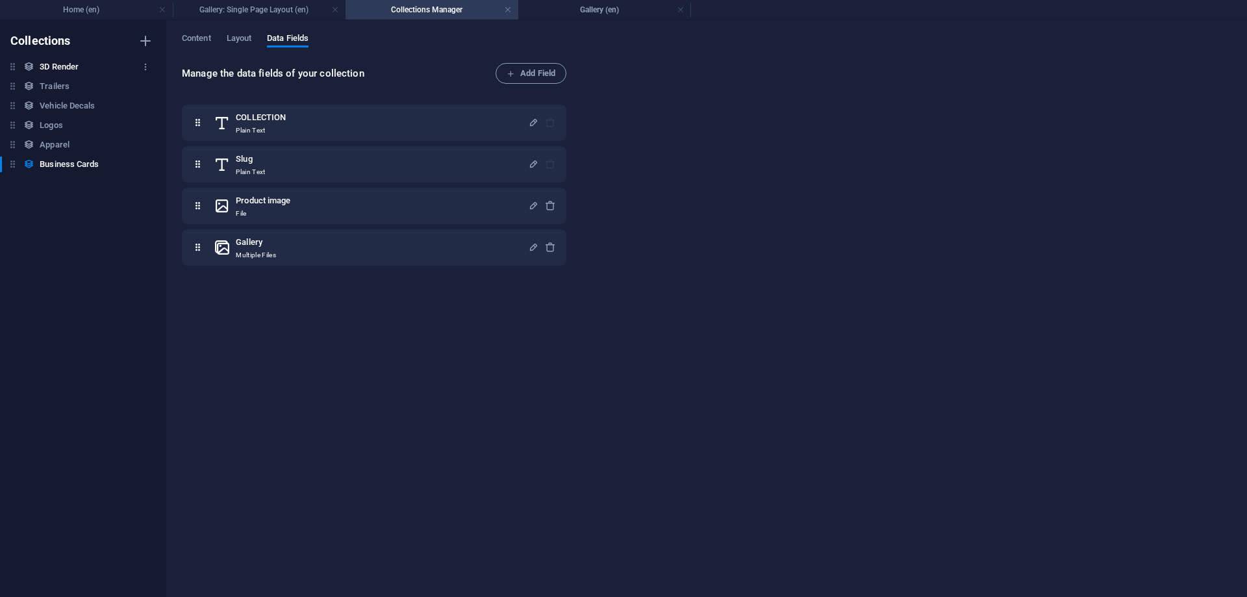
click at [86, 67] on div "3D Render 3D Render" at bounding box center [76, 67] width 153 height 16
click at [197, 38] on span "Content" at bounding box center [196, 40] width 29 height 18
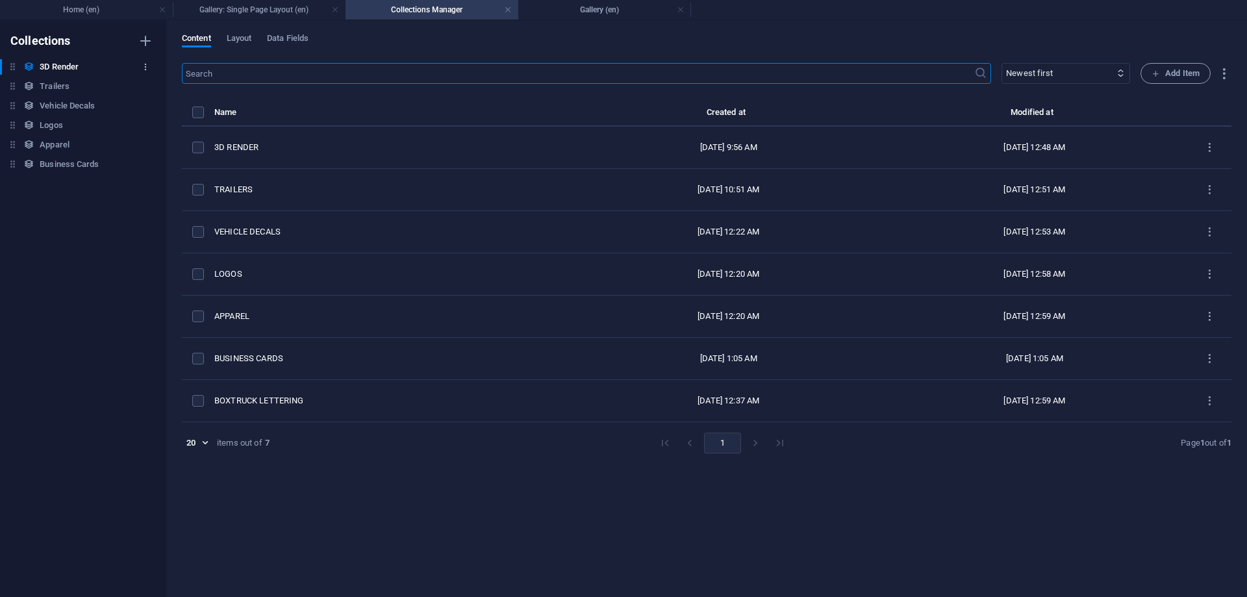
click at [145, 66] on icon "button" at bounding box center [145, 66] width 9 height 9
click at [157, 124] on h6 "Duplicate" at bounding box center [156, 124] width 35 height 16
type input "Box"
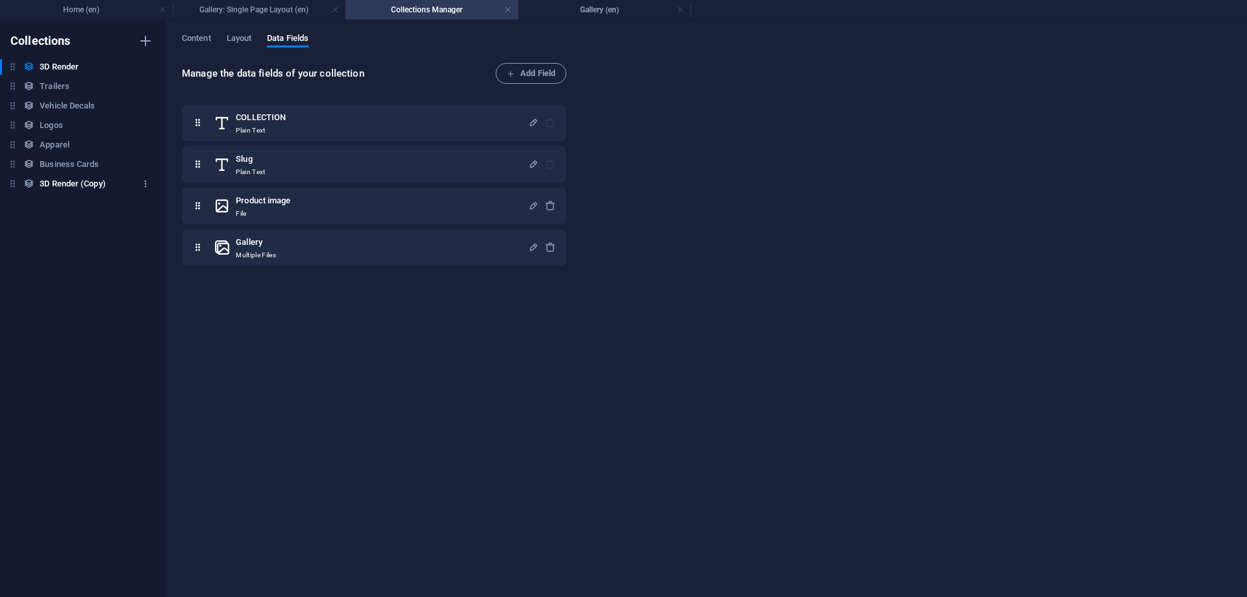
click at [146, 182] on icon "button" at bounding box center [145, 183] width 9 height 9
click at [140, 215] on h6 "Rename" at bounding box center [156, 210] width 35 height 16
type input "Boxtruck Lettering"
click at [84, 64] on div "3D Render 3D Render" at bounding box center [76, 67] width 153 height 16
click at [193, 40] on span "Content" at bounding box center [196, 40] width 29 height 18
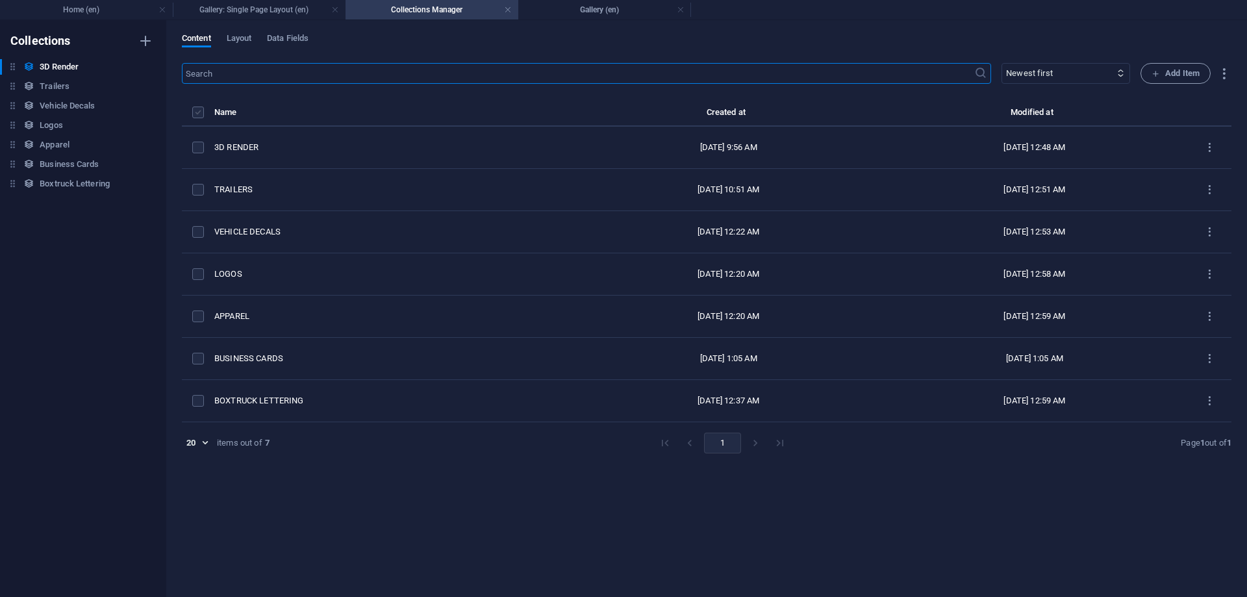
click at [198, 108] on label "items list" at bounding box center [198, 112] width 12 height 12
click at [0, 0] on input "items list" at bounding box center [0, 0] width 0 height 0
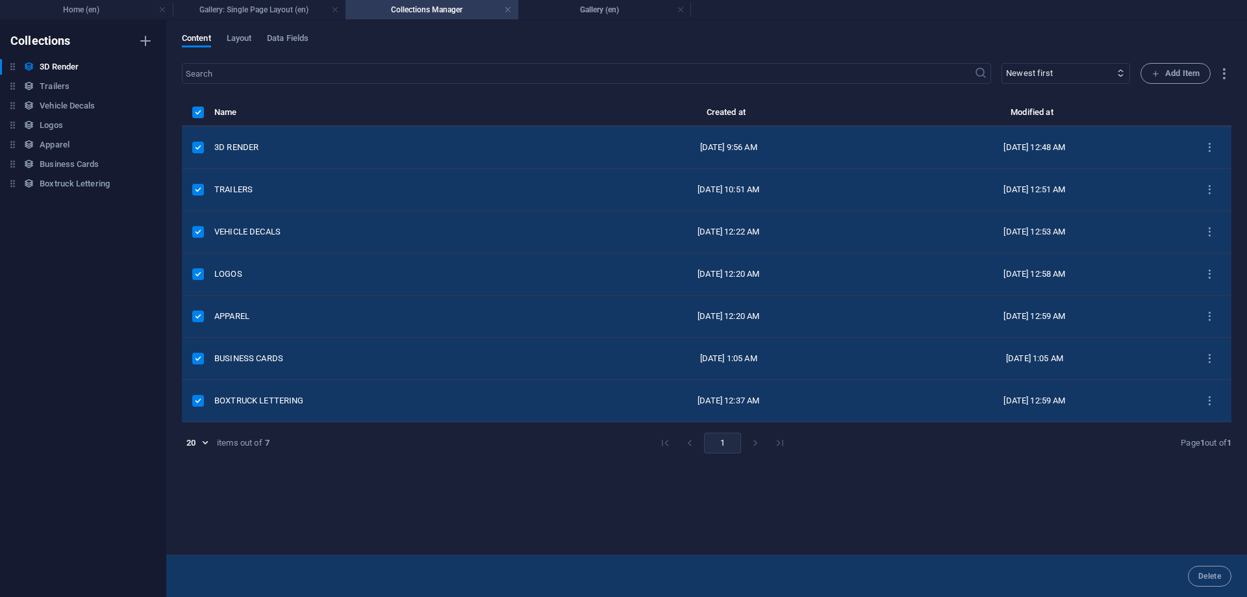
click at [197, 151] on label "items list" at bounding box center [198, 148] width 12 height 12
click at [0, 0] on input "items list" at bounding box center [0, 0] width 0 height 0
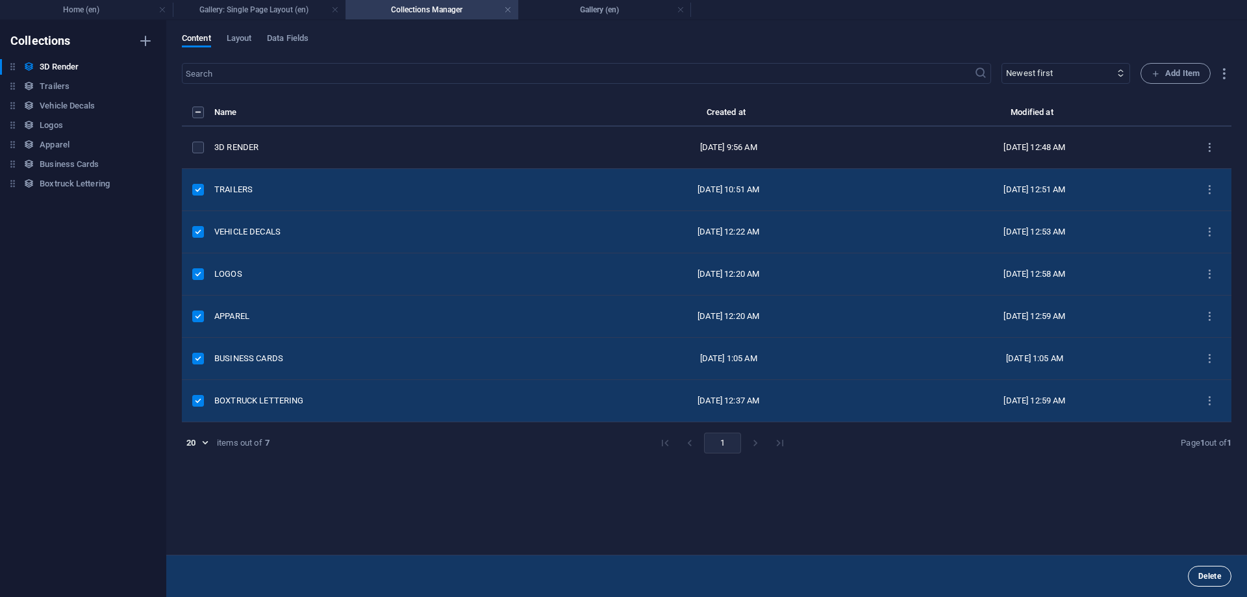
click at [1206, 575] on span "Delete" at bounding box center [1209, 576] width 23 height 8
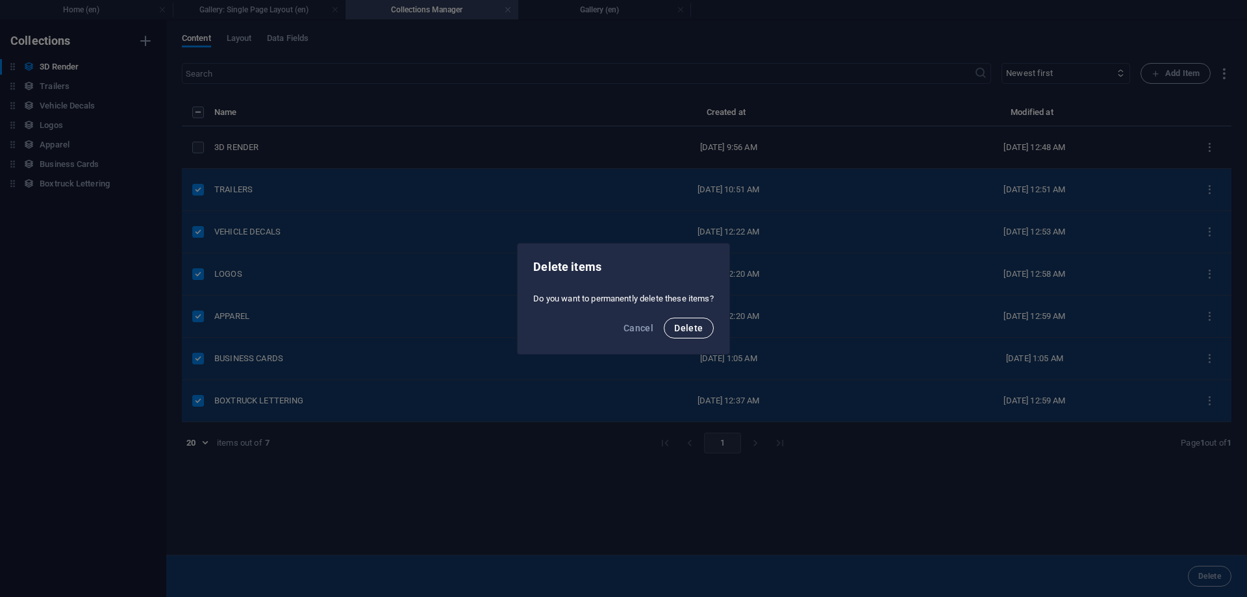
click at [682, 323] on span "Delete" at bounding box center [688, 328] width 29 height 10
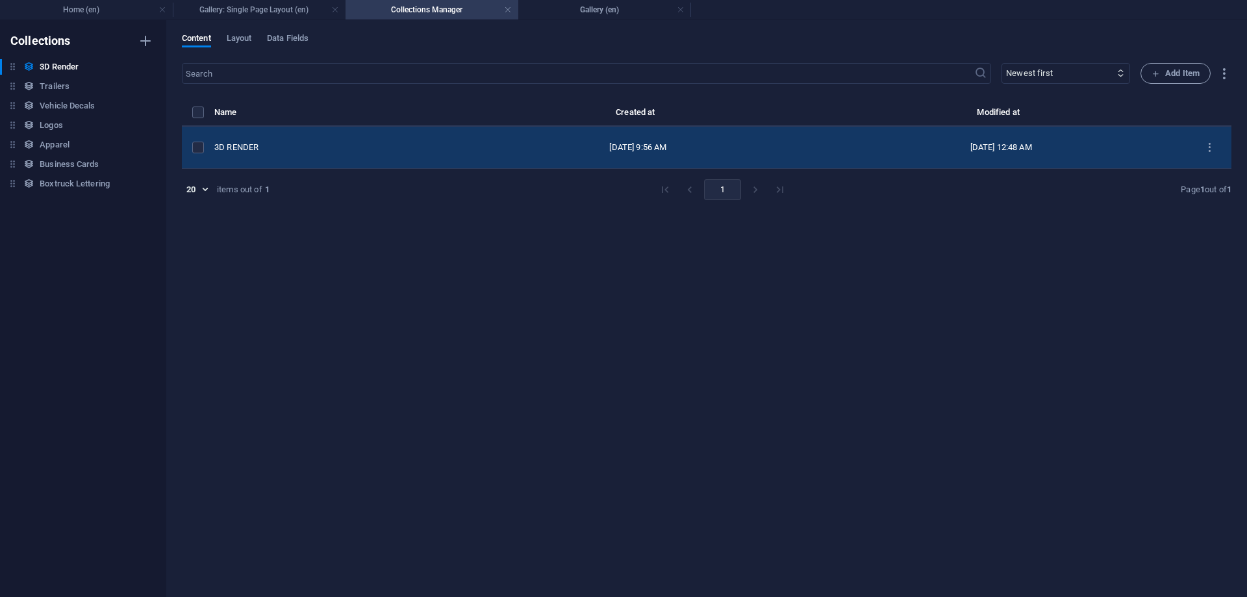
click at [248, 154] on td "3D RENDER" at bounding box center [337, 148] width 247 height 42
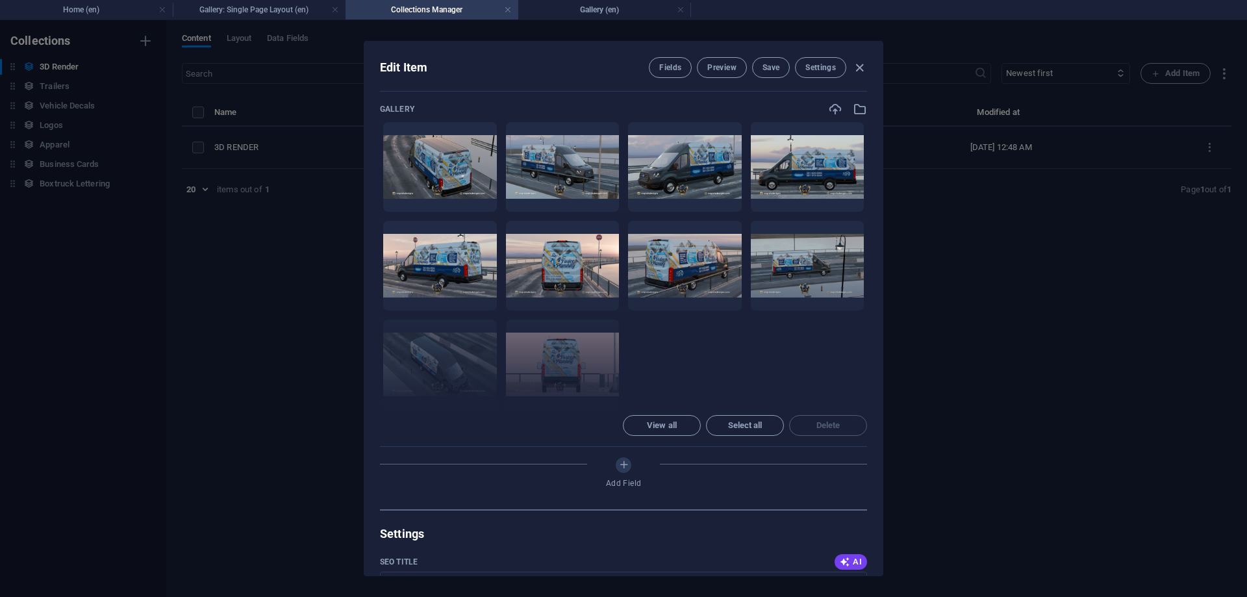
scroll to position [526, 0]
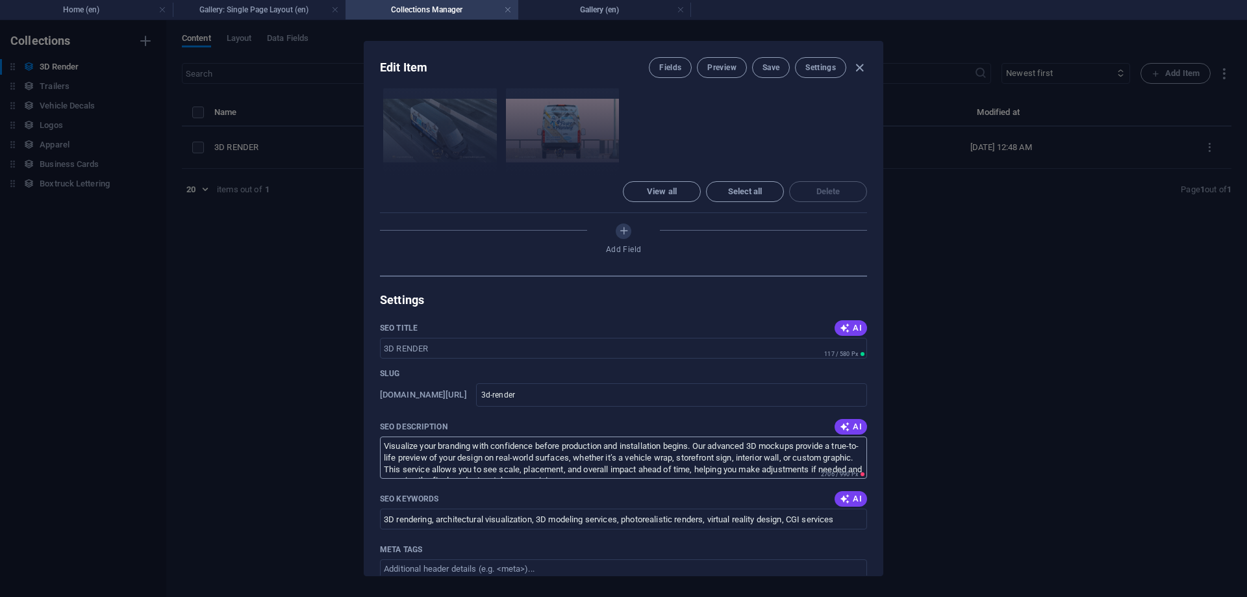
click at [601, 436] on textarea "Visualize your branding with confidence before production and installation begi…" at bounding box center [623, 457] width 487 height 42
click at [859, 64] on icon "button" at bounding box center [859, 67] width 15 height 15
type input "3d-render"
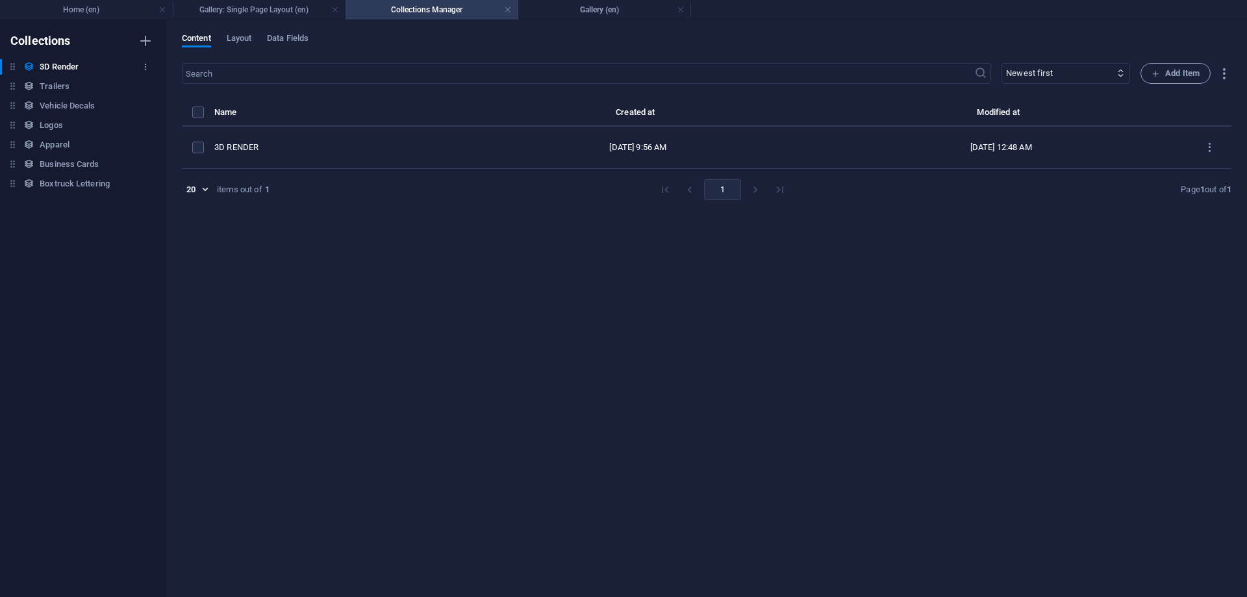
click at [76, 65] on h6 "3D Render" at bounding box center [59, 67] width 39 height 16
click at [236, 39] on span "Layout" at bounding box center [239, 40] width 25 height 18
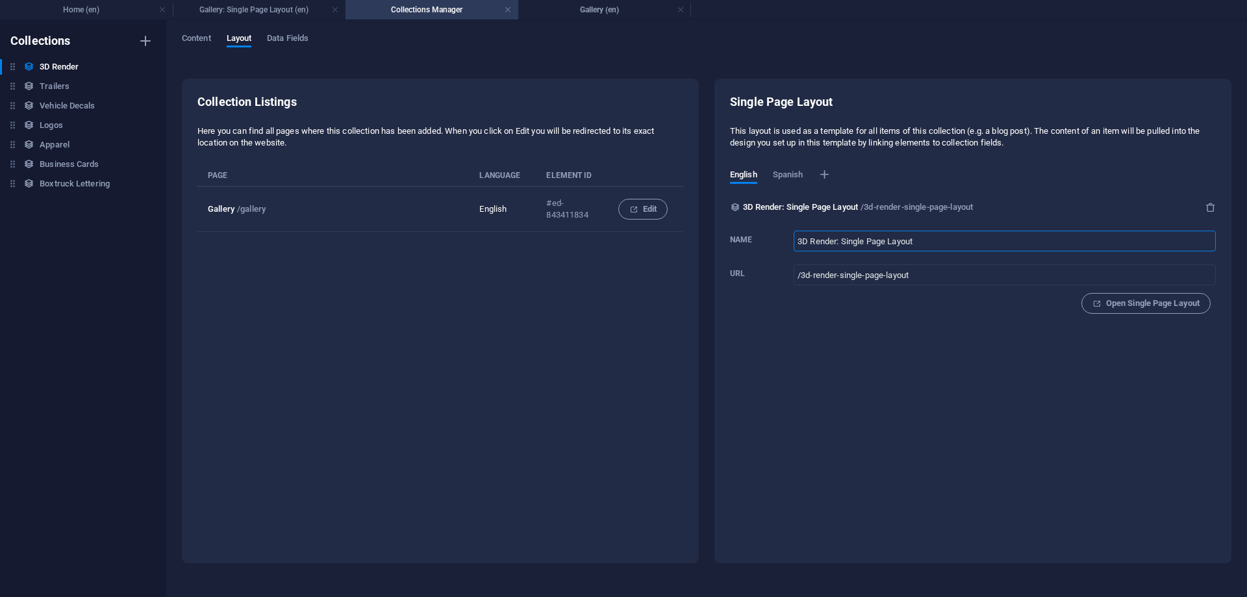
drag, startPoint x: 840, startPoint y: 240, endPoint x: 1032, endPoint y: 238, distance: 192.9
click at [1032, 238] on input "3D Render: Single Page Layout" at bounding box center [1004, 241] width 422 height 21
type input "3D Render"
type input "/3d-render"
click at [1123, 312] on button "Open Single Page Layout" at bounding box center [1145, 303] width 129 height 21
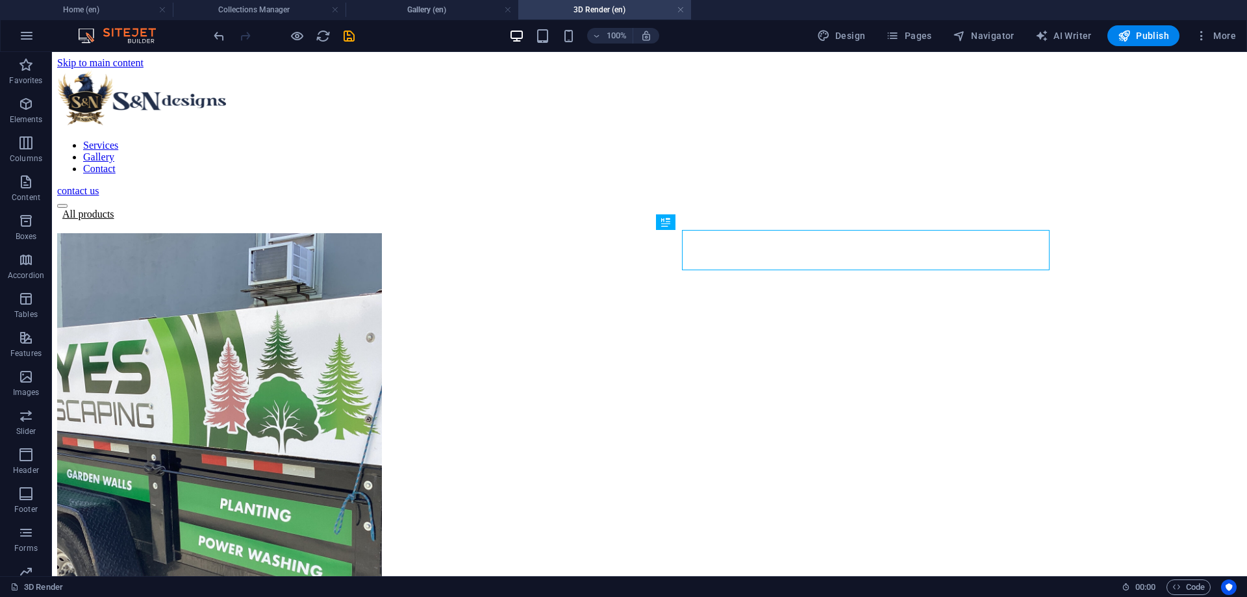
scroll to position [0, 0]
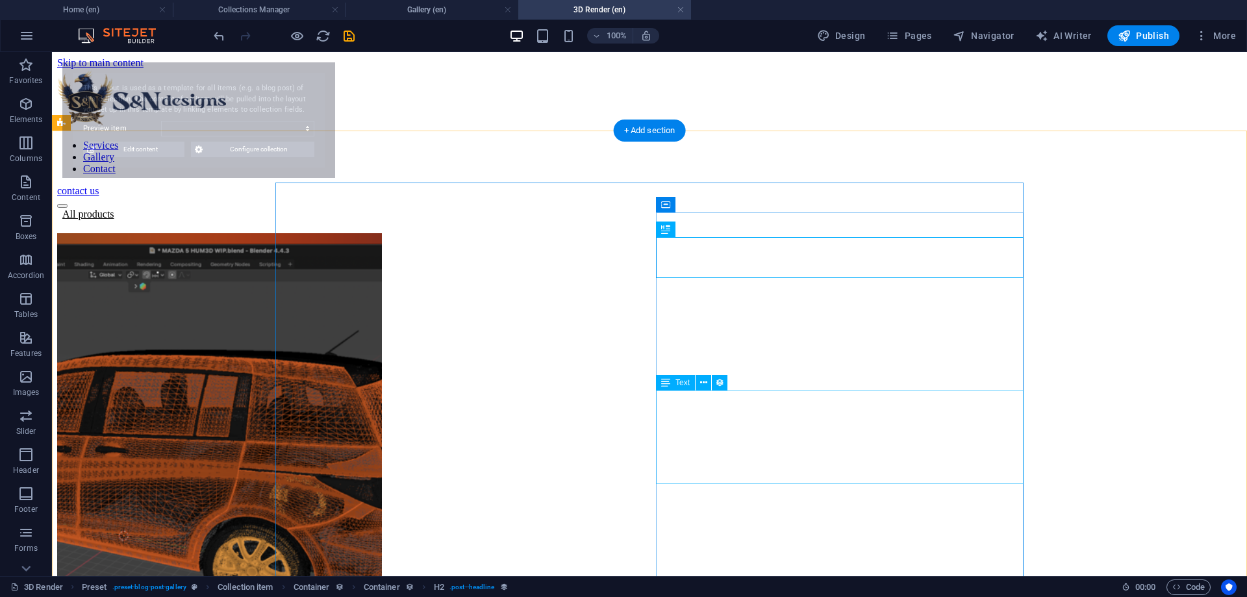
select select "68b5a5f95d8c00b9b008ef52"
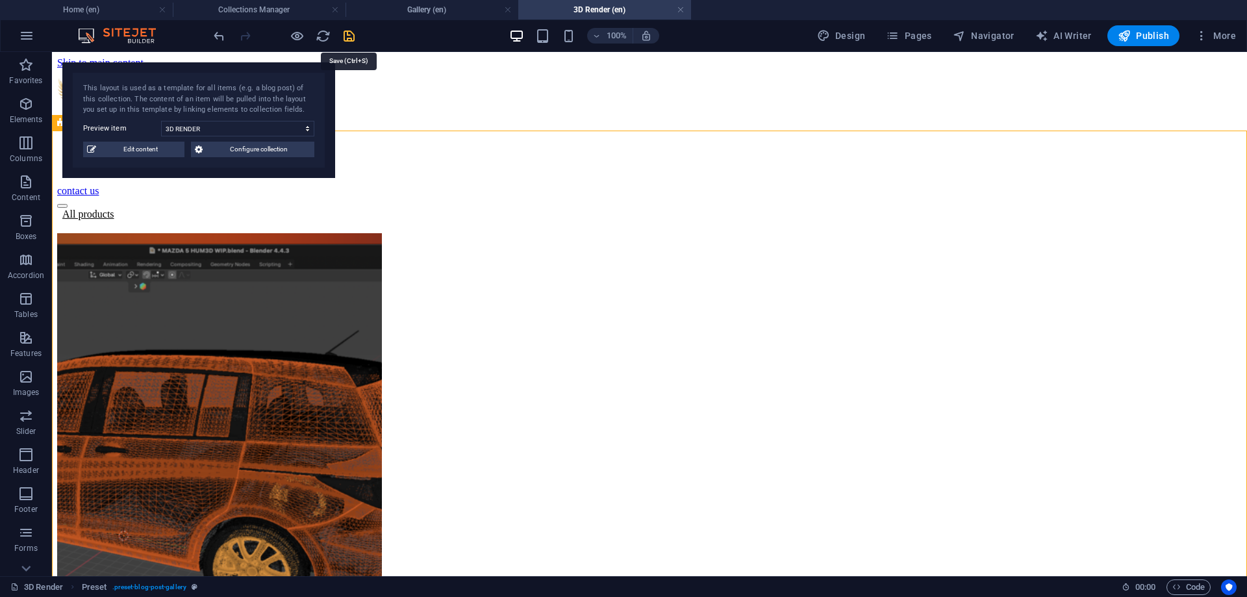
click at [352, 34] on icon "save" at bounding box center [349, 36] width 15 height 15
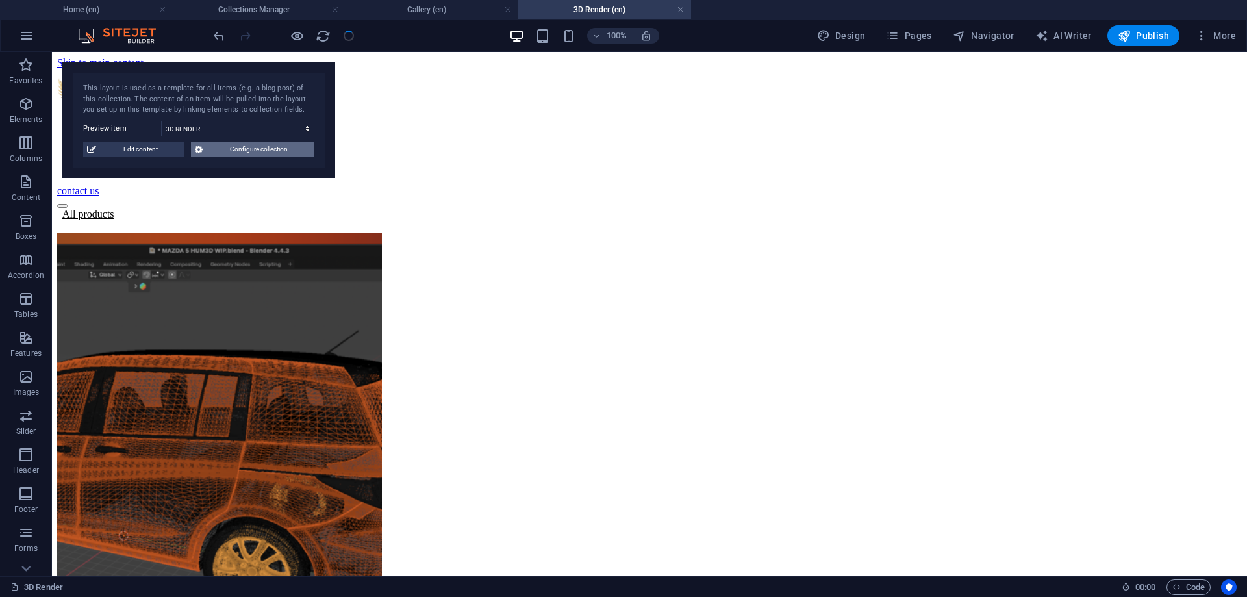
click at [232, 149] on span "Configure collection" at bounding box center [258, 150] width 104 height 16
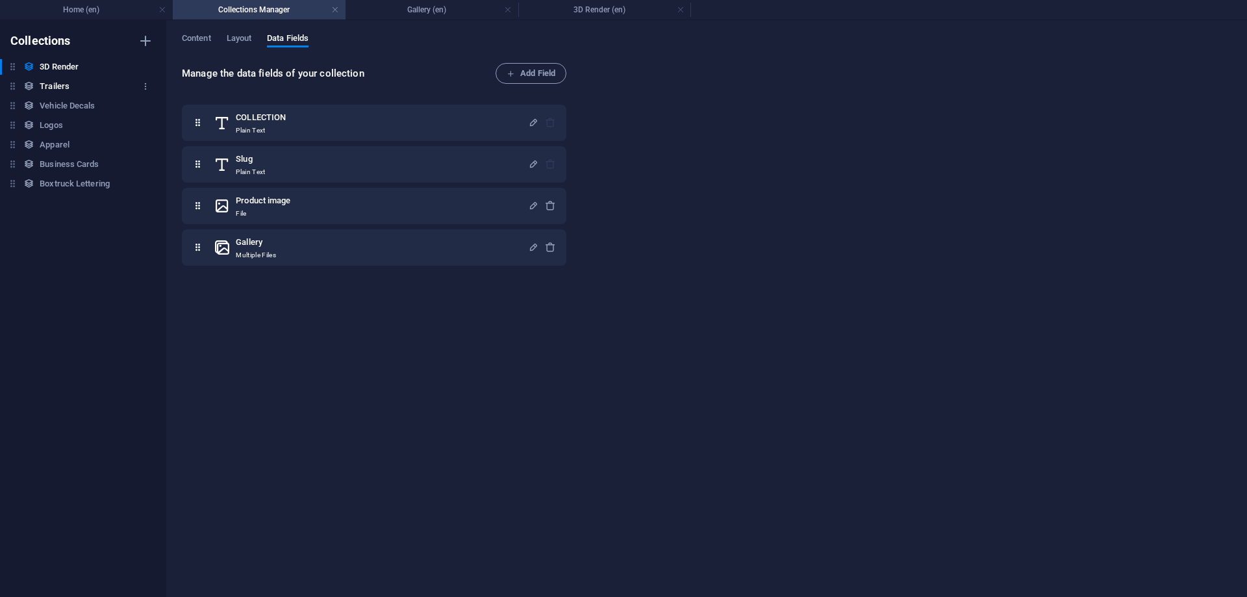
click at [58, 92] on h6 "Trailers" at bounding box center [55, 87] width 30 height 16
click at [200, 34] on span "Content" at bounding box center [196, 40] width 29 height 18
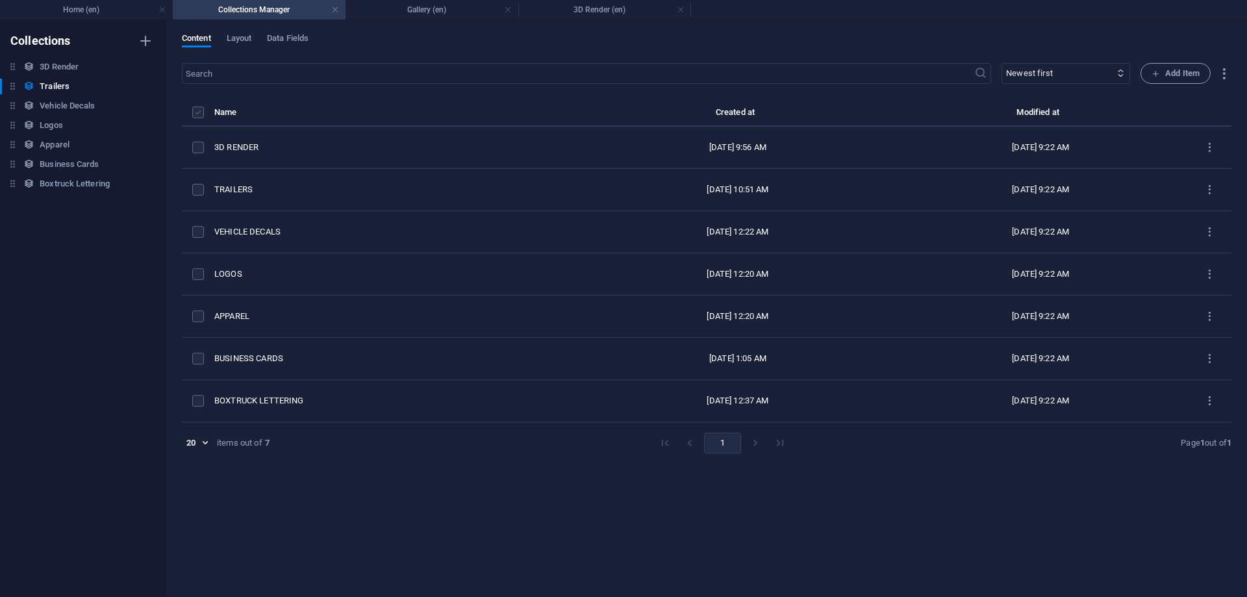
click at [197, 110] on label "items list" at bounding box center [198, 112] width 12 height 12
click at [0, 0] on input "items list" at bounding box center [0, 0] width 0 height 0
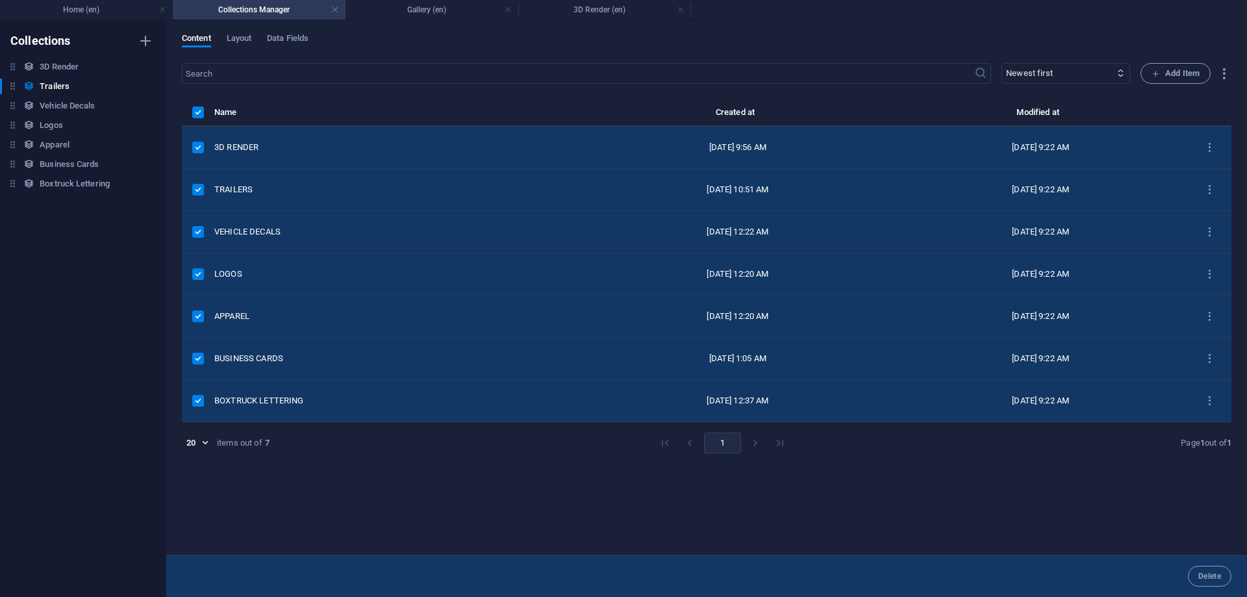
click at [199, 185] on label "items list" at bounding box center [198, 190] width 12 height 12
click at [0, 0] on input "items list" at bounding box center [0, 0] width 0 height 0
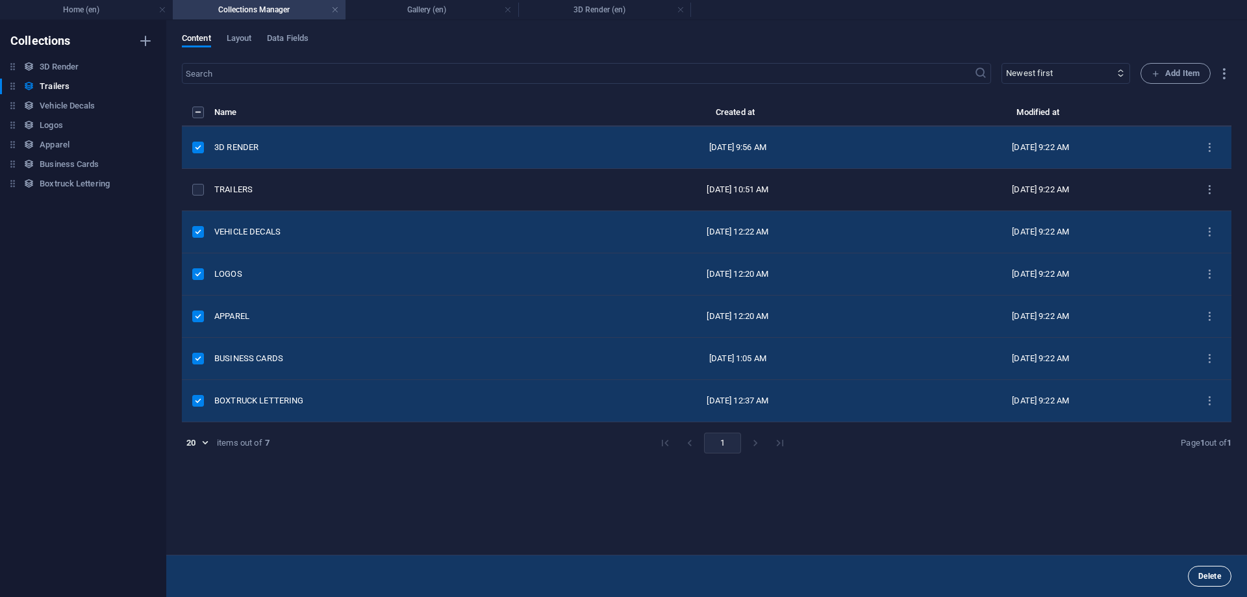
click at [1190, 574] on button "Delete" at bounding box center [1210, 576] width 44 height 21
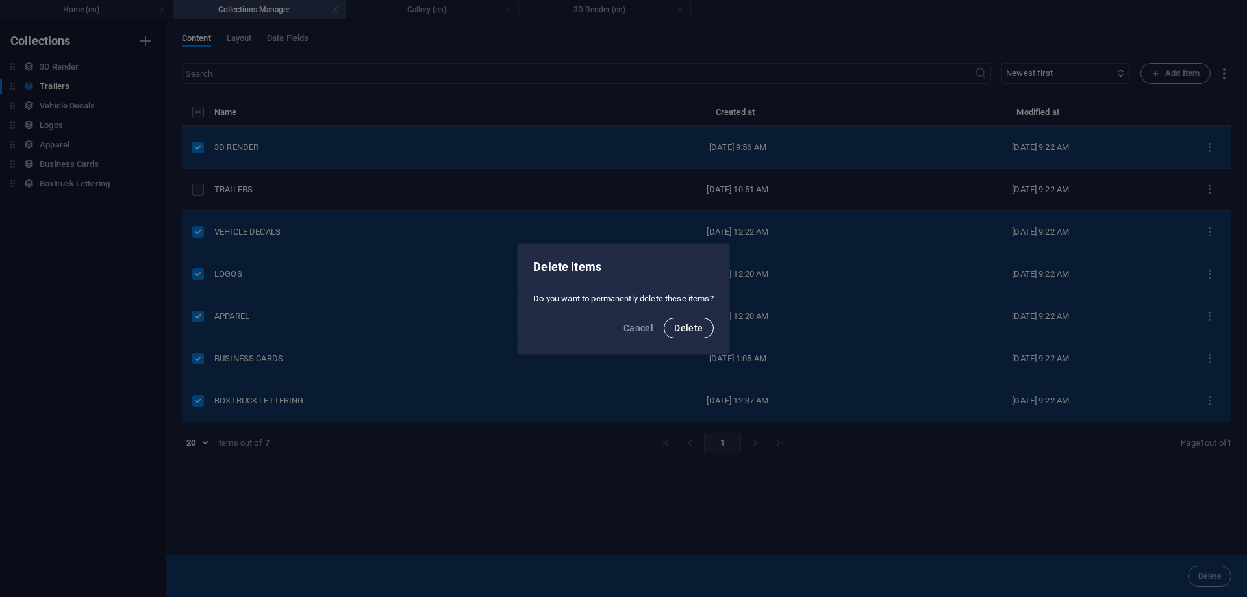
click at [677, 329] on button "Delete" at bounding box center [688, 328] width 49 height 21
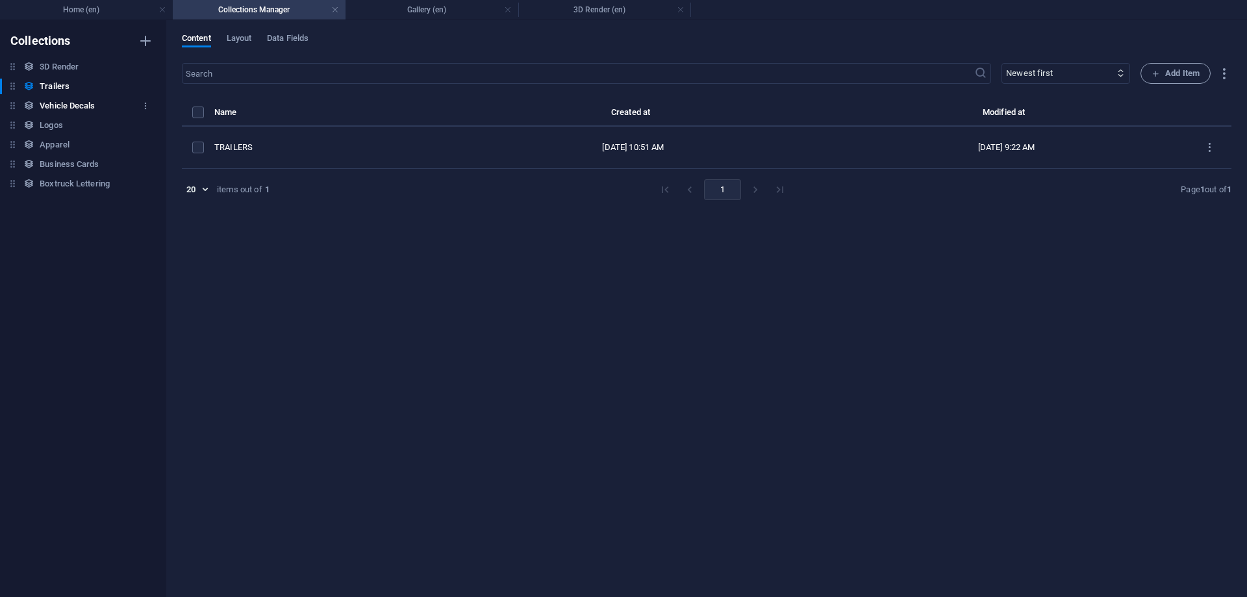
click at [39, 107] on div "Vehicle Decals Vehicle Decals" at bounding box center [76, 106] width 153 height 16
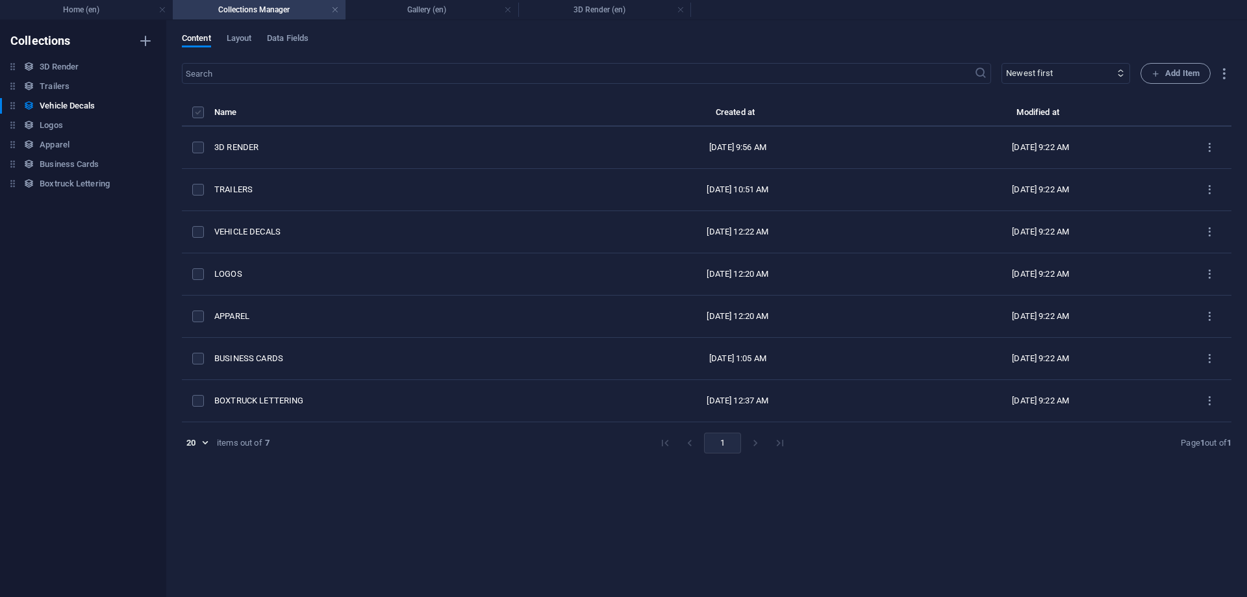
click at [198, 109] on label "items list" at bounding box center [198, 112] width 12 height 12
click at [199, 109] on label "items list" at bounding box center [198, 112] width 12 height 12
click at [0, 0] on input "items list" at bounding box center [0, 0] width 0 height 0
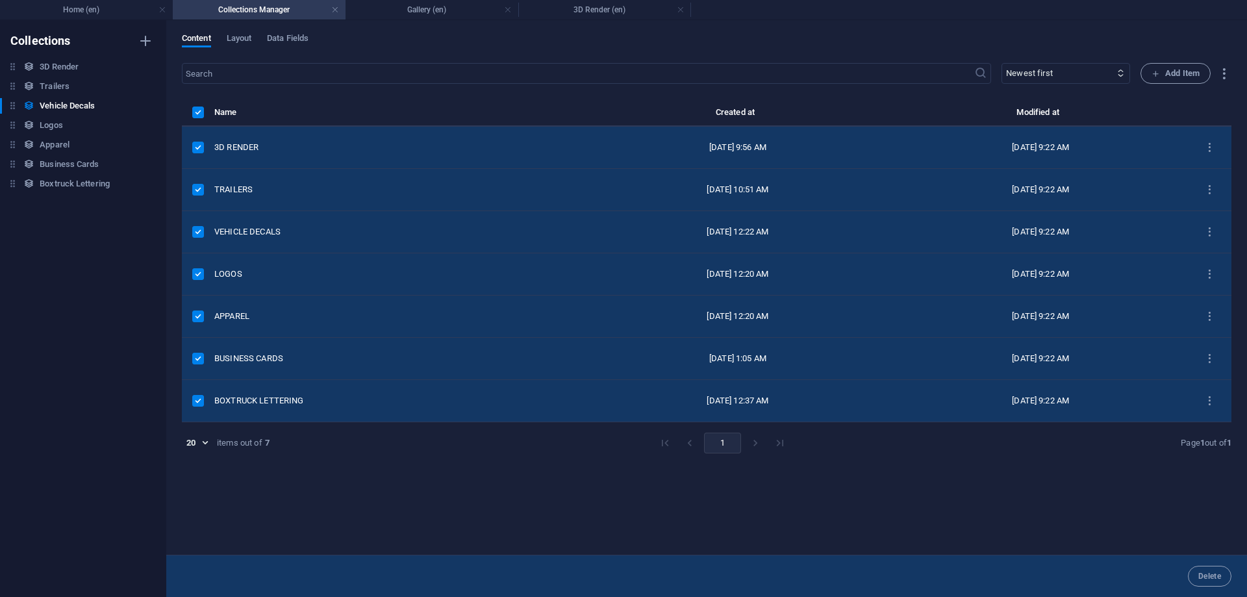
click at [198, 229] on label "items list" at bounding box center [198, 232] width 12 height 12
click at [0, 0] on input "items list" at bounding box center [0, 0] width 0 height 0
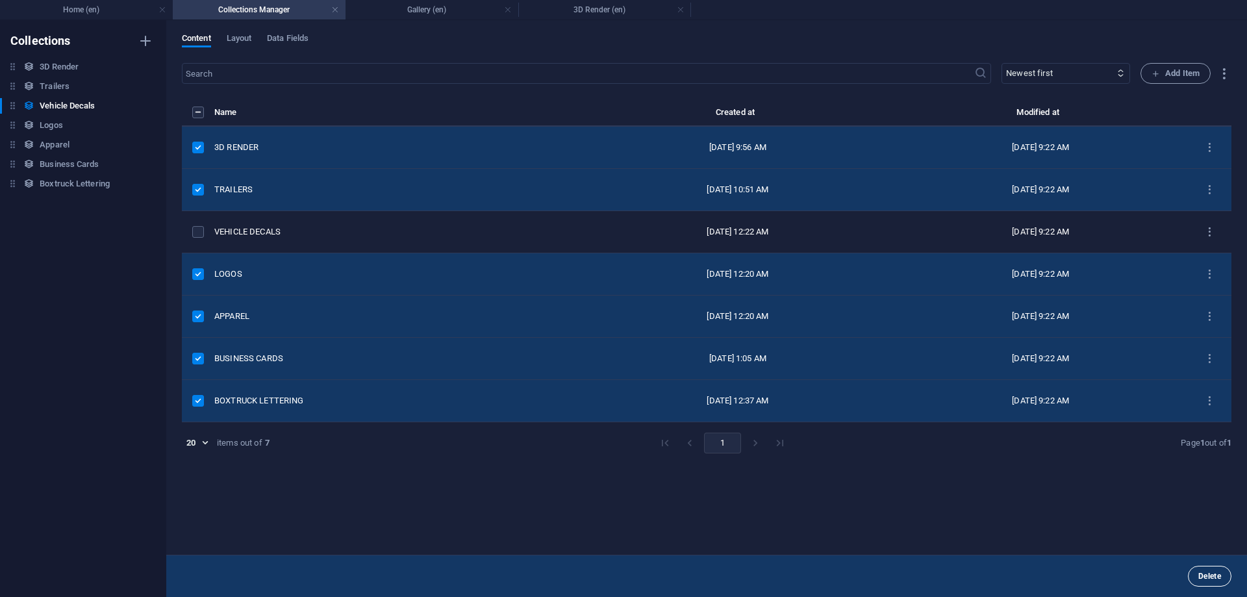
click at [1204, 579] on span "Delete" at bounding box center [1209, 576] width 23 height 8
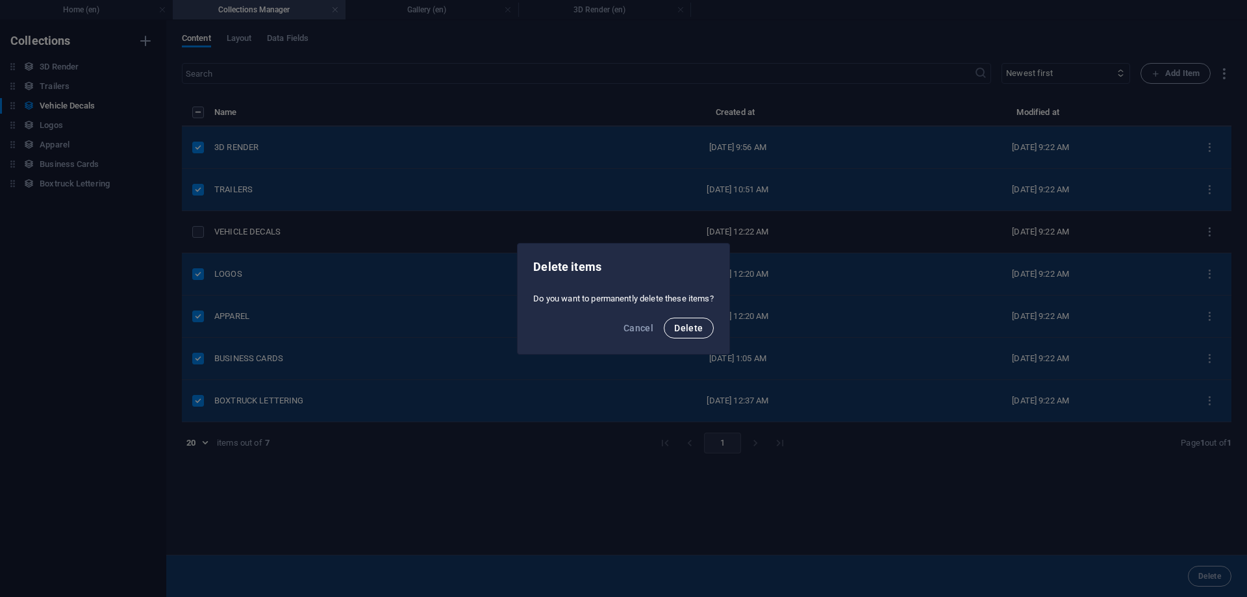
click at [673, 332] on button "Delete" at bounding box center [688, 328] width 49 height 21
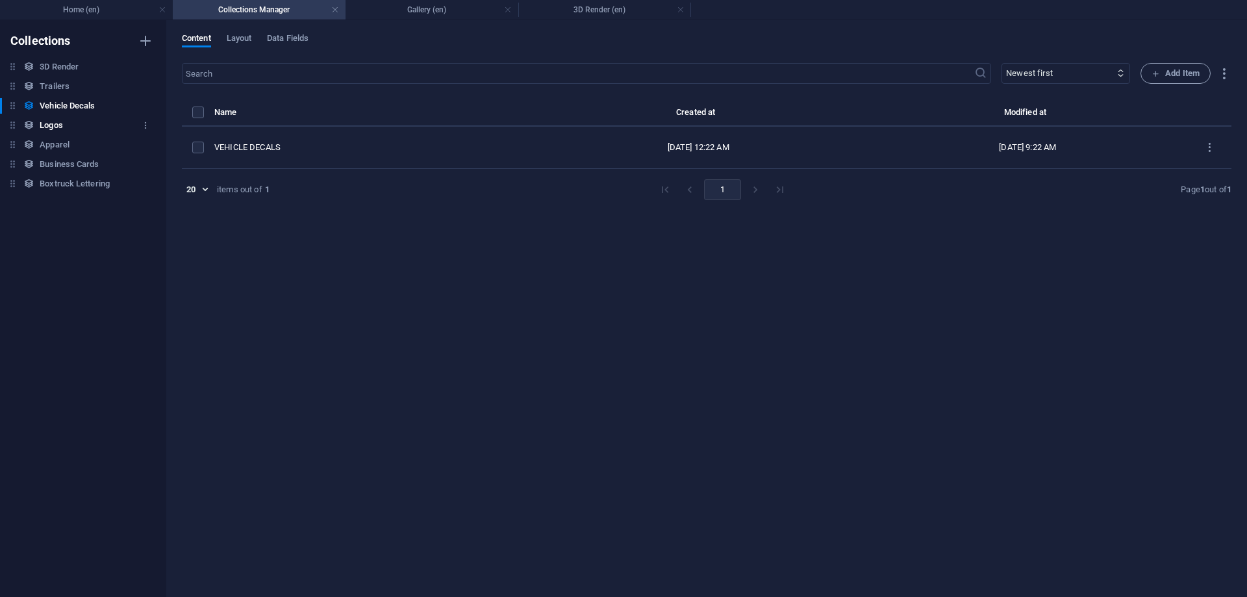
click at [53, 127] on h6 "Logos" at bounding box center [51, 126] width 23 height 16
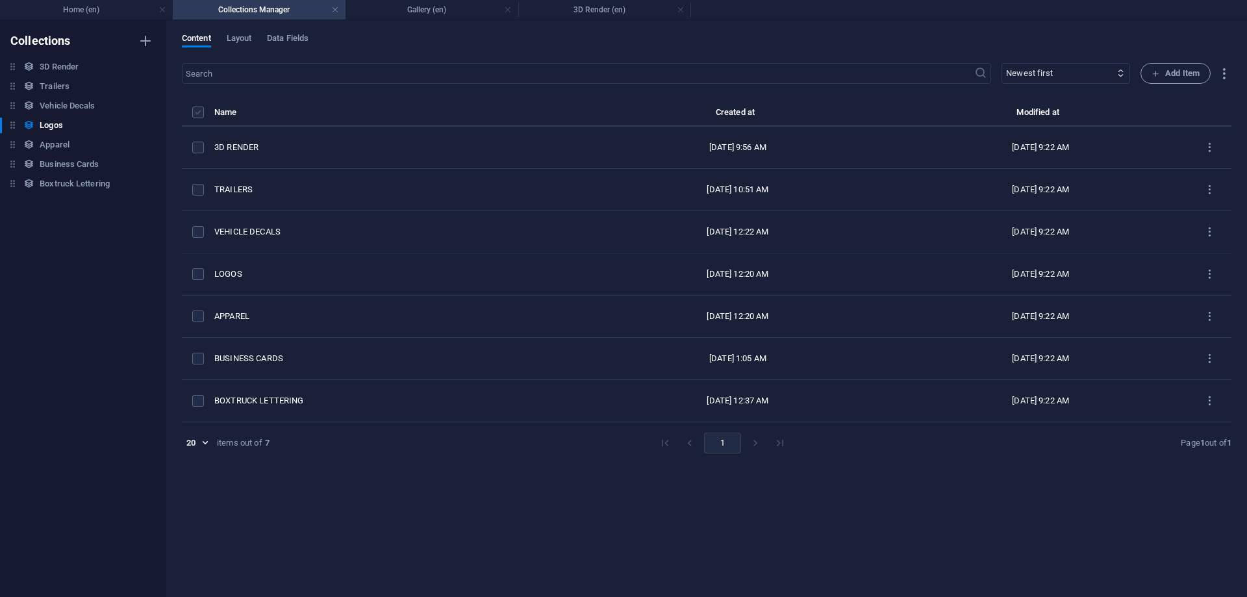
click at [196, 116] on label "items list" at bounding box center [198, 112] width 12 height 12
click at [0, 0] on input "items list" at bounding box center [0, 0] width 0 height 0
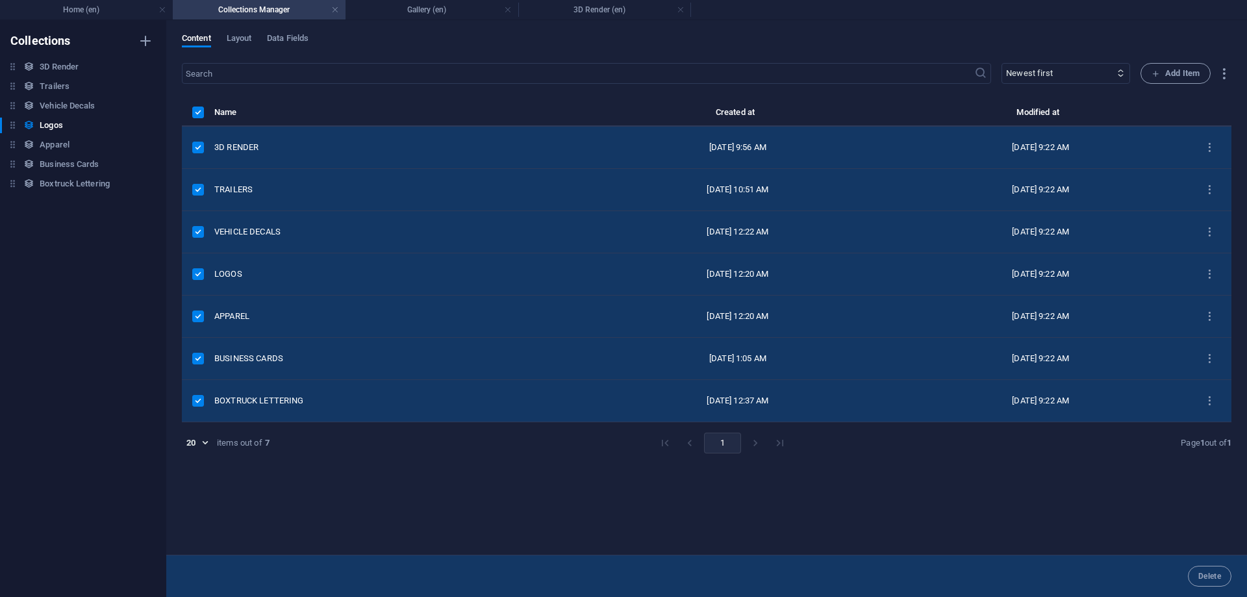
click at [199, 271] on label "items list" at bounding box center [198, 274] width 12 height 12
click at [0, 0] on input "items list" at bounding box center [0, 0] width 0 height 0
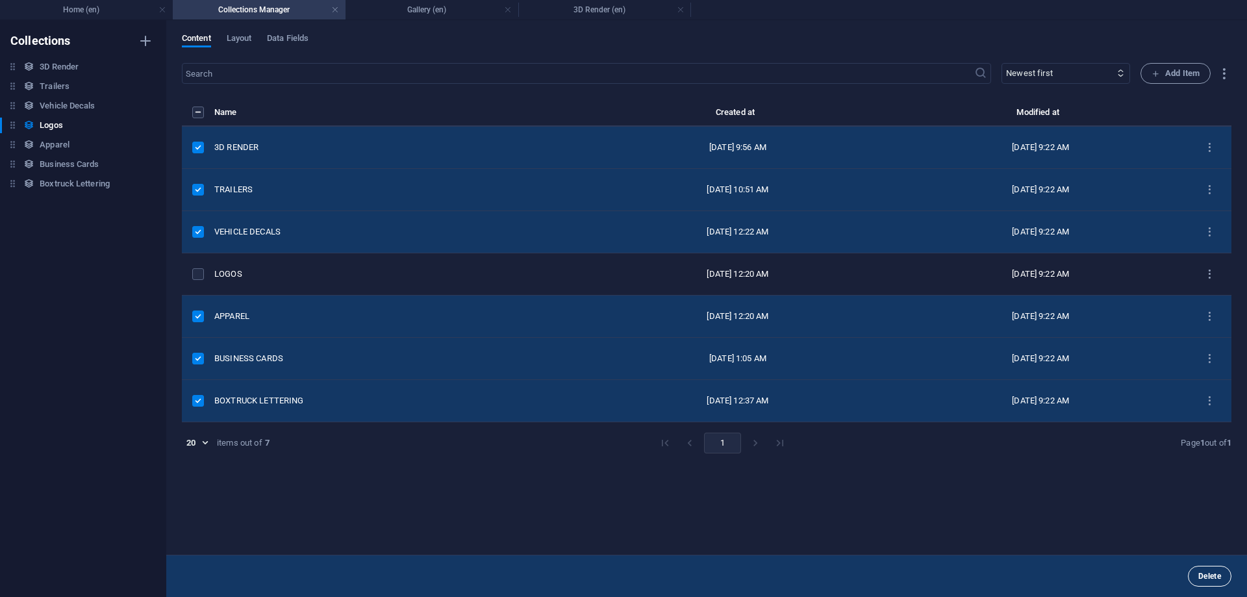
click at [1206, 581] on button "Delete" at bounding box center [1210, 576] width 44 height 21
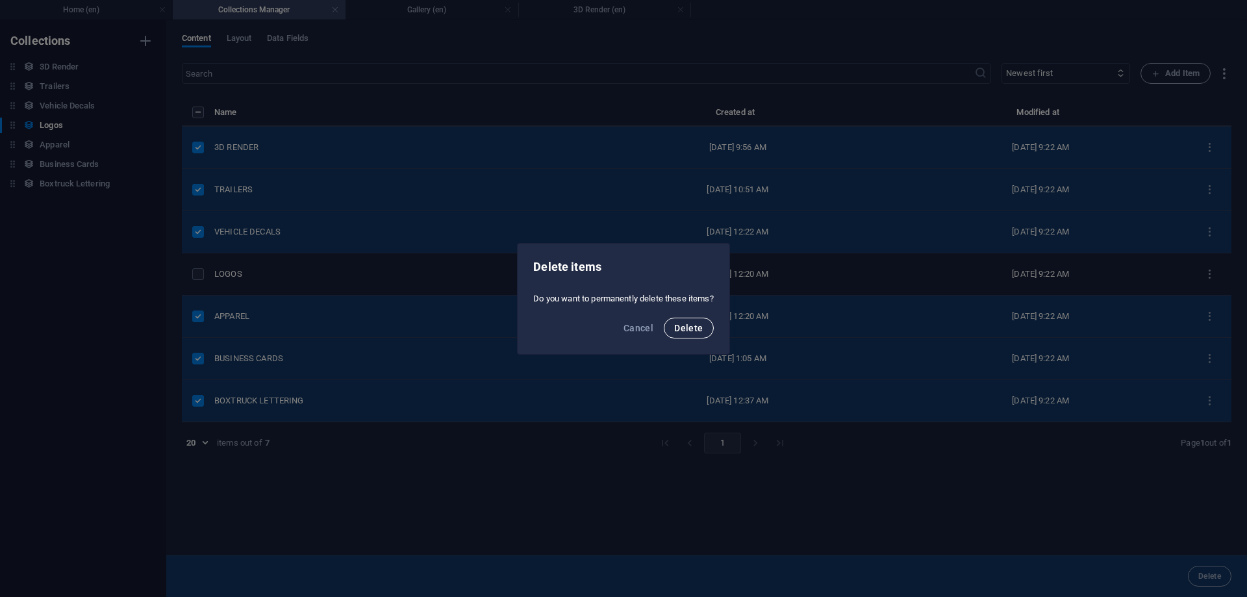
click at [695, 329] on span "Delete" at bounding box center [688, 328] width 29 height 10
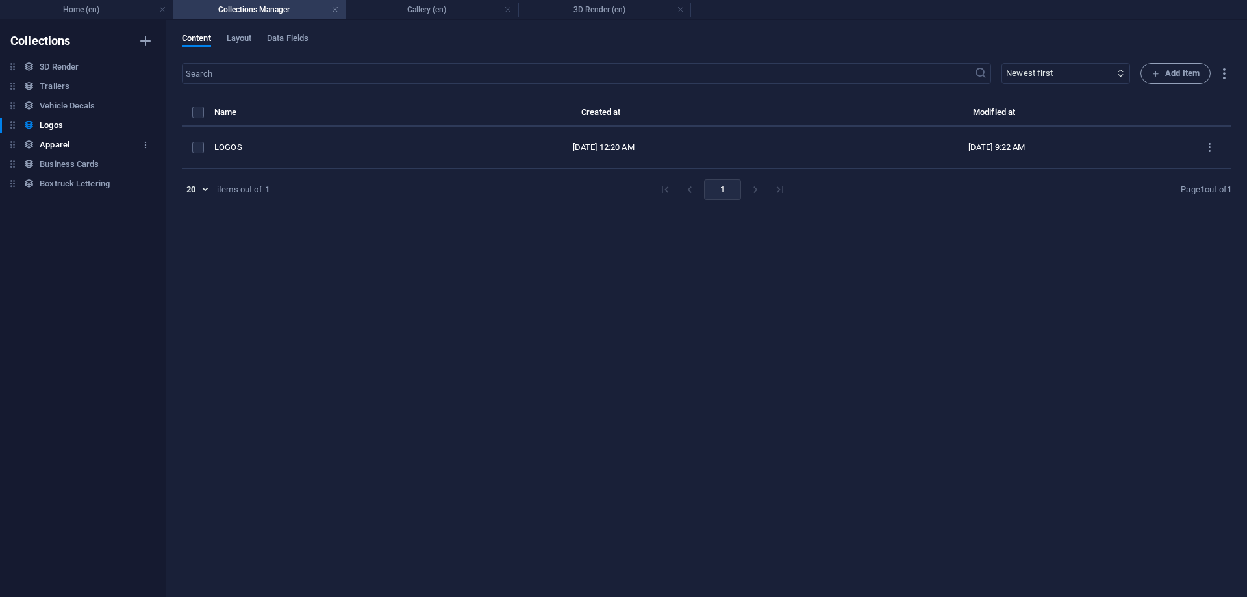
click at [40, 146] on div "Apparel Apparel" at bounding box center [76, 145] width 153 height 16
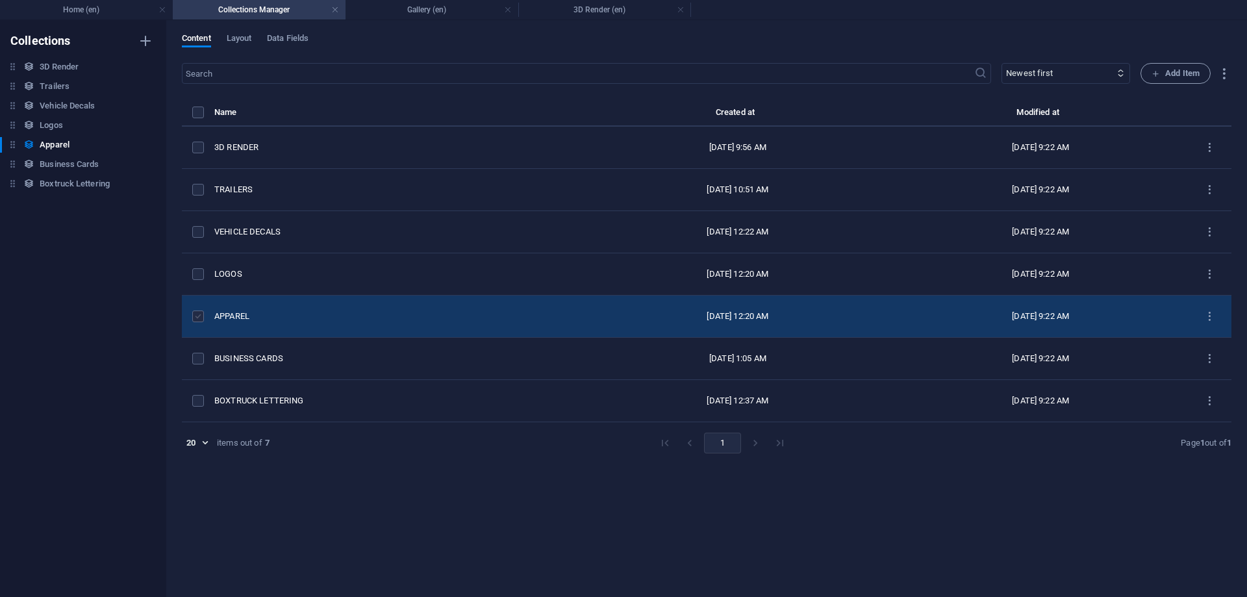
click at [200, 316] on label "items list" at bounding box center [198, 316] width 12 height 12
click at [0, 0] on input "items list" at bounding box center [0, 0] width 0 height 0
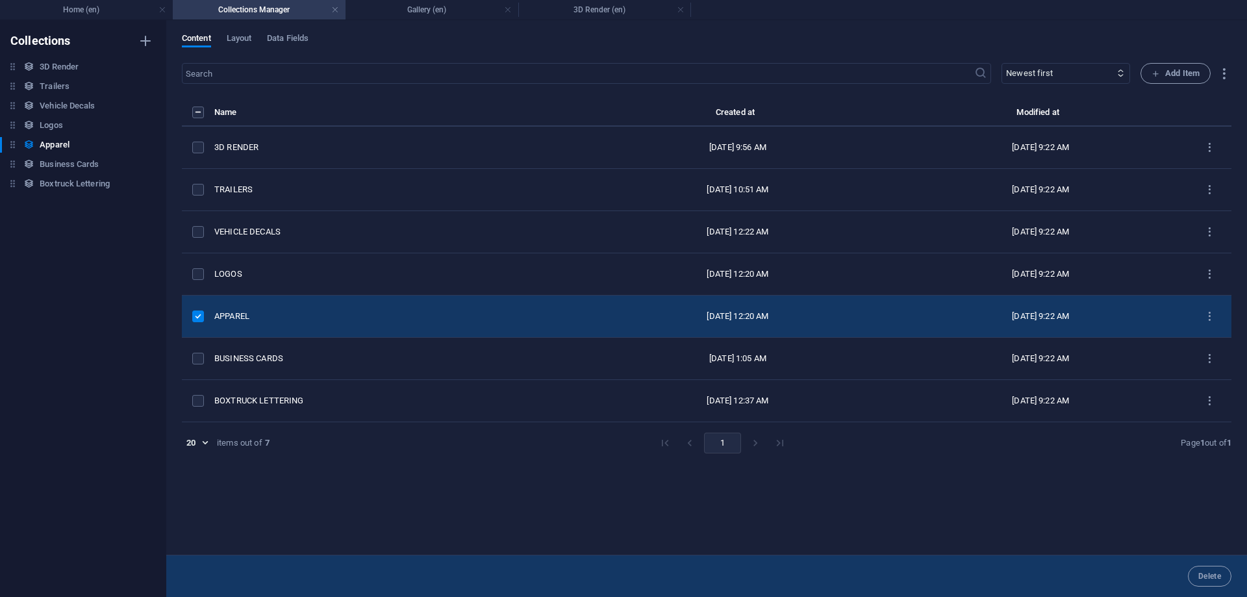
click at [201, 113] on label "items list" at bounding box center [198, 112] width 12 height 12
click at [0, 0] on input "items list" at bounding box center [0, 0] width 0 height 0
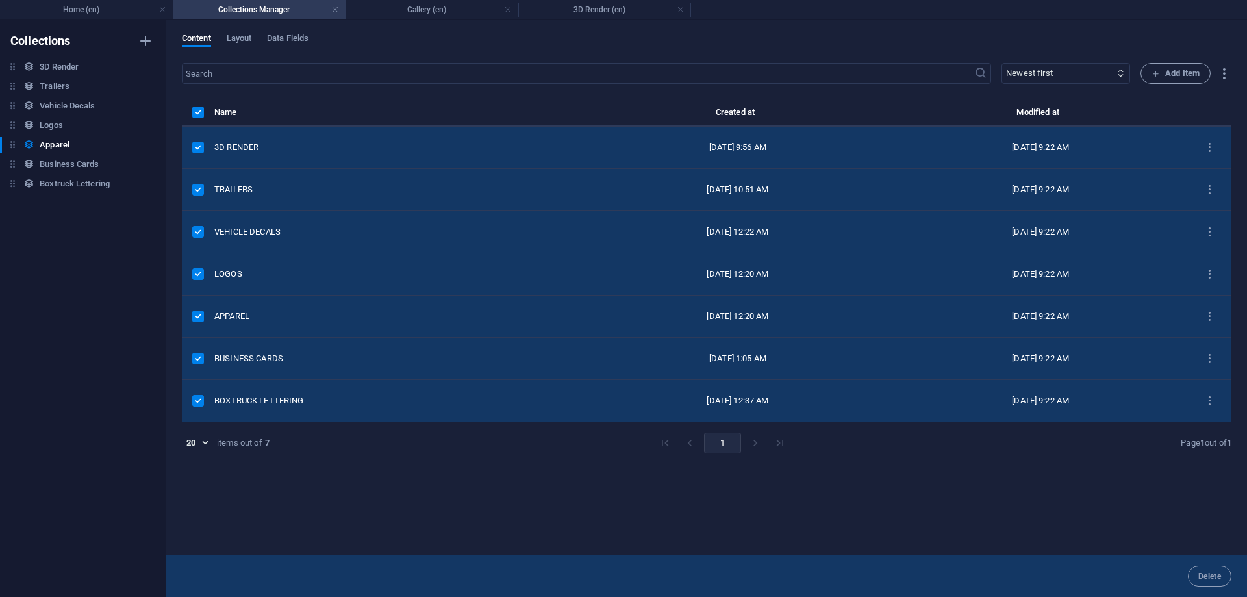
click at [199, 312] on label "items list" at bounding box center [198, 316] width 12 height 12
click at [0, 0] on input "items list" at bounding box center [0, 0] width 0 height 0
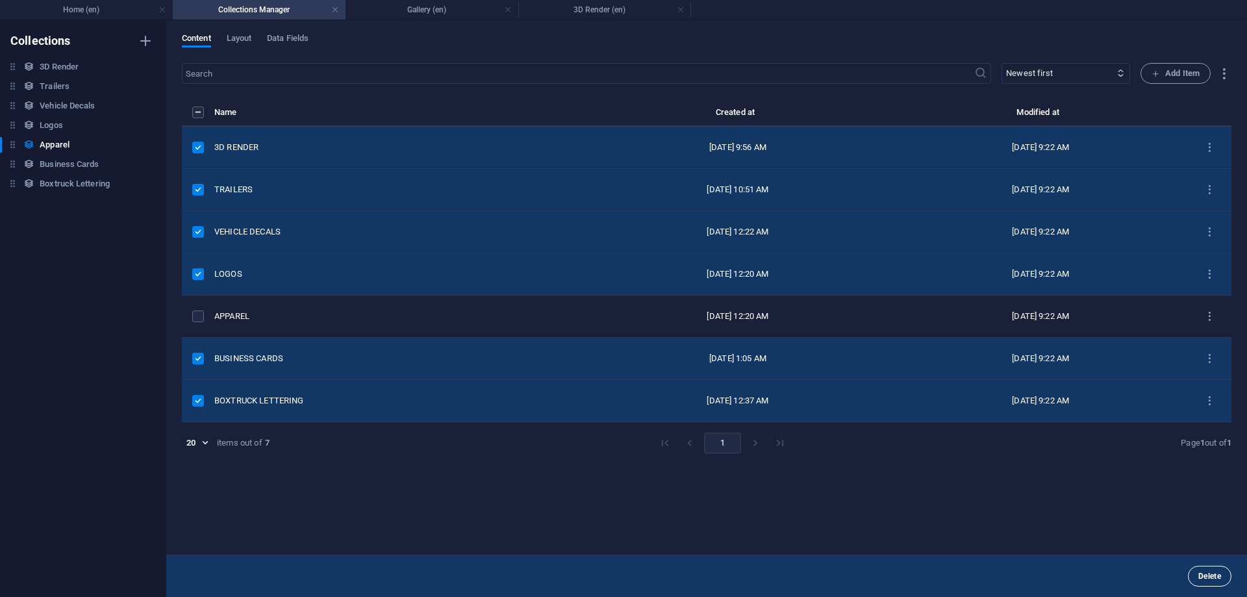
click at [1201, 577] on span "Delete" at bounding box center [1209, 576] width 23 height 8
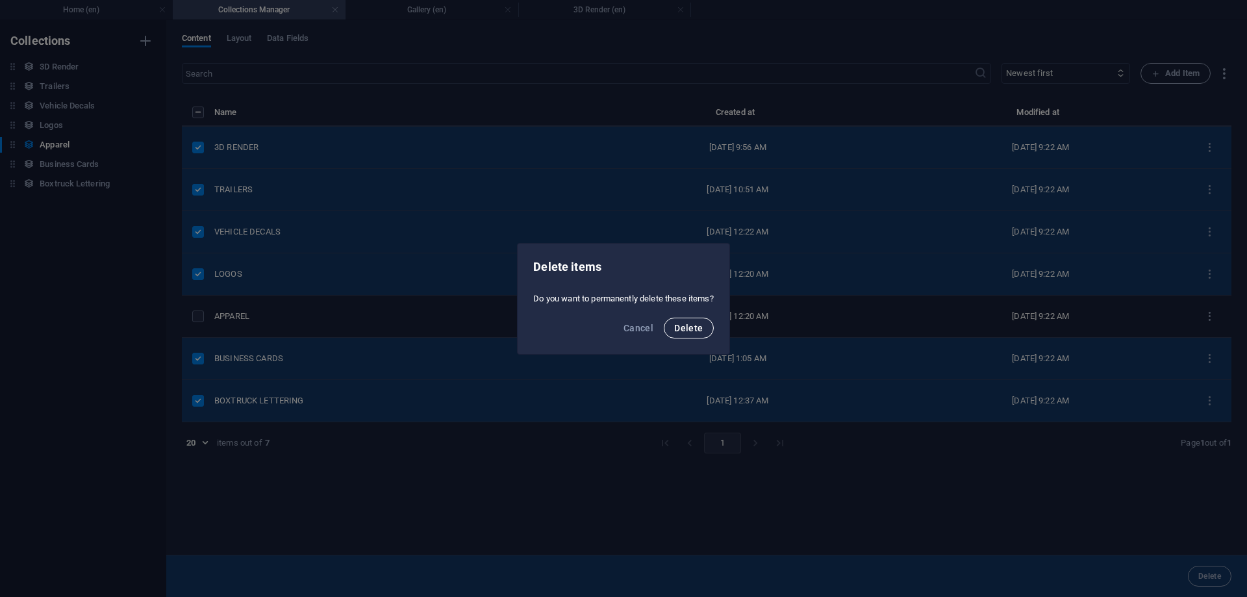
click at [713, 333] on button "Delete" at bounding box center [688, 328] width 49 height 21
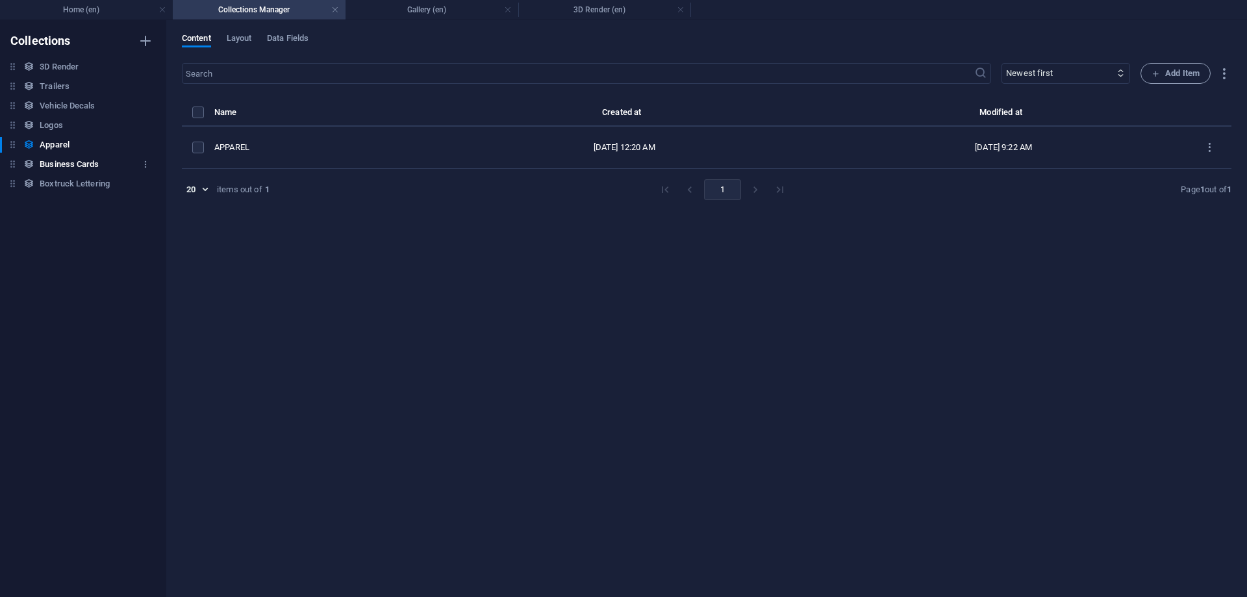
click at [60, 164] on h6 "Business Cards" at bounding box center [69, 164] width 59 height 16
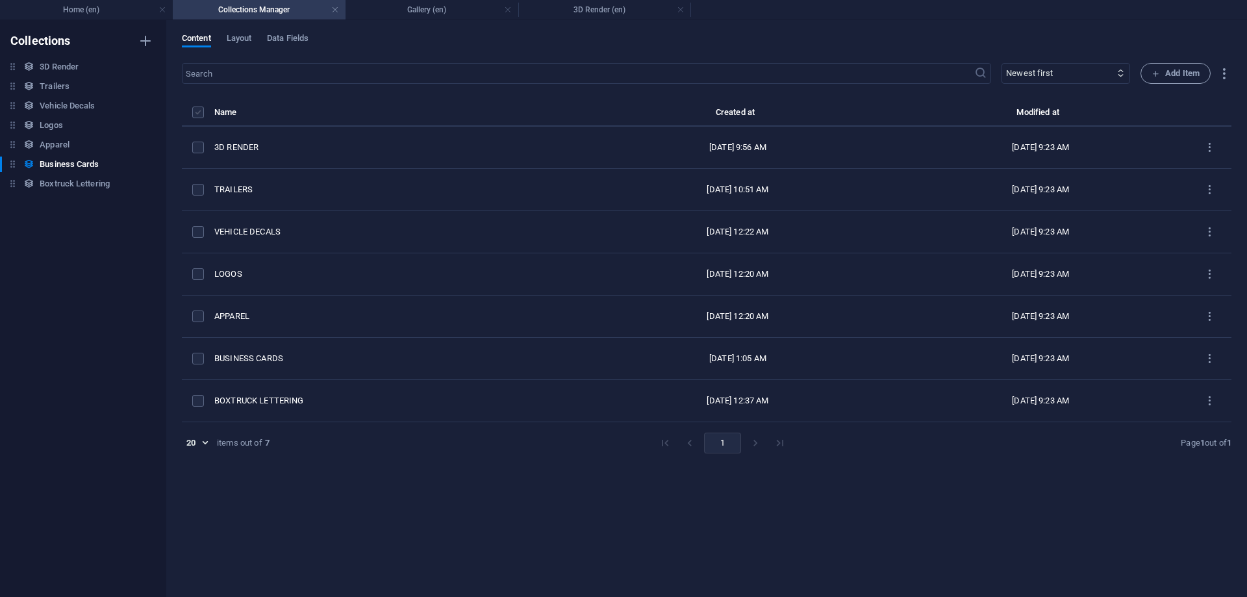
click at [199, 112] on label "items list" at bounding box center [198, 112] width 12 height 12
click at [0, 0] on input "items list" at bounding box center [0, 0] width 0 height 0
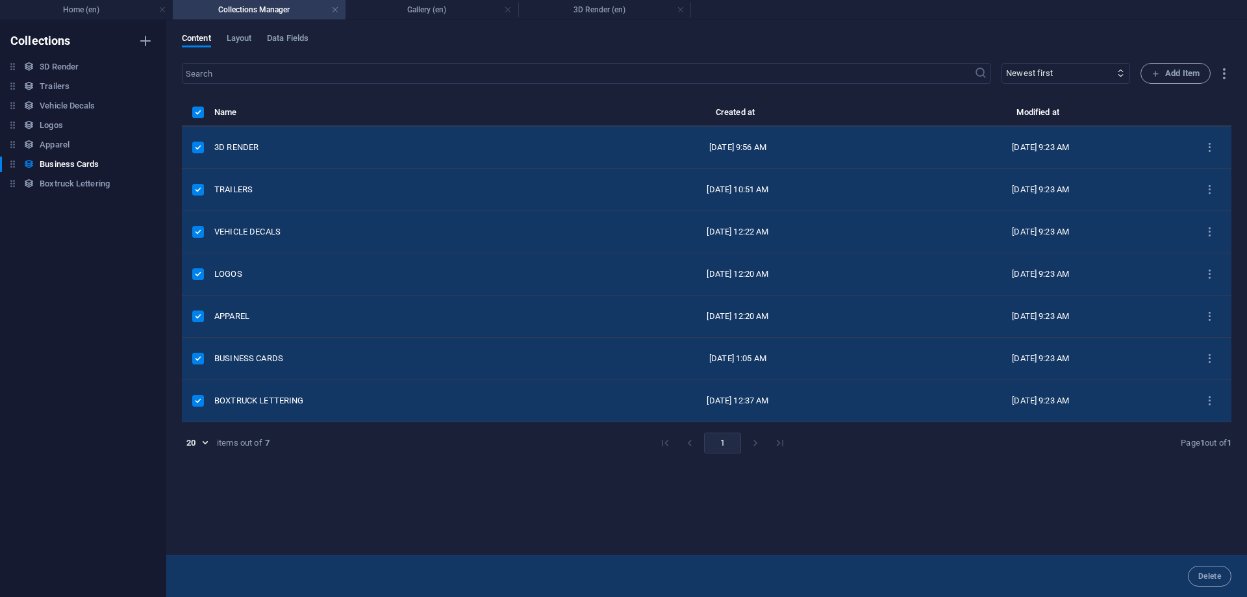
click at [197, 362] on label "items list" at bounding box center [198, 359] width 12 height 12
click at [0, 0] on input "items list" at bounding box center [0, 0] width 0 height 0
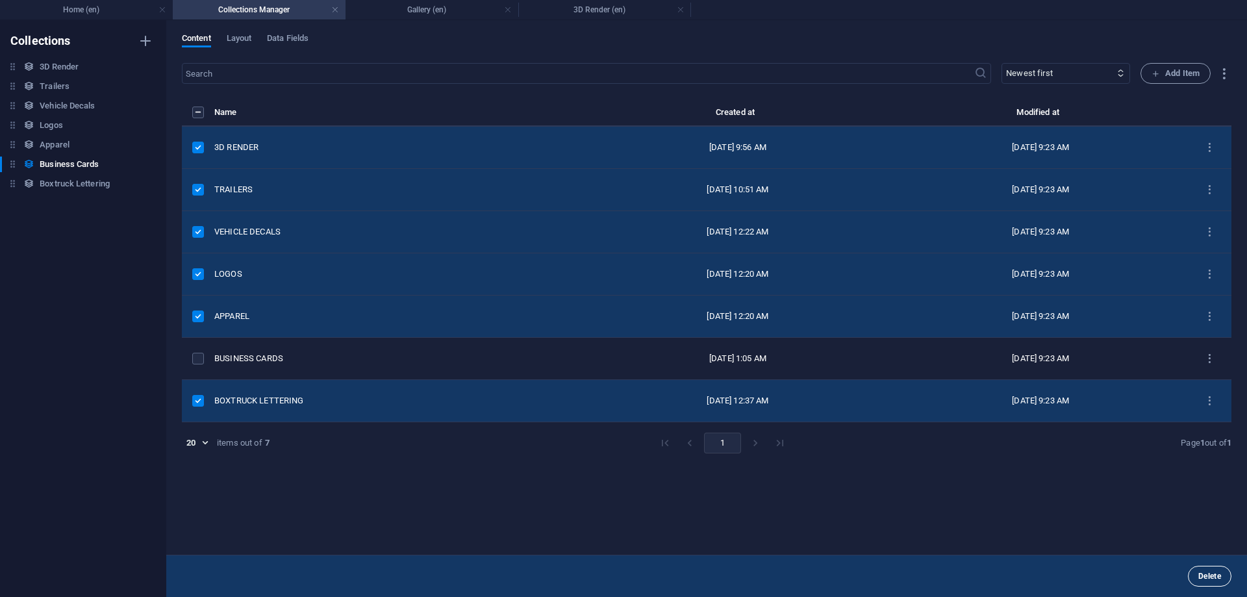
click at [1216, 578] on span "Delete" at bounding box center [1209, 576] width 23 height 8
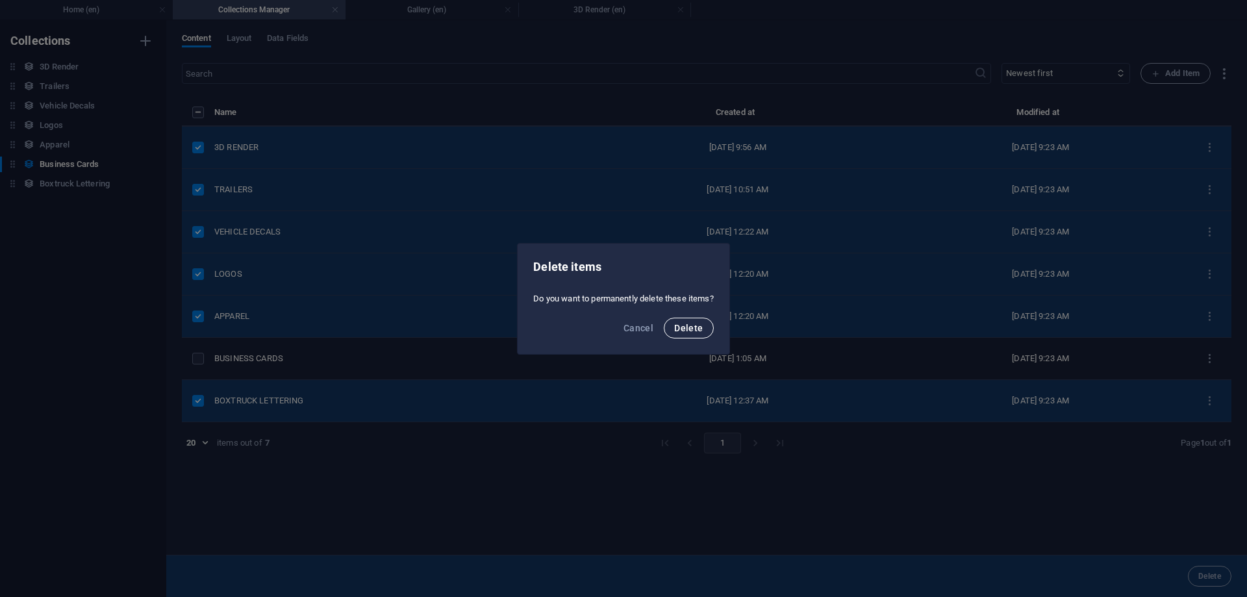
click at [684, 323] on span "Delete" at bounding box center [688, 328] width 29 height 10
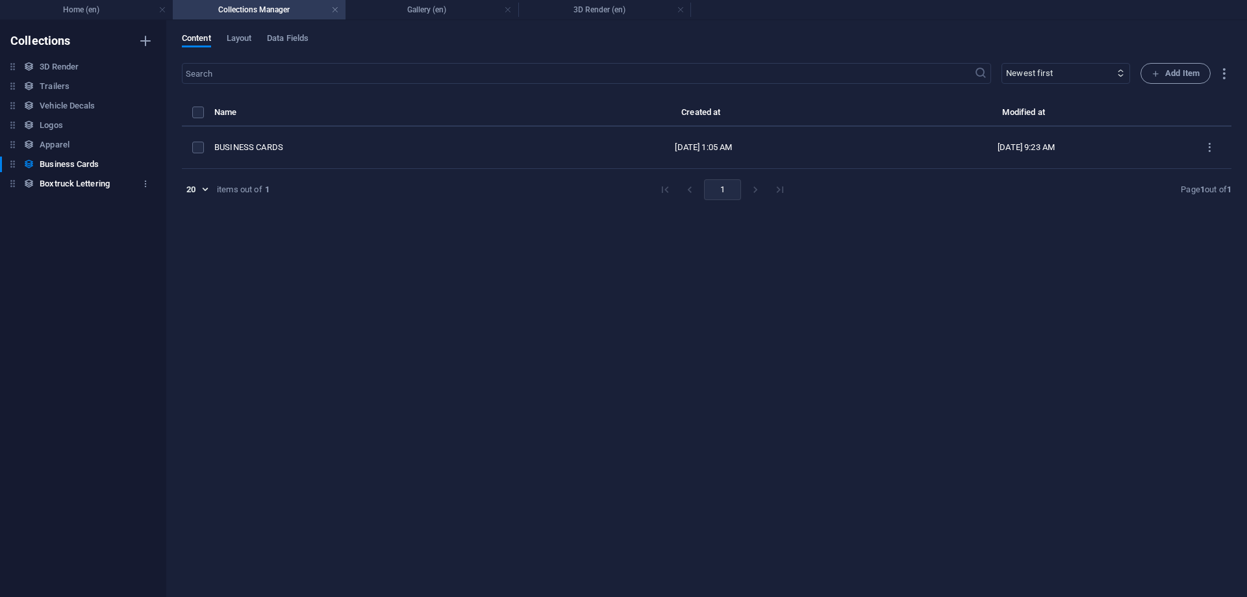
click at [65, 181] on h6 "Boxtruck Lettering" at bounding box center [75, 184] width 70 height 16
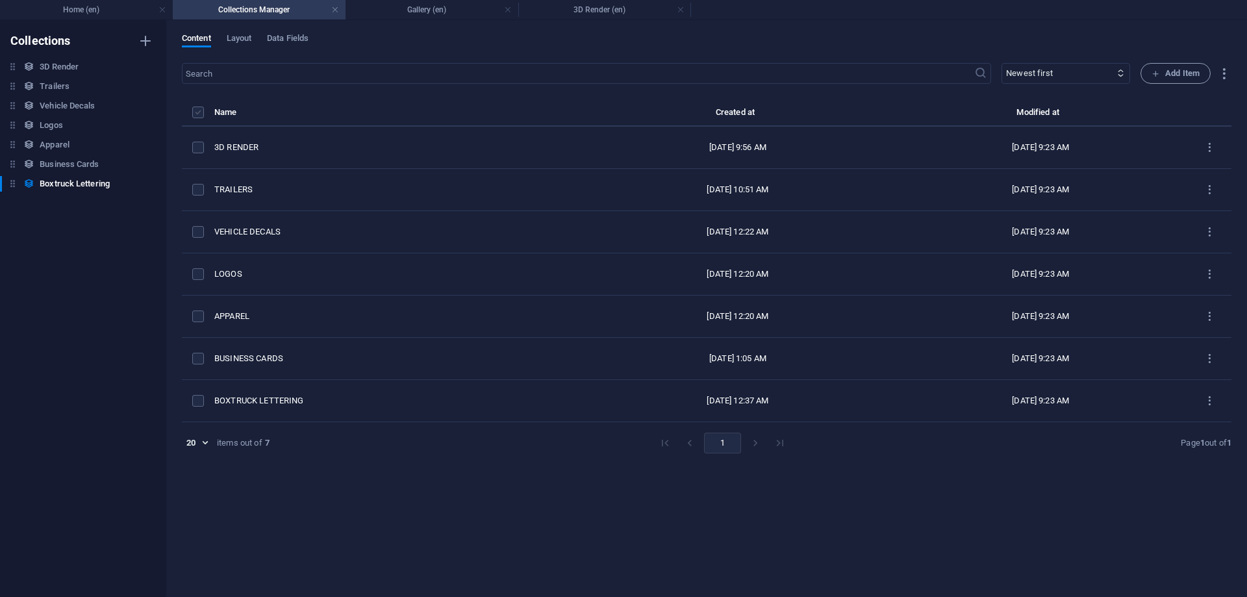
click at [199, 110] on label "items list" at bounding box center [198, 112] width 12 height 12
click at [0, 0] on input "items list" at bounding box center [0, 0] width 0 height 0
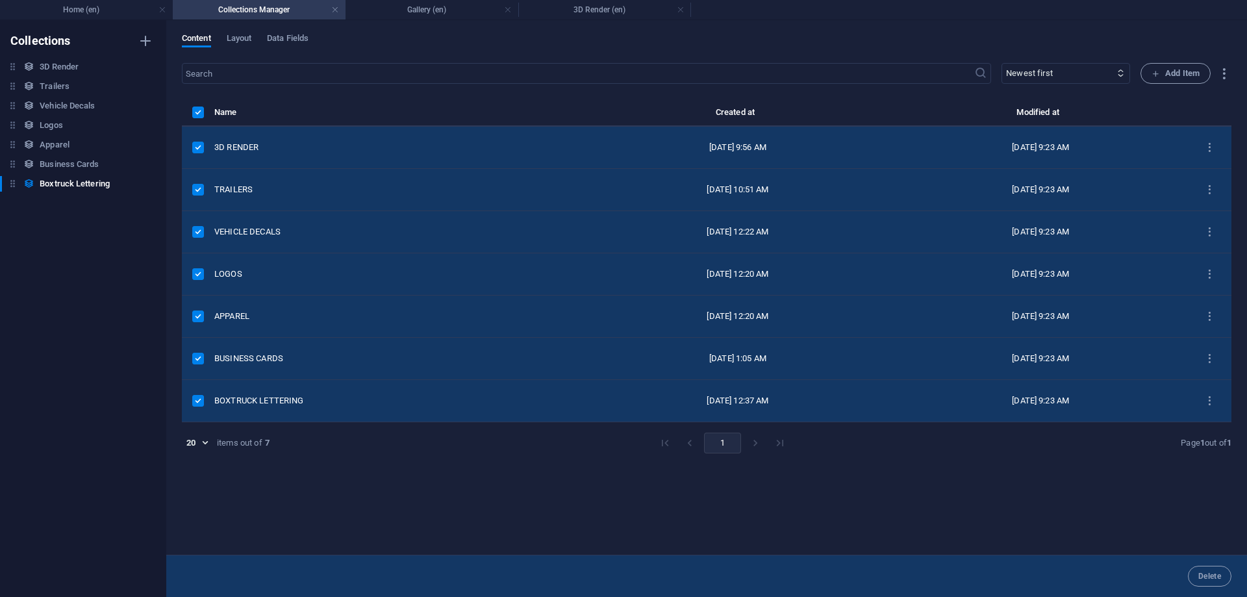
click at [201, 399] on label "items list" at bounding box center [198, 401] width 12 height 12
click at [0, 0] on input "items list" at bounding box center [0, 0] width 0 height 0
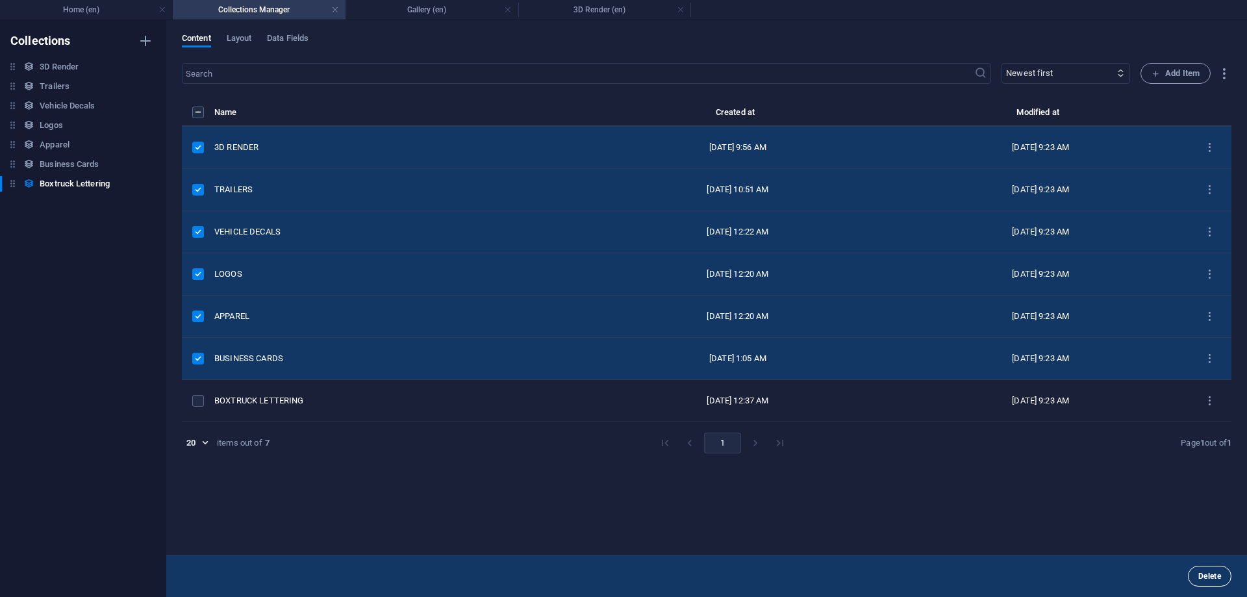
click at [1216, 582] on button "Delete" at bounding box center [1210, 576] width 44 height 21
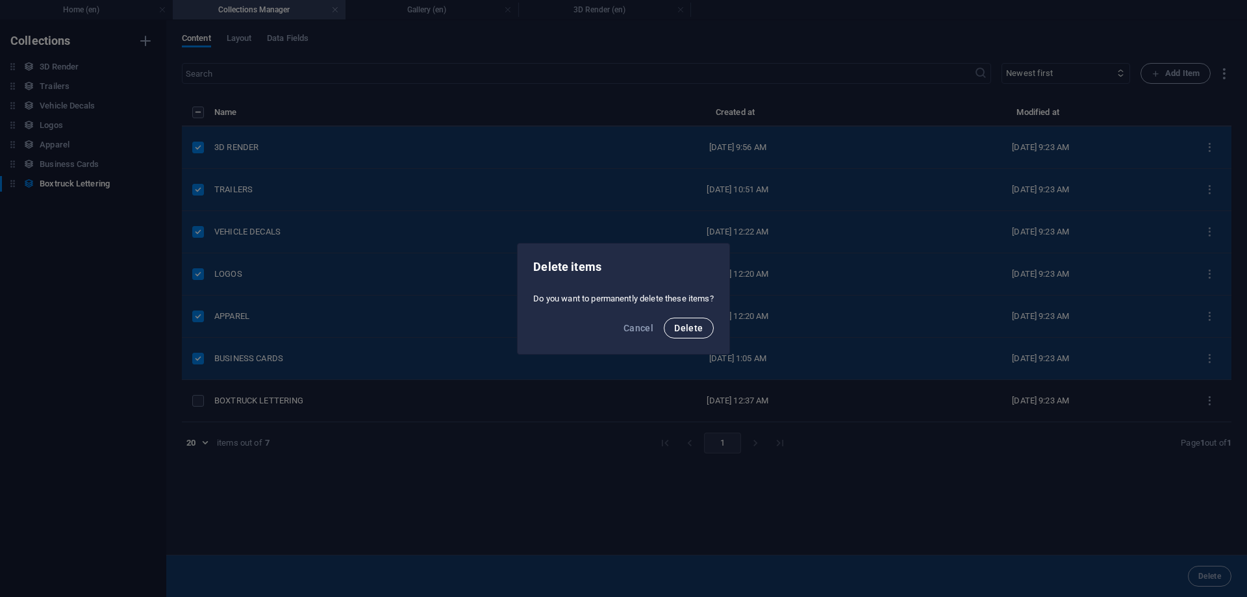
click at [699, 326] on span "Delete" at bounding box center [688, 328] width 29 height 10
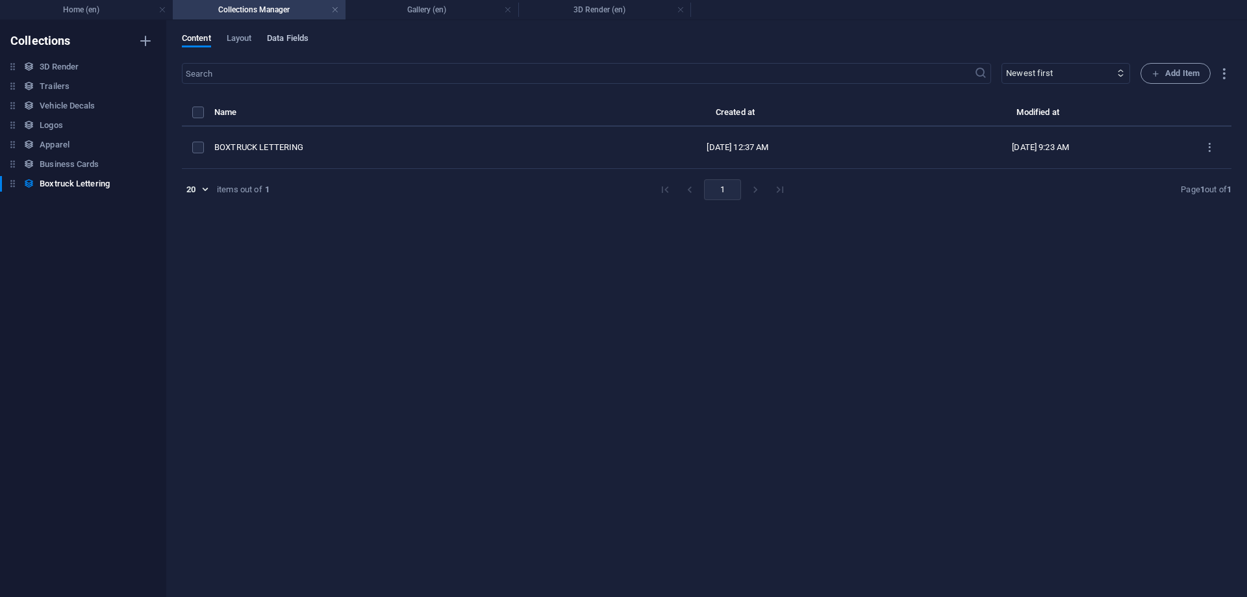
click at [292, 36] on span "Data Fields" at bounding box center [288, 40] width 42 height 18
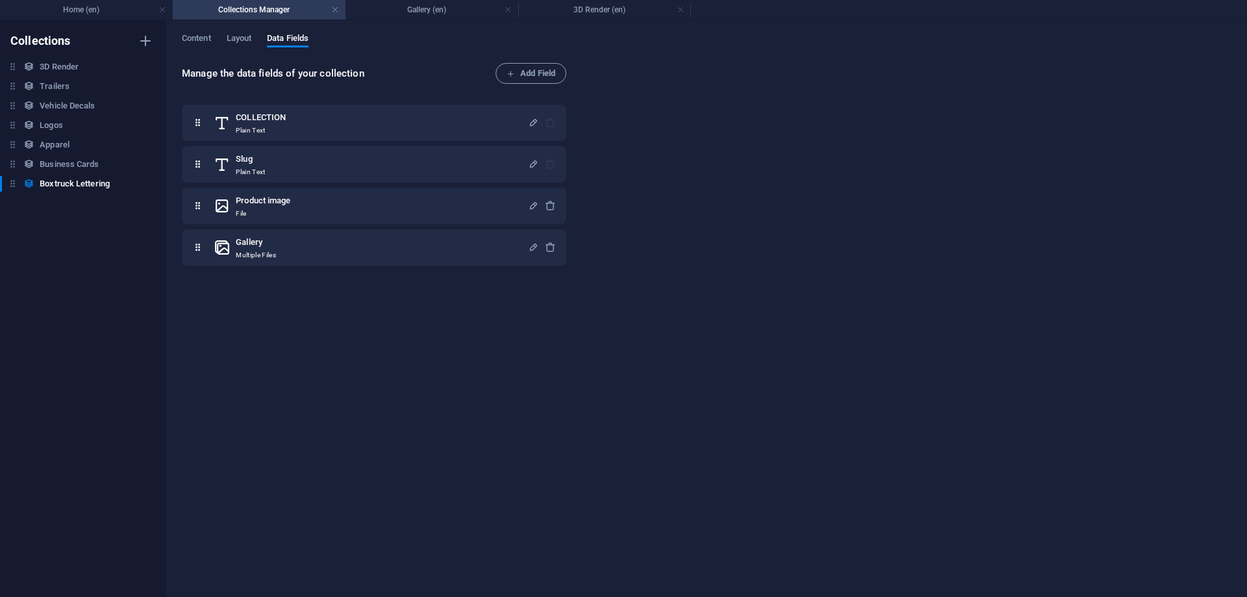
click at [255, 38] on div "Content Layout Data Fields" at bounding box center [706, 45] width 1049 height 25
click at [247, 45] on span "Layout" at bounding box center [239, 40] width 25 height 18
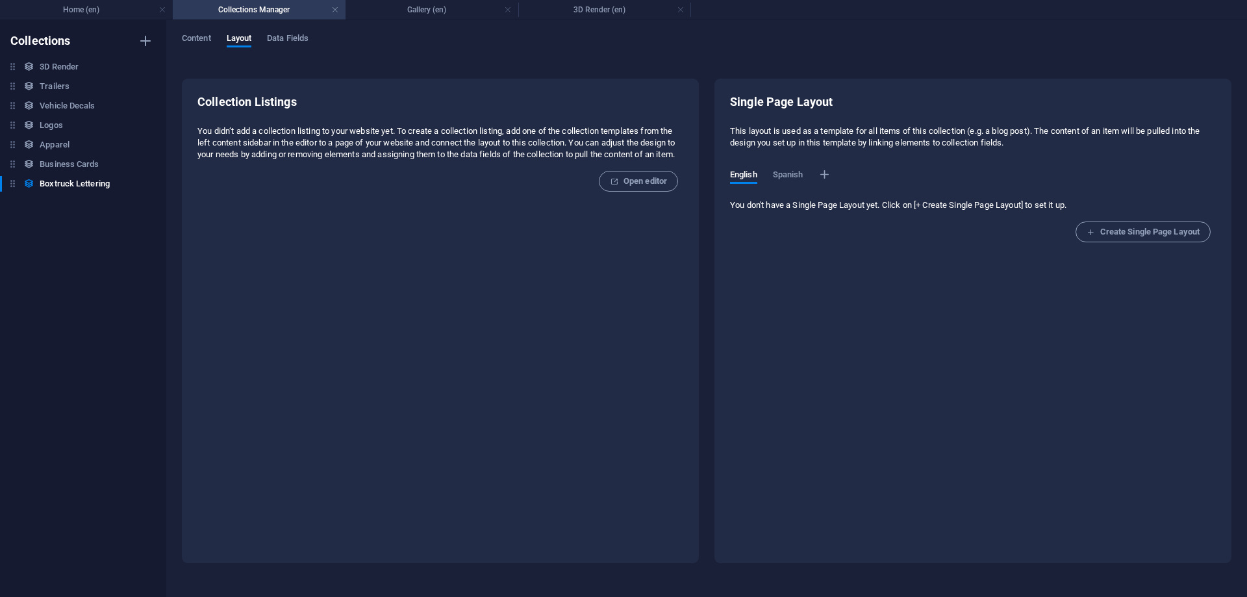
click at [853, 208] on p "You don't have a Single Page Layout yet. Click on [+ Create Single Page Layout]…" at bounding box center [973, 205] width 486 height 12
drag, startPoint x: 906, startPoint y: 206, endPoint x: 1093, endPoint y: 210, distance: 187.1
click at [1093, 210] on p "You don't have a Single Page Layout yet. Click on [+ Create Single Page Layout]…" at bounding box center [973, 205] width 486 height 12
click at [51, 62] on h6 "3D Render" at bounding box center [59, 67] width 39 height 16
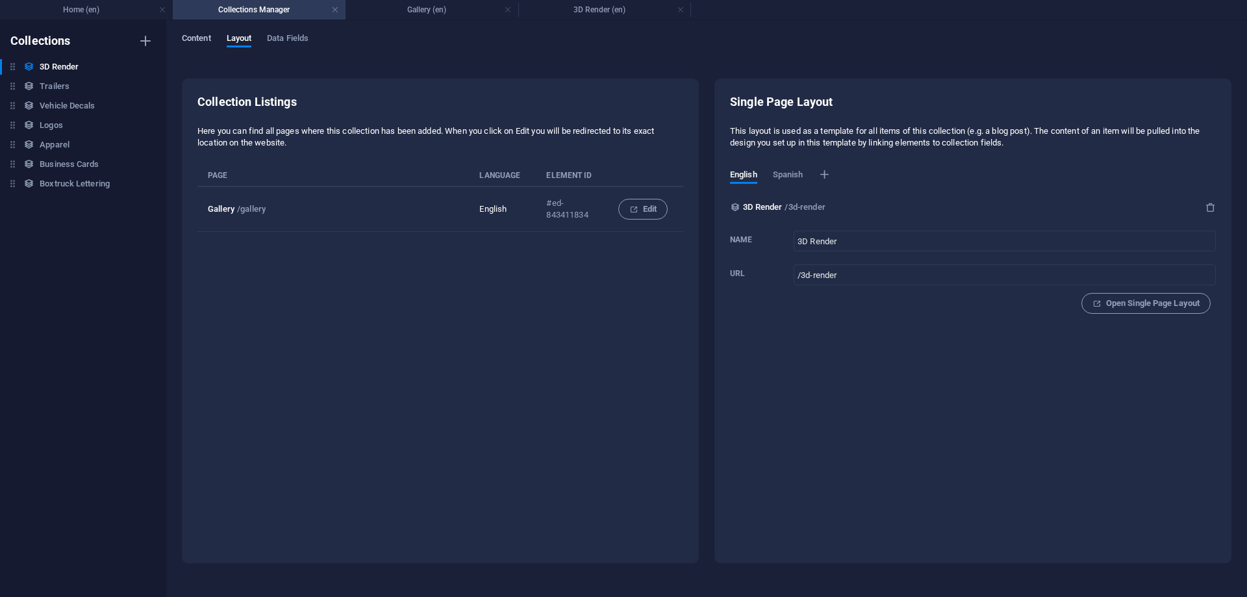
click at [193, 36] on span "Content" at bounding box center [196, 40] width 29 height 18
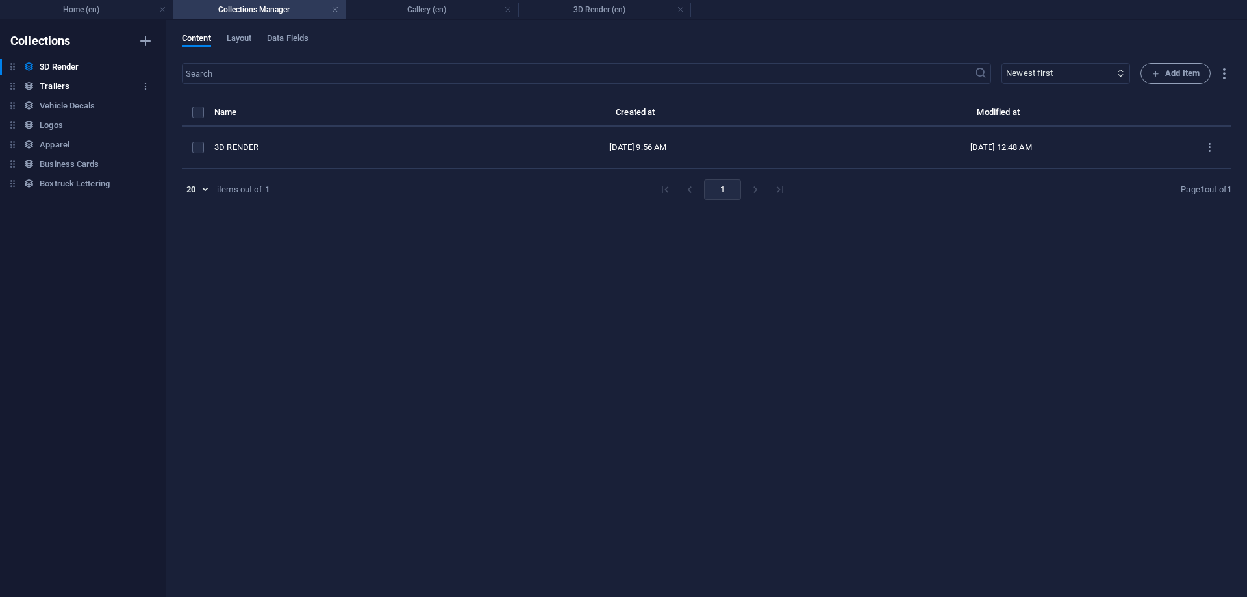
click at [63, 86] on h6 "Trailers" at bounding box center [55, 87] width 30 height 16
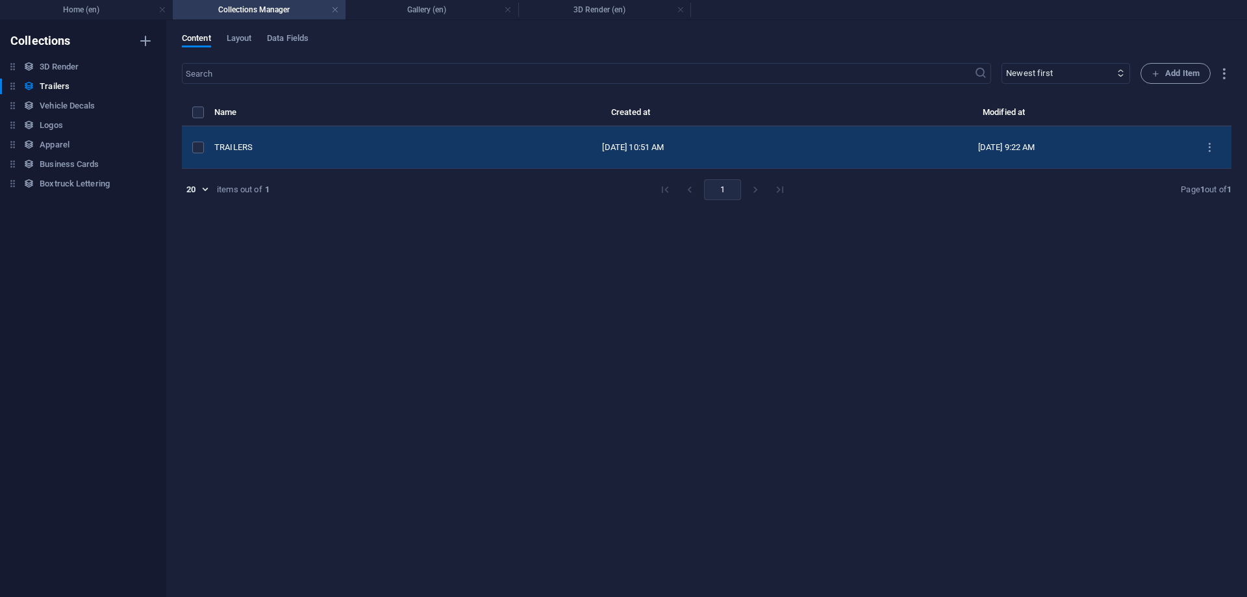
click at [248, 145] on div "TRAILERS" at bounding box center [322, 148] width 216 height 12
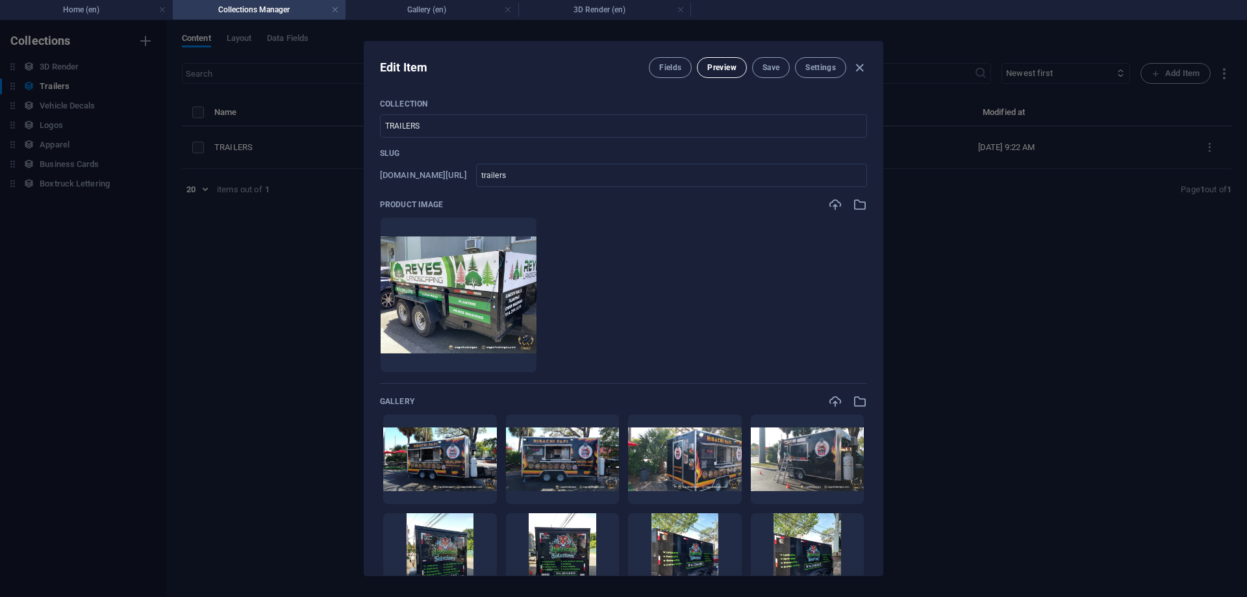
click at [723, 69] on span "Preview" at bounding box center [721, 67] width 29 height 10
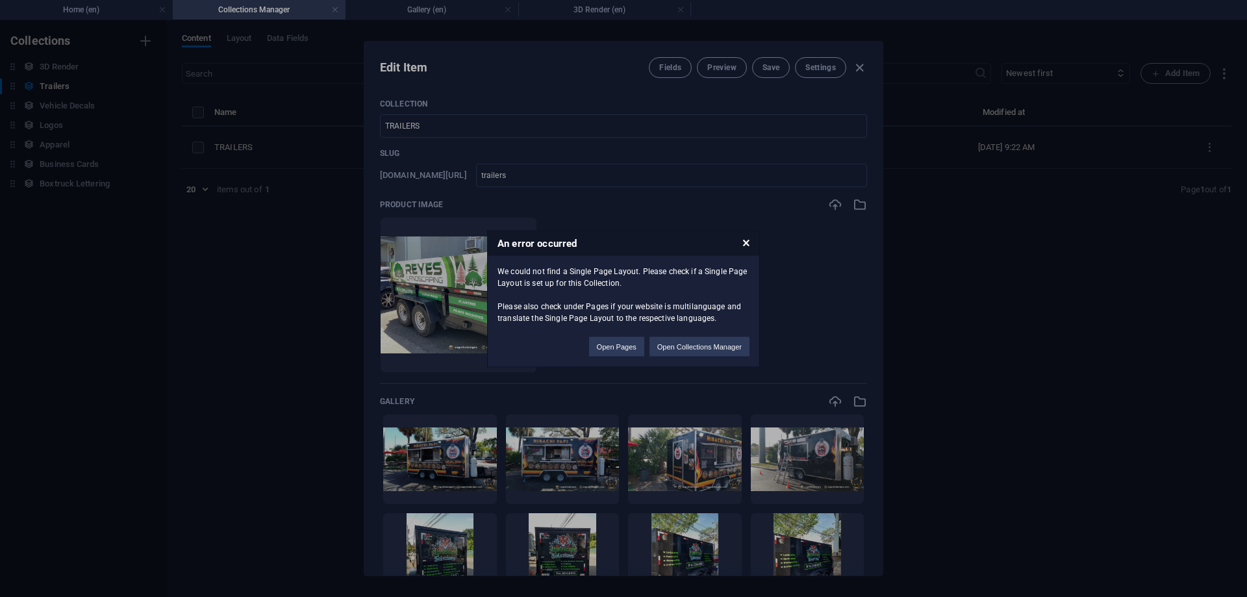
click at [747, 246] on icon at bounding box center [746, 242] width 6 height 8
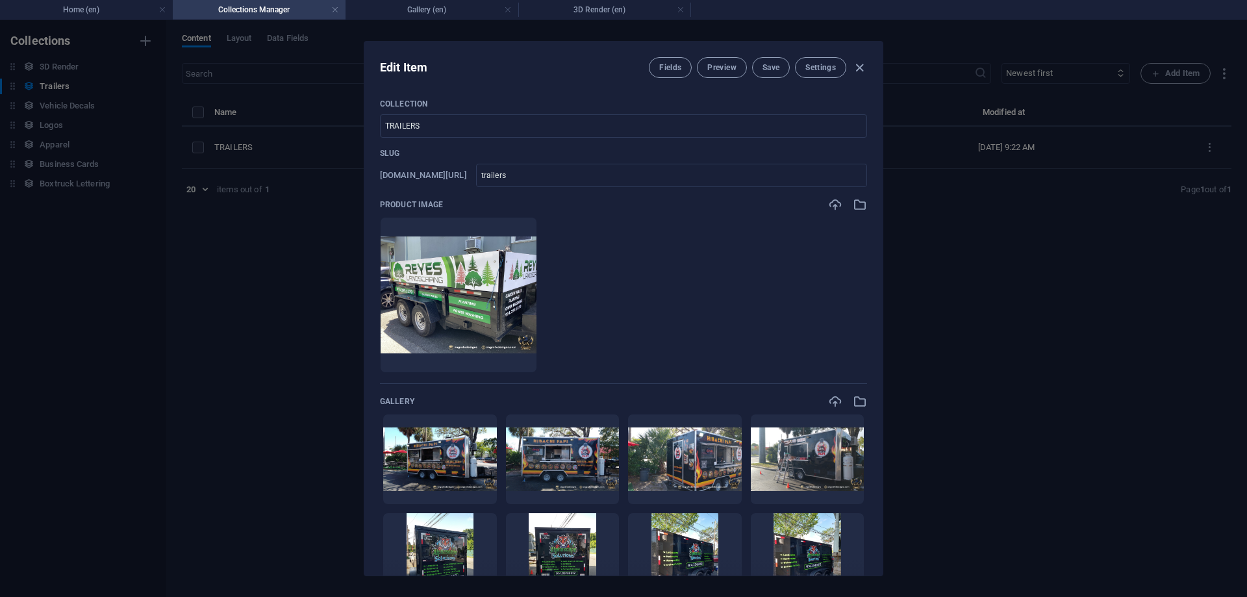
click at [844, 59] on div "Fields Preview Save Settings" at bounding box center [758, 67] width 218 height 21
click at [840, 61] on button "Settings" at bounding box center [820, 67] width 51 height 21
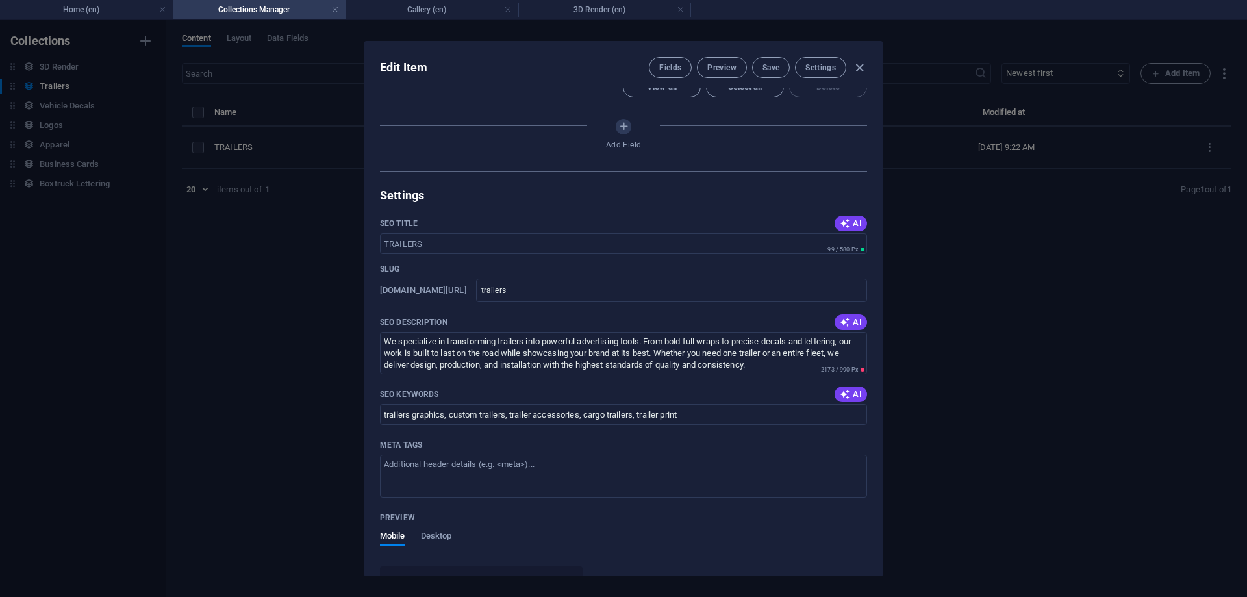
scroll to position [631, 0]
click at [858, 72] on icon "button" at bounding box center [859, 67] width 15 height 15
type input "trailers"
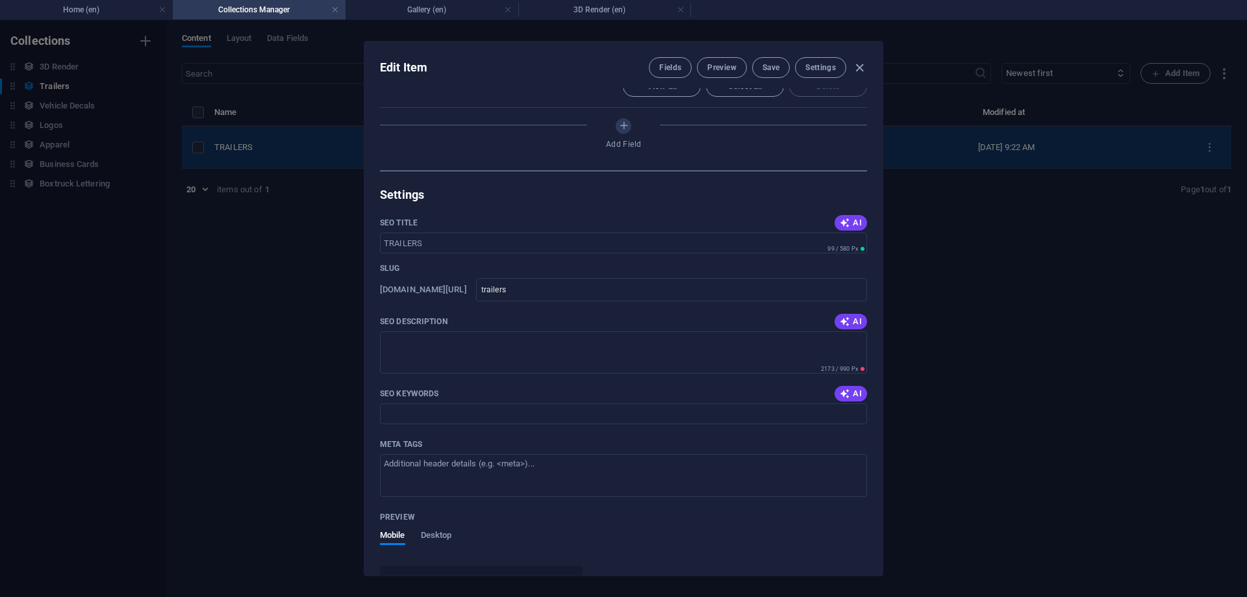
scroll to position [469, 0]
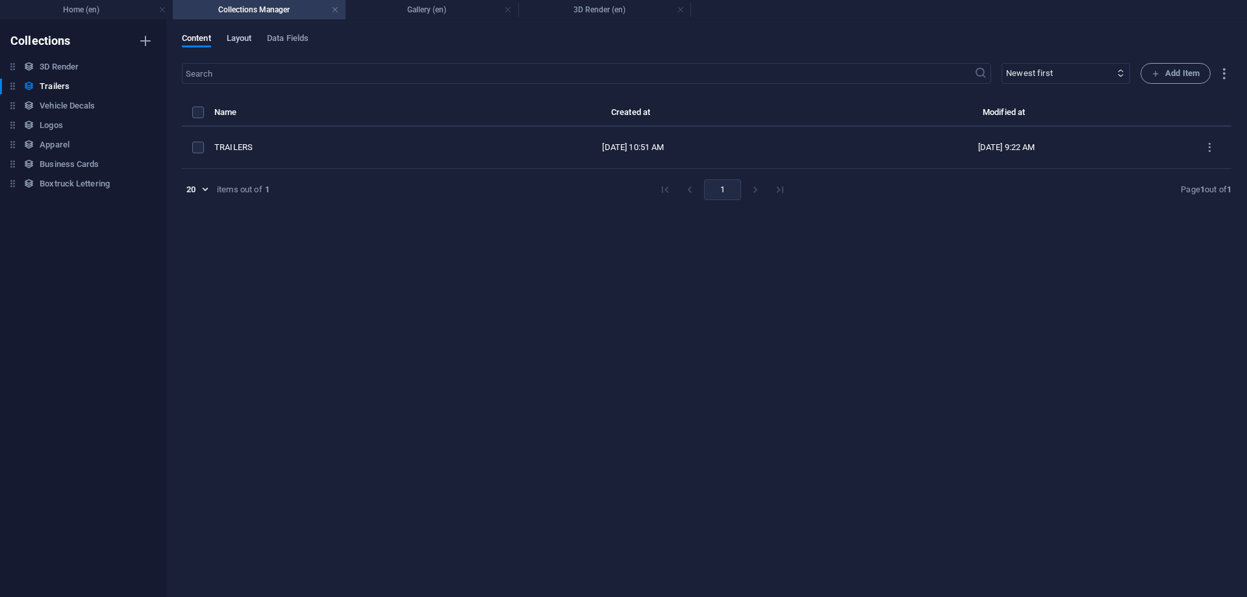
click at [252, 41] on span "Layout" at bounding box center [239, 40] width 25 height 18
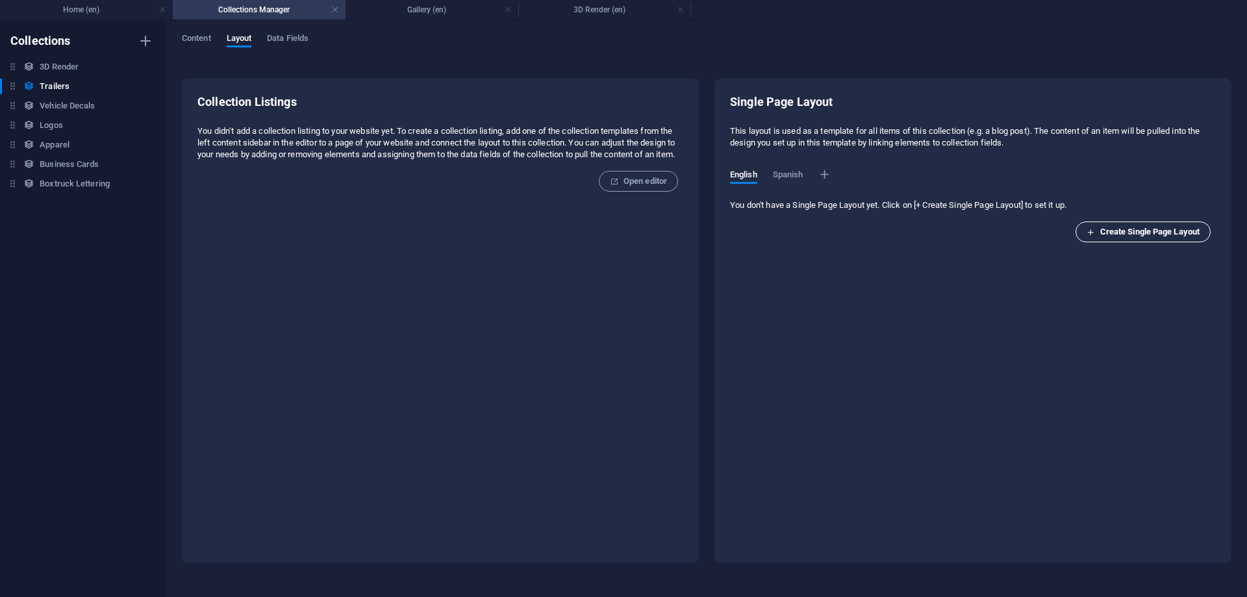
click at [1142, 234] on span "Create Single Page Layout" at bounding box center [1142, 232] width 113 height 16
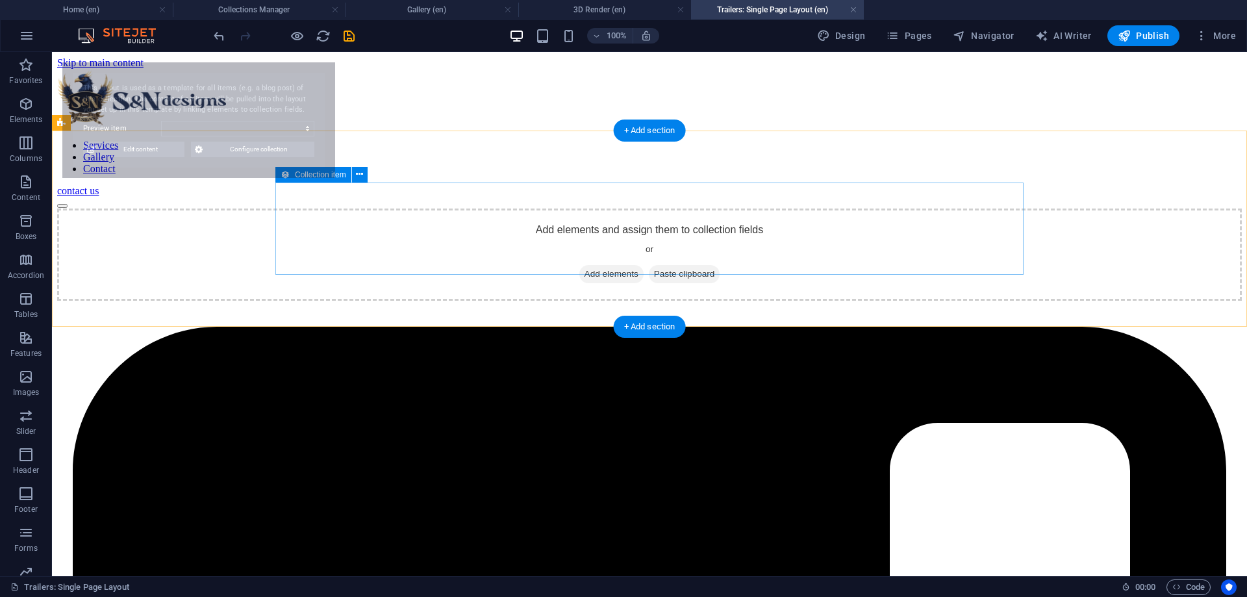
scroll to position [0, 0]
select select "68b6ef8343c69d69d5037edf"
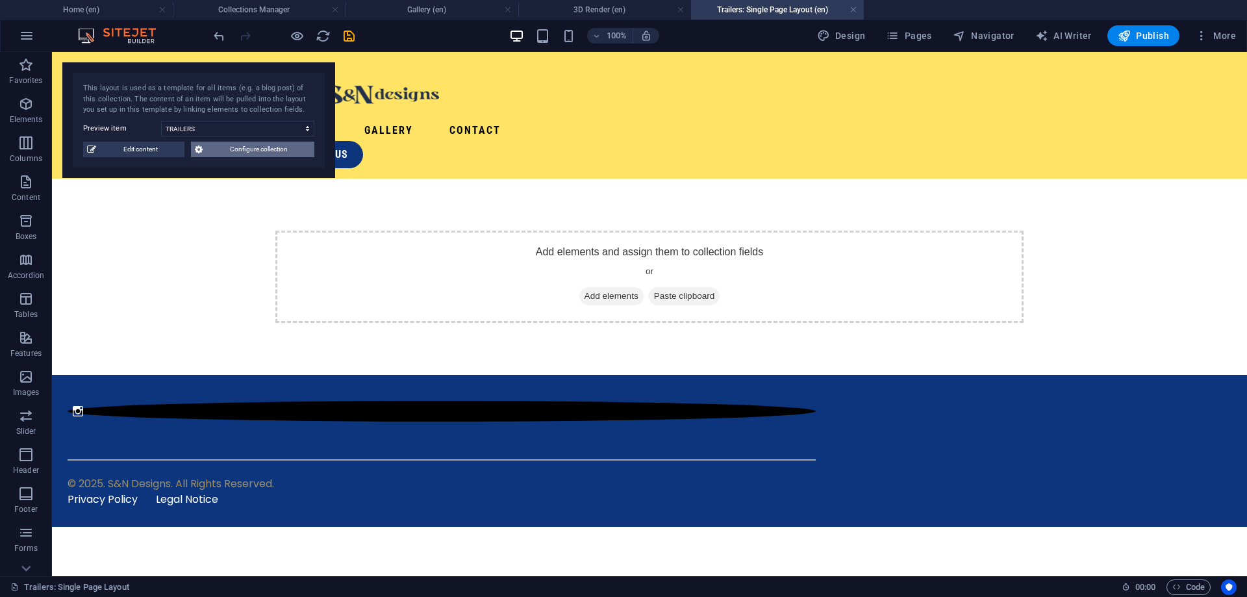
click at [253, 153] on span "Configure collection" at bounding box center [258, 150] width 104 height 16
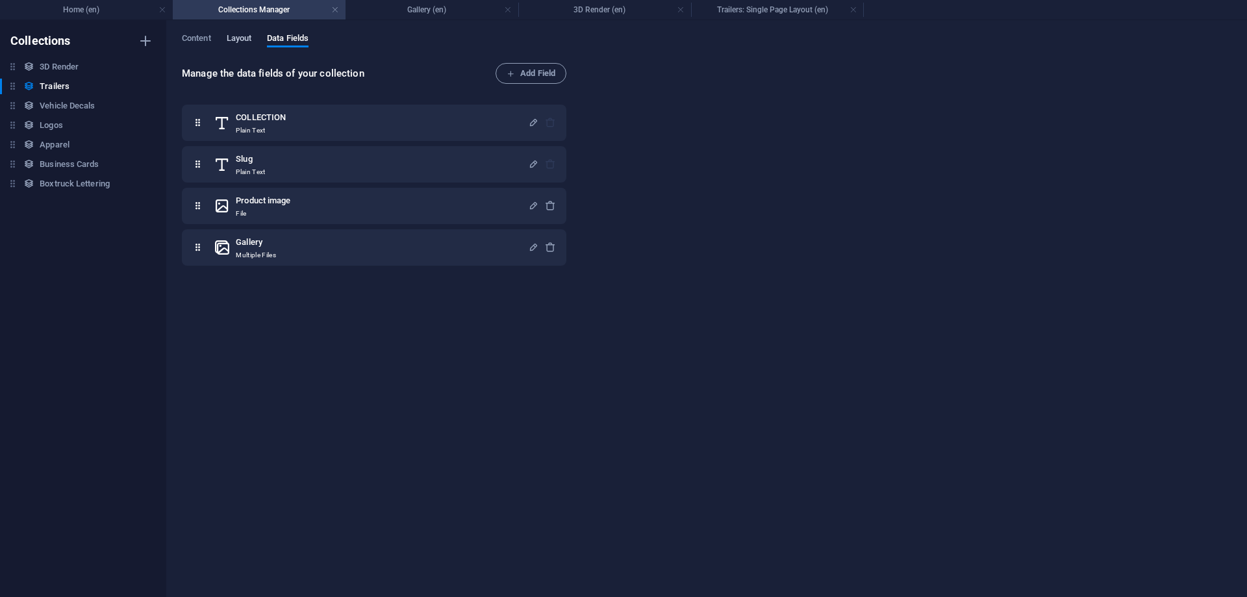
click at [244, 34] on span "Layout" at bounding box center [239, 40] width 25 height 18
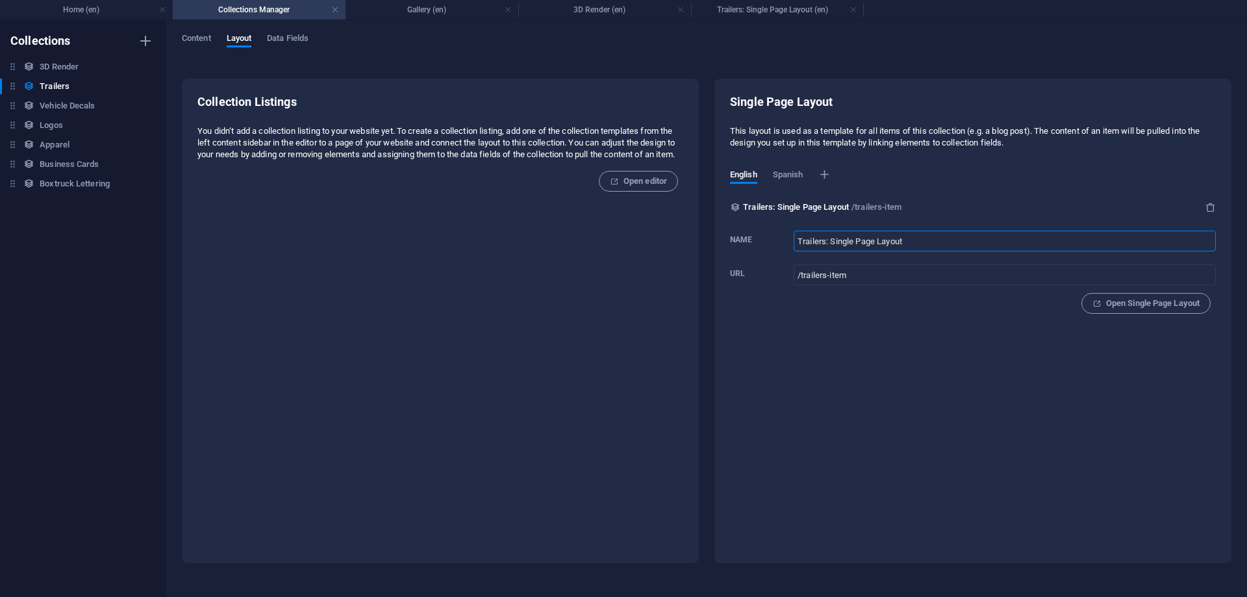
drag, startPoint x: 824, startPoint y: 242, endPoint x: 1029, endPoint y: 259, distance: 205.2
click at [1030, 251] on input "Trailers: Single Page Layout" at bounding box center [1004, 241] width 422 height 21
click at [912, 320] on div "Single Page Layout This layout is used as a template for all items of this coll…" at bounding box center [973, 209] width 486 height 230
drag, startPoint x: 284, startPoint y: 127, endPoint x: 449, endPoint y: 173, distance: 170.6
click at [449, 173] on div "Collection Listings You didn‘t add a collection listing to your website yet. To…" at bounding box center [440, 206] width 486 height 224
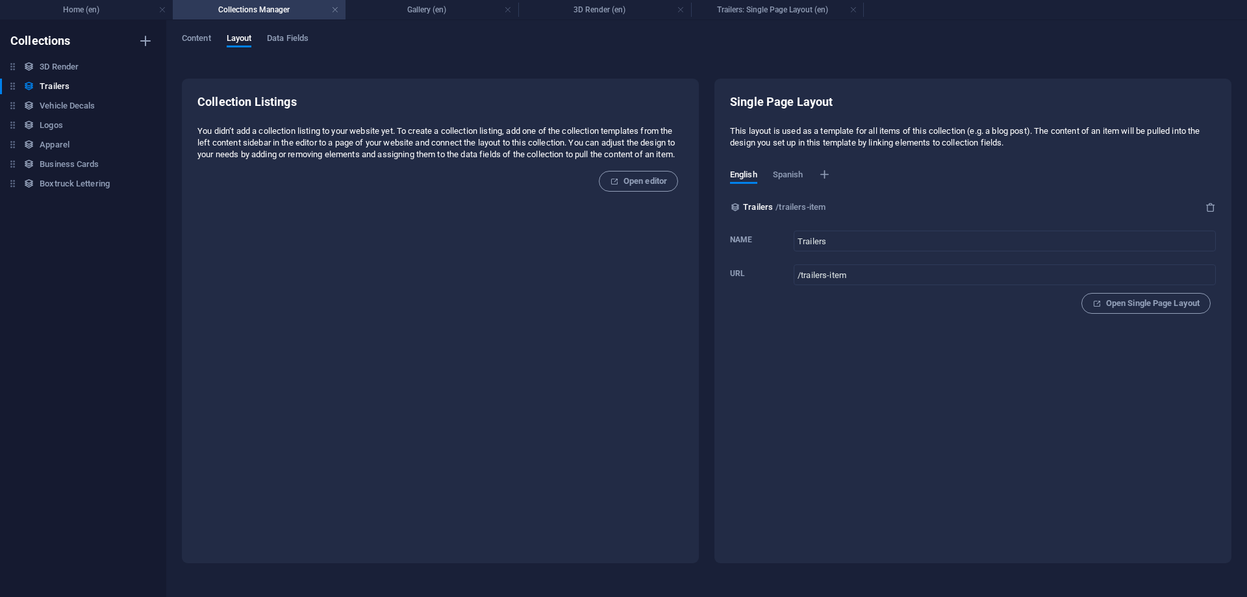
click at [437, 175] on div "Collection Listings You didn‘t add a collection listing to your website yet. To…" at bounding box center [440, 206] width 486 height 224
drag, startPoint x: 416, startPoint y: 149, endPoint x: 491, endPoint y: 158, distance: 75.3
click at [488, 158] on p "You didn‘t add a collection listing to your website yet. To create a collection…" at bounding box center [440, 142] width 486 height 35
click at [70, 62] on h6 "3D Render" at bounding box center [59, 67] width 39 height 16
type input "3D Render"
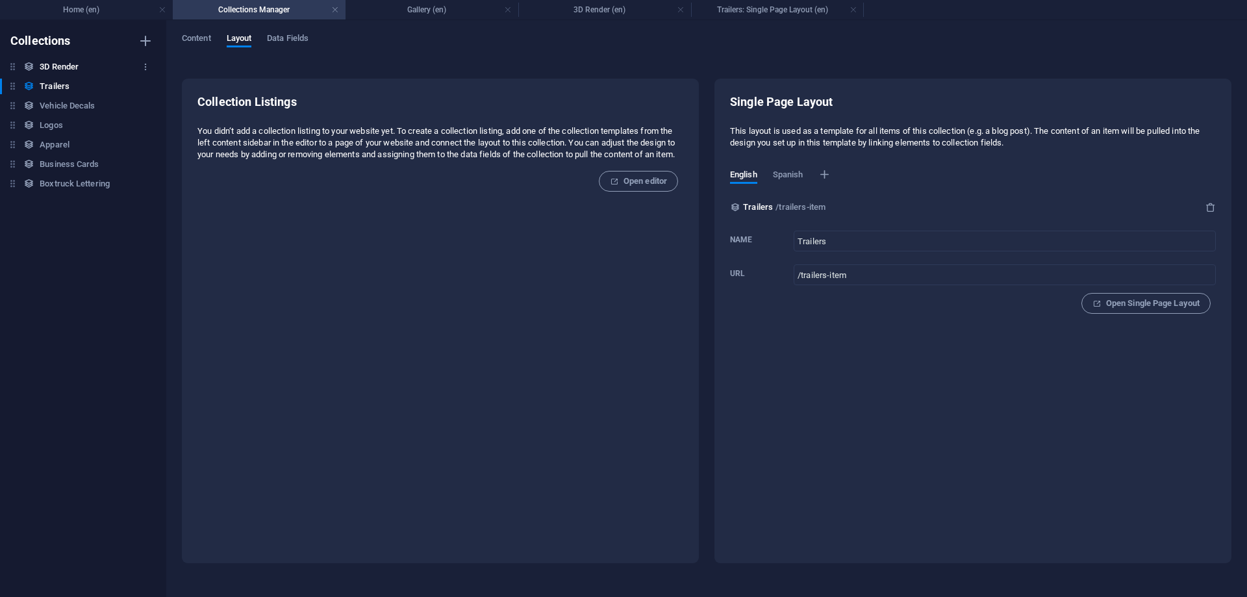
type input "/3d-render"
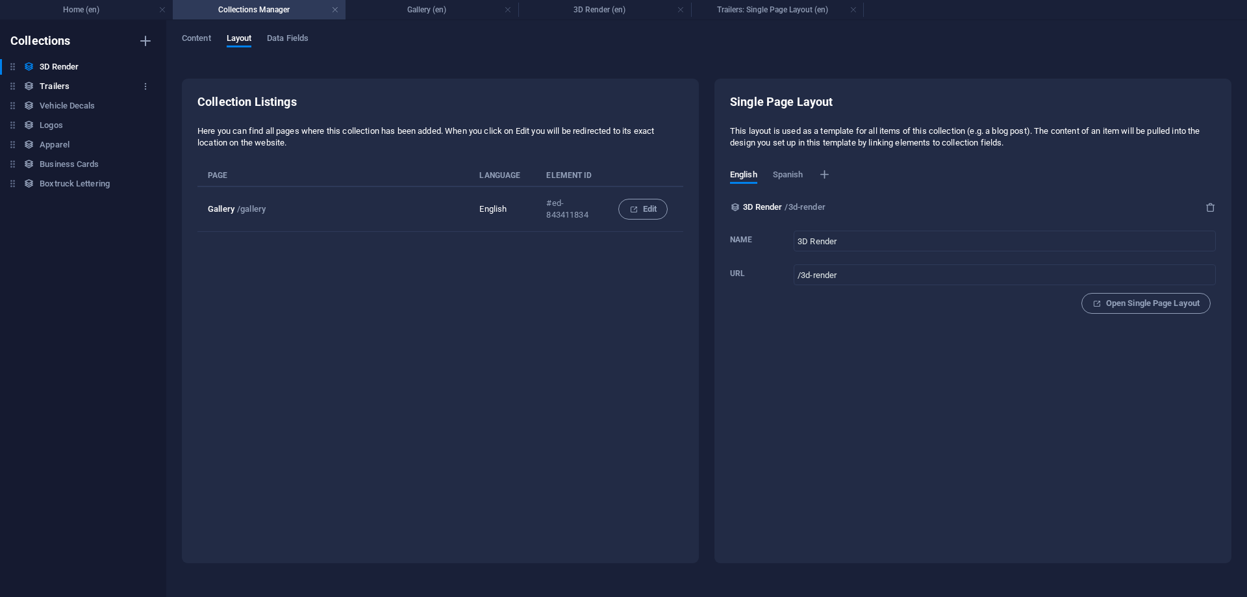
drag, startPoint x: 36, startPoint y: 82, endPoint x: 46, endPoint y: 88, distance: 11.6
click at [36, 83] on div "Trailers Trailers" at bounding box center [76, 87] width 153 height 16
type input "Trailers"
type input "/trailers-item"
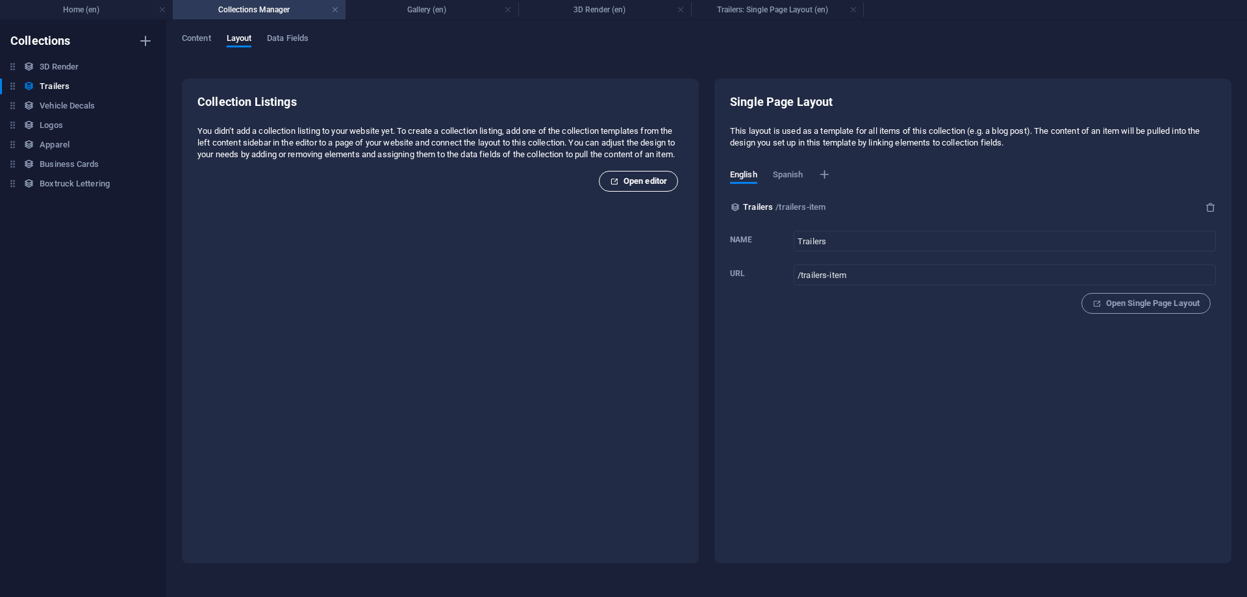
click at [626, 185] on span "Open editor" at bounding box center [638, 181] width 57 height 16
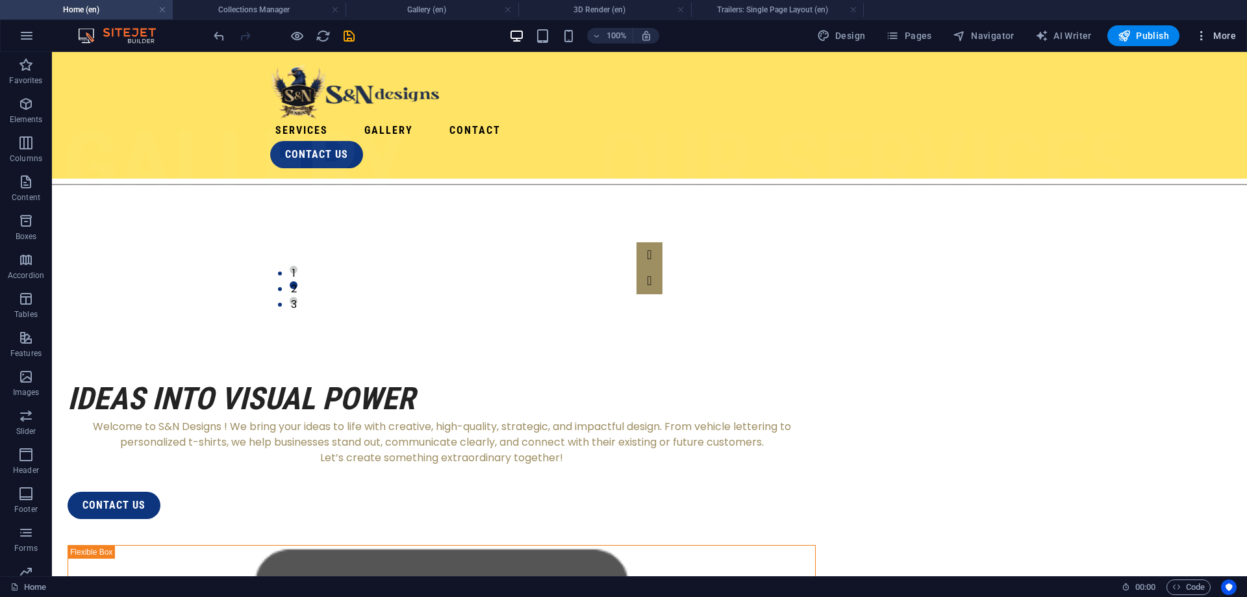
click at [1225, 44] on button "More" at bounding box center [1215, 35] width 51 height 21
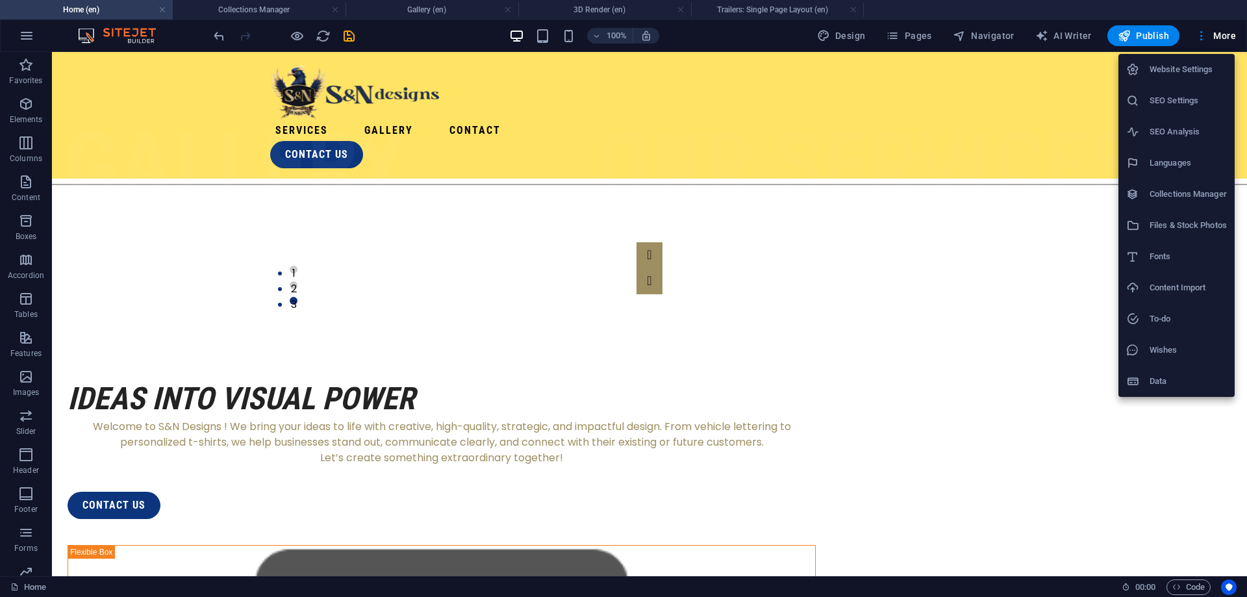
click at [759, 10] on div at bounding box center [623, 298] width 1247 height 597
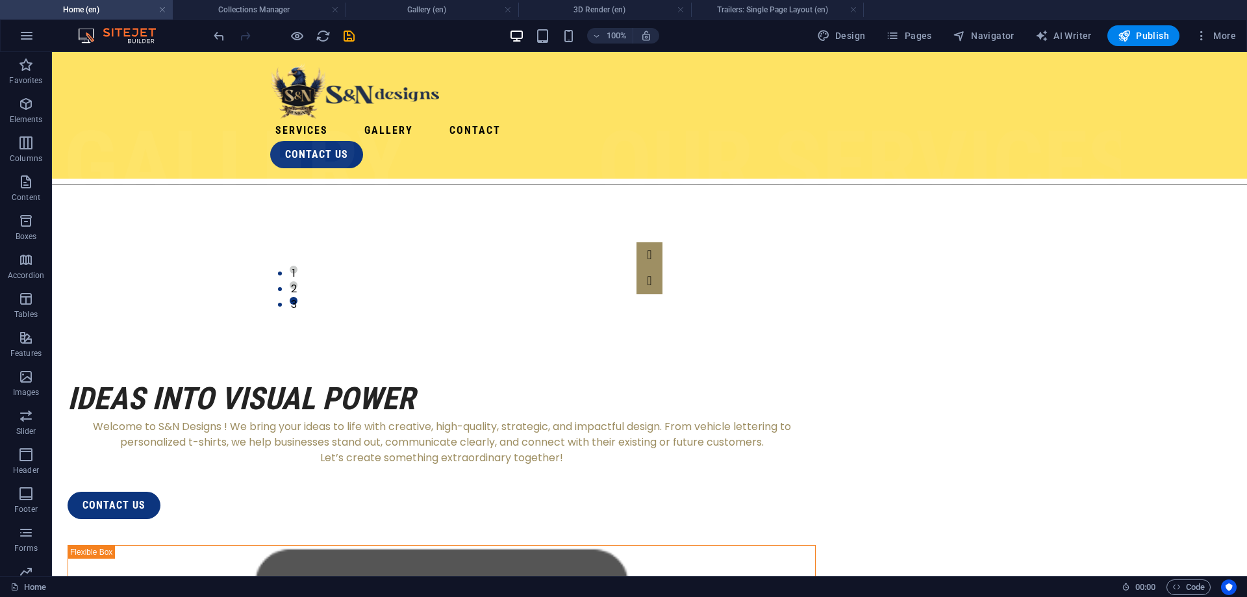
click at [794, 16] on h4 "Trailers: Single Page Layout (en)" at bounding box center [777, 10] width 173 height 14
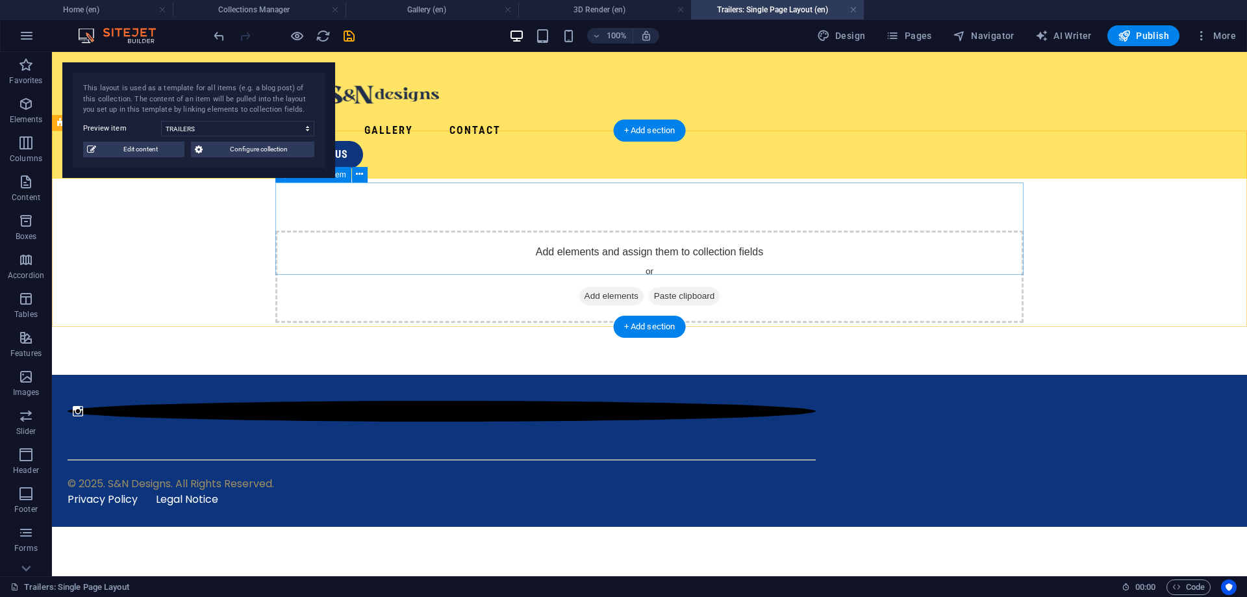
click at [617, 287] on span "Add elements" at bounding box center [611, 296] width 64 height 18
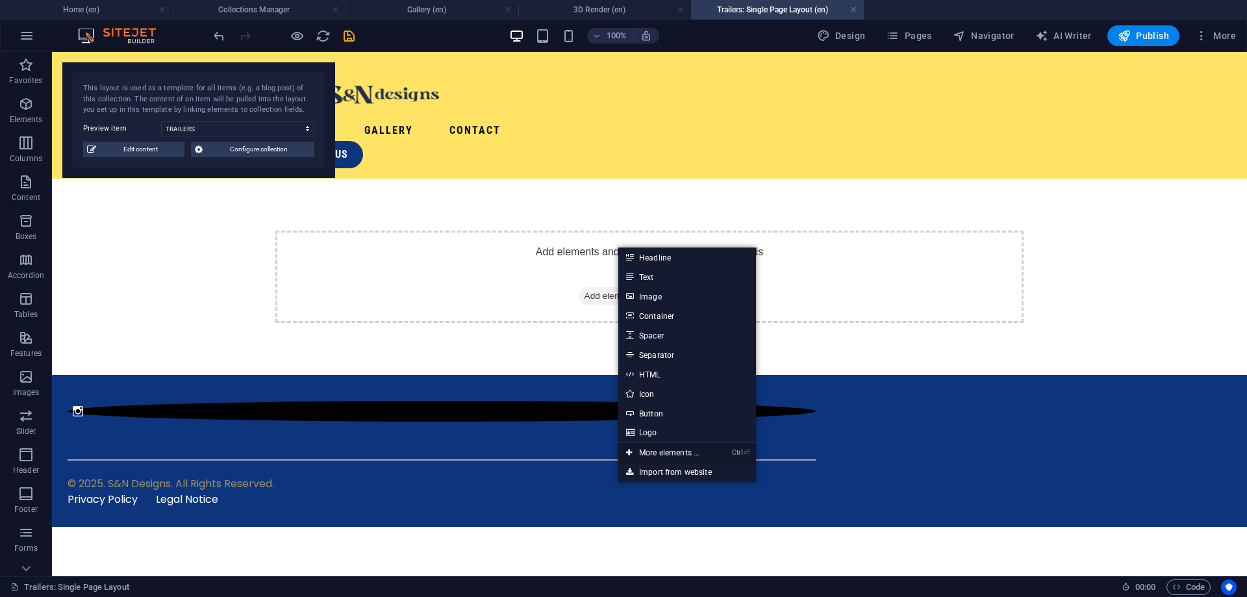
click at [675, 449] on link "Ctrl ⏎ More elements ..." at bounding box center [662, 452] width 89 height 19
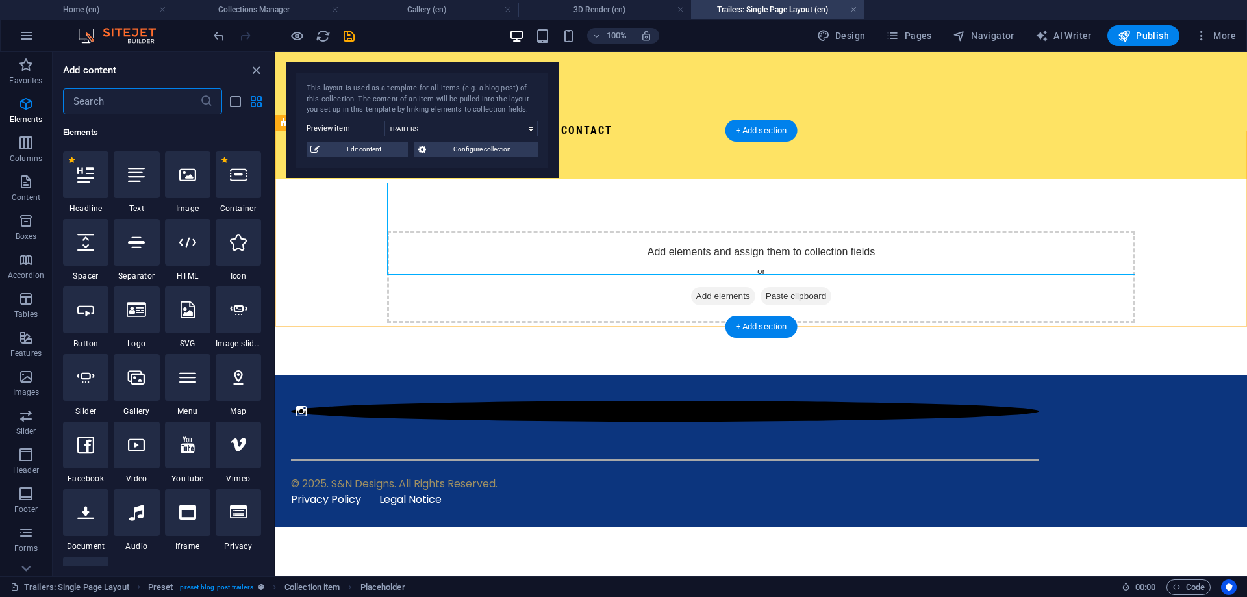
scroll to position [138, 0]
click at [256, 73] on icon "close panel" at bounding box center [256, 70] width 15 height 15
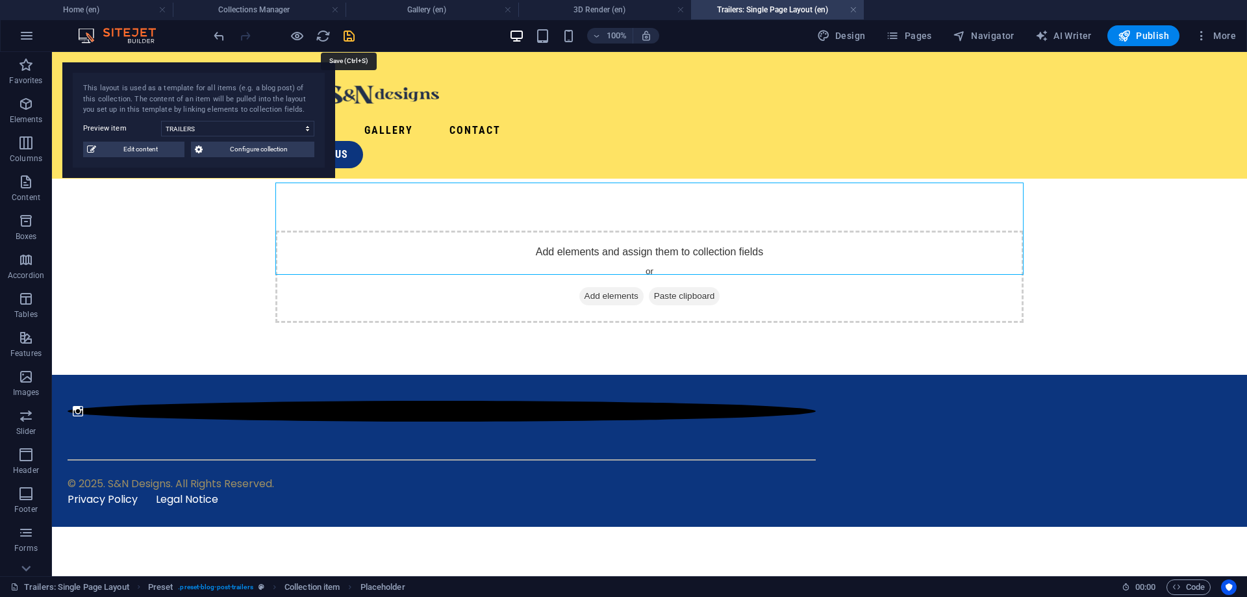
click at [353, 36] on icon "save" at bounding box center [349, 36] width 15 height 15
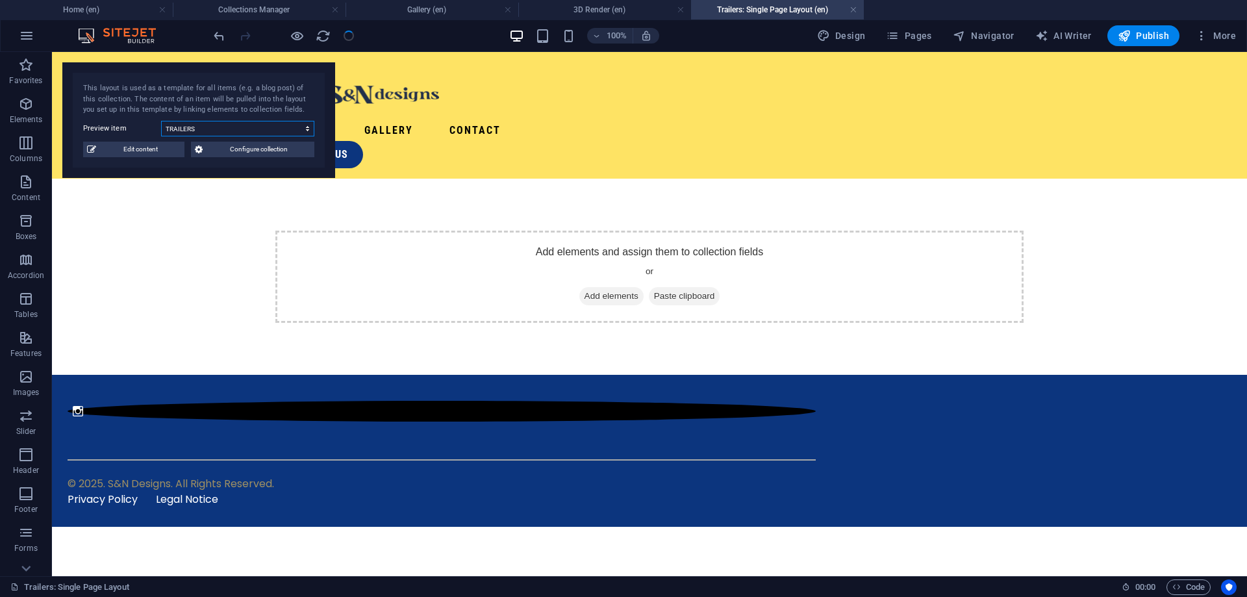
click at [161, 121] on select "TRAILERS" at bounding box center [237, 129] width 153 height 16
click at [214, 120] on div "This layout is used as a template for all items (e.g. a blog post) of this coll…" at bounding box center [198, 120] width 273 height 116
click at [214, 154] on span "Configure collection" at bounding box center [258, 150] width 104 height 16
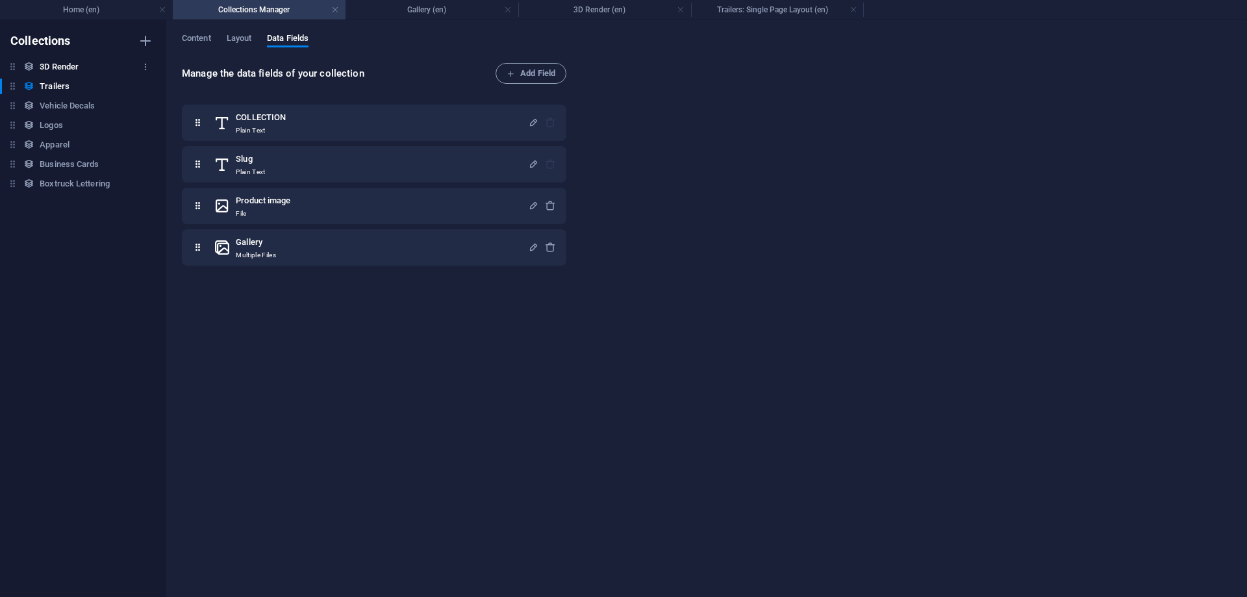
click at [57, 67] on h6 "3D Render" at bounding box center [59, 67] width 39 height 16
click at [200, 33] on span "Content" at bounding box center [196, 40] width 29 height 18
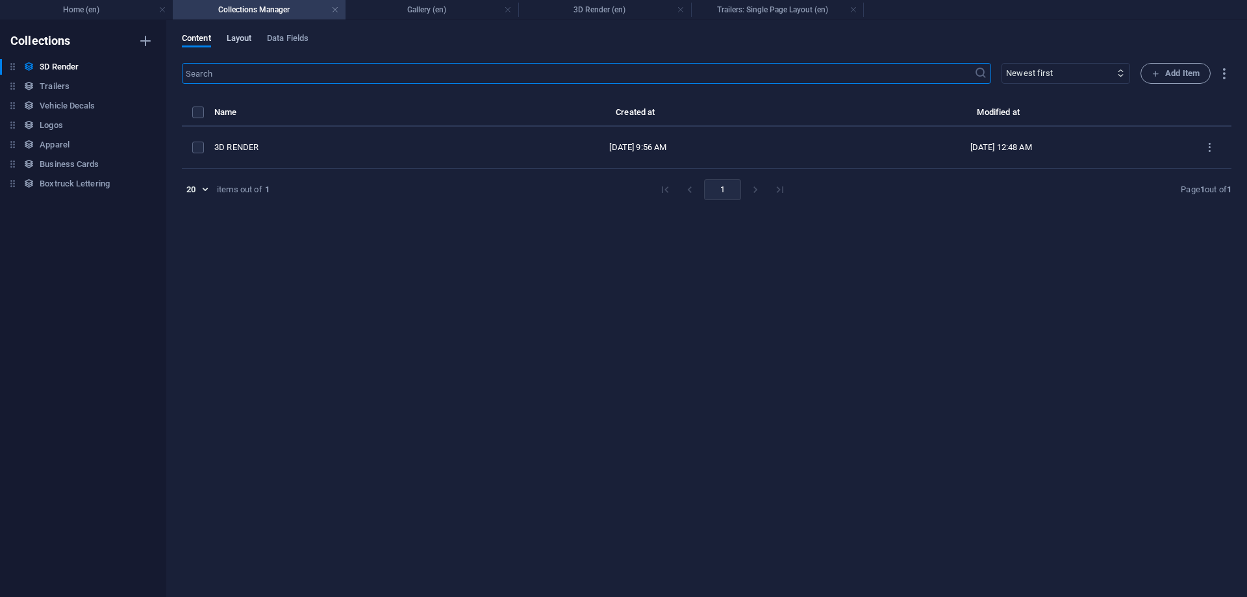
click at [247, 42] on span "Layout" at bounding box center [239, 40] width 25 height 18
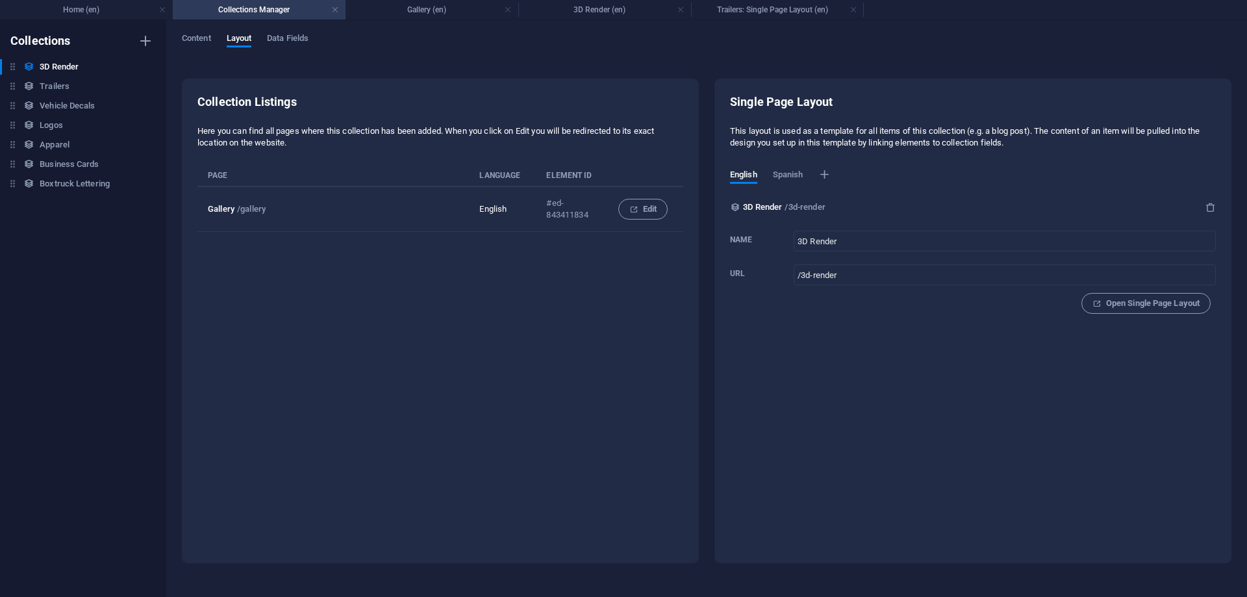
click at [583, 210] on p "#ed-843411834" at bounding box center [571, 208] width 51 height 23
click at [582, 210] on p "#ed-843411834" at bounding box center [571, 208] width 51 height 23
drag, startPoint x: 332, startPoint y: 151, endPoint x: 180, endPoint y: 129, distance: 153.4
click at [180, 129] on div "Content Layout Data Fields Collection Listings Here you can find all pages wher…" at bounding box center [706, 308] width 1080 height 577
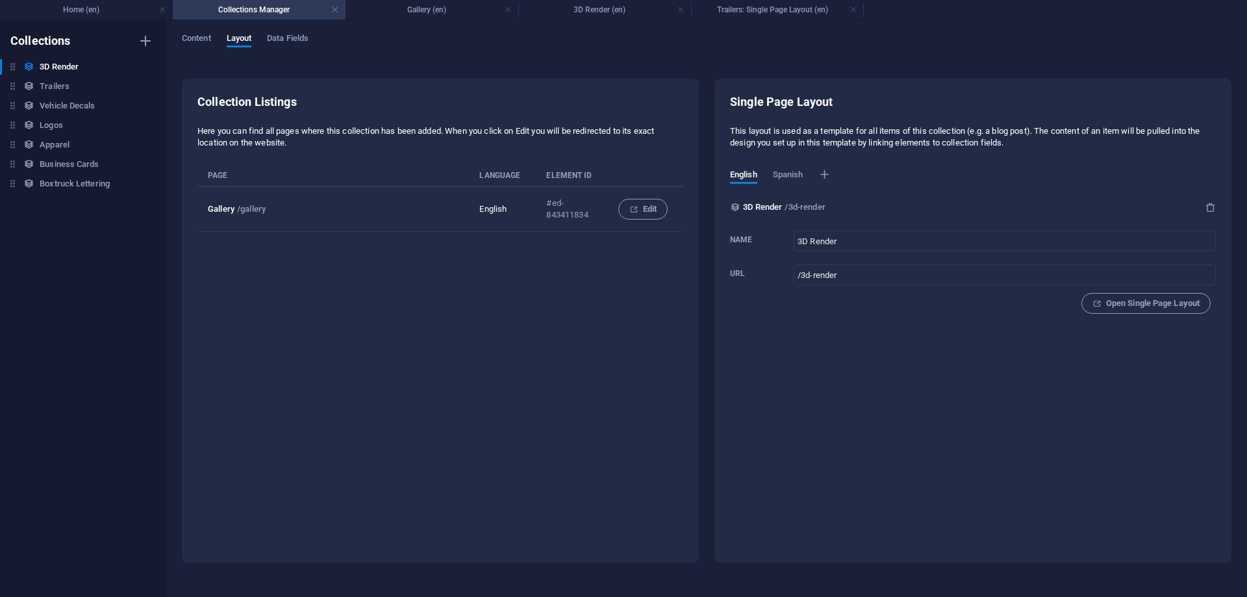
click at [288, 133] on p "Here you can find all pages where this collection has been added. When you clic…" at bounding box center [440, 136] width 486 height 23
click at [575, 155] on div "Collection Listings Here you can find all pages where this collection has been …" at bounding box center [440, 179] width 486 height 171
drag, startPoint x: 311, startPoint y: 150, endPoint x: 180, endPoint y: 121, distance: 134.2
click at [180, 121] on div "Content Layout Data Fields Collection Listings Here you can find all pages wher…" at bounding box center [706, 308] width 1080 height 577
click at [282, 136] on p "Here you can find all pages where this collection has been added. When you clic…" at bounding box center [440, 136] width 486 height 23
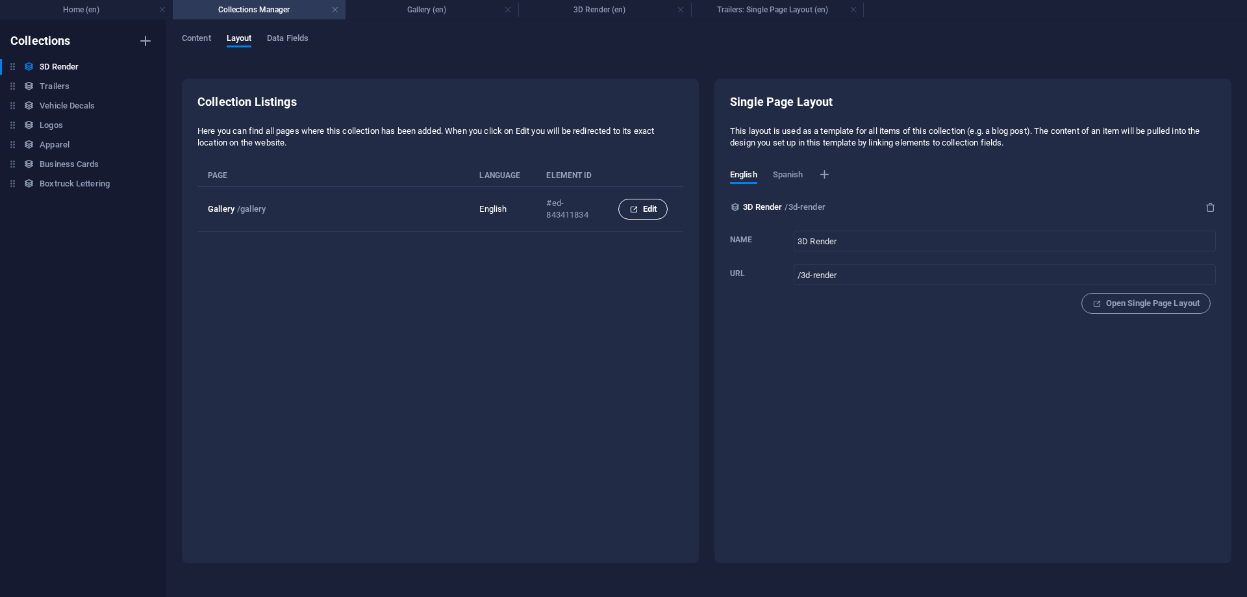
click at [640, 210] on span "Edit" at bounding box center [642, 209] width 27 height 16
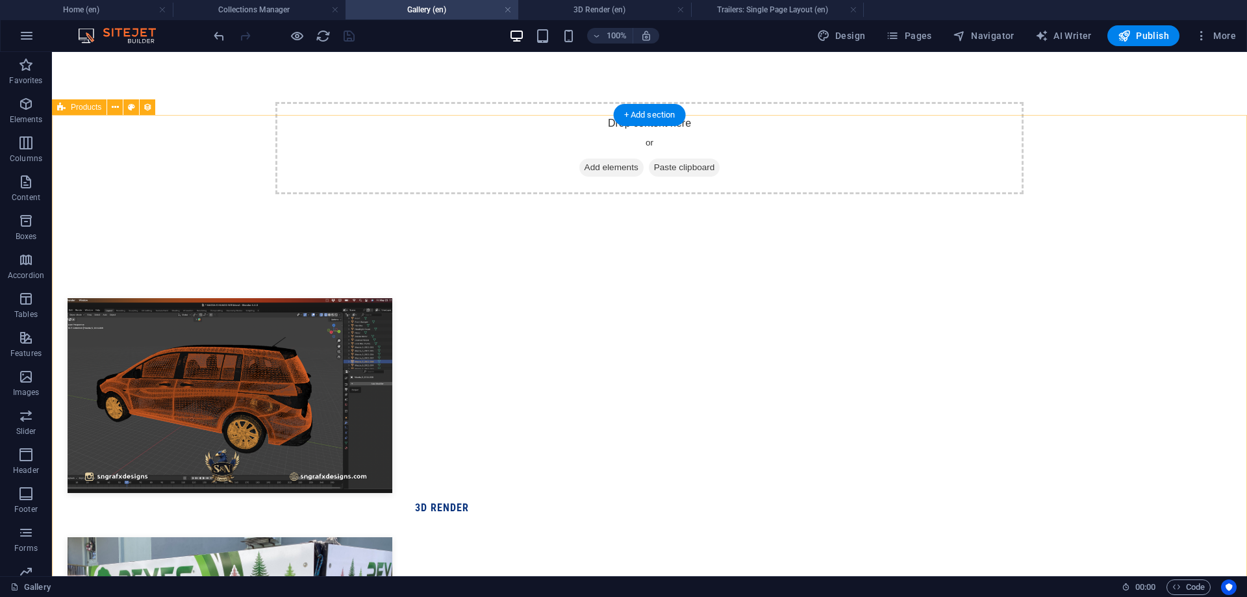
scroll to position [0, 0]
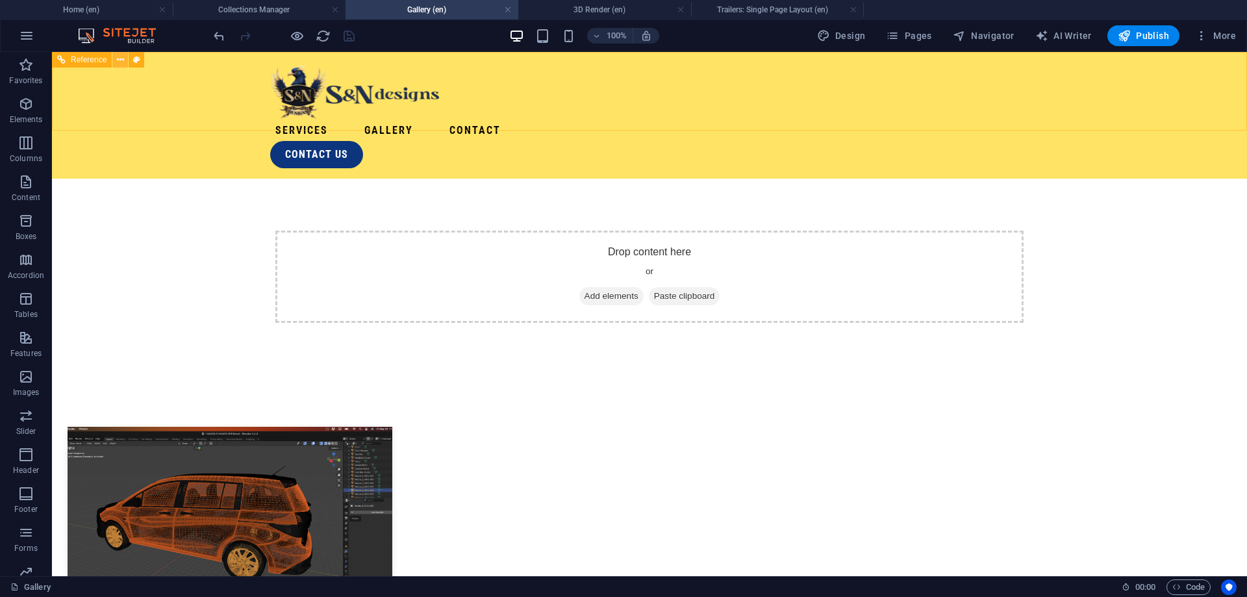
click at [118, 63] on icon at bounding box center [120, 60] width 7 height 14
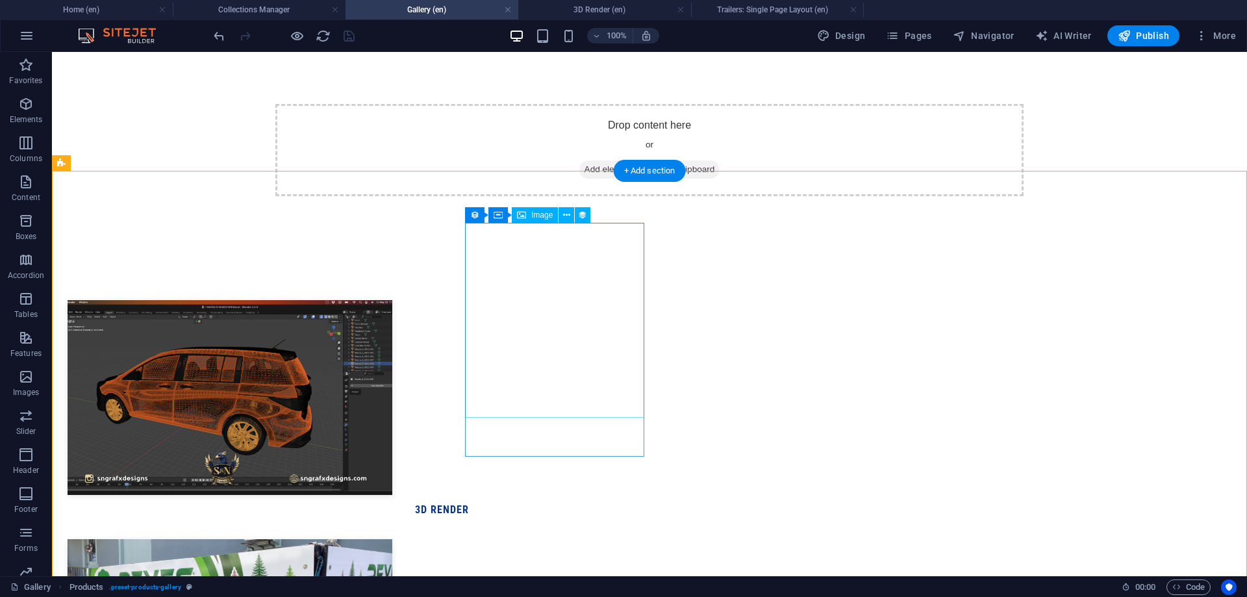
scroll to position [199, 0]
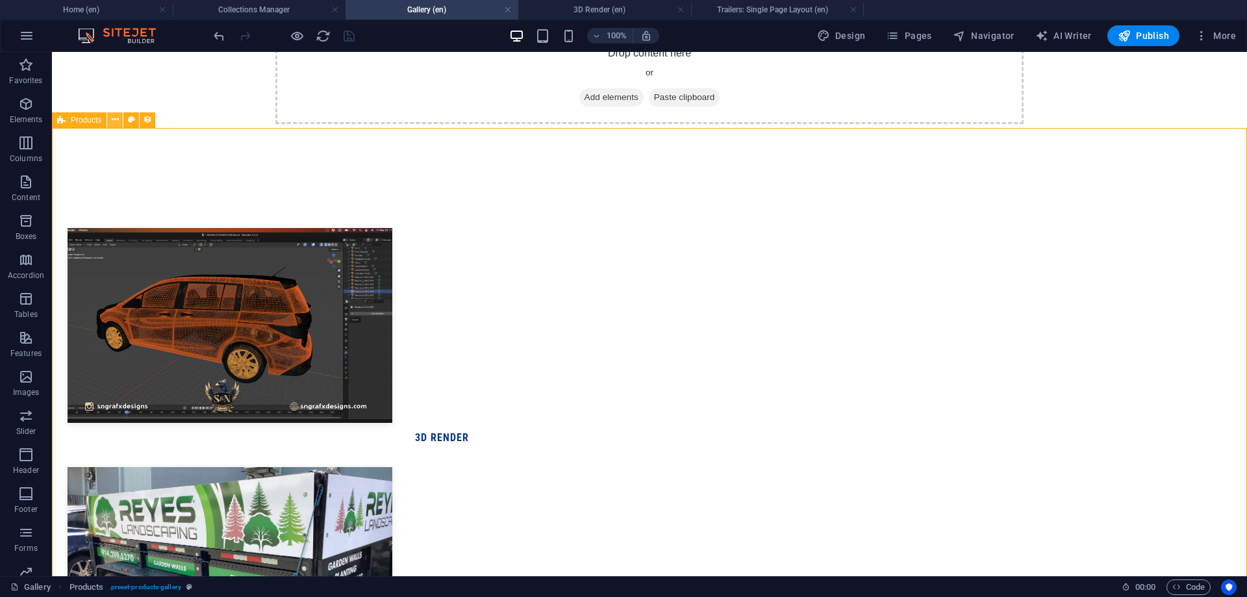
click at [110, 116] on button at bounding box center [115, 120] width 16 height 16
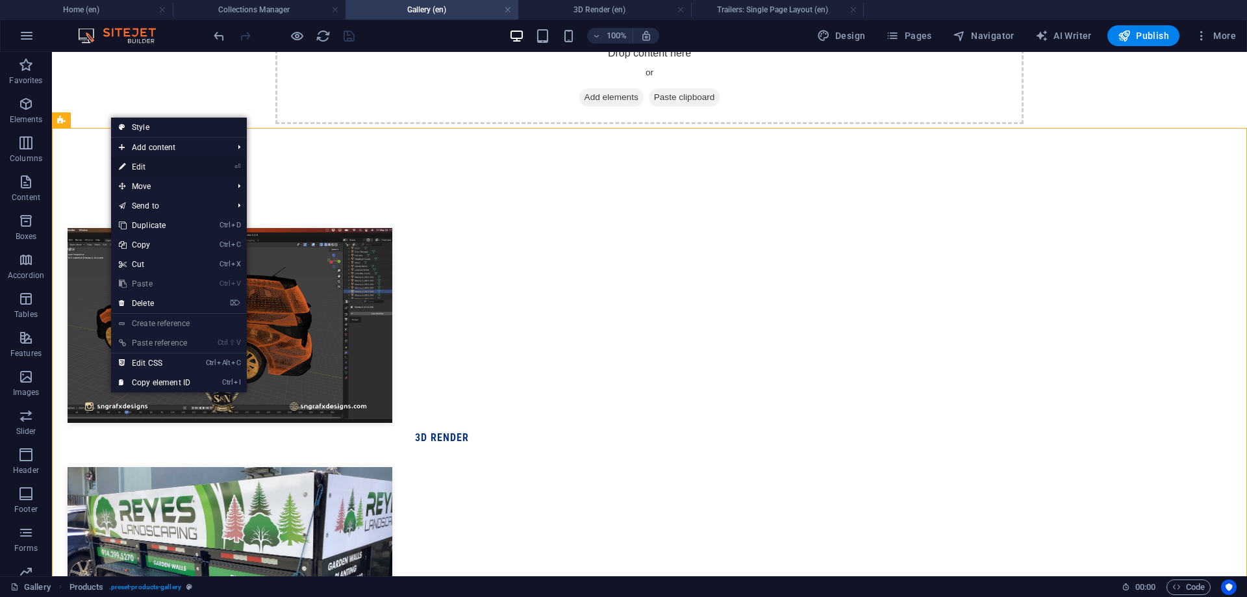
click at [166, 164] on link "⏎ Edit" at bounding box center [154, 166] width 87 height 19
select select "createdAt_DESC"
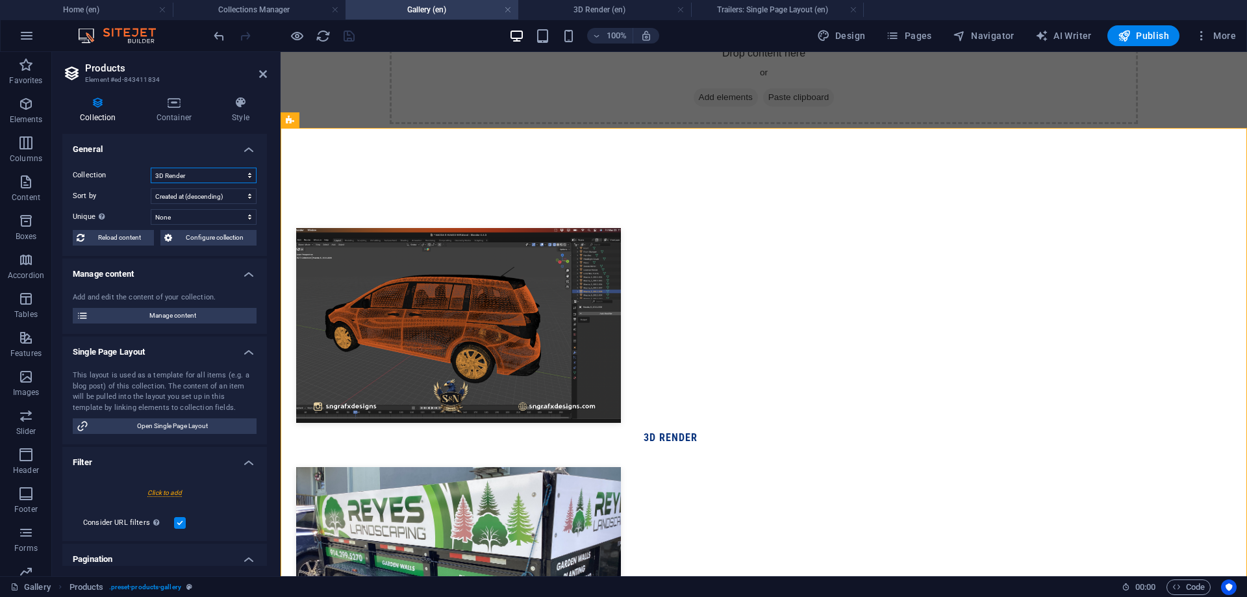
click at [151, 168] on select "3D Render Apparel Boxtruck Lettering Business Cards Logos Trailers Vehicle Deca…" at bounding box center [204, 176] width 106 height 16
click at [186, 150] on h4 "General" at bounding box center [164, 145] width 205 height 23
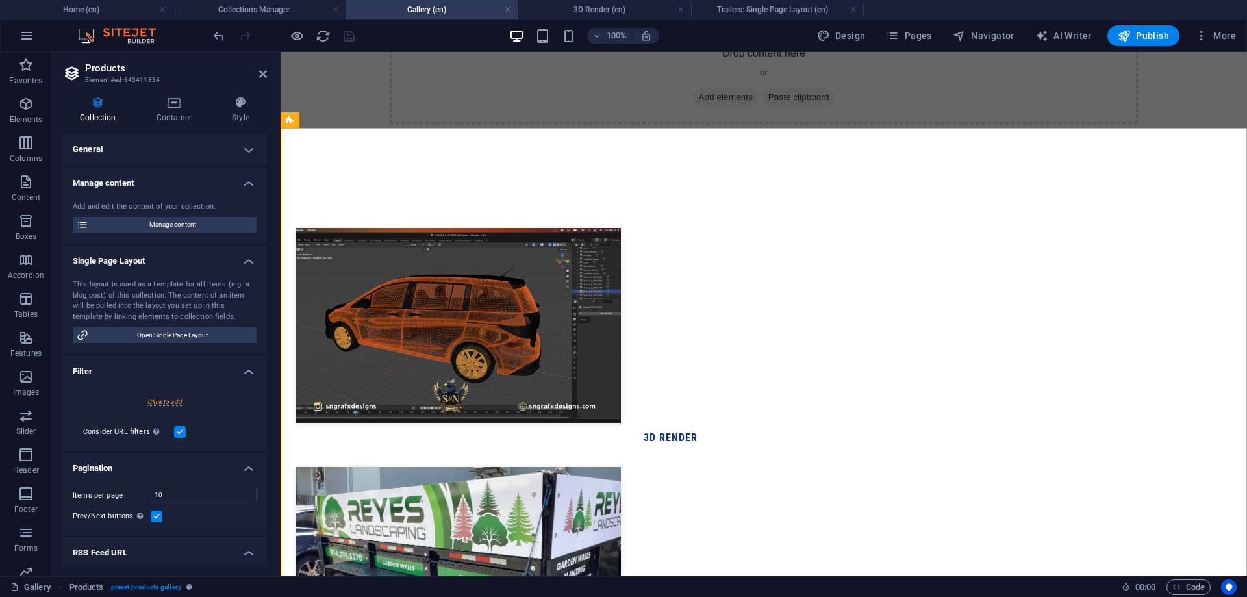
click at [244, 149] on h4 "General" at bounding box center [164, 149] width 205 height 31
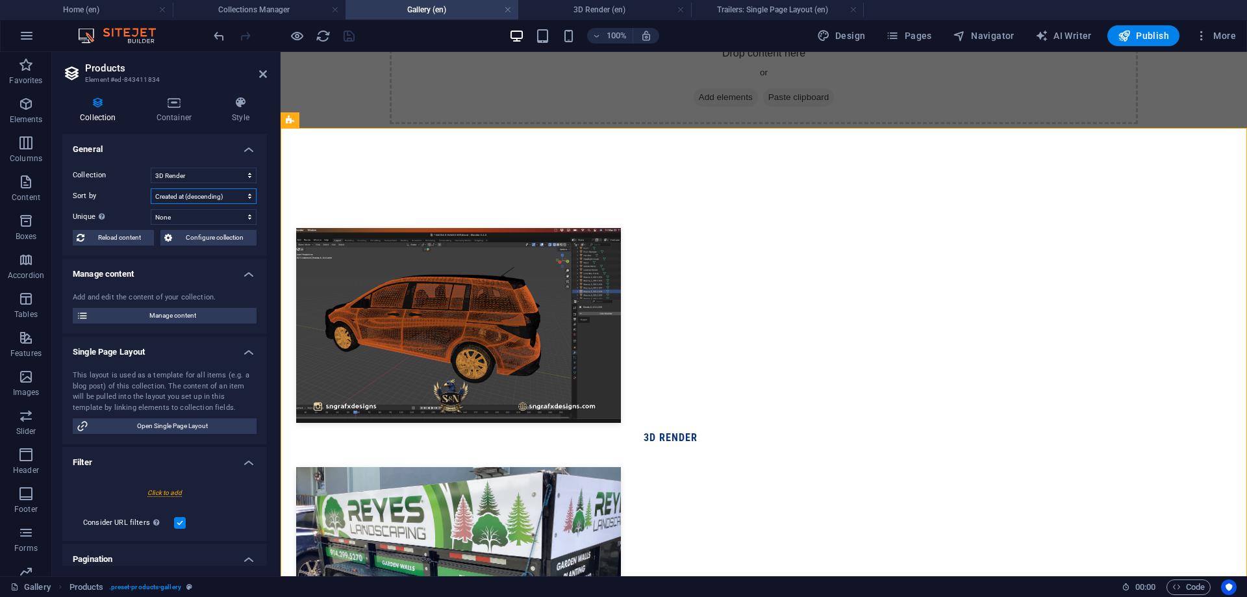
click at [151, 188] on select "Created at (ascending) Created at (descending) Updated at (ascending) Updated a…" at bounding box center [204, 196] width 106 height 16
click at [235, 195] on select "Created at (ascending) Created at (descending) Updated at (ascending) Updated a…" at bounding box center [204, 196] width 106 height 16
click at [268, 76] on aside "Products Element #ed-843411834 Collection Container Style General Collection 3D…" at bounding box center [166, 314] width 229 height 524
click at [258, 76] on header "Products Element #ed-843411834" at bounding box center [164, 69] width 205 height 34
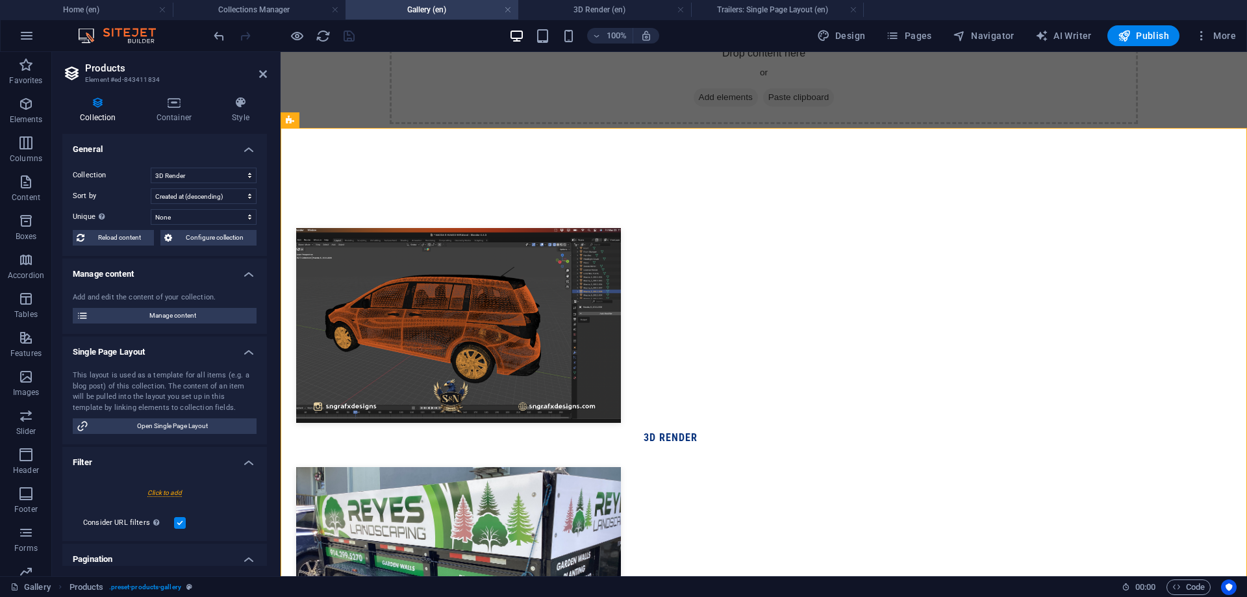
click at [255, 74] on header "Products Element #ed-843411834" at bounding box center [164, 69] width 205 height 34
click at [258, 72] on h2 "Products" at bounding box center [176, 68] width 182 height 12
drag, startPoint x: 260, startPoint y: 70, endPoint x: 900, endPoint y: 7, distance: 642.7
click at [260, 70] on icon at bounding box center [263, 74] width 8 height 10
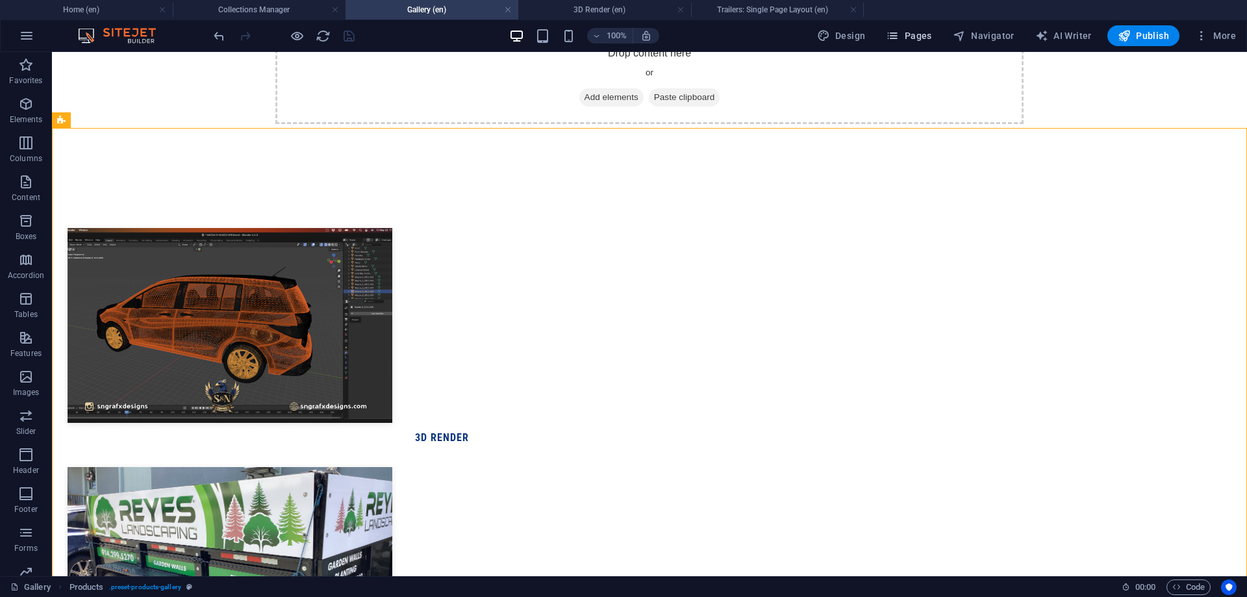
click at [904, 44] on button "Pages" at bounding box center [908, 35] width 56 height 21
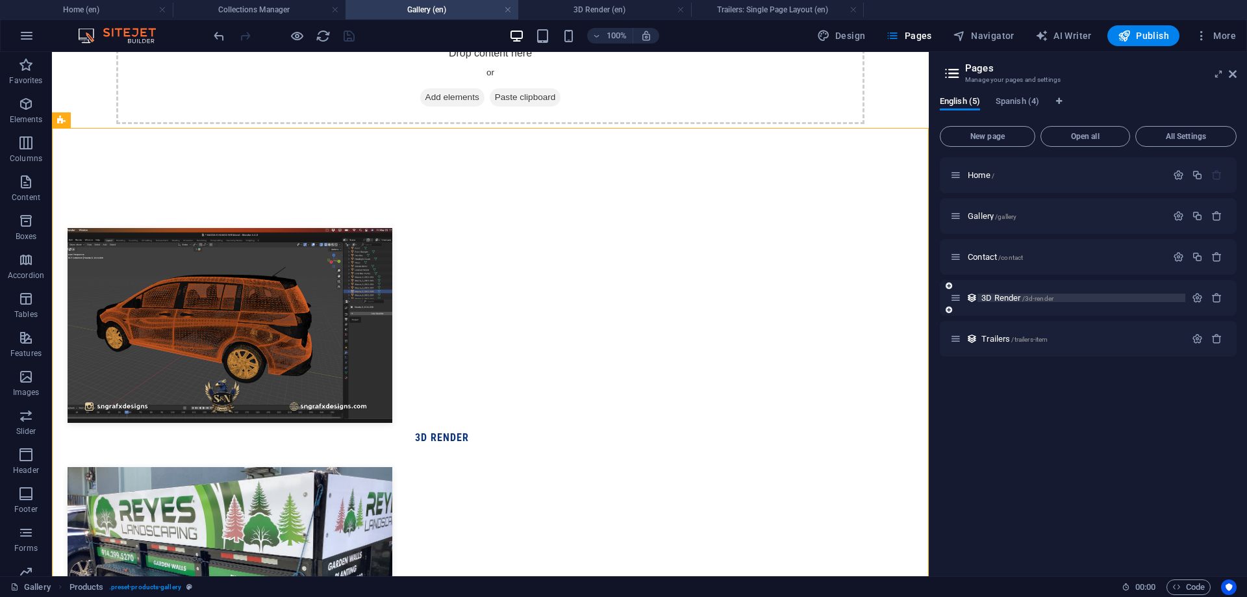
click at [1047, 300] on span "/3d-render" at bounding box center [1037, 298] width 31 height 7
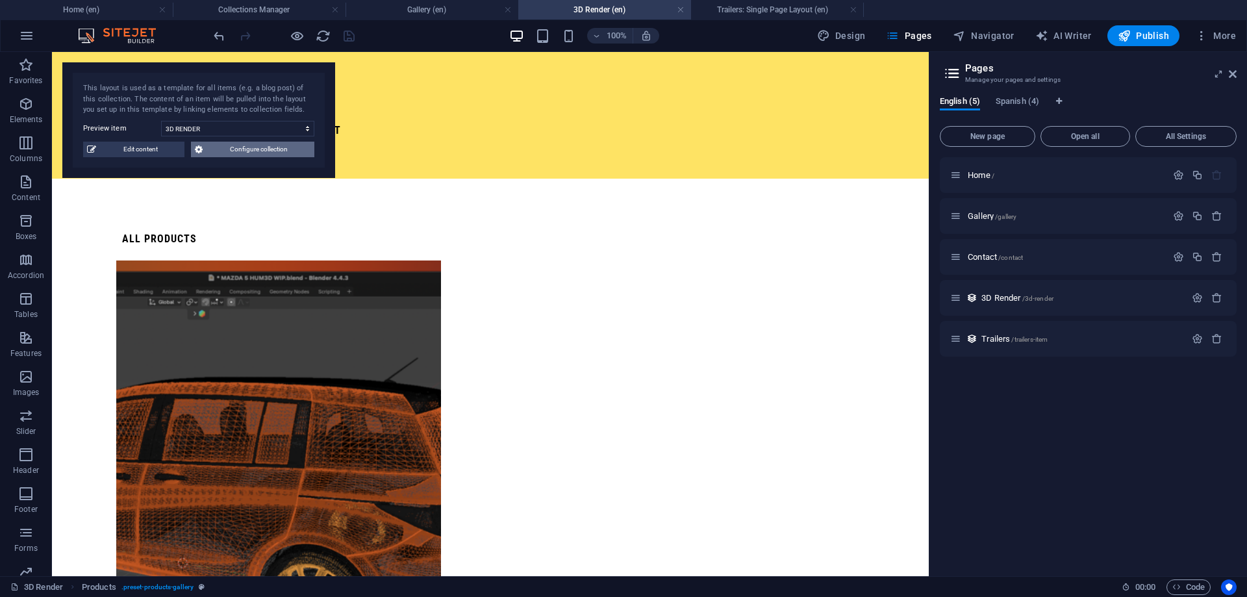
click at [208, 152] on span "Configure collection" at bounding box center [258, 150] width 104 height 16
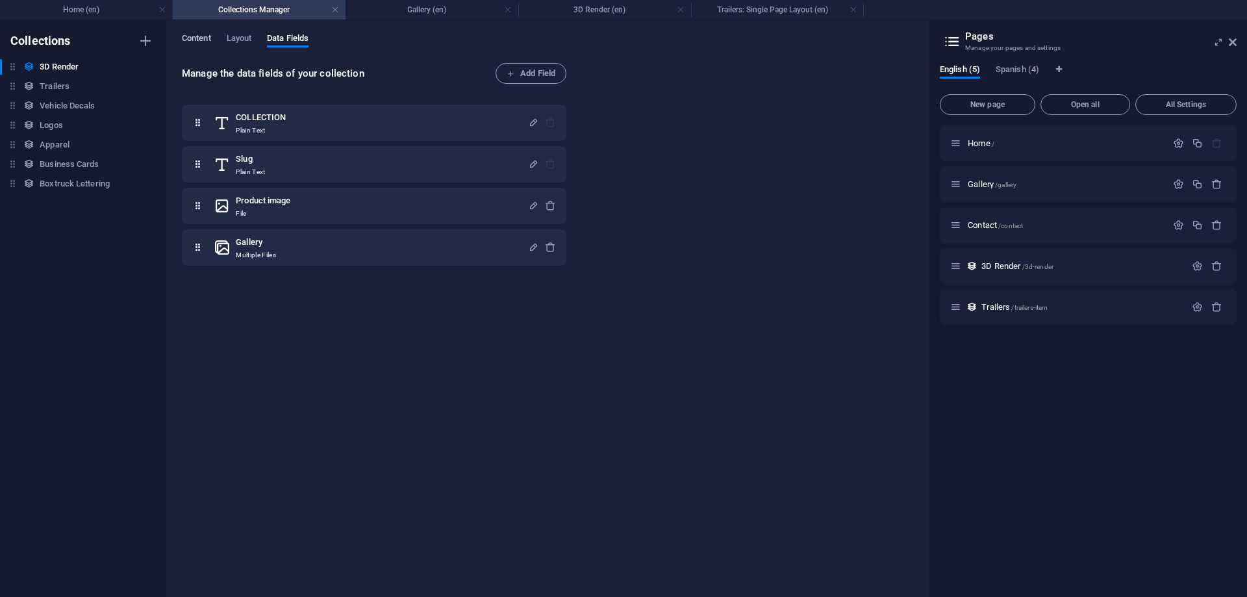
click at [189, 40] on span "Content" at bounding box center [196, 40] width 29 height 18
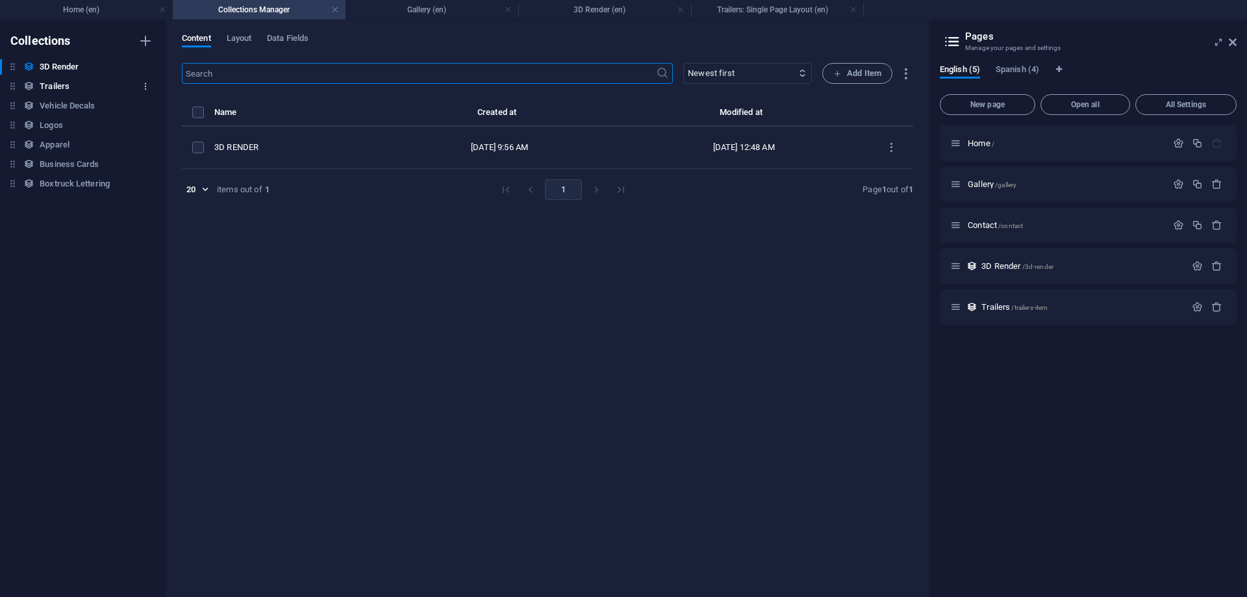
click at [147, 81] on button "button" at bounding box center [146, 86] width 16 height 21
click at [164, 168] on h6 "Delete" at bounding box center [156, 175] width 35 height 16
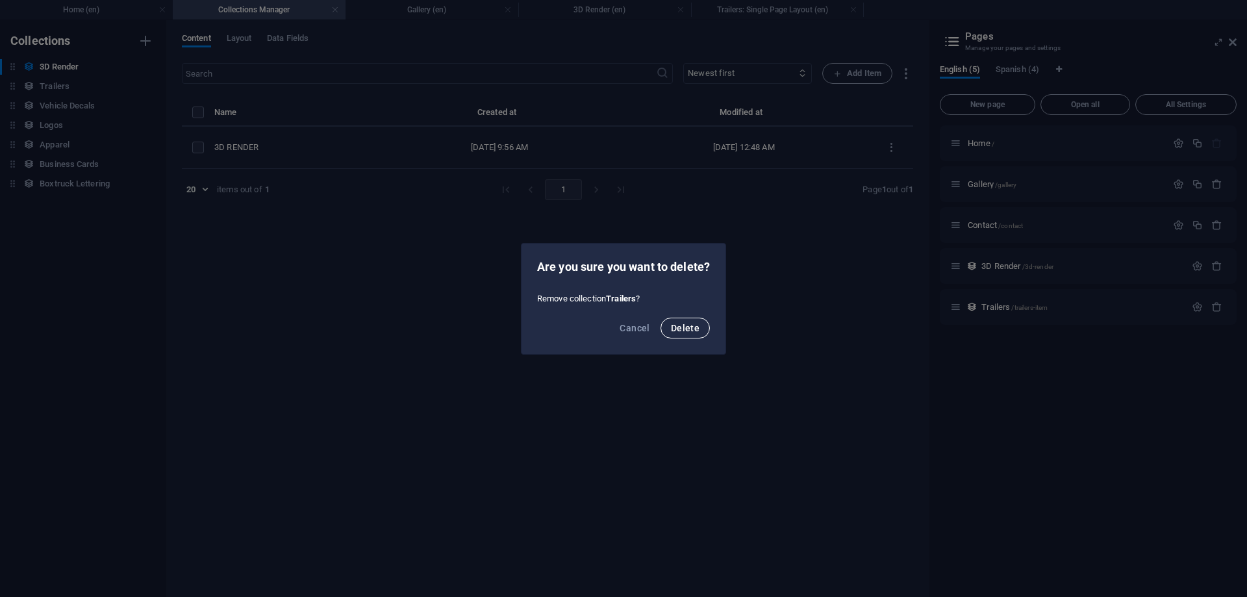
click at [676, 329] on span "Delete" at bounding box center [685, 328] width 29 height 10
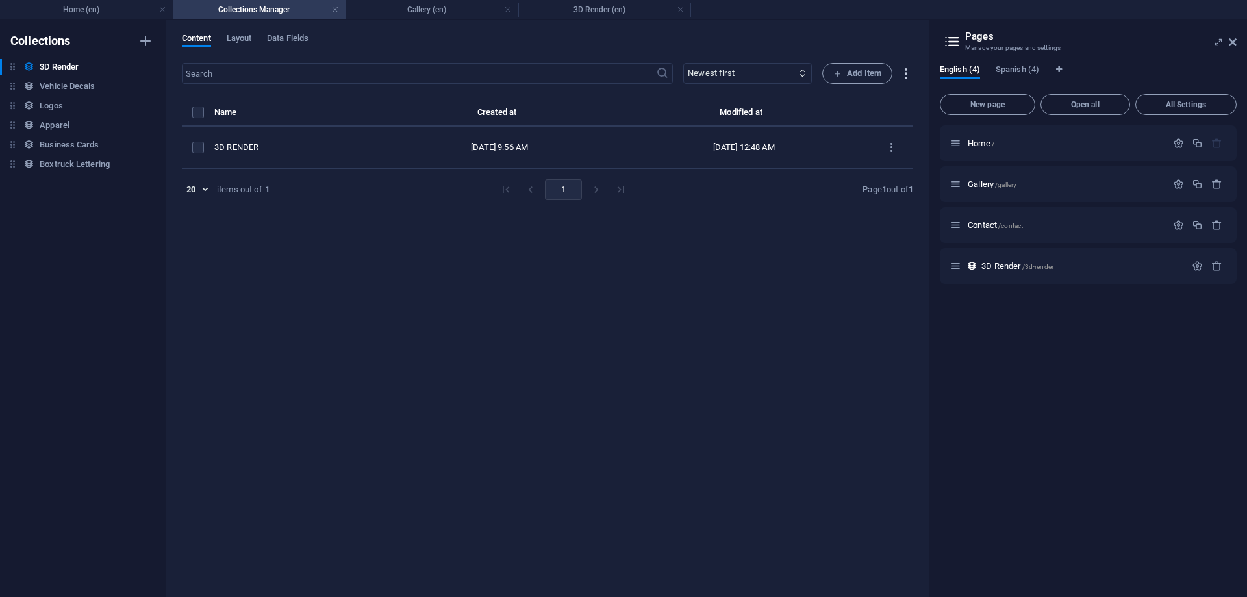
click at [905, 68] on icon "button" at bounding box center [905, 73] width 15 height 15
click at [906, 166] on h6 "Import" at bounding box center [917, 167] width 55 height 16
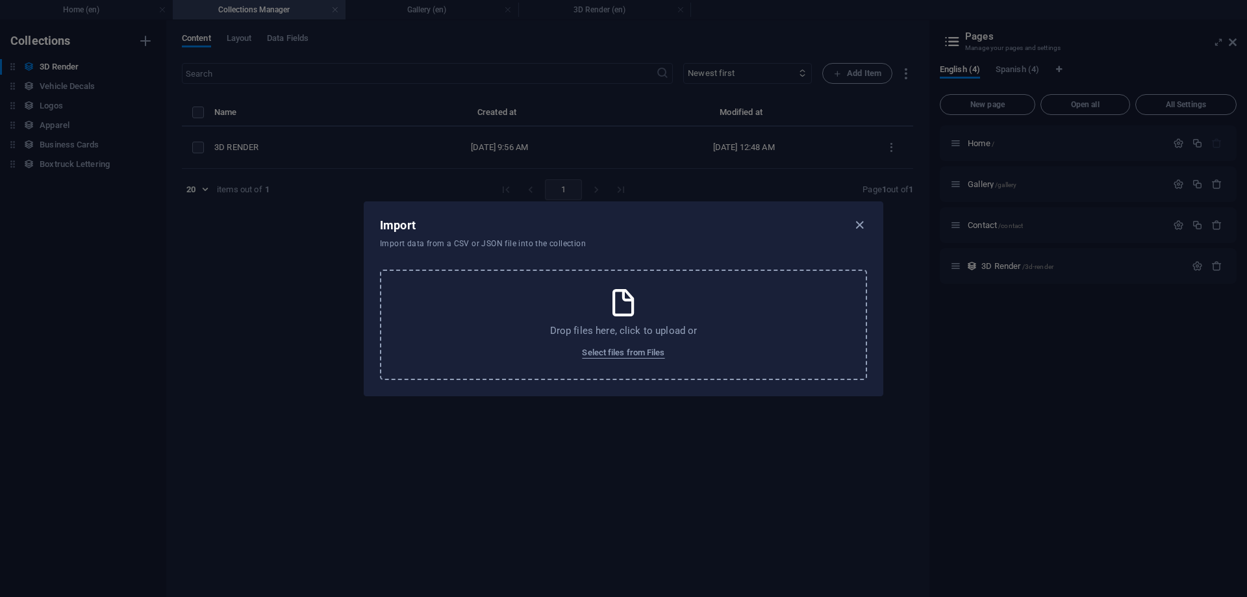
select select "name"
select select "slug"
select select "image"
select select "product_images"
select select "seo"
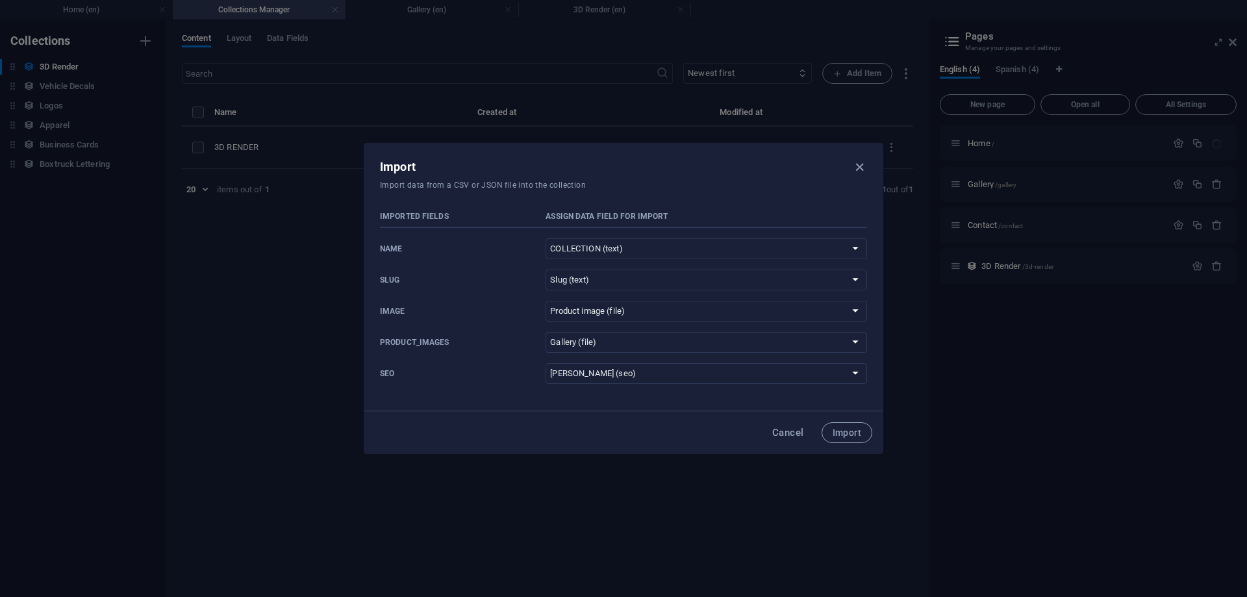
click at [592, 397] on div "Imported Fields Assign data field for import name Do not import COLLECTION (tex…" at bounding box center [623, 327] width 518 height 253
click at [853, 437] on span "Import" at bounding box center [846, 432] width 29 height 10
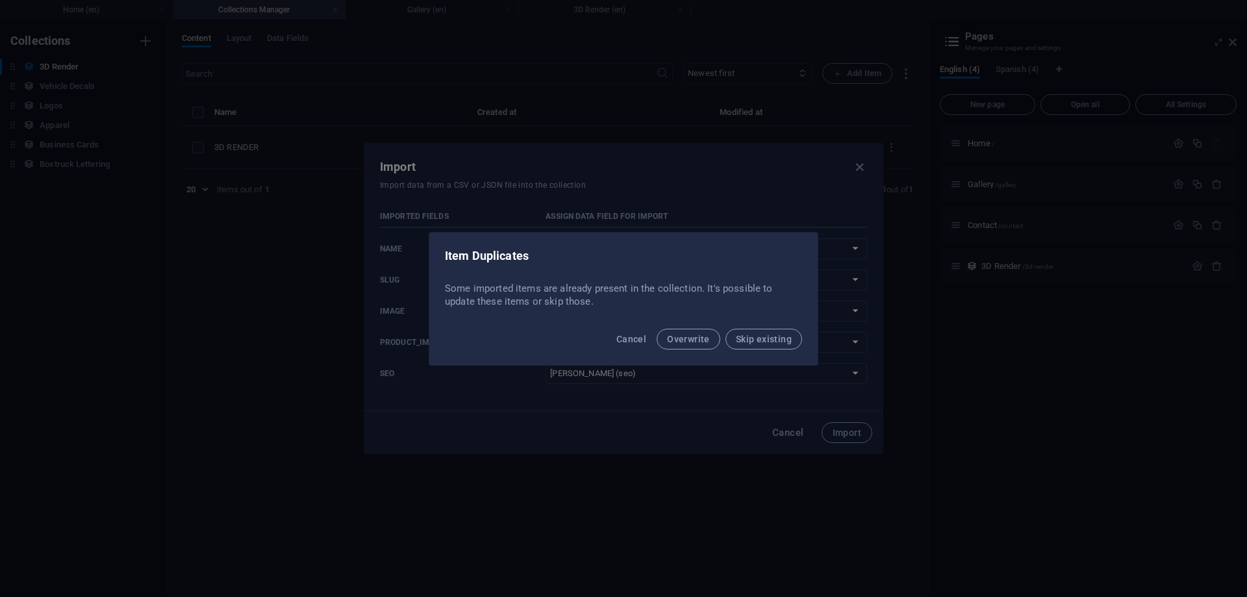
click at [582, 292] on p "Some imported items are already present in the collection. It's possible to upd…" at bounding box center [623, 295] width 357 height 26
click at [756, 339] on span "Skip existing" at bounding box center [764, 339] width 56 height 10
